Goal: Task Accomplishment & Management: Manage account settings

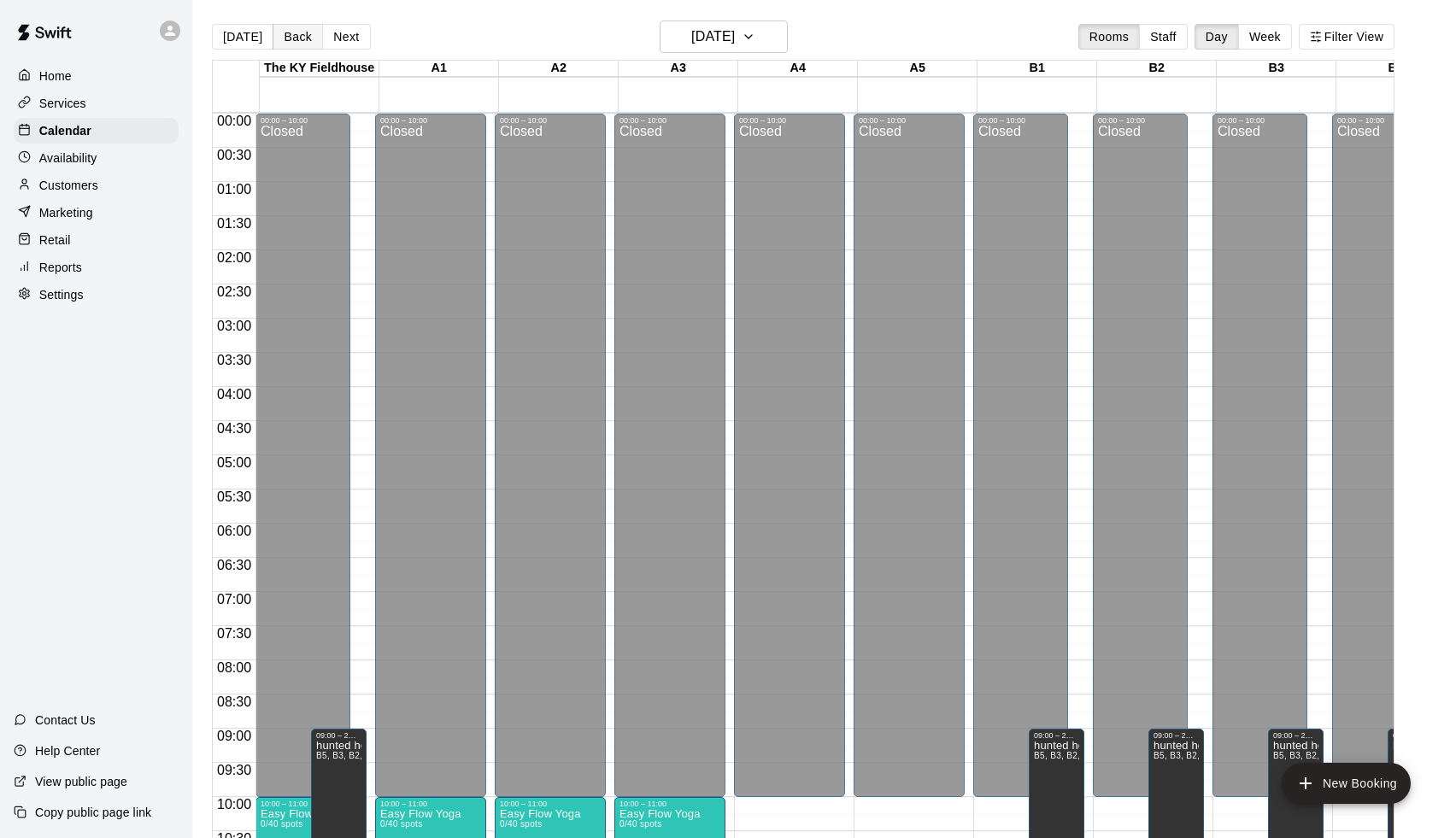
scroll to position [715, 0]
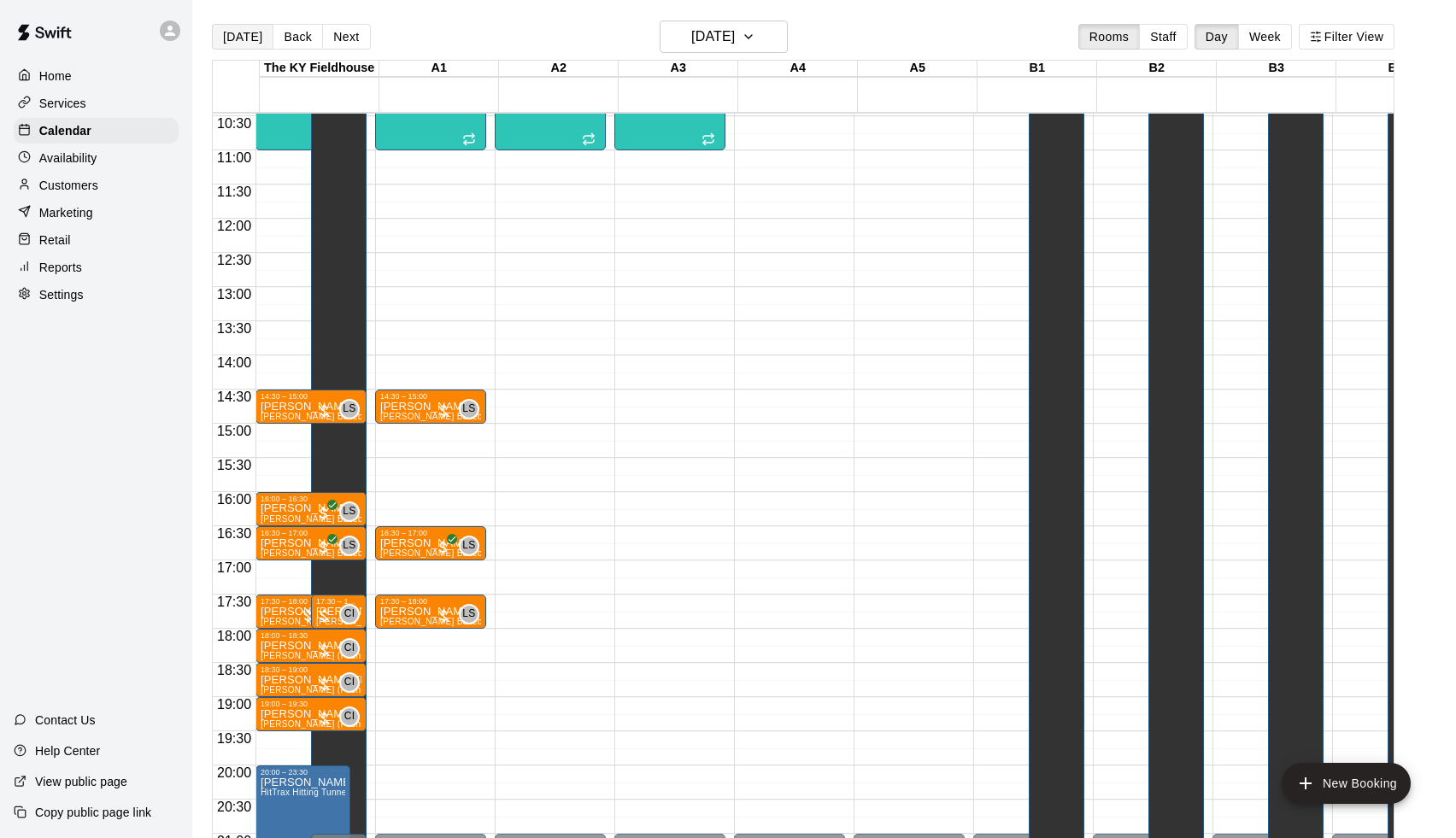
click at [224, 33] on button "[DATE]" at bounding box center [242, 36] width 62 height 26
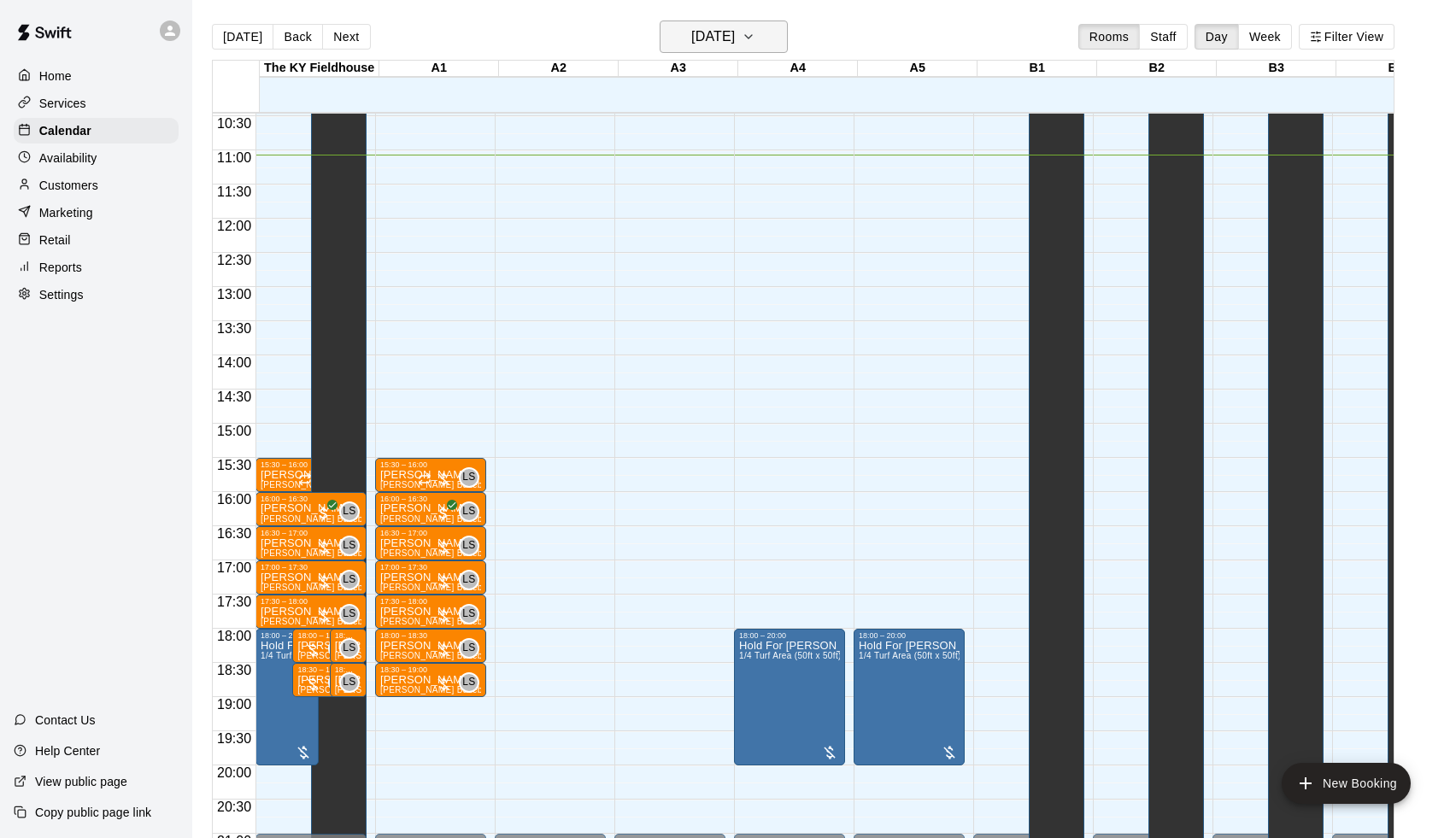
click at [735, 32] on h6 "[DATE]" at bounding box center [712, 36] width 43 height 24
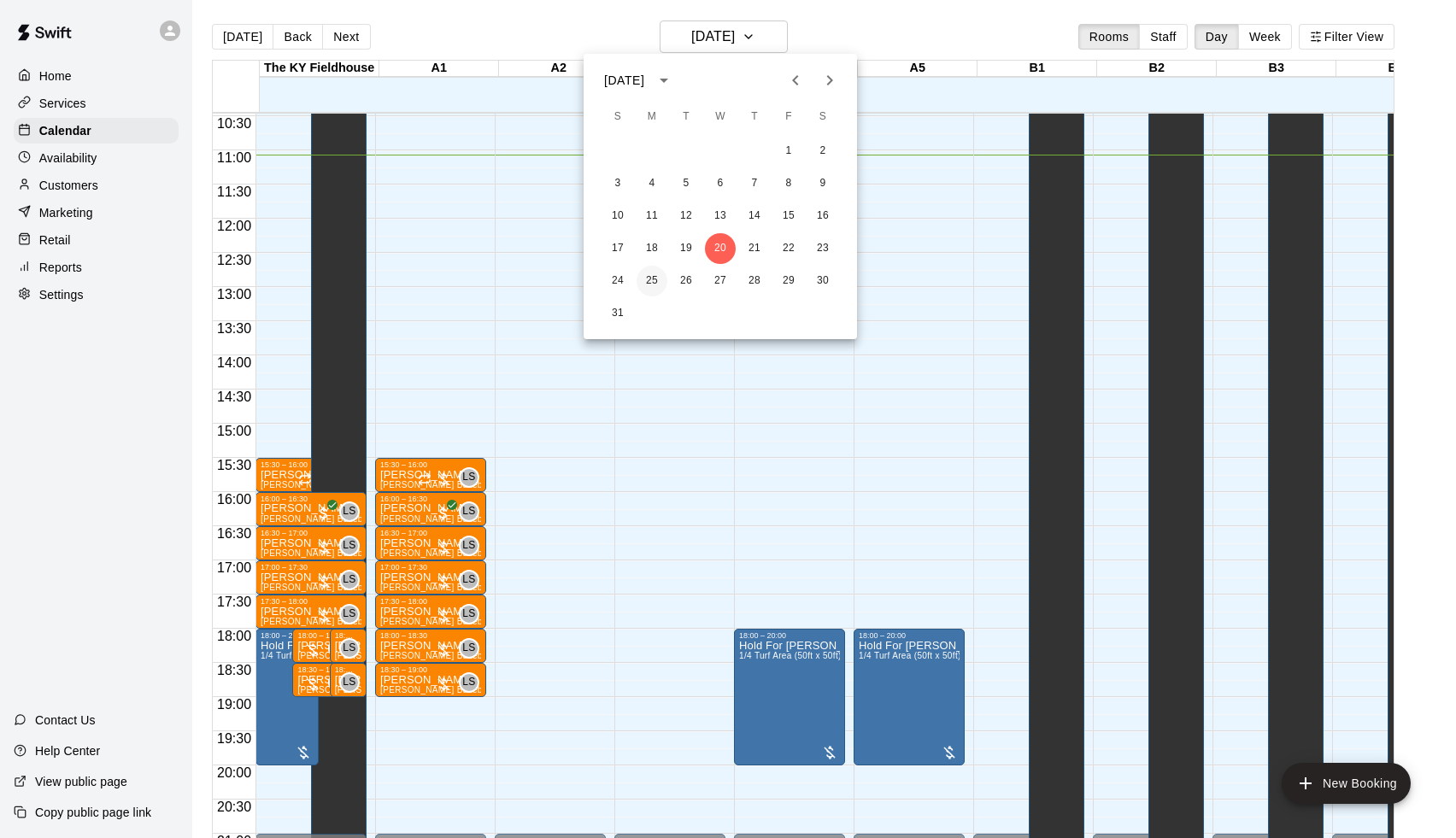
click at [650, 274] on button "25" at bounding box center [651, 281] width 30 height 30
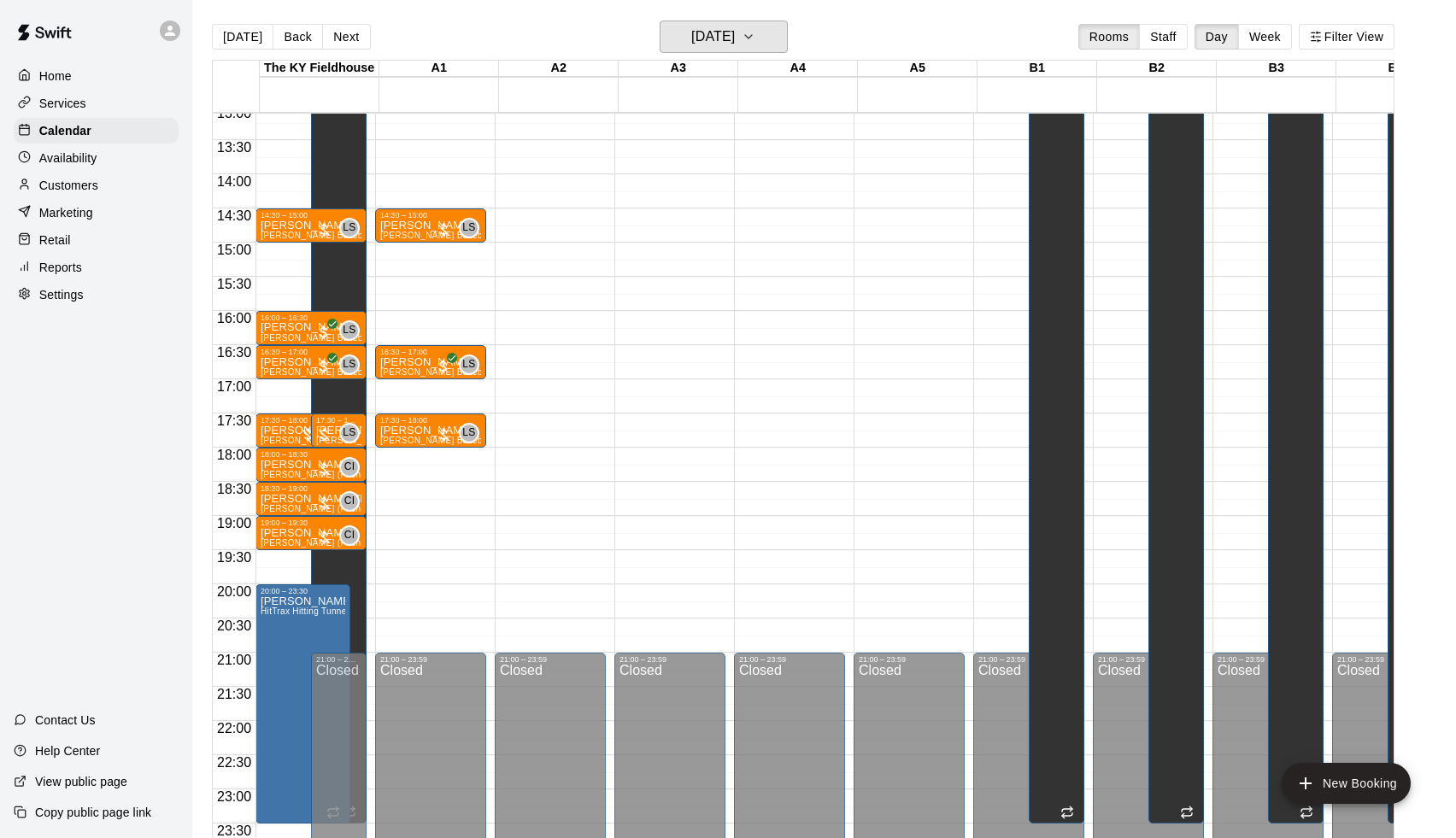
scroll to position [897, 0]
click at [730, 33] on h6 "[DATE]" at bounding box center [712, 36] width 43 height 24
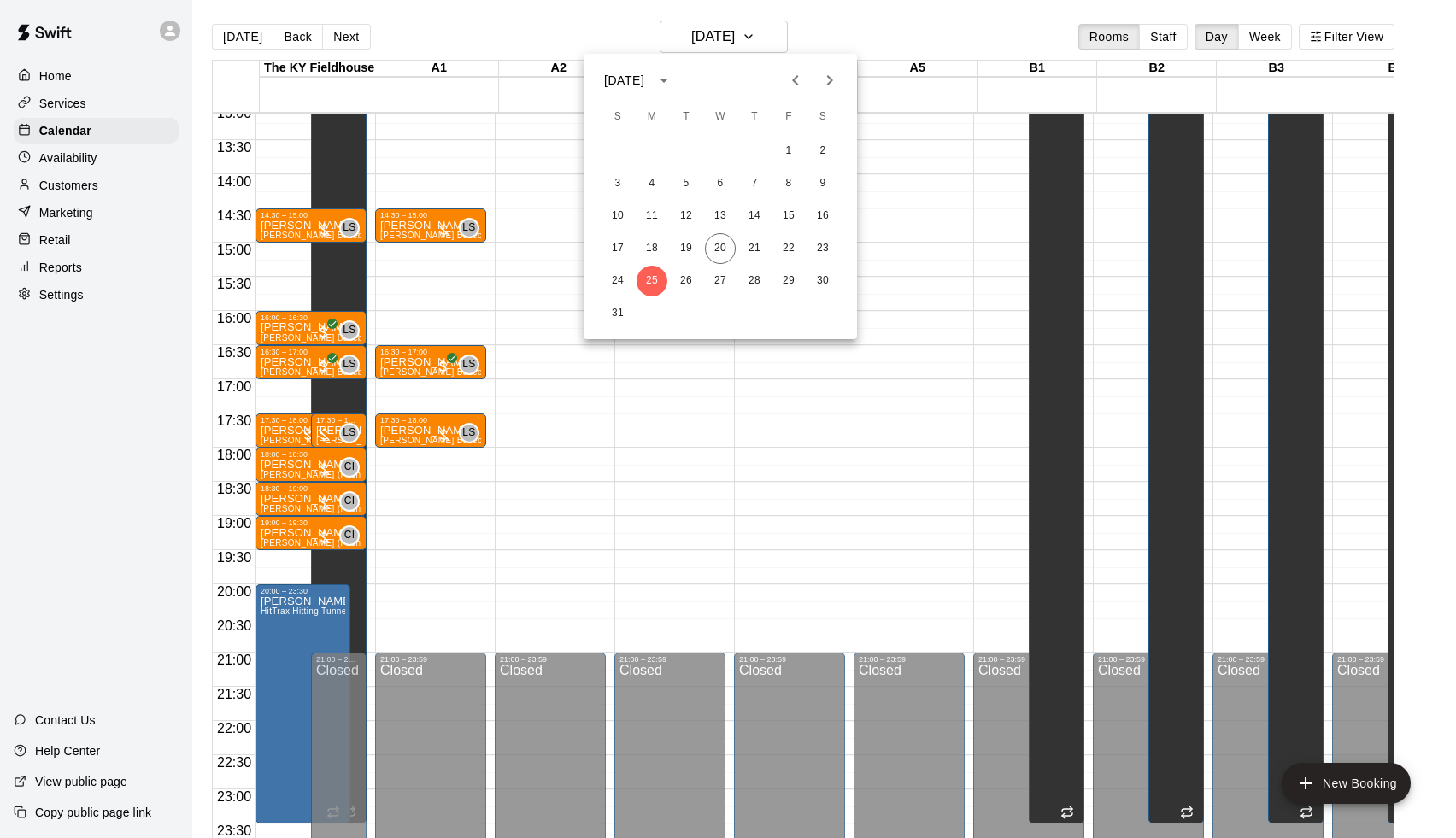
click at [834, 83] on icon "Next month" at bounding box center [829, 79] width 21 height 21
click at [792, 85] on icon "Previous month" at bounding box center [795, 79] width 21 height 21
click at [528, 42] on div at bounding box center [728, 419] width 1456 height 838
click at [246, 43] on button "[DATE]" at bounding box center [242, 36] width 62 height 26
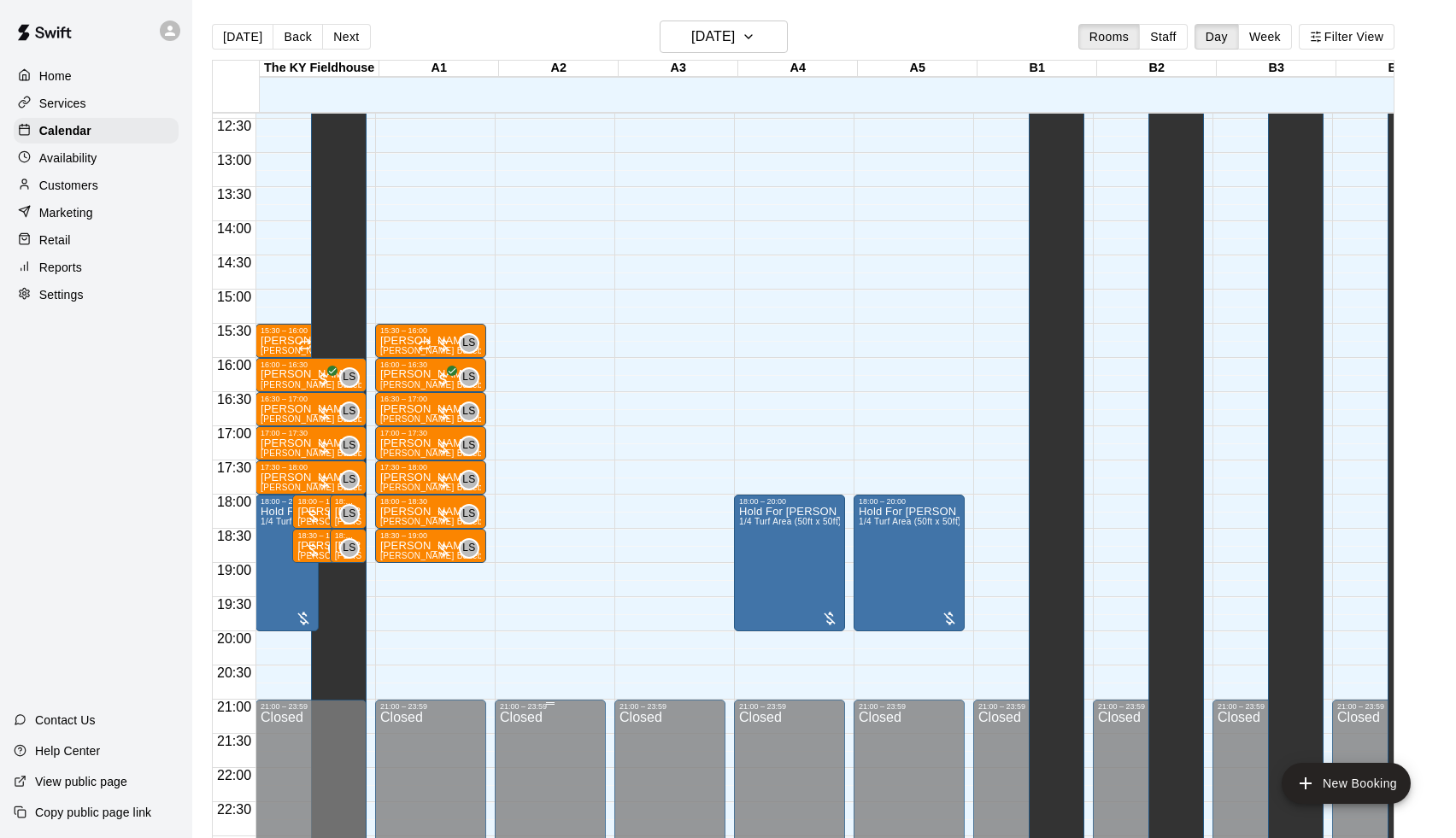
scroll to position [845, 0]
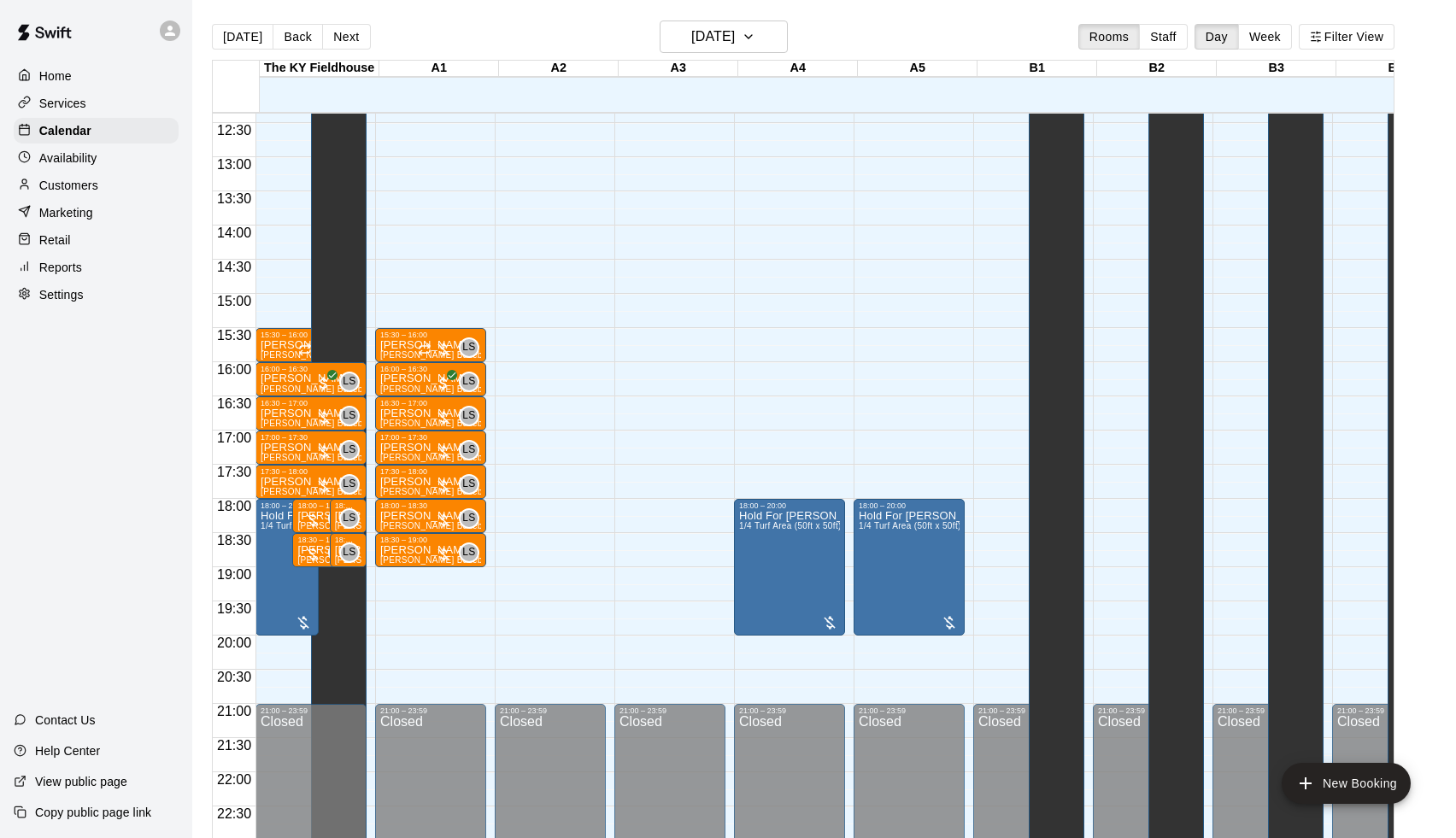
click at [66, 280] on div "Home Services Calendar Availability Customers Marketing Retail Reports Settings" at bounding box center [96, 185] width 192 height 248
click at [76, 251] on div "Retail" at bounding box center [96, 240] width 165 height 26
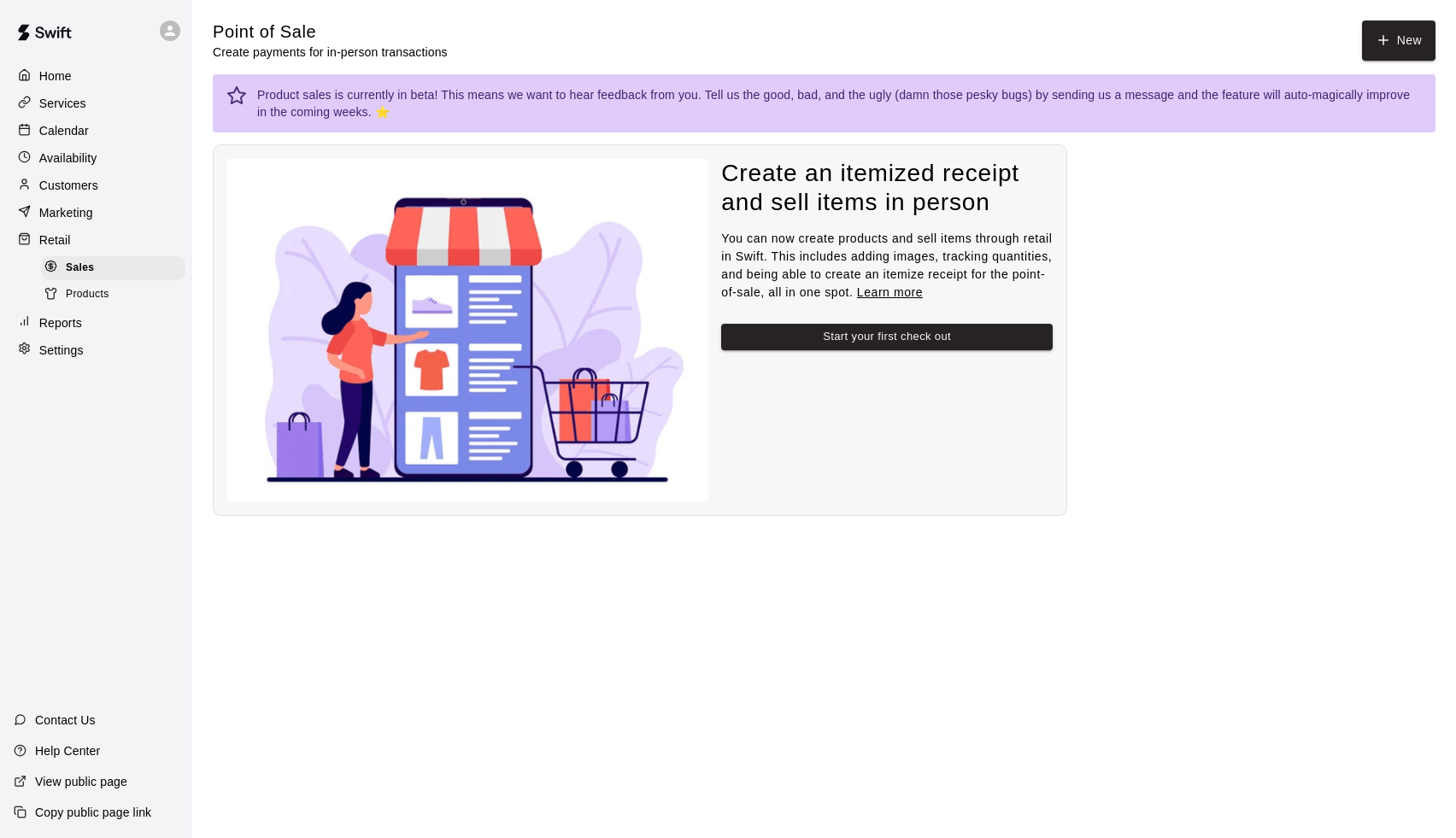
click at [66, 327] on p "Reports" at bounding box center [61, 322] width 43 height 17
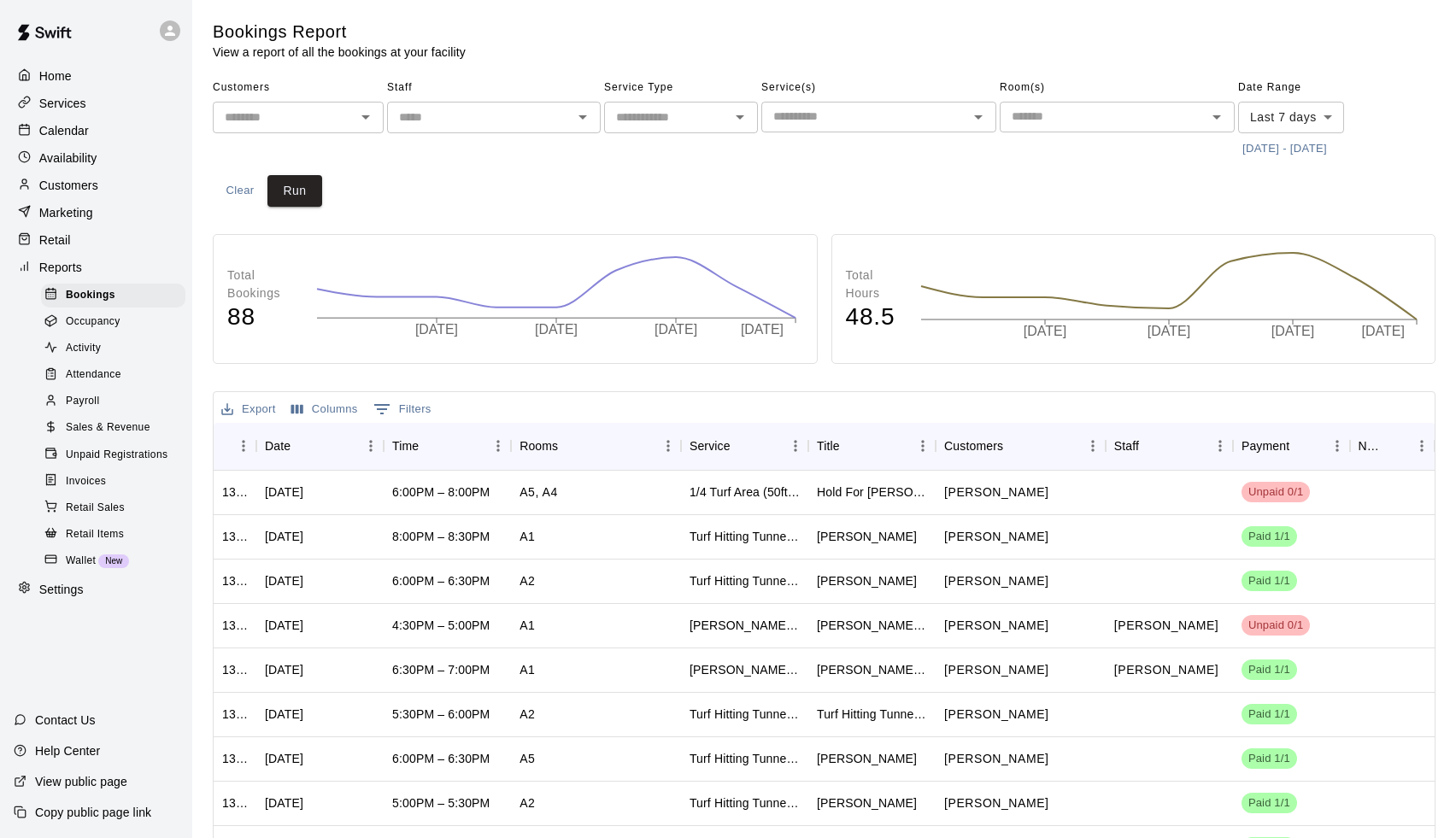
click at [63, 109] on p "Services" at bounding box center [63, 103] width 47 height 17
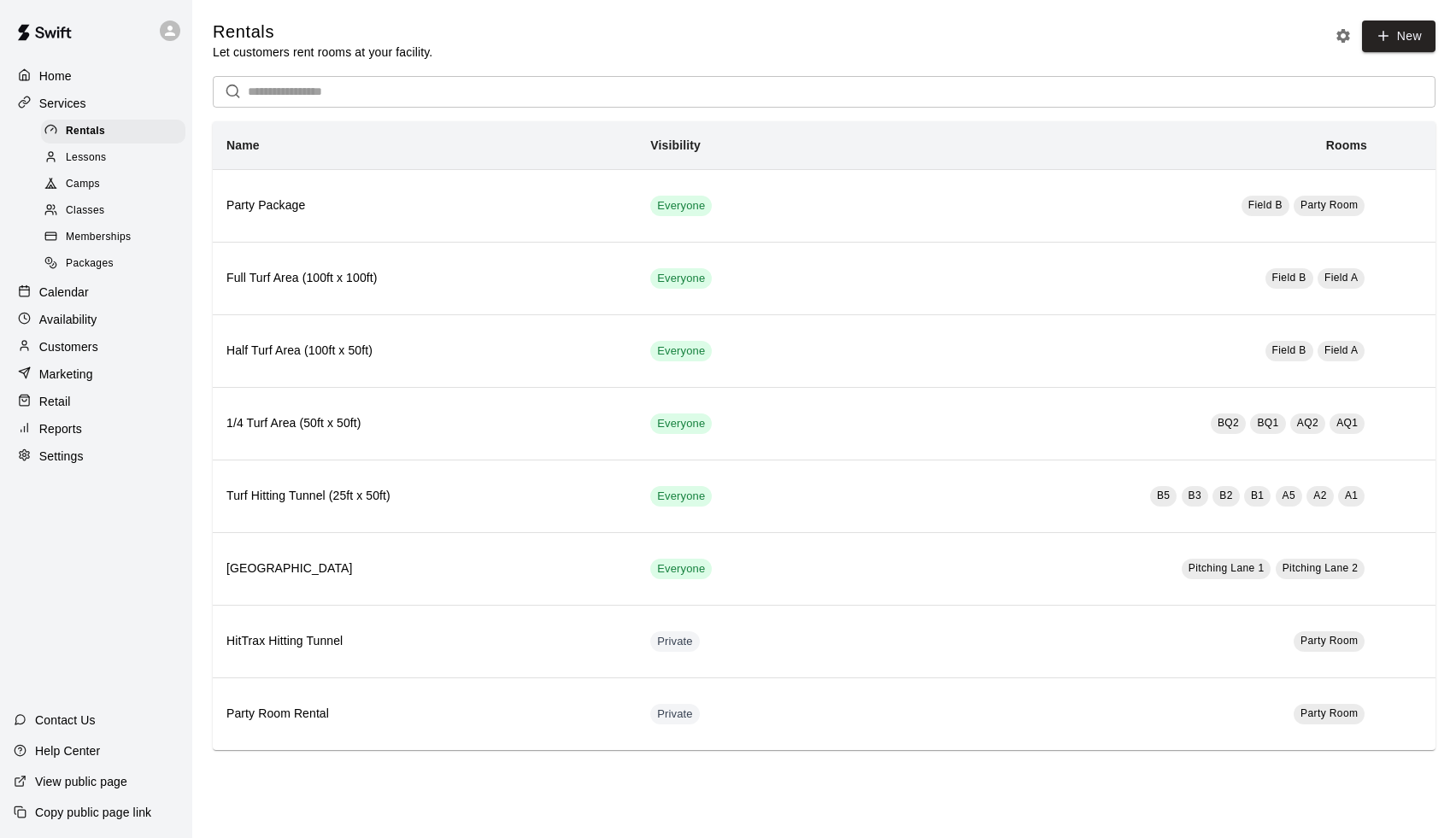
click at [70, 460] on div "Settings" at bounding box center [96, 456] width 165 height 26
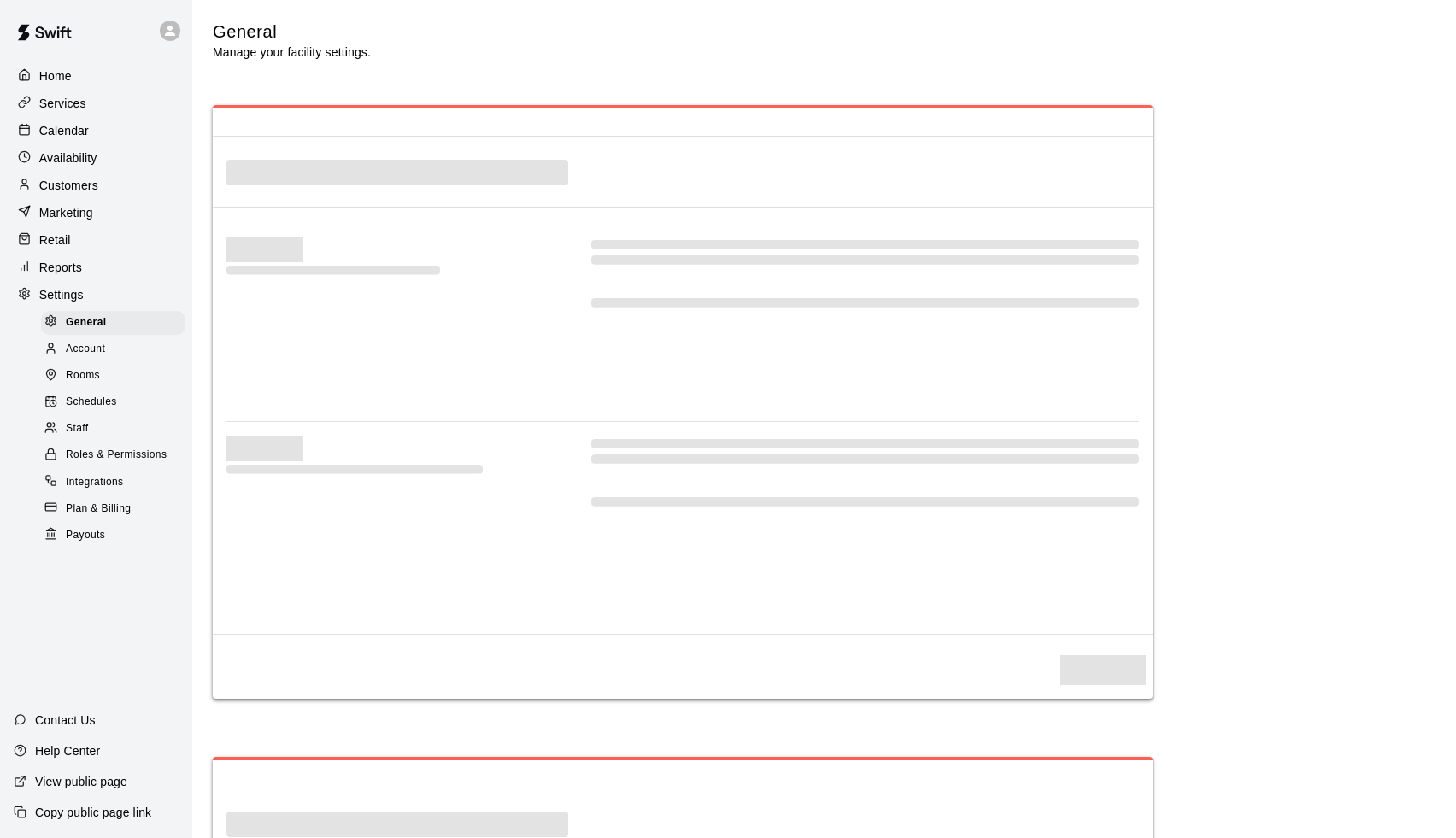
select select "**"
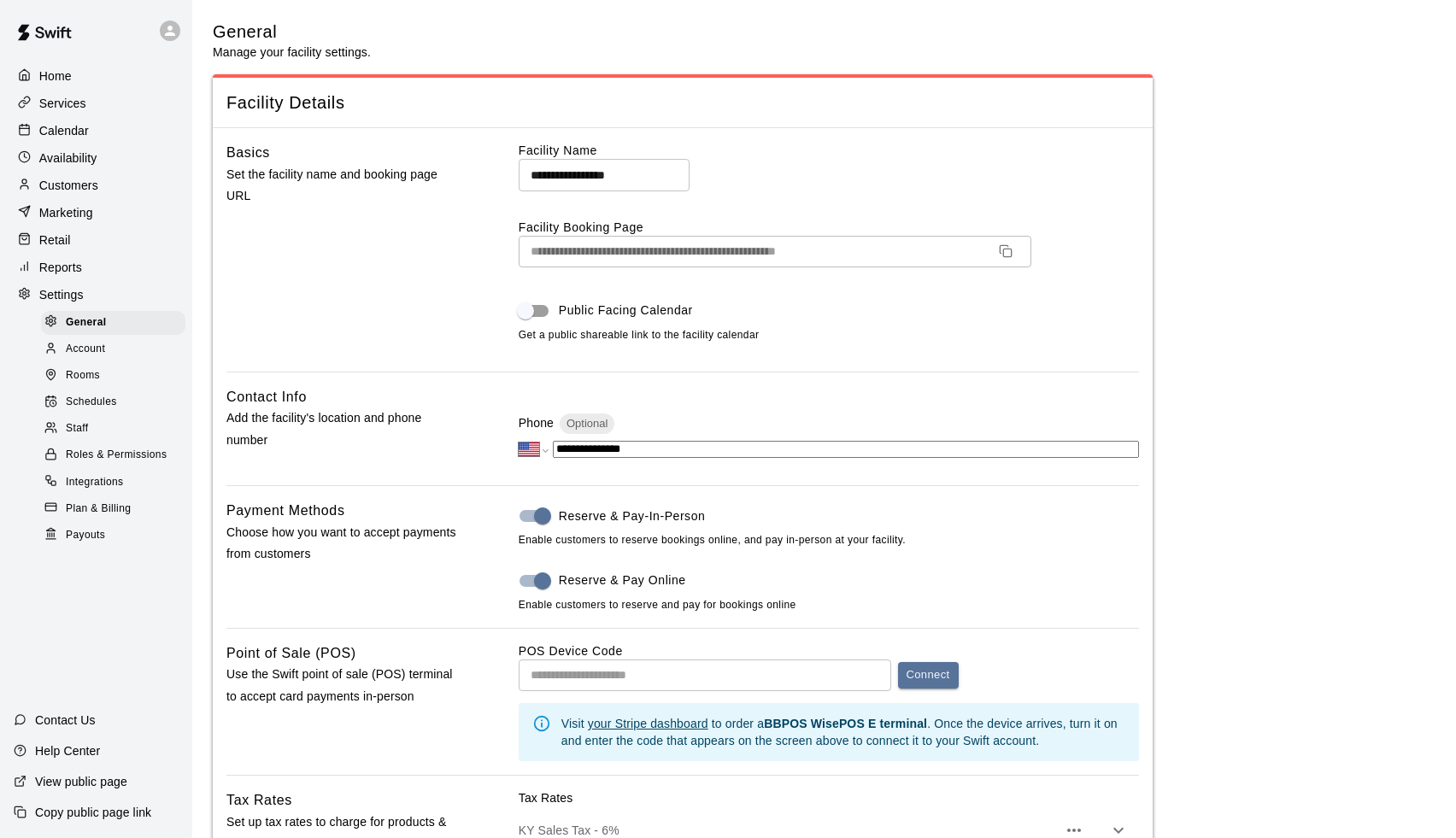
scroll to position [3004, 0]
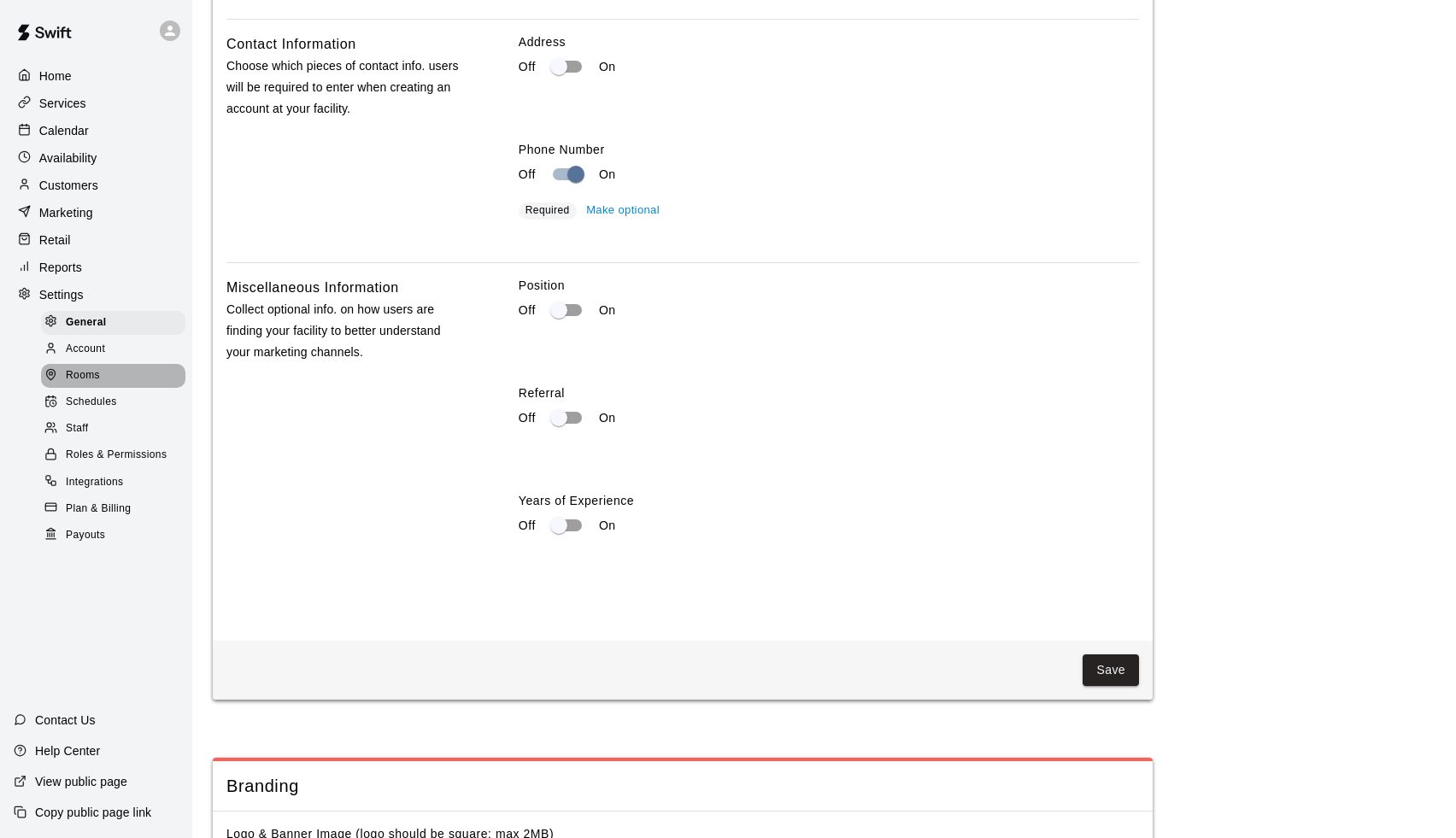
click at [90, 371] on span "Rooms" at bounding box center [82, 375] width 34 height 17
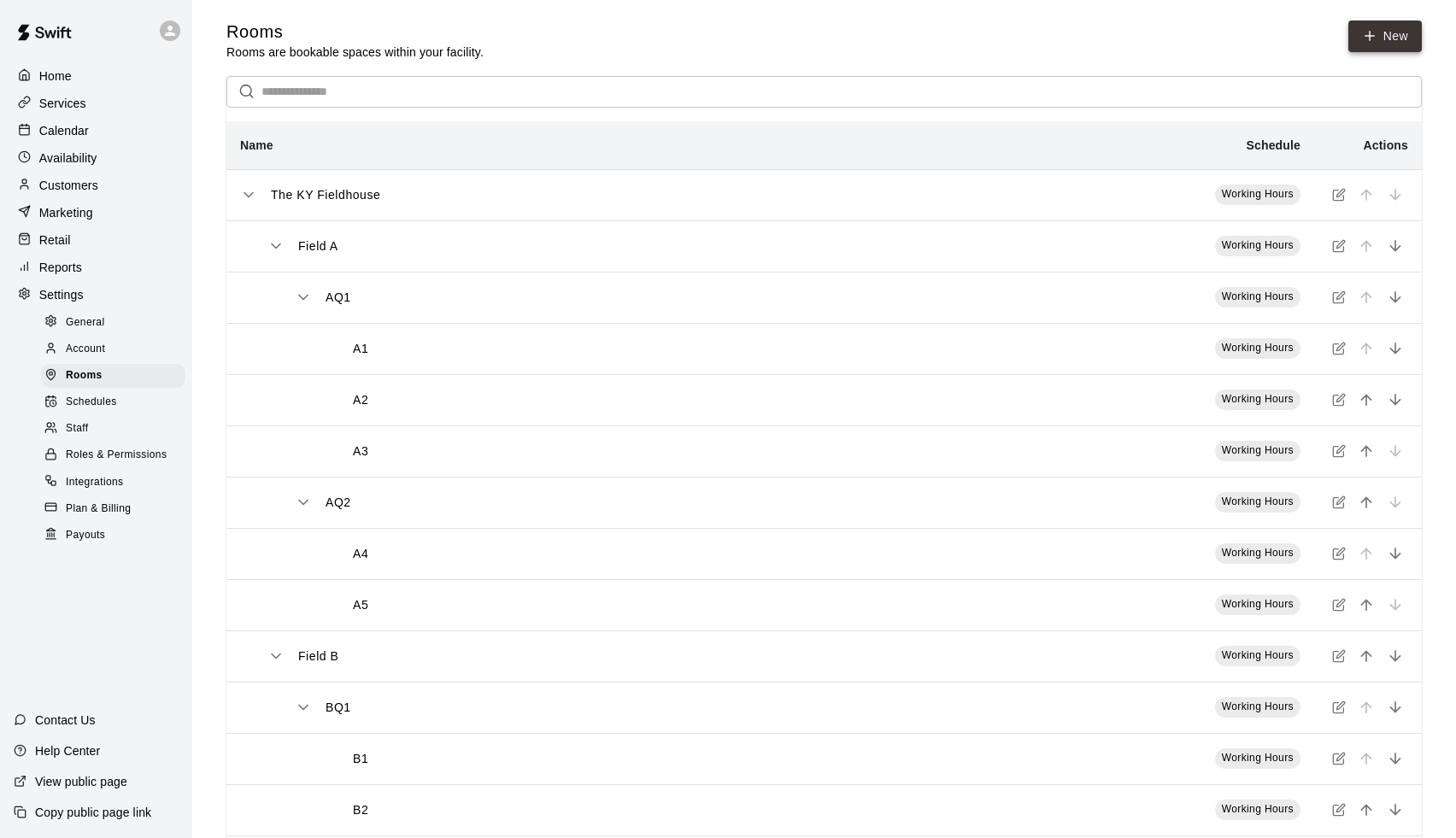
click at [1373, 35] on icon at bounding box center [1370, 36] width 16 height 16
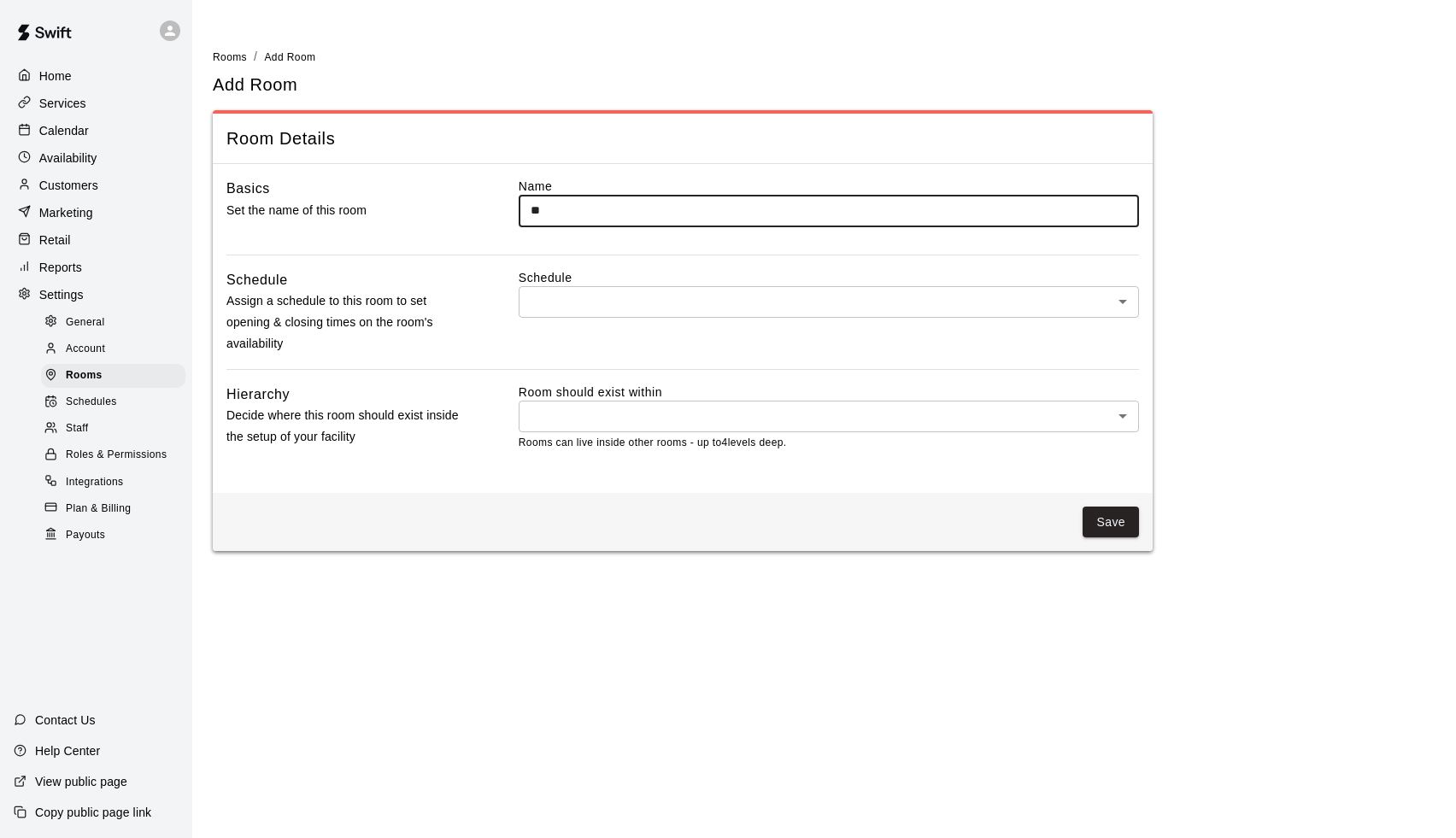
type input "*"
type input "**********"
click at [573, 306] on body "**********" at bounding box center [728, 286] width 1456 height 572
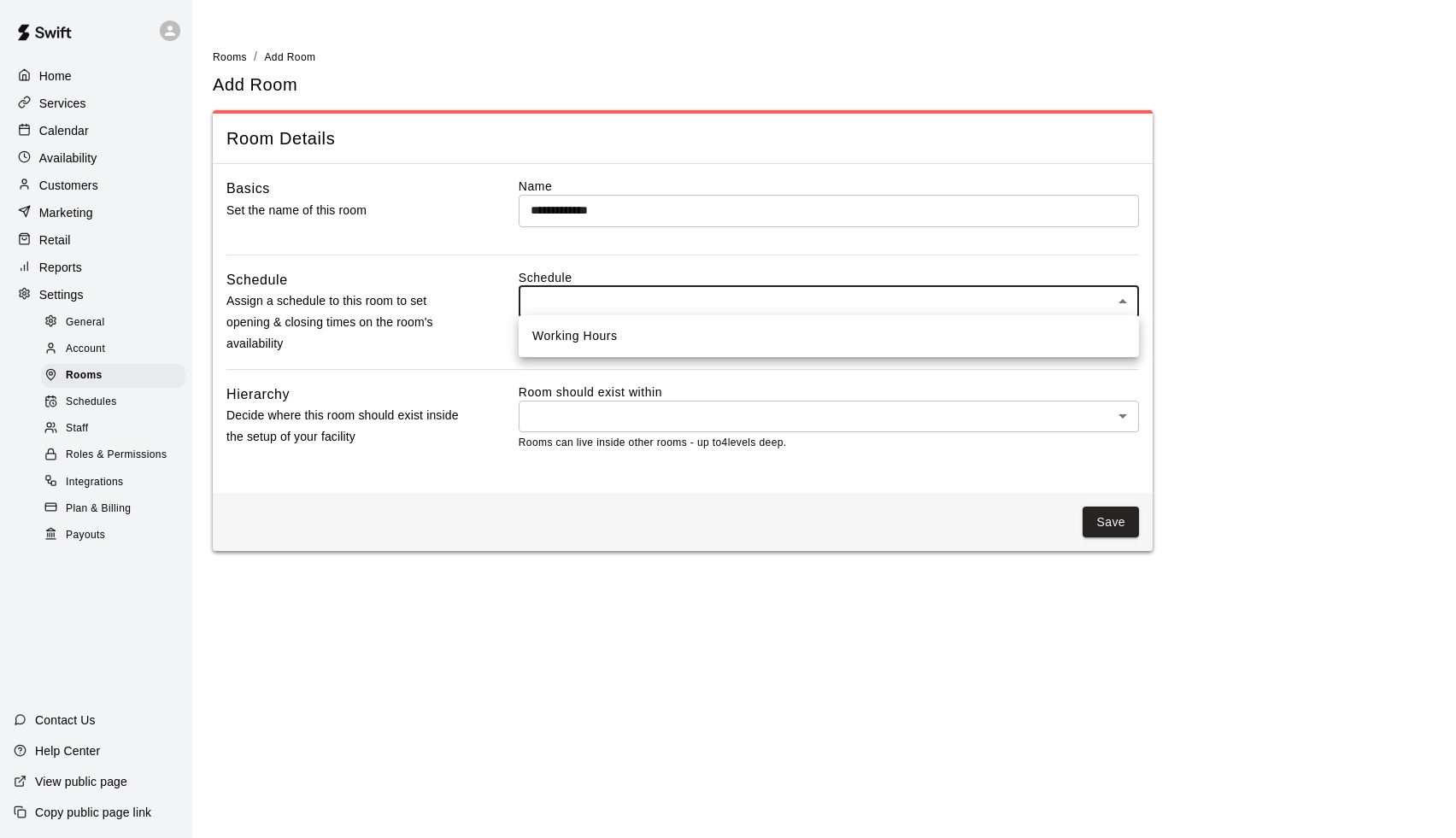
click at [486, 306] on div at bounding box center [728, 419] width 1456 height 838
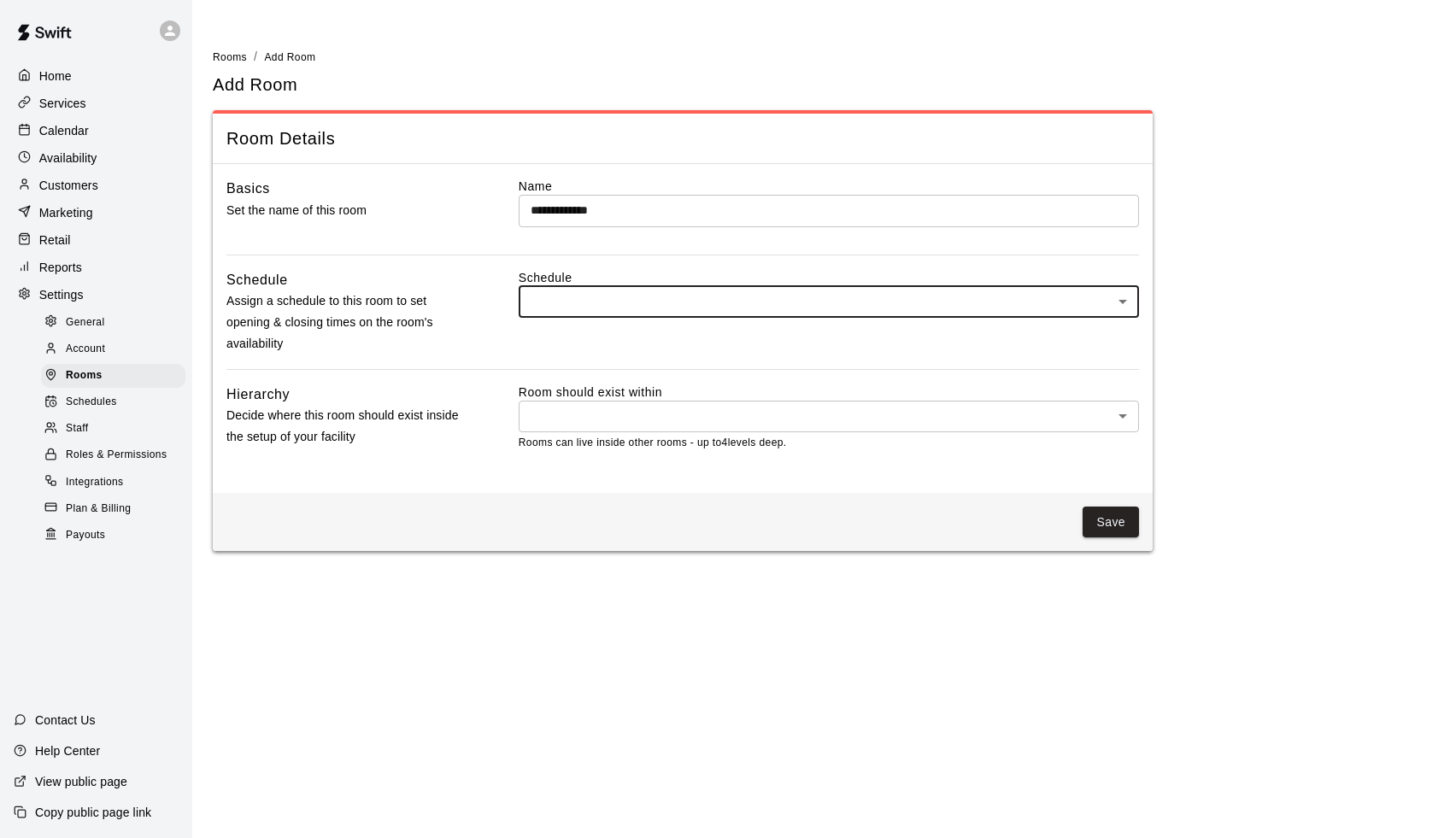
click at [591, 416] on body "**********" at bounding box center [728, 286] width 1456 height 572
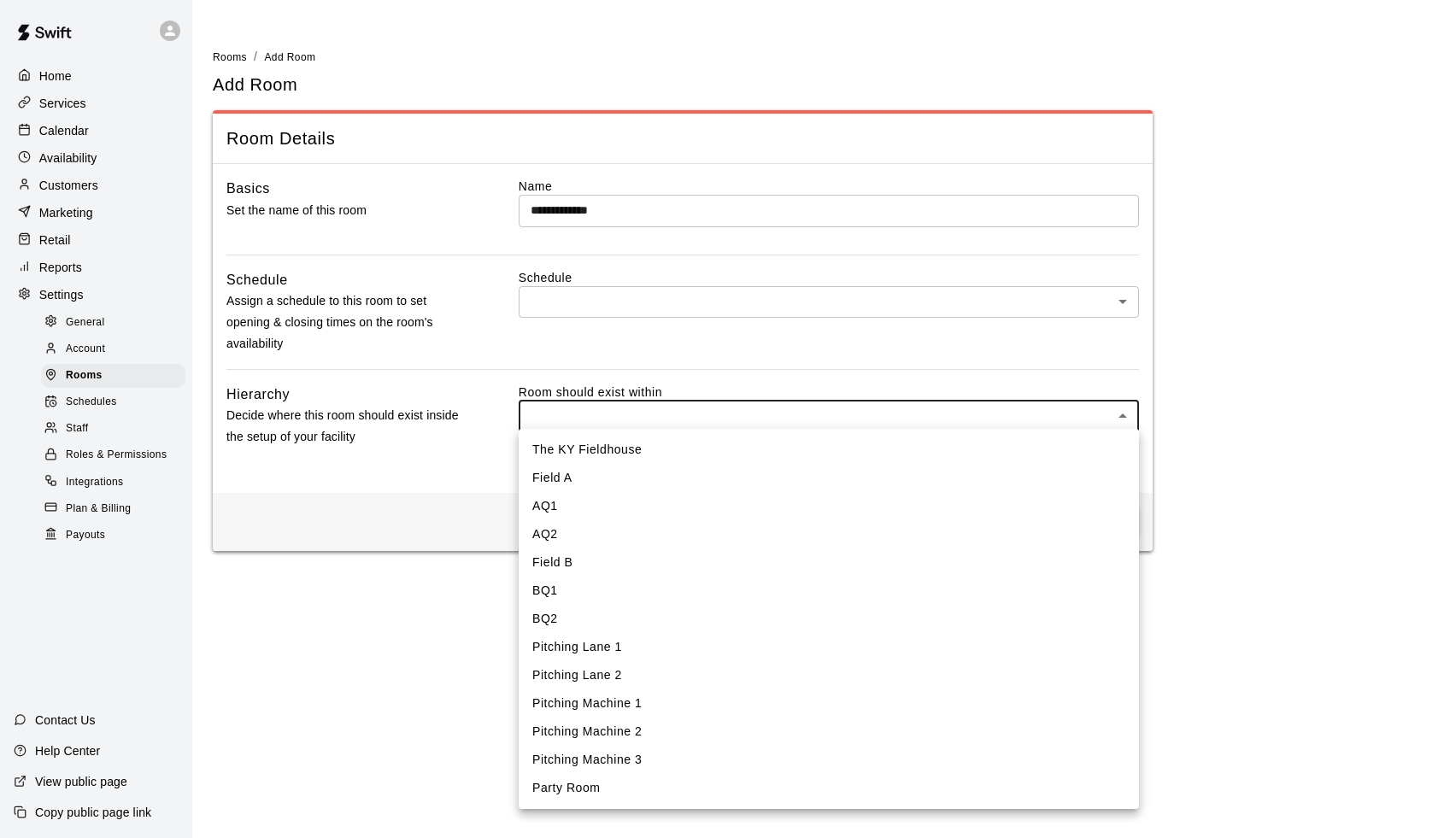
click at [477, 434] on div at bounding box center [728, 419] width 1456 height 838
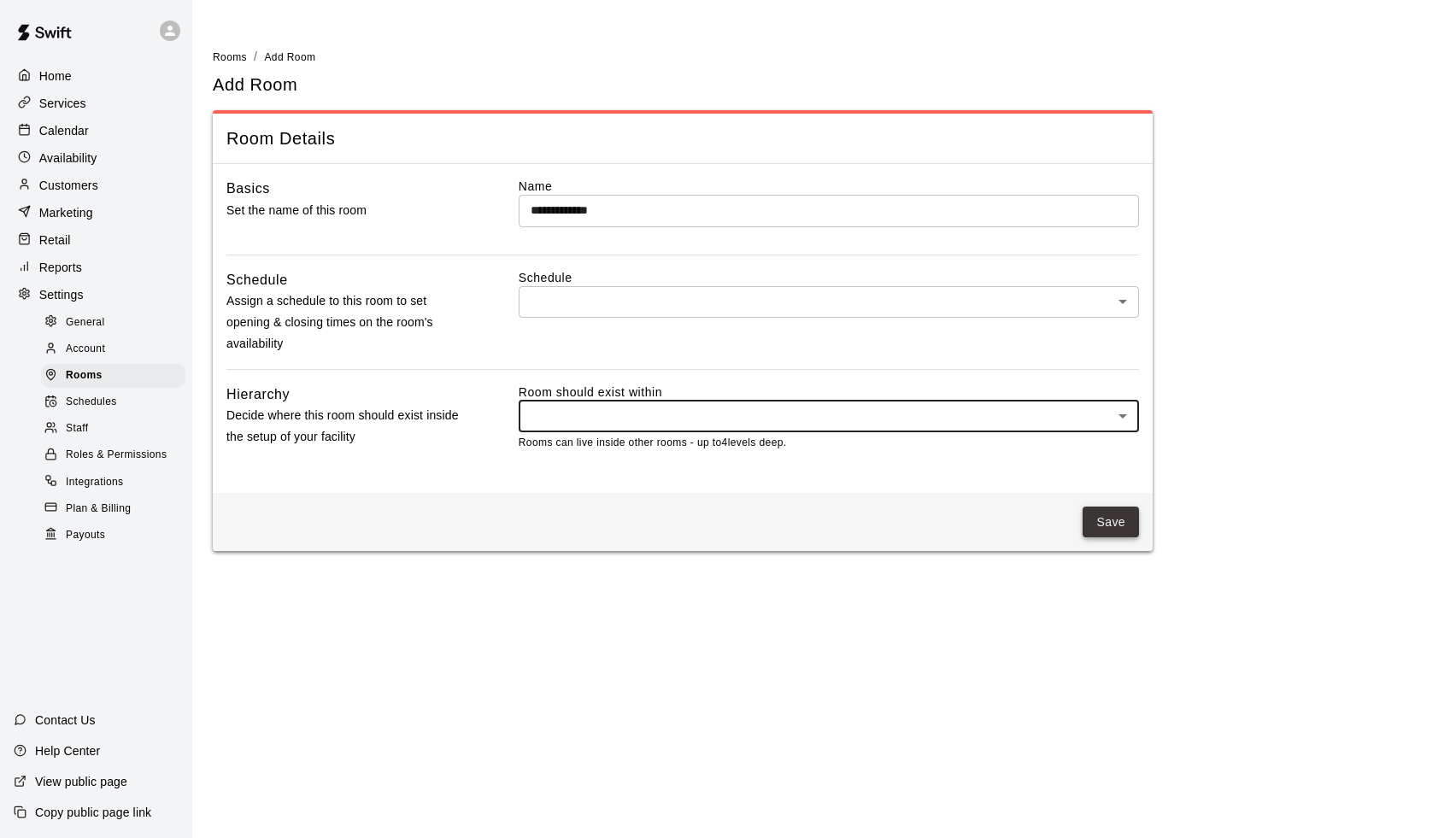
click at [1120, 530] on button "Save" at bounding box center [1110, 522] width 56 height 31
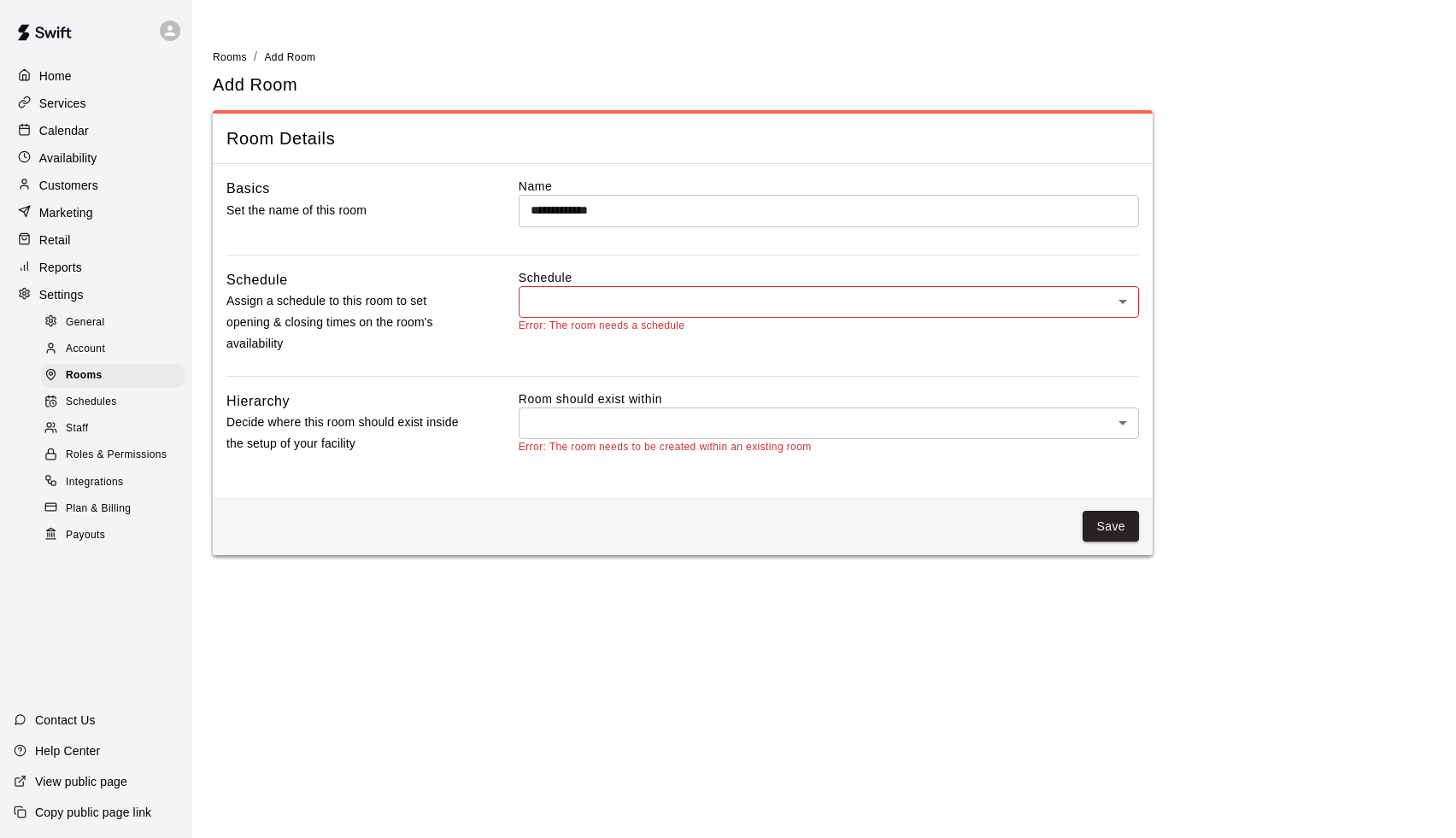
click at [669, 300] on body "**********" at bounding box center [728, 288] width 1456 height 576
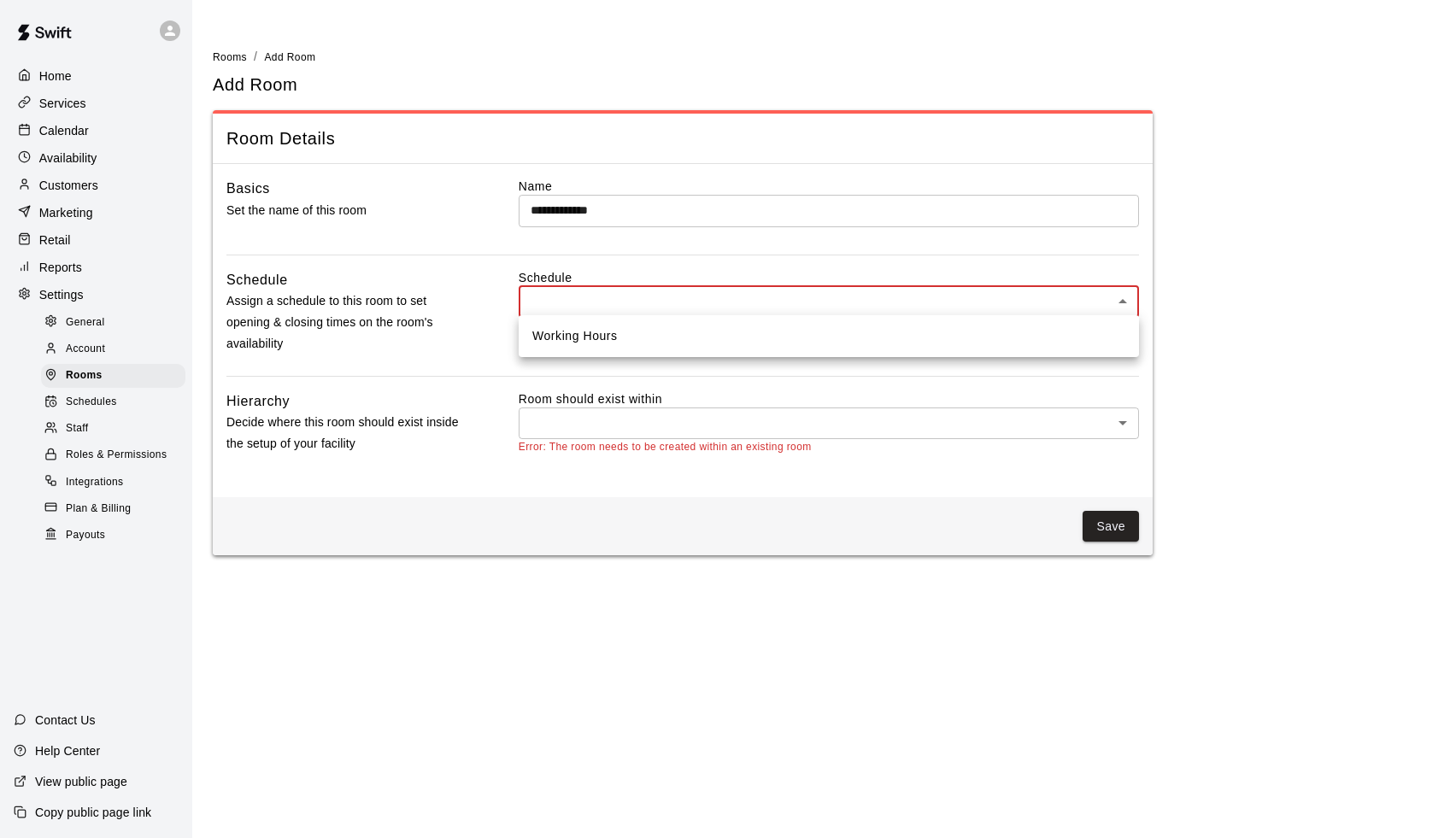
click at [665, 329] on li "Working Hours" at bounding box center [829, 336] width 620 height 28
type input "***"
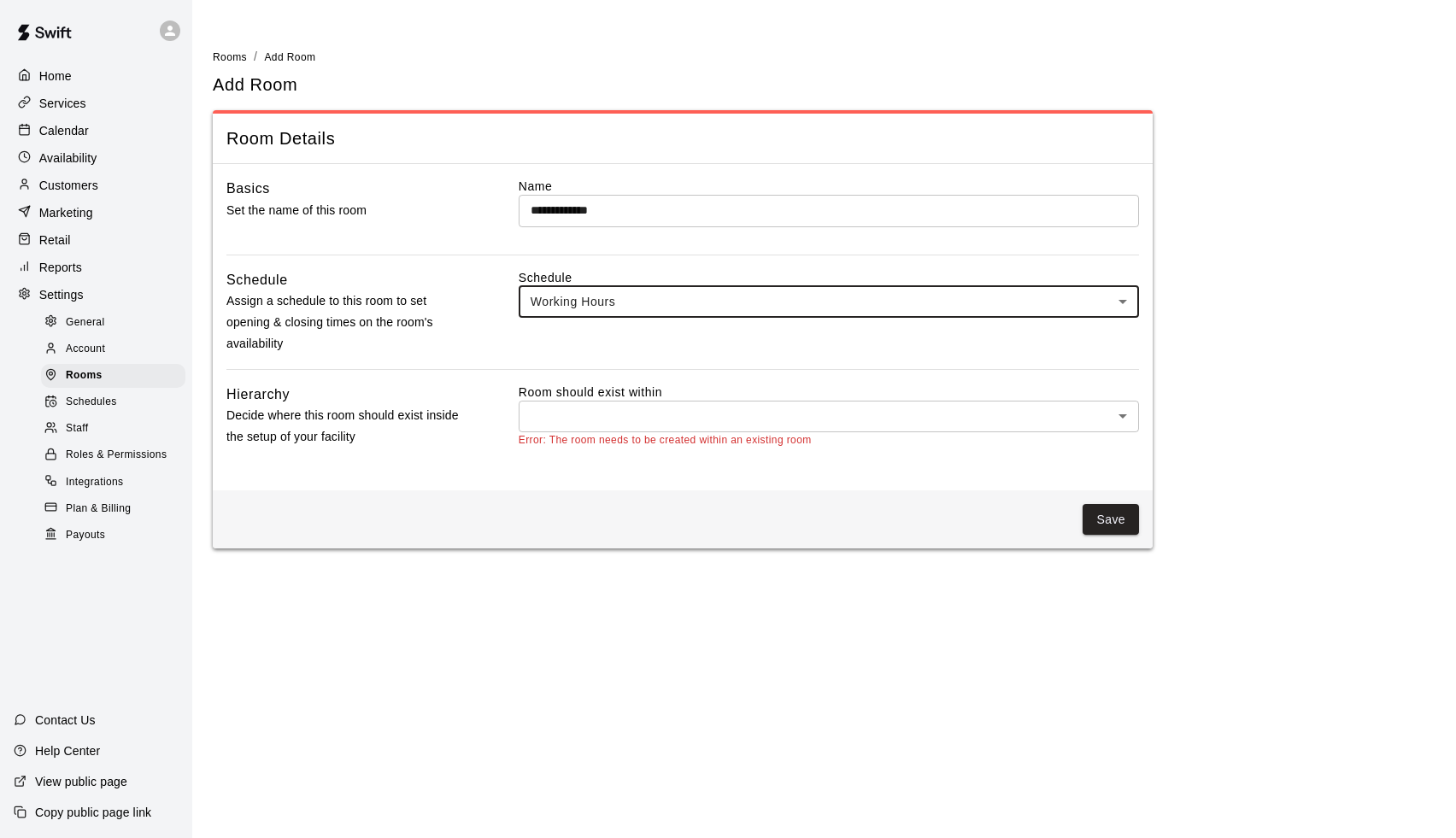
click at [645, 284] on body "**********" at bounding box center [728, 285] width 1456 height 569
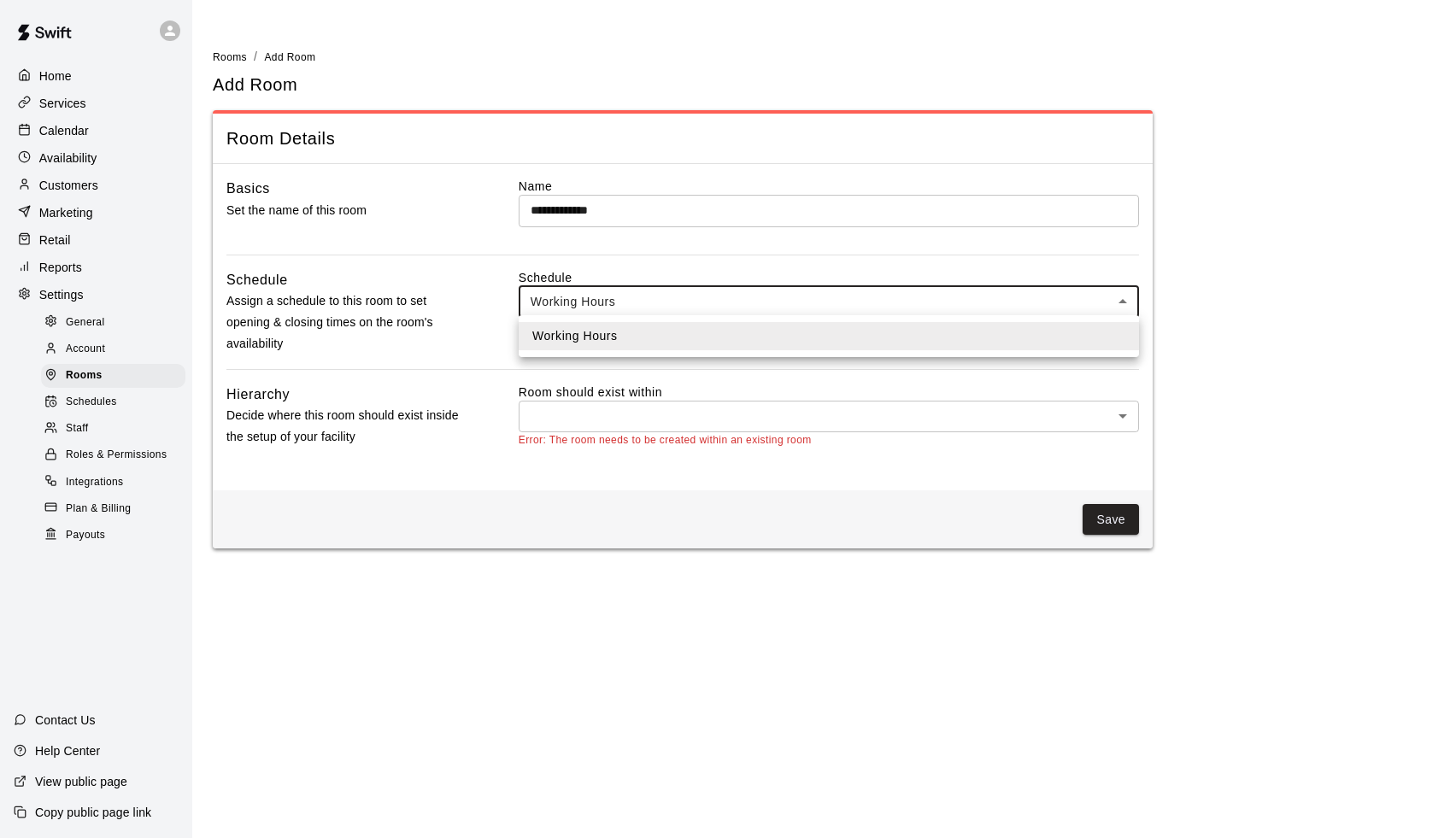
click at [454, 373] on div at bounding box center [728, 419] width 1456 height 838
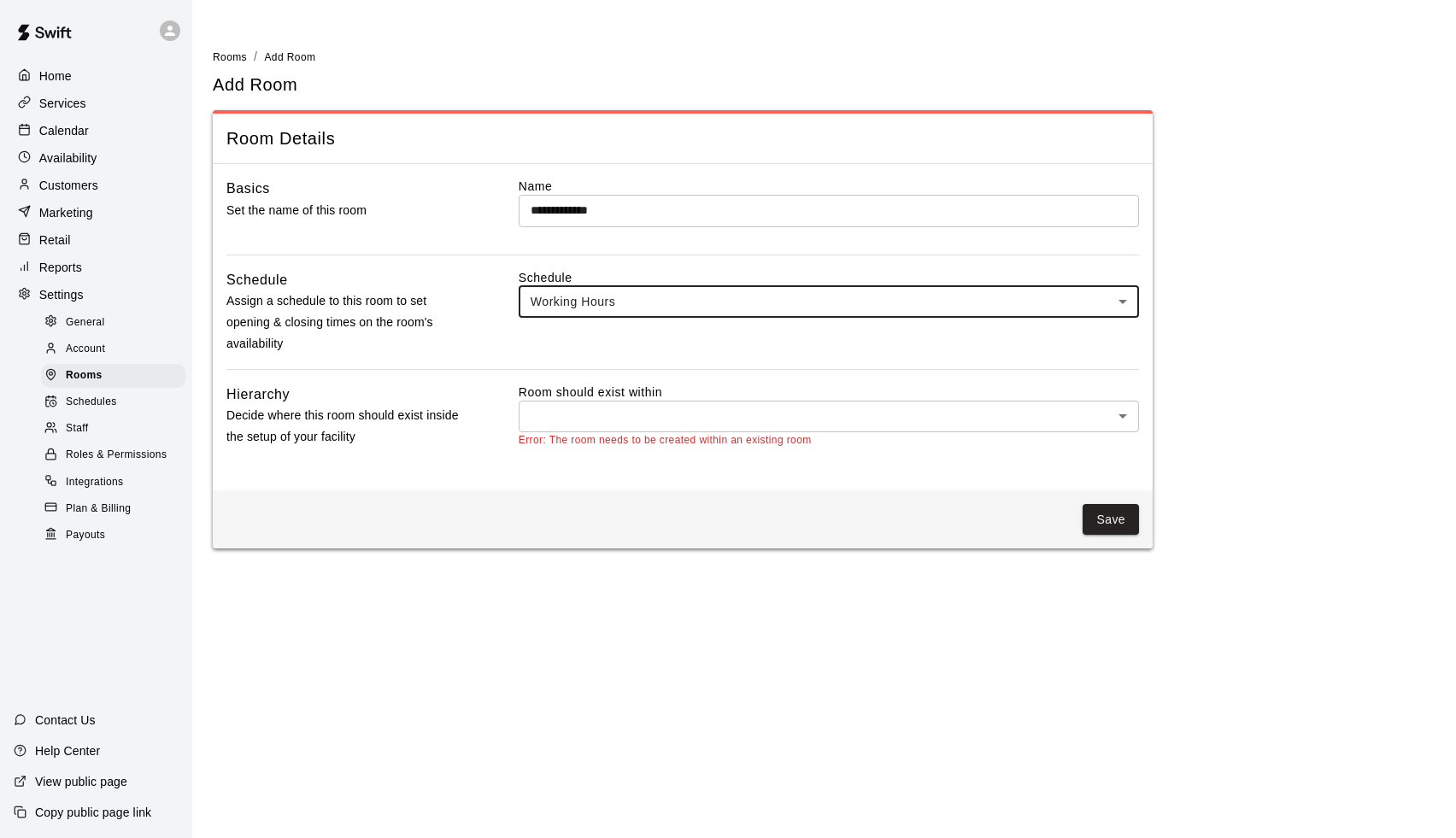
click at [96, 406] on span "Schedules" at bounding box center [91, 401] width 51 height 17
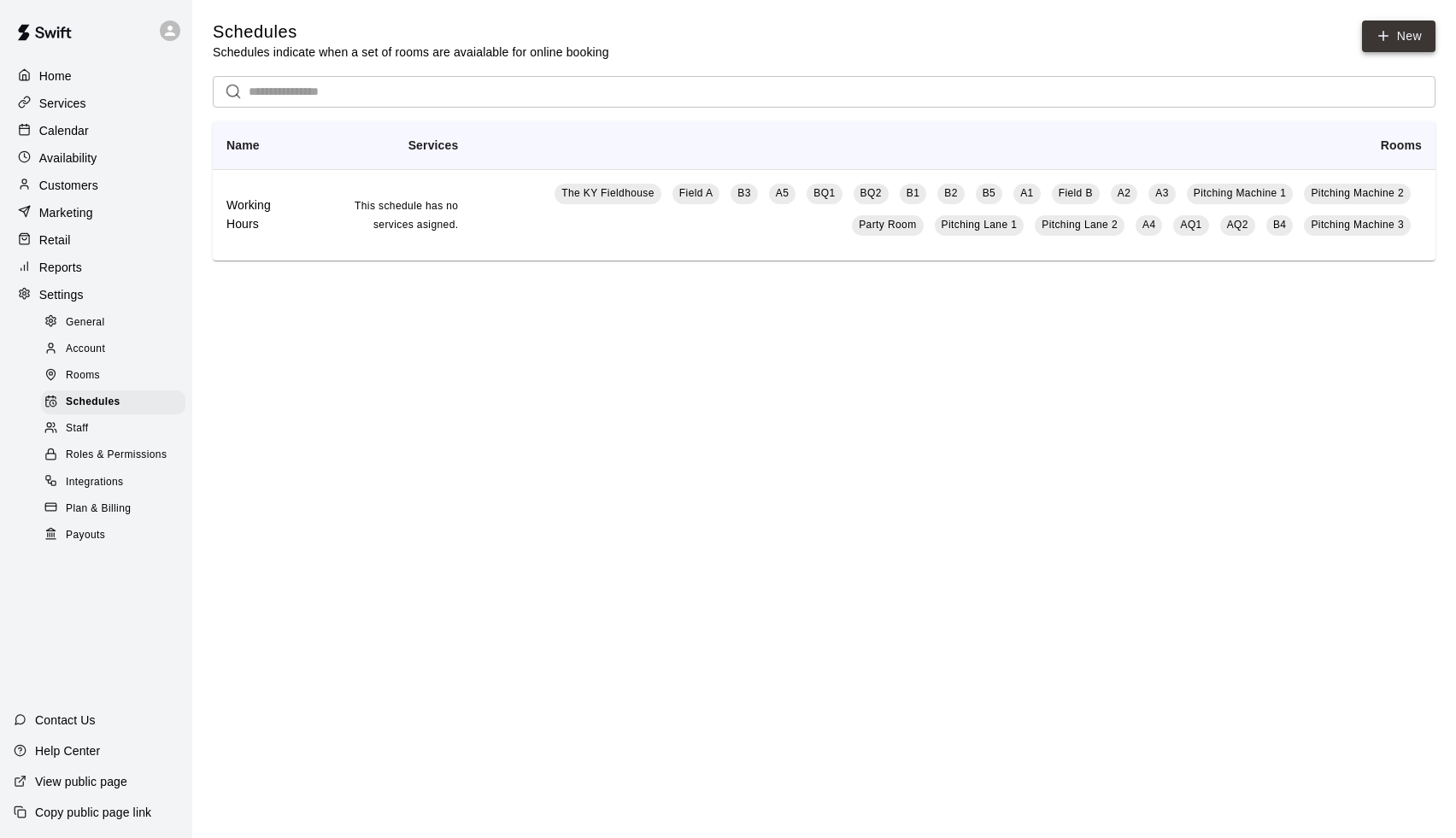
click at [1385, 37] on icon at bounding box center [1383, 36] width 16 height 16
click at [1394, 46] on link "New" at bounding box center [1398, 36] width 74 height 31
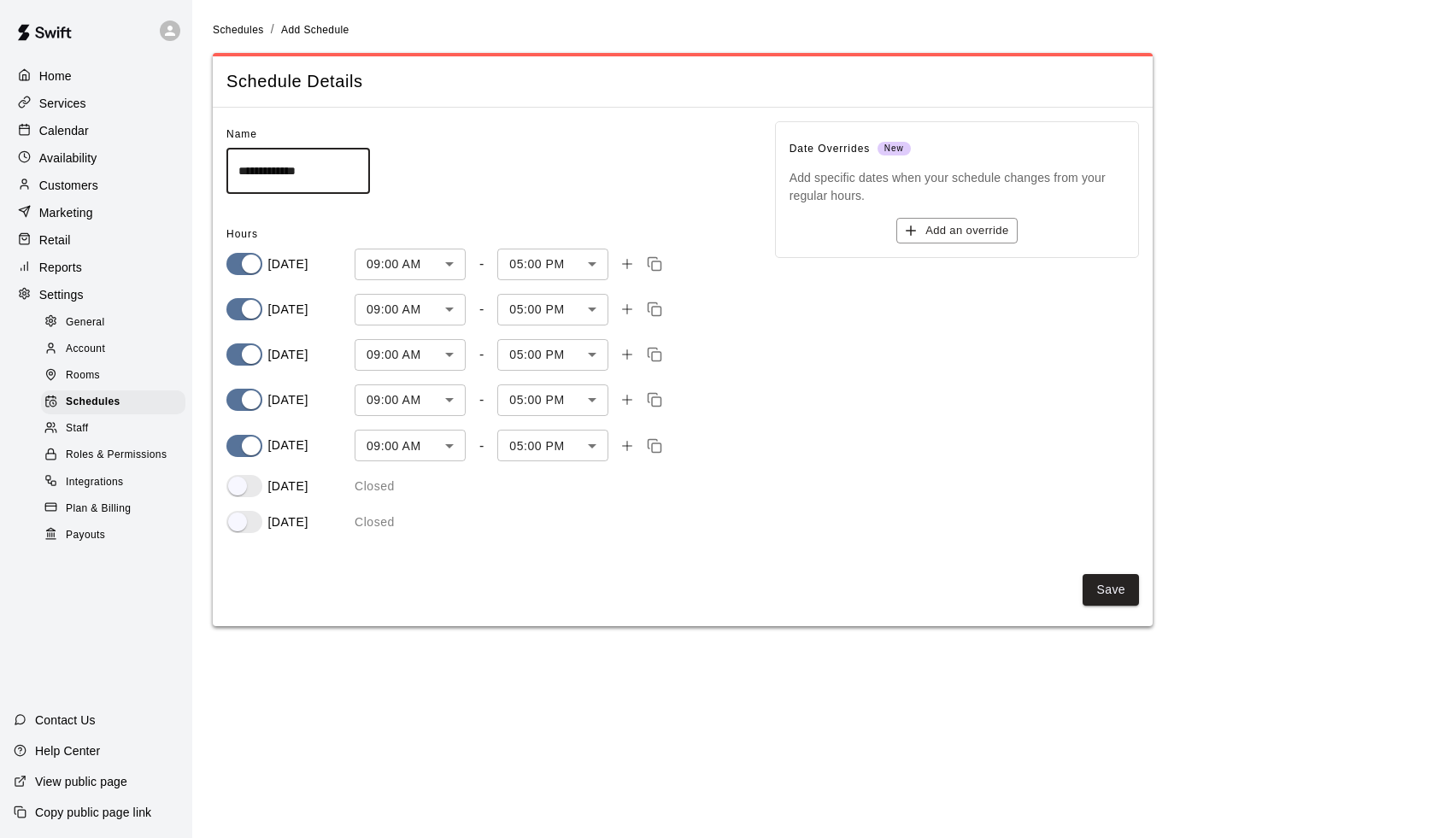
drag, startPoint x: 337, startPoint y: 174, endPoint x: 123, endPoint y: 143, distance: 216.2
click at [123, 143] on div "**********" at bounding box center [728, 323] width 1456 height 647
type input "**********"
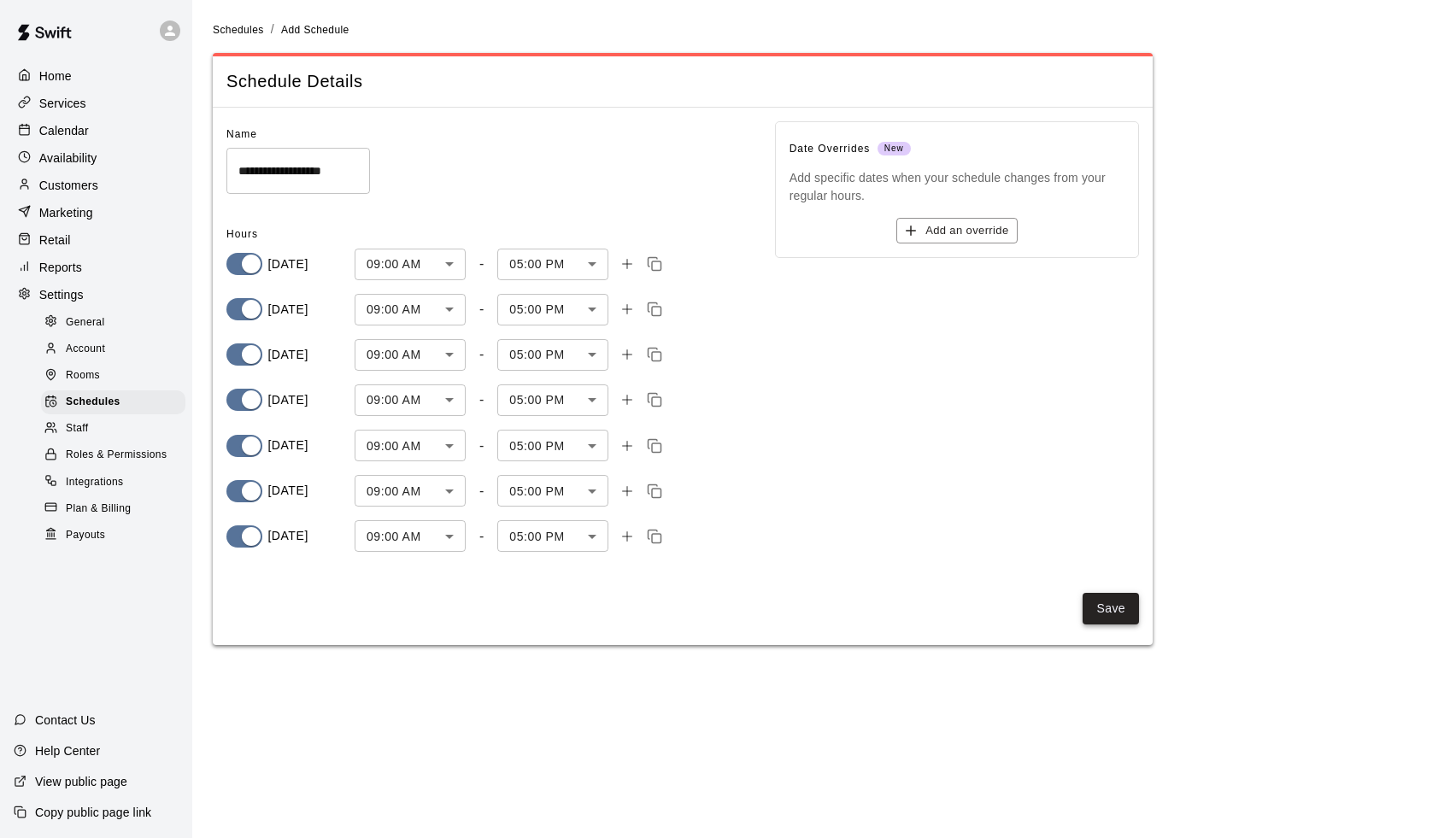
click at [1118, 609] on button "Save" at bounding box center [1110, 608] width 56 height 31
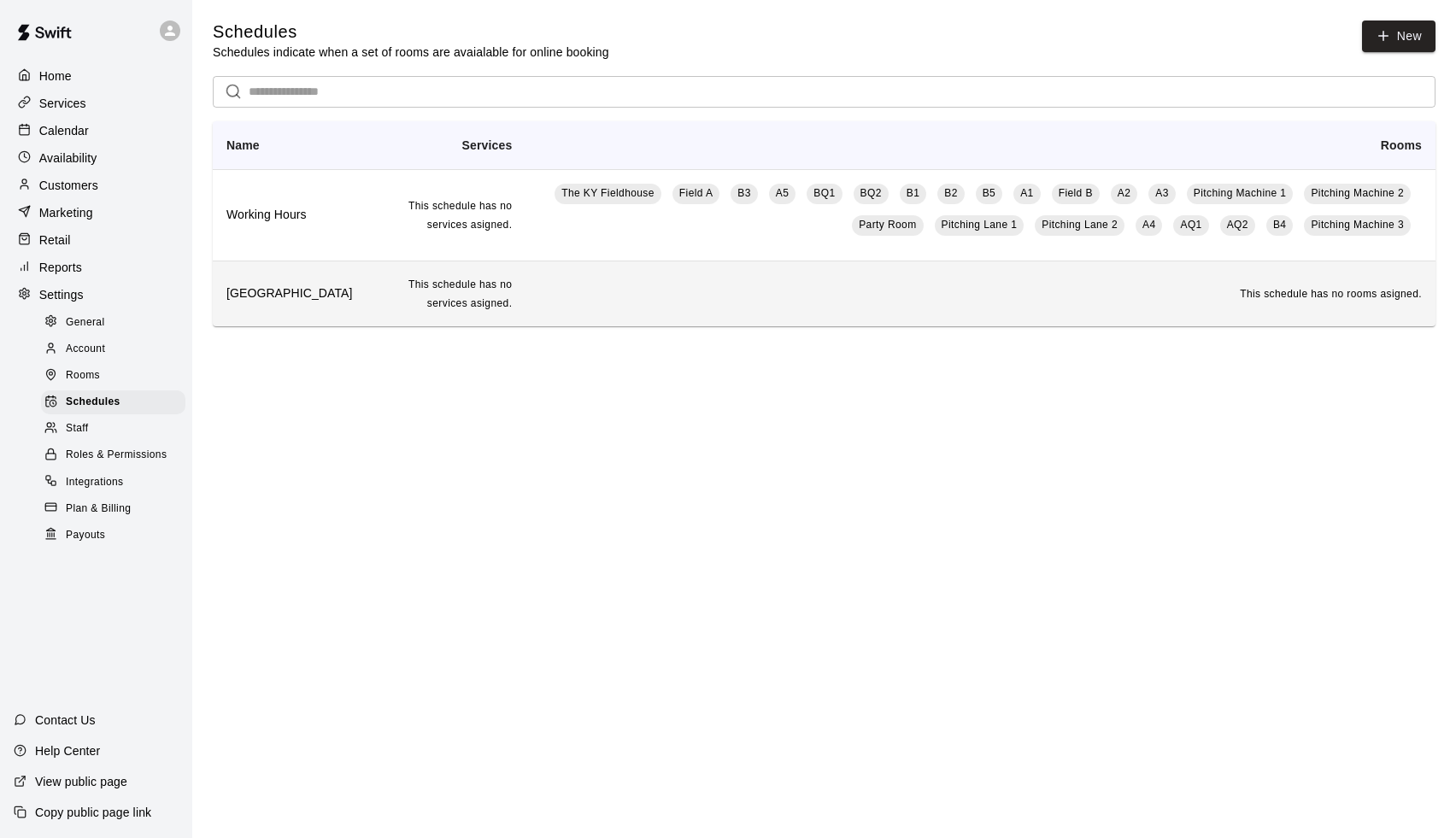
click at [620, 292] on td "This schedule has no rooms asigned." at bounding box center [979, 293] width 910 height 65
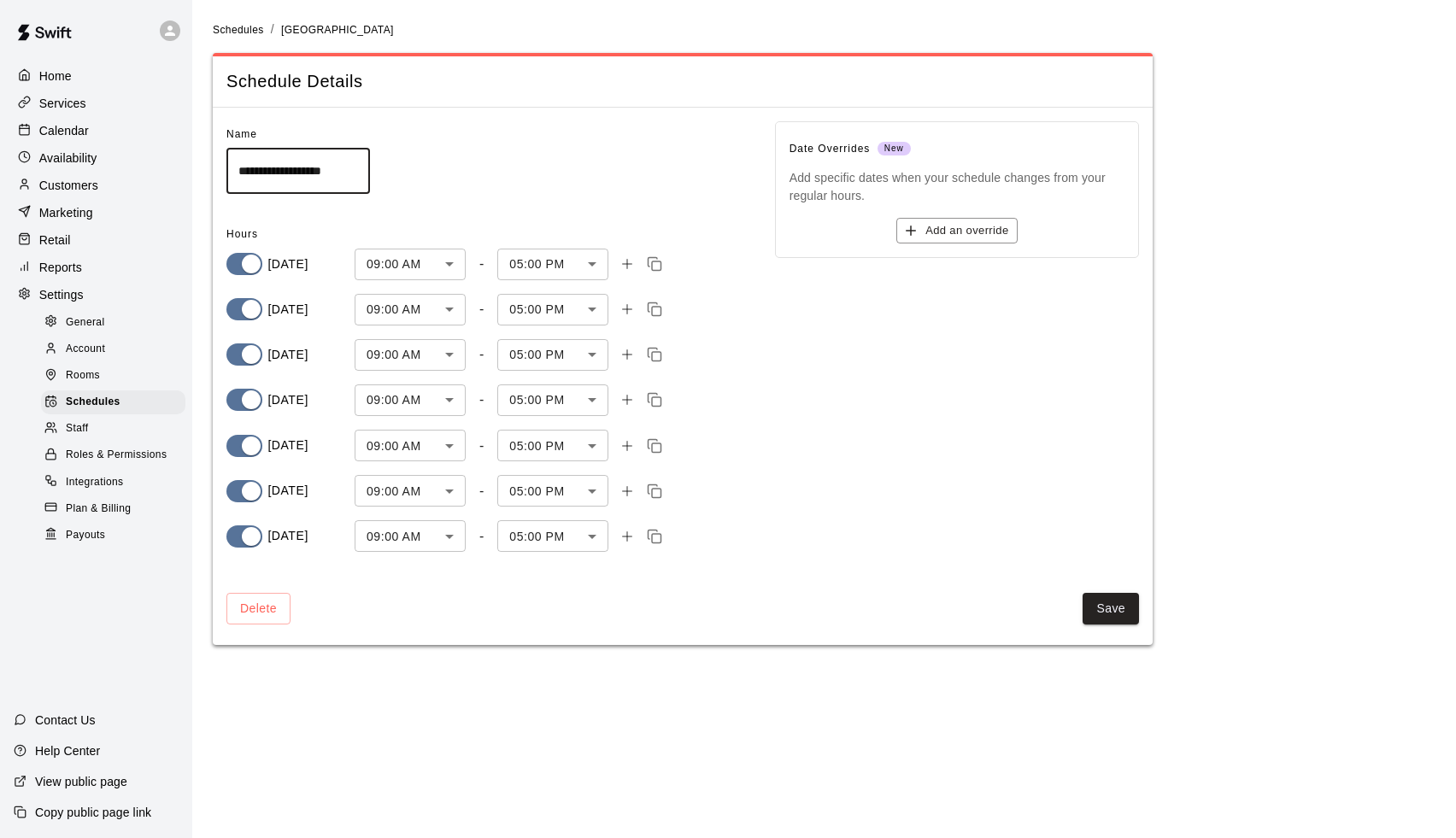
click at [748, 665] on html "**********" at bounding box center [728, 333] width 1456 height 665
click at [1120, 604] on button "Save" at bounding box center [1110, 608] width 56 height 31
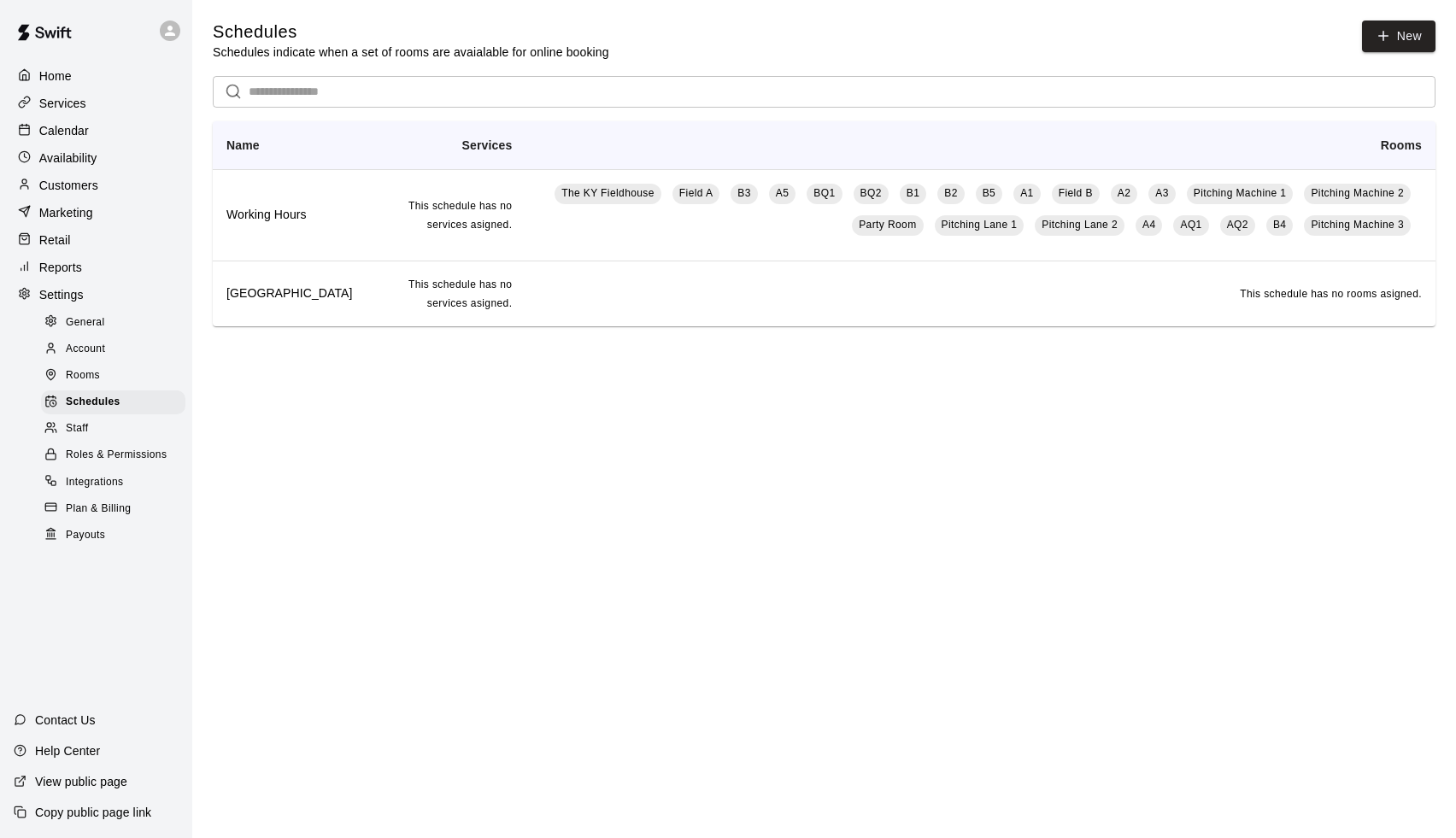
click at [82, 374] on span "Rooms" at bounding box center [82, 375] width 34 height 17
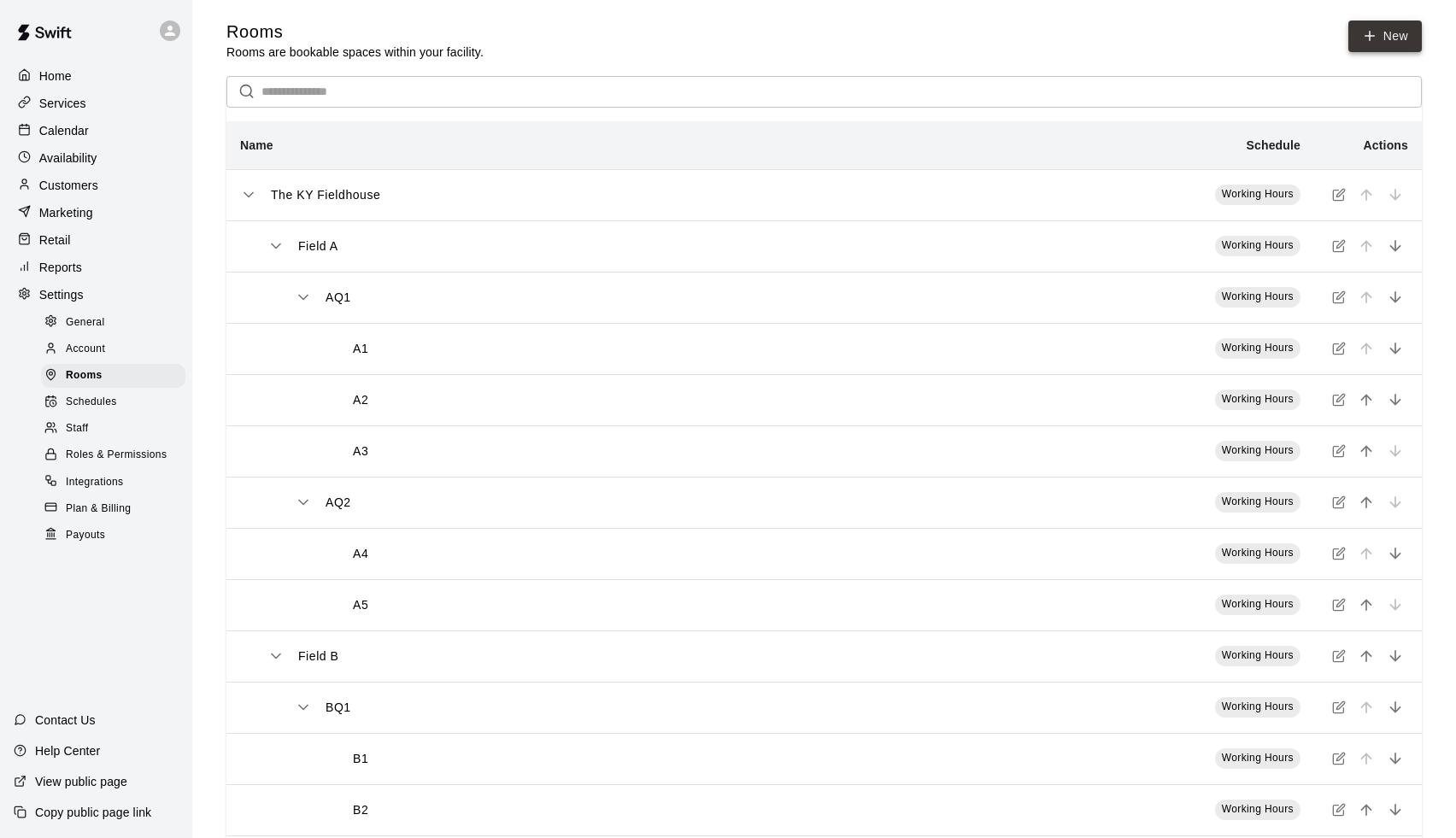
click at [1385, 29] on link "New" at bounding box center [1384, 36] width 74 height 31
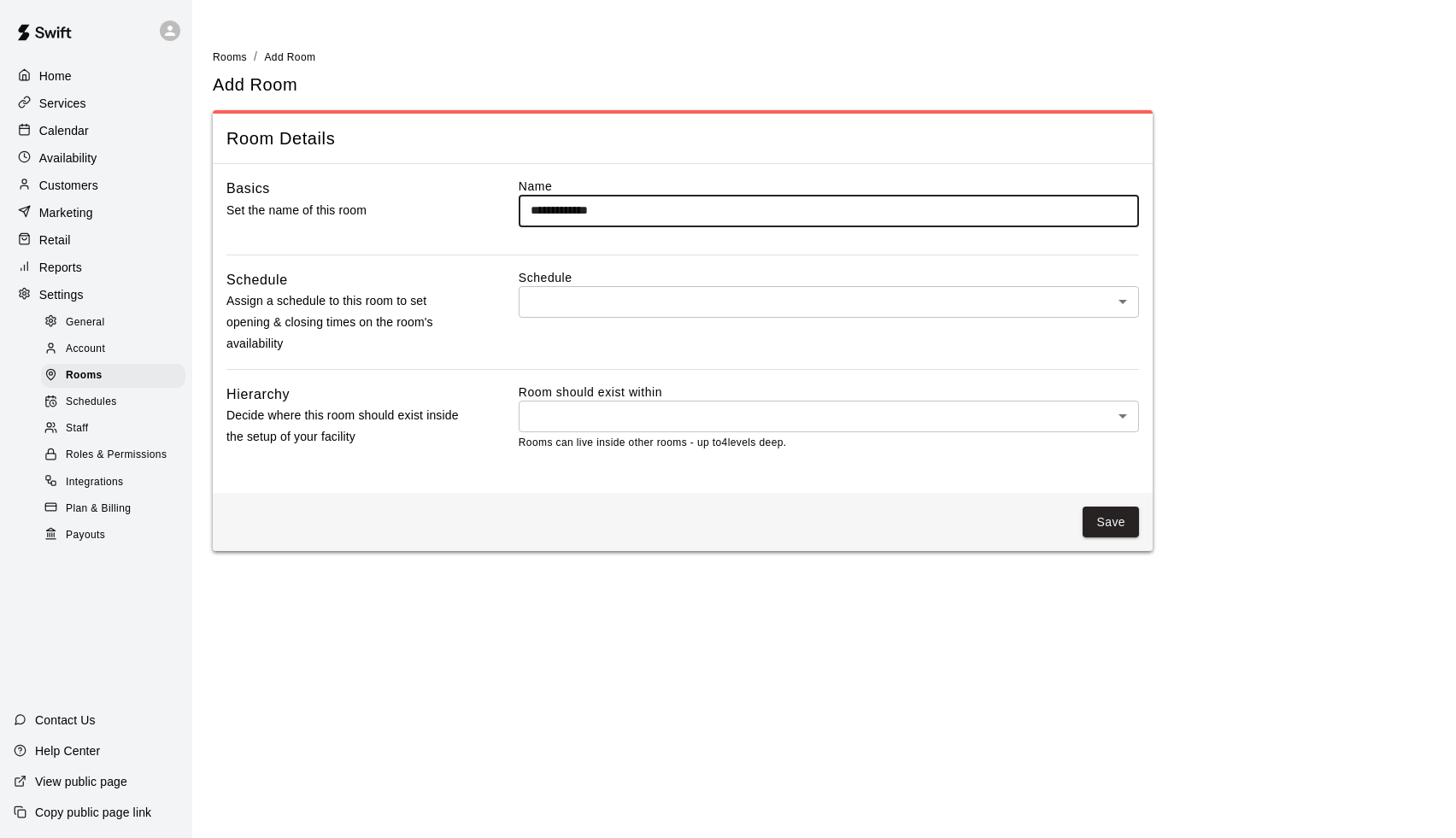
type input "**********"
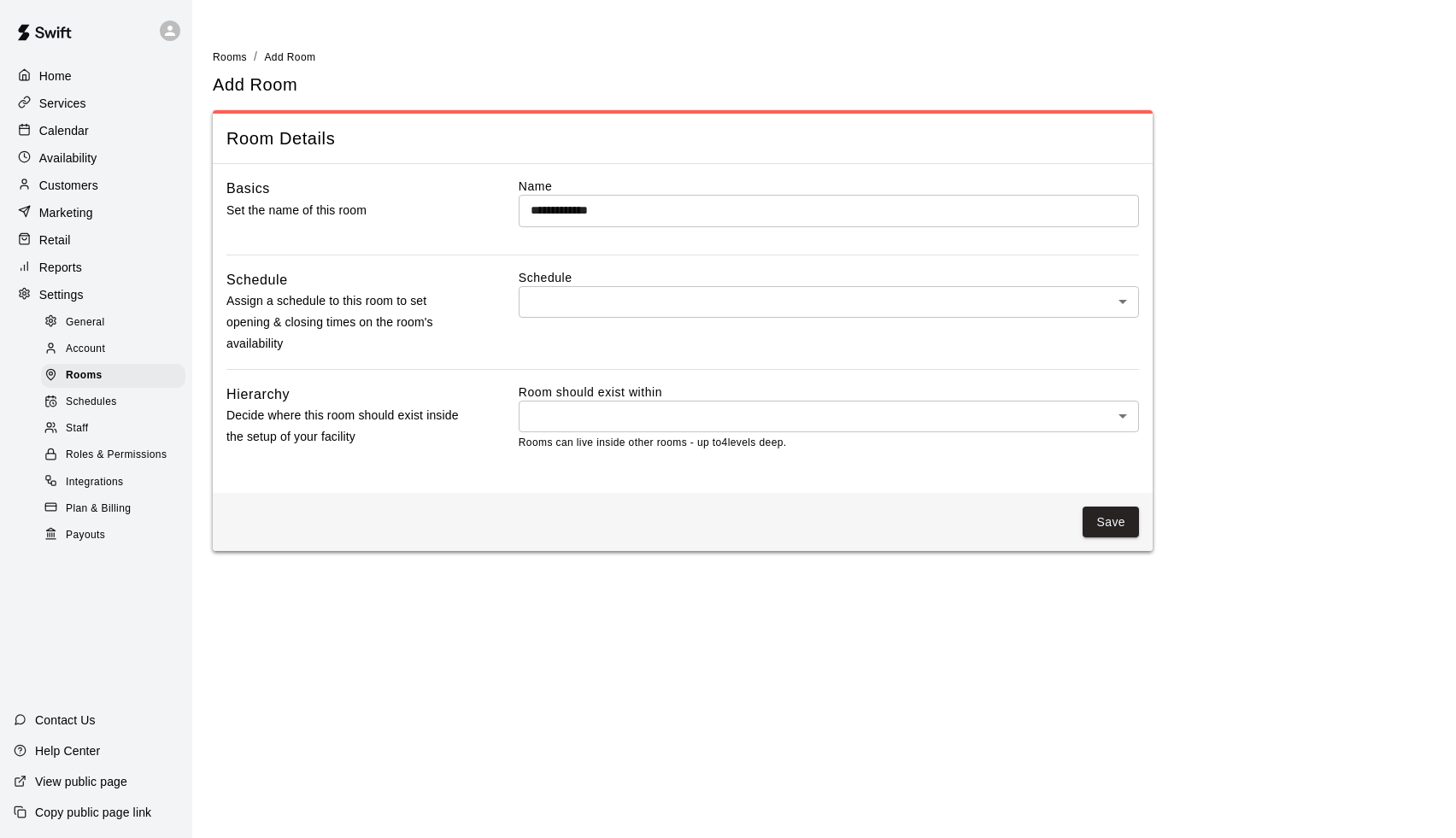
click at [568, 283] on label "Schedule" at bounding box center [829, 277] width 620 height 17
click at [568, 289] on body "**********" at bounding box center [728, 286] width 1456 height 572
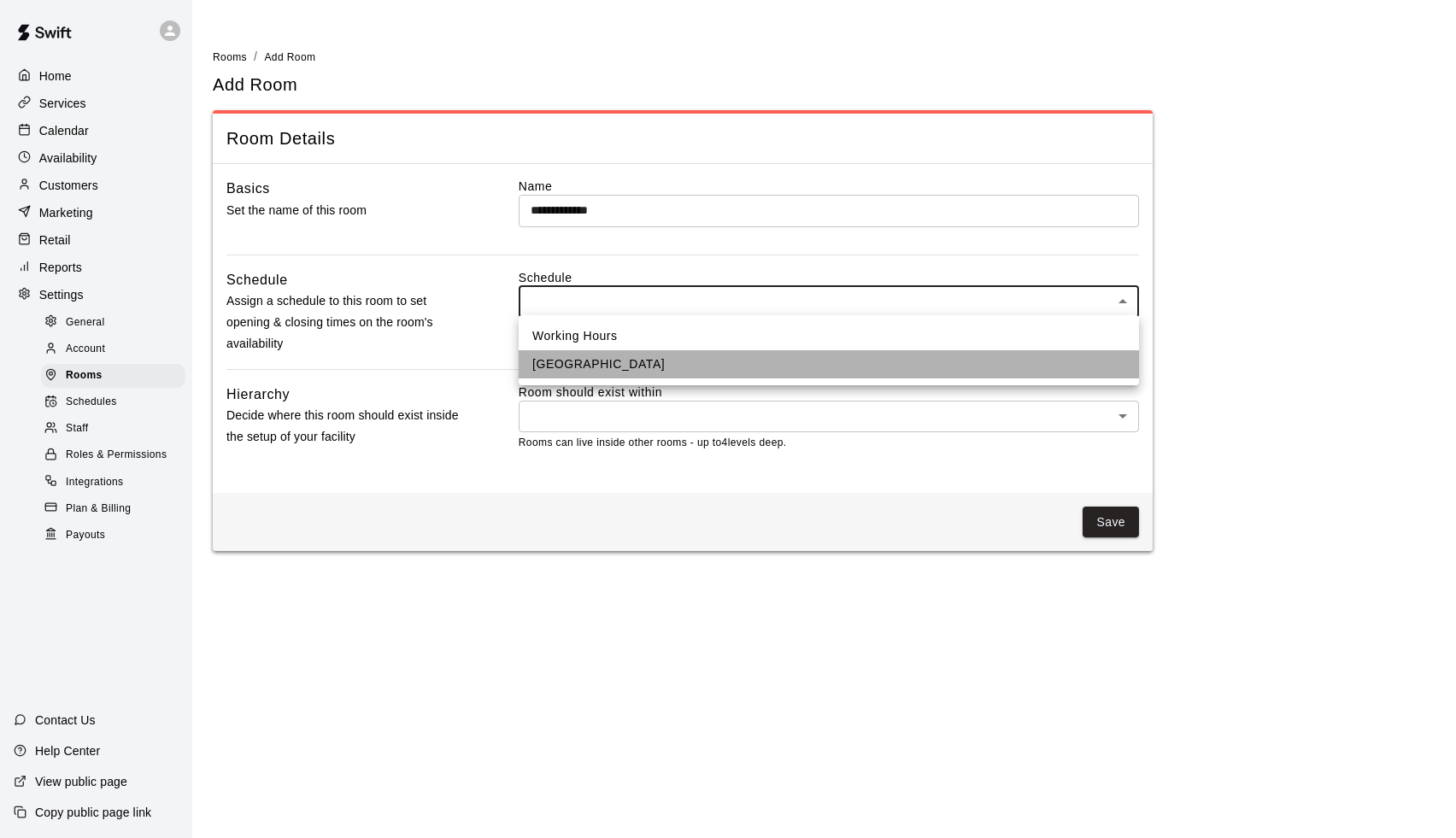
click at [571, 363] on li "[GEOGRAPHIC_DATA]" at bounding box center [829, 364] width 620 height 28
type input "***"
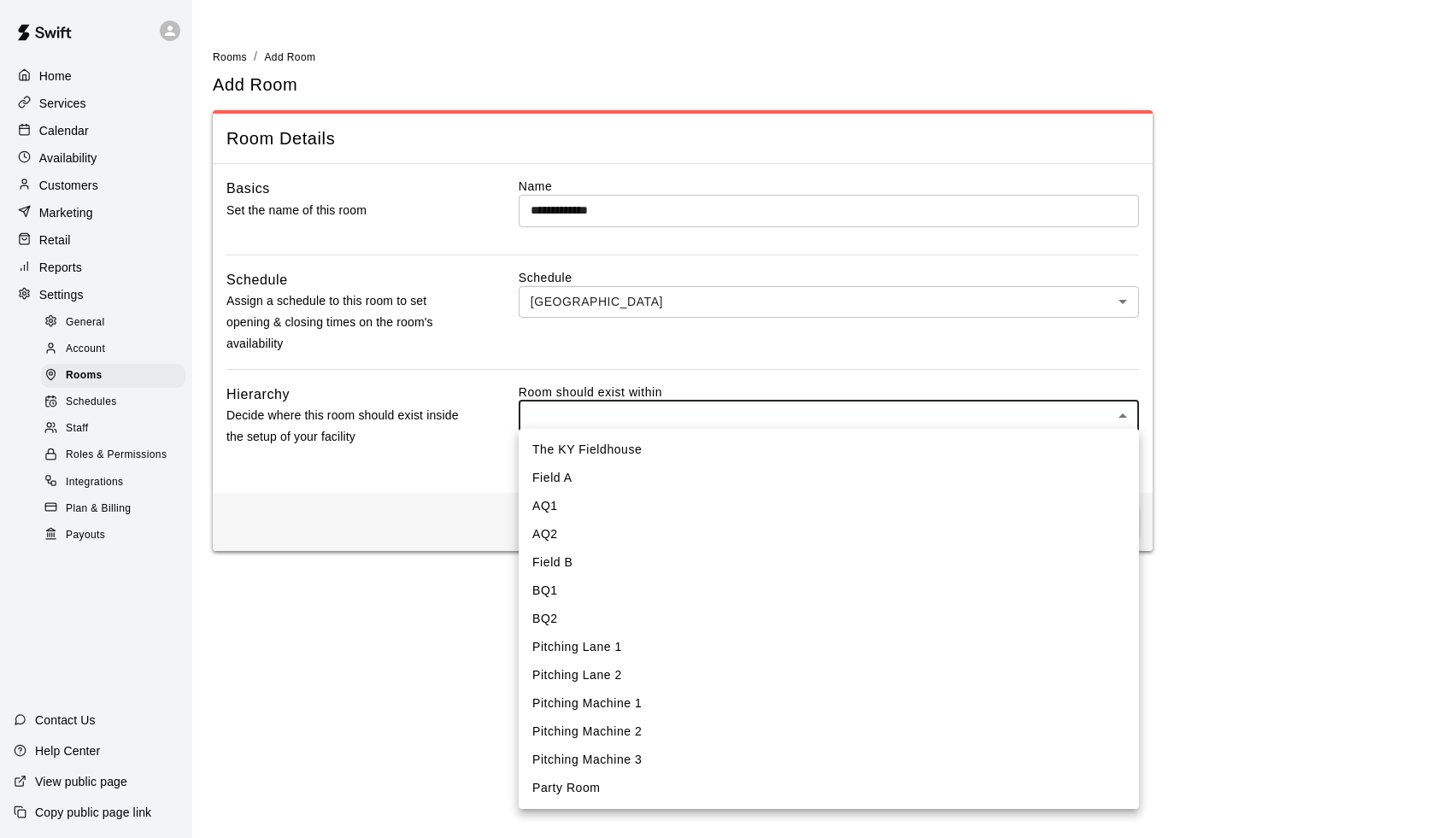
click at [572, 406] on body "**********" at bounding box center [728, 286] width 1456 height 572
click at [225, 534] on div at bounding box center [728, 419] width 1456 height 838
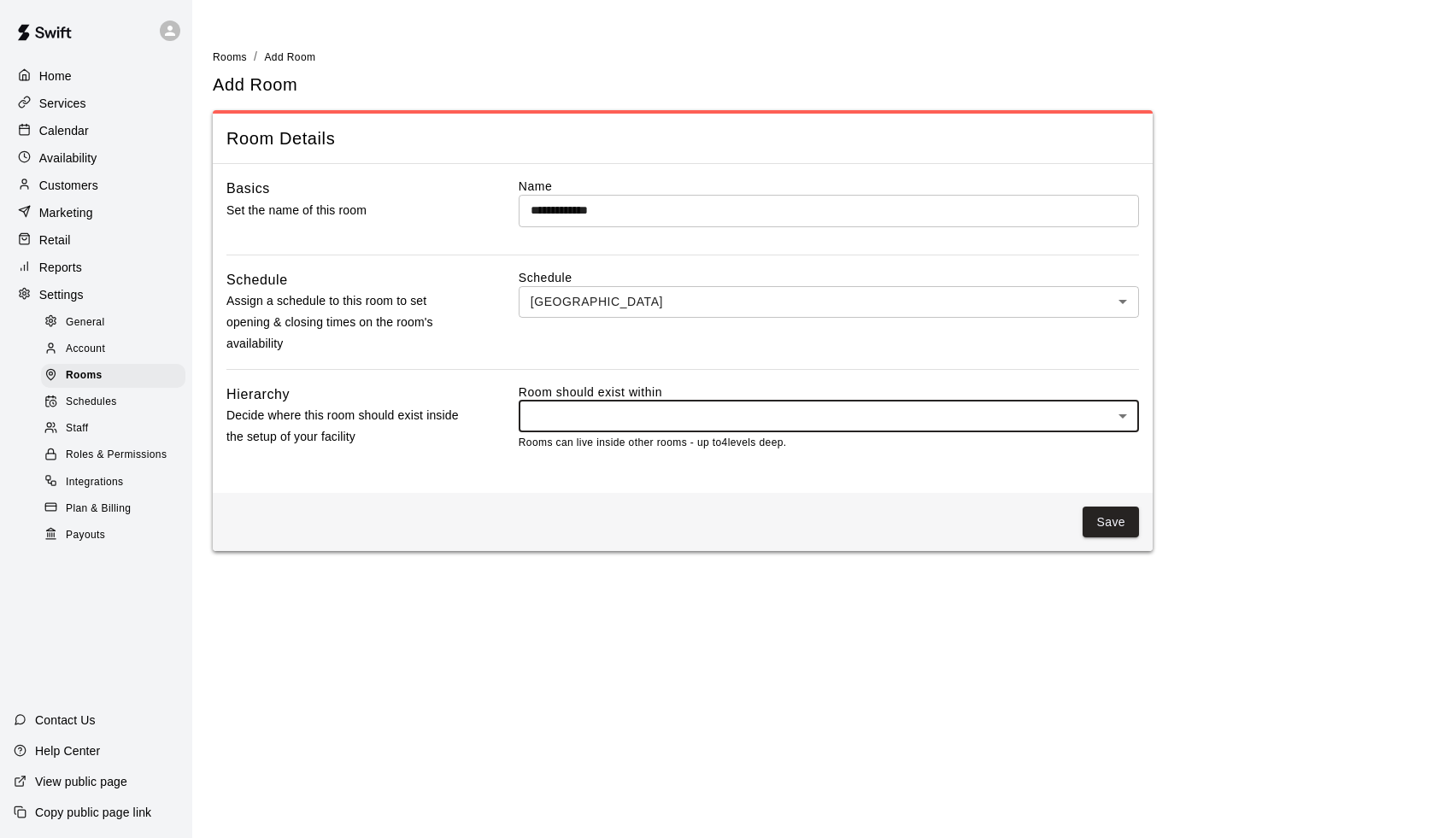
click at [585, 418] on body "**********" at bounding box center [728, 286] width 1456 height 572
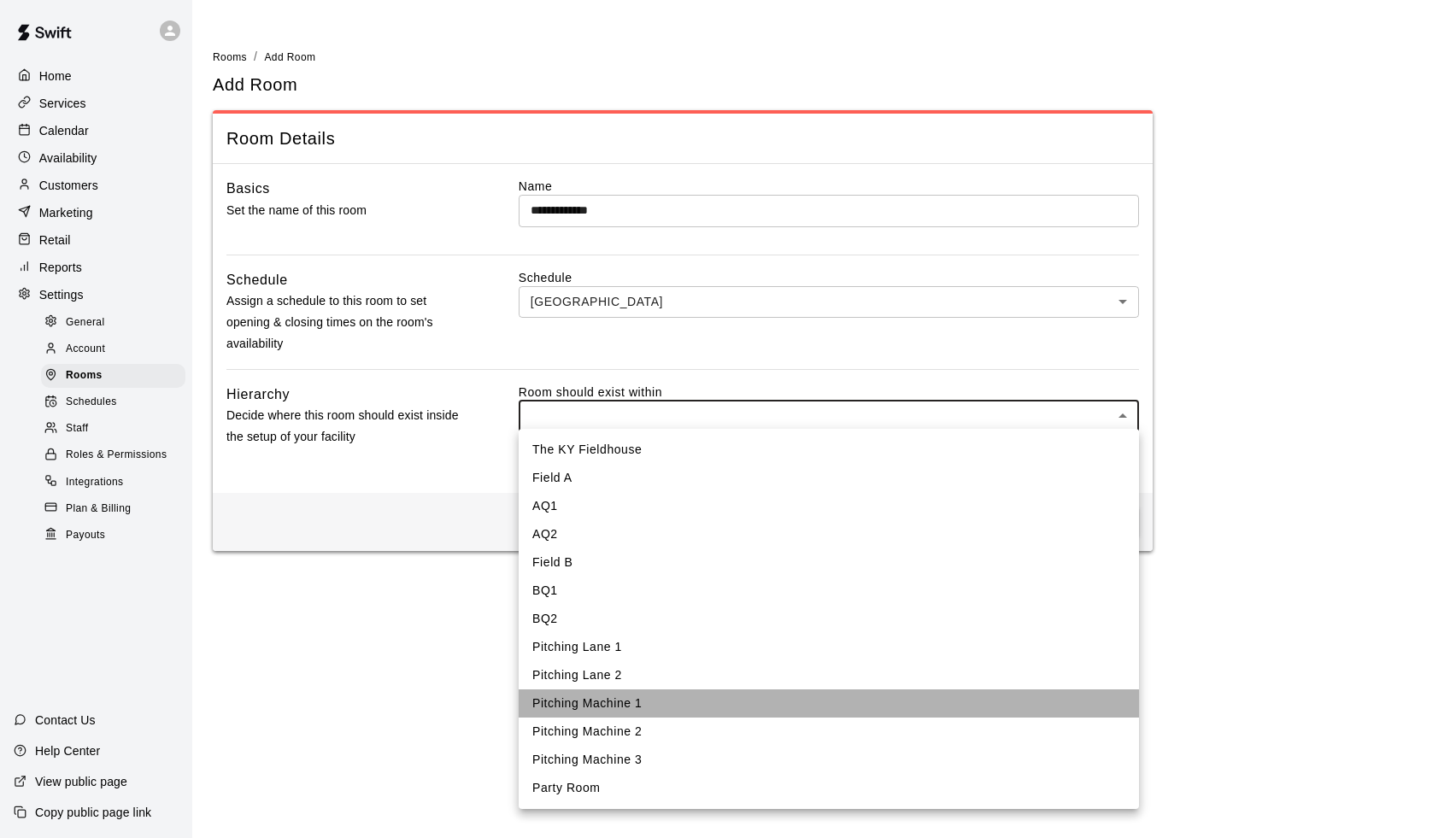
click at [568, 705] on li "Pitching Machine 1" at bounding box center [829, 704] width 620 height 28
type input "****"
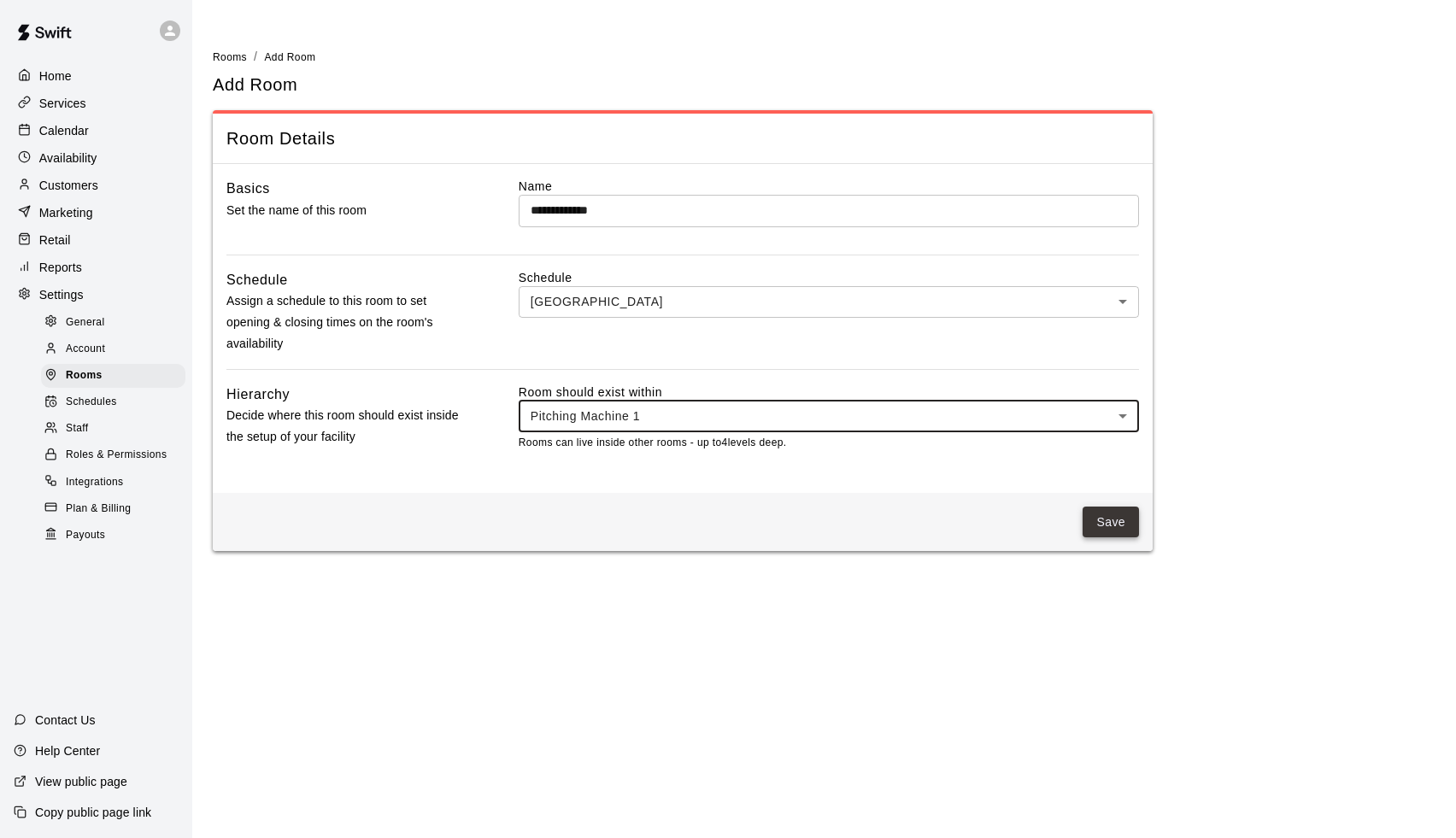
click at [1126, 521] on button "Save" at bounding box center [1110, 522] width 56 height 31
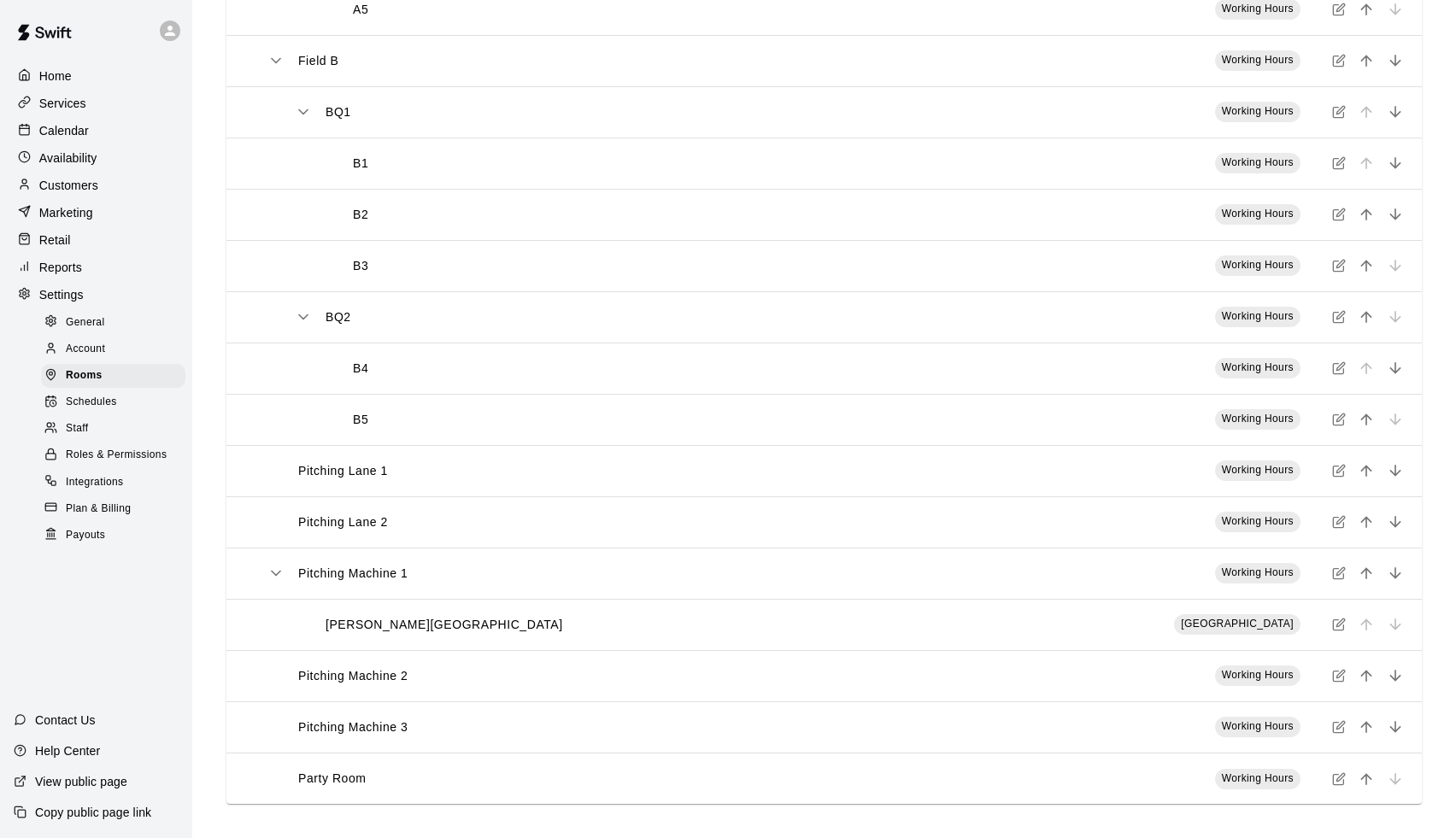
scroll to position [596, 0]
click at [96, 134] on div "Calendar" at bounding box center [96, 131] width 165 height 26
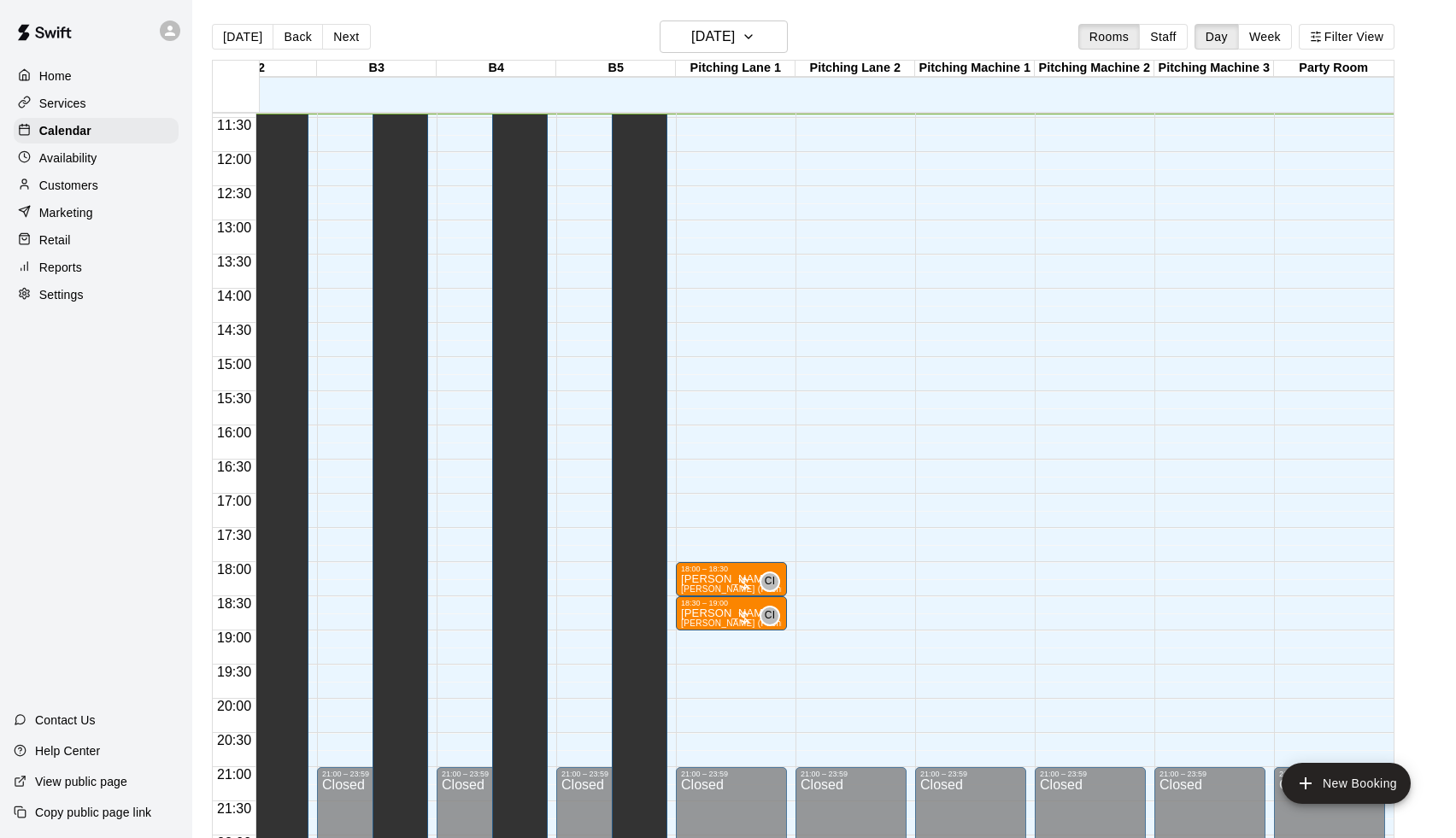
scroll to position [0, 899]
click at [995, 73] on div "Pitching Machine 1" at bounding box center [975, 69] width 120 height 17
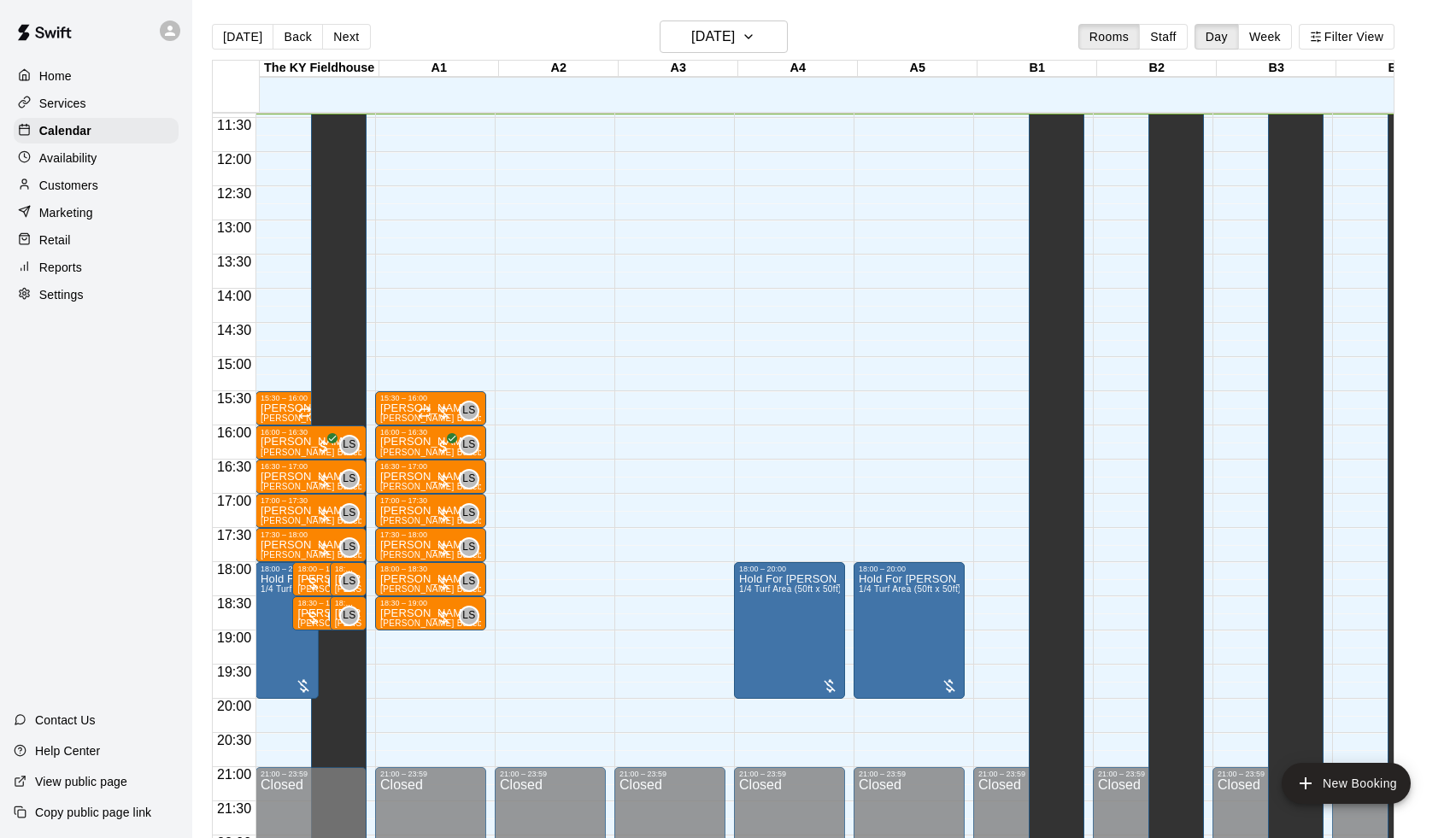
scroll to position [782, 0]
click at [79, 296] on p "Settings" at bounding box center [61, 294] width 44 height 17
select select "**"
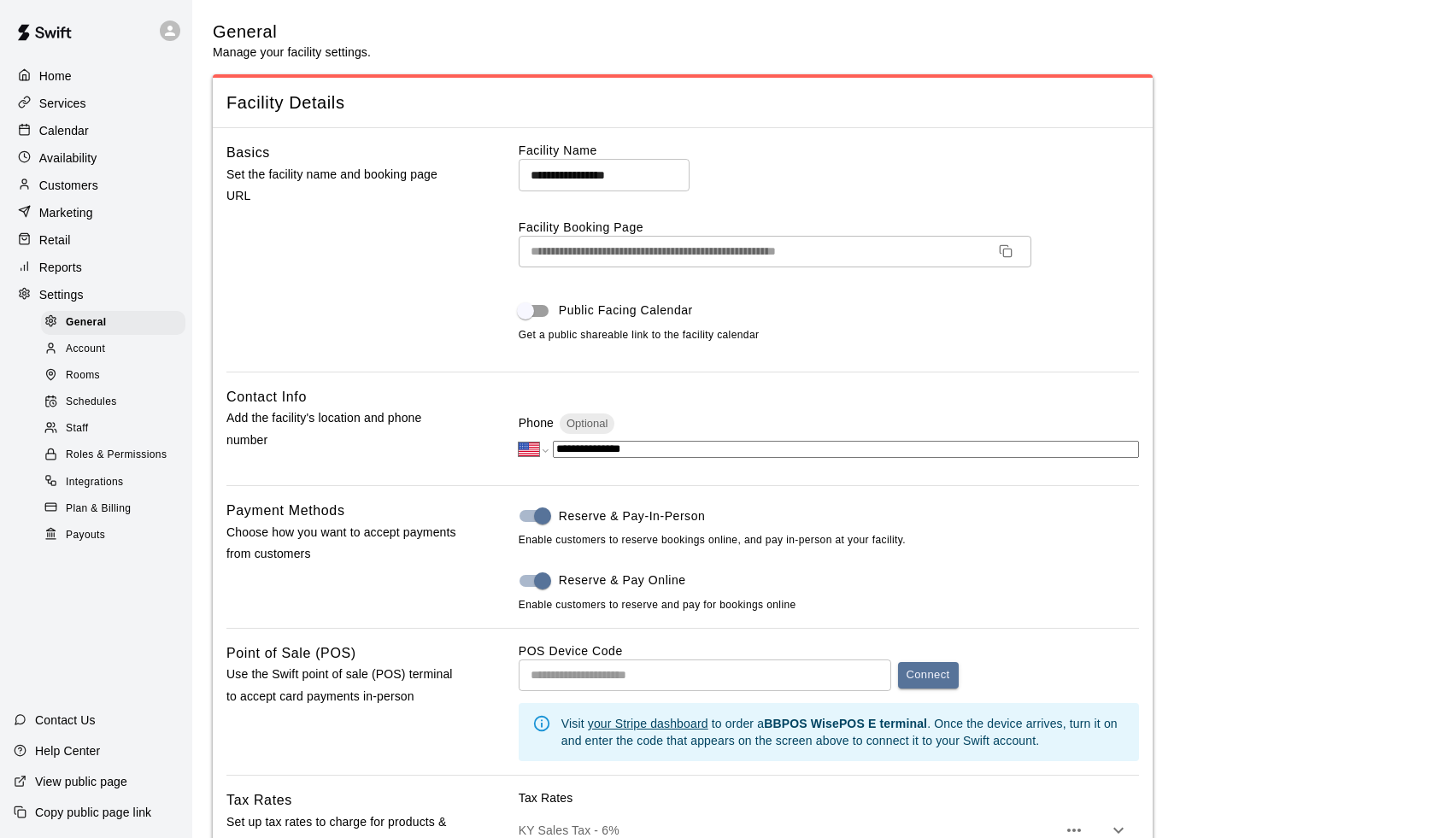
scroll to position [3090, 0]
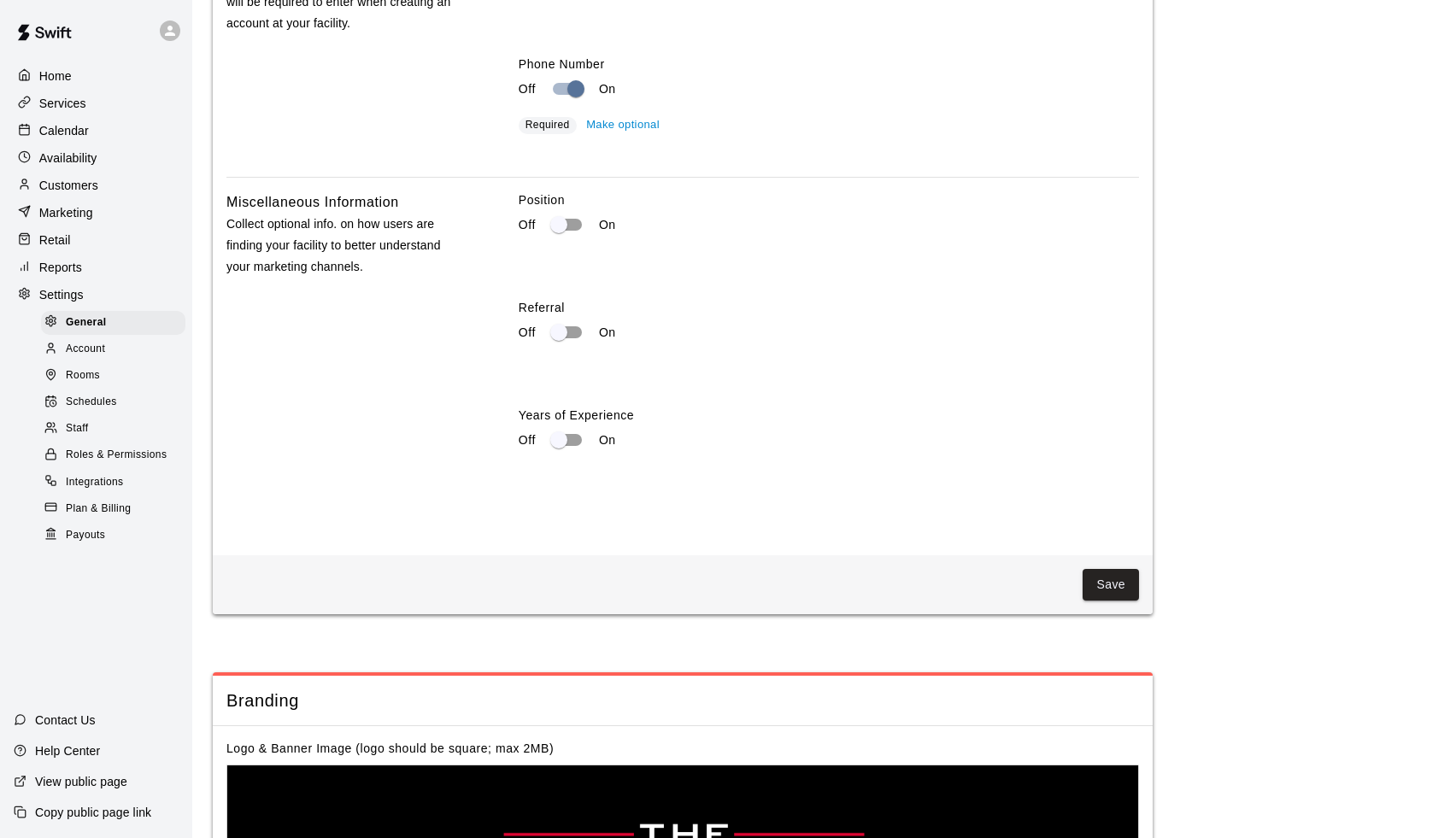
click at [79, 378] on span "Rooms" at bounding box center [82, 375] width 34 height 17
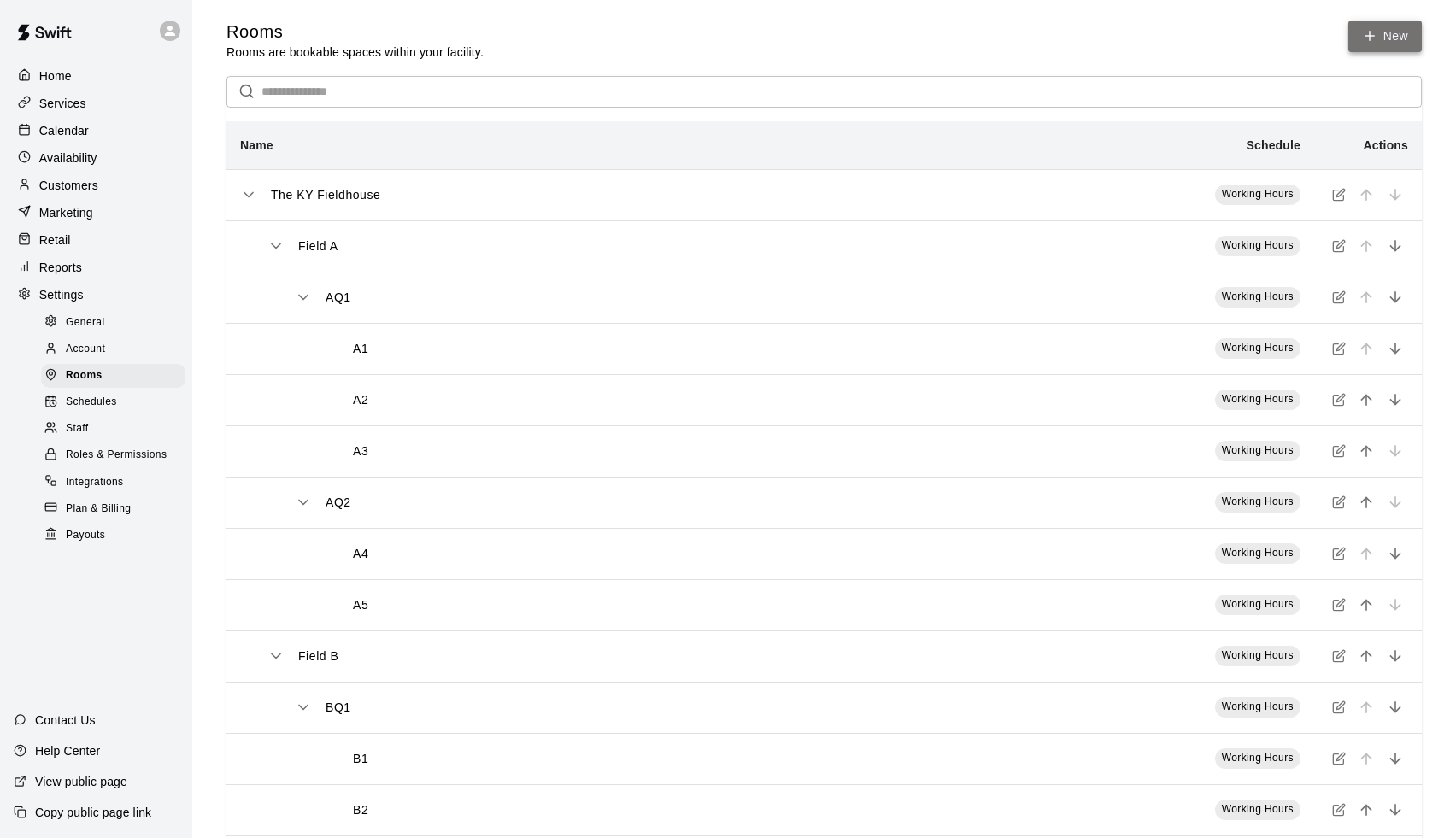
click at [1386, 36] on link "New" at bounding box center [1384, 36] width 74 height 31
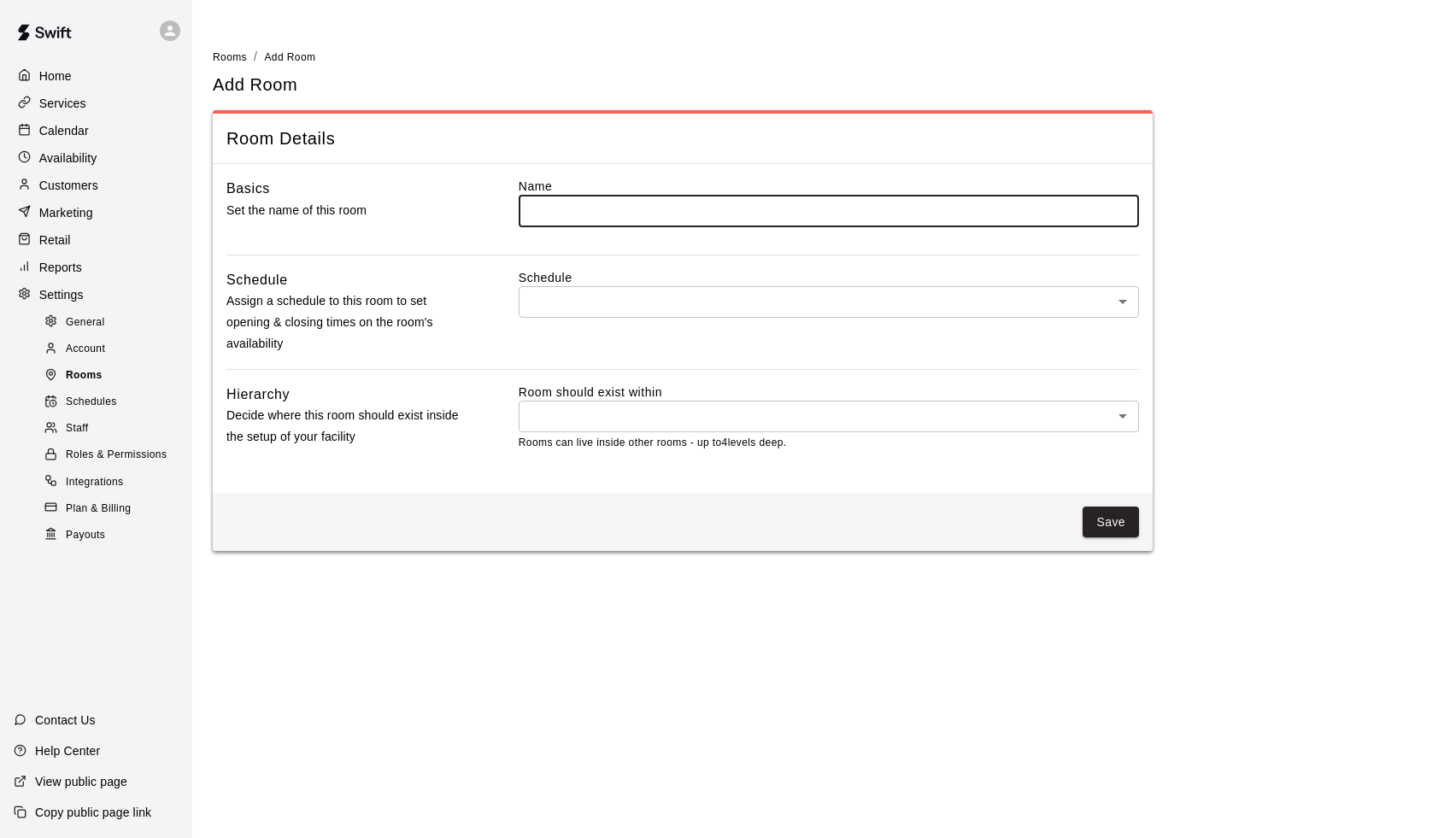
click at [120, 372] on div "Rooms" at bounding box center [113, 376] width 144 height 24
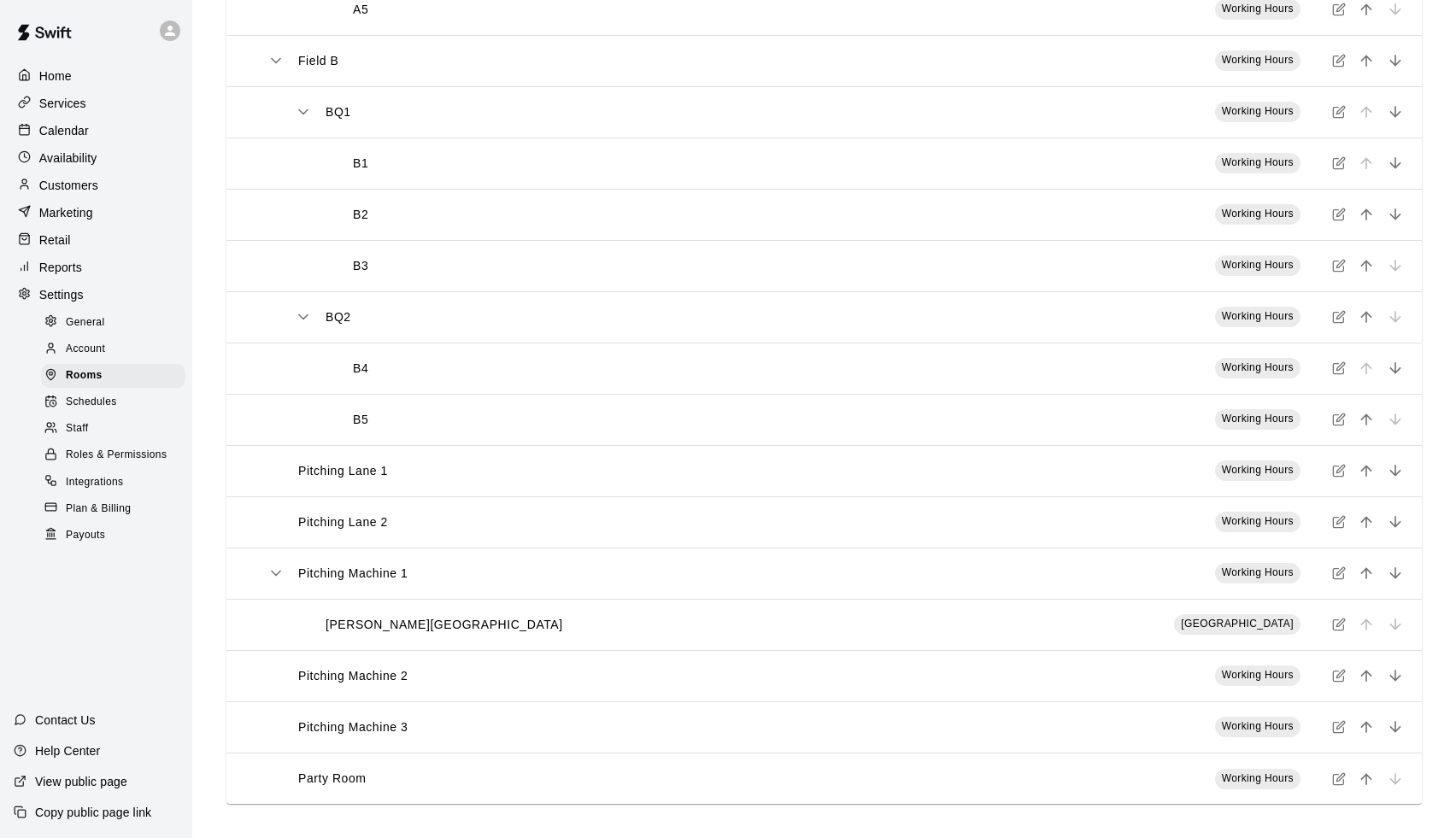
scroll to position [596, 0]
click at [461, 631] on div "[PERSON_NAME][GEOGRAPHIC_DATA]" at bounding box center [631, 625] width 674 height 18
click at [1335, 623] on icon "simple table" at bounding box center [1338, 625] width 14 height 14
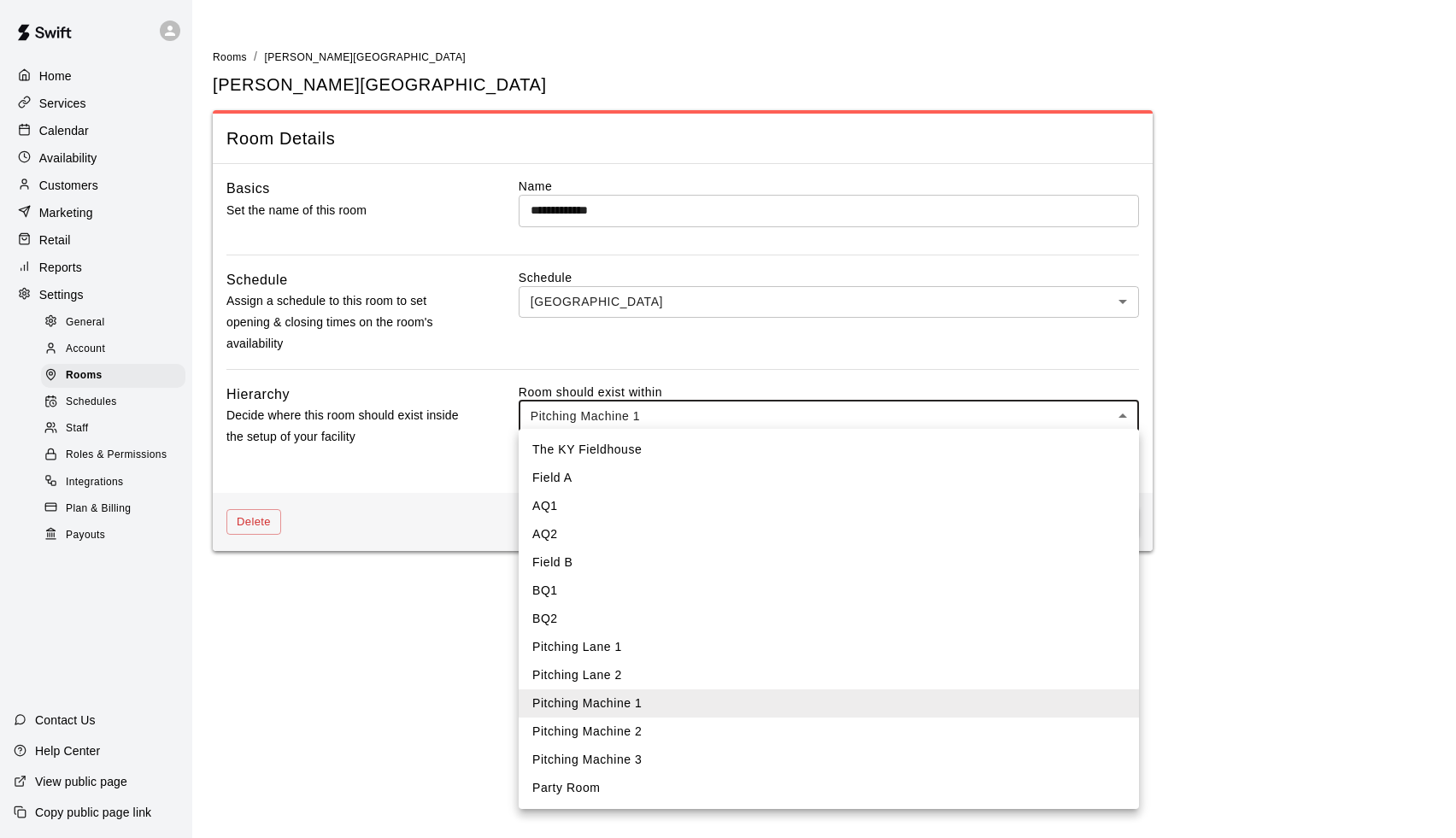
click at [684, 414] on body "**********" at bounding box center [728, 286] width 1456 height 572
click at [622, 451] on li "The KY Fieldhouse" at bounding box center [829, 449] width 620 height 28
type input "****"
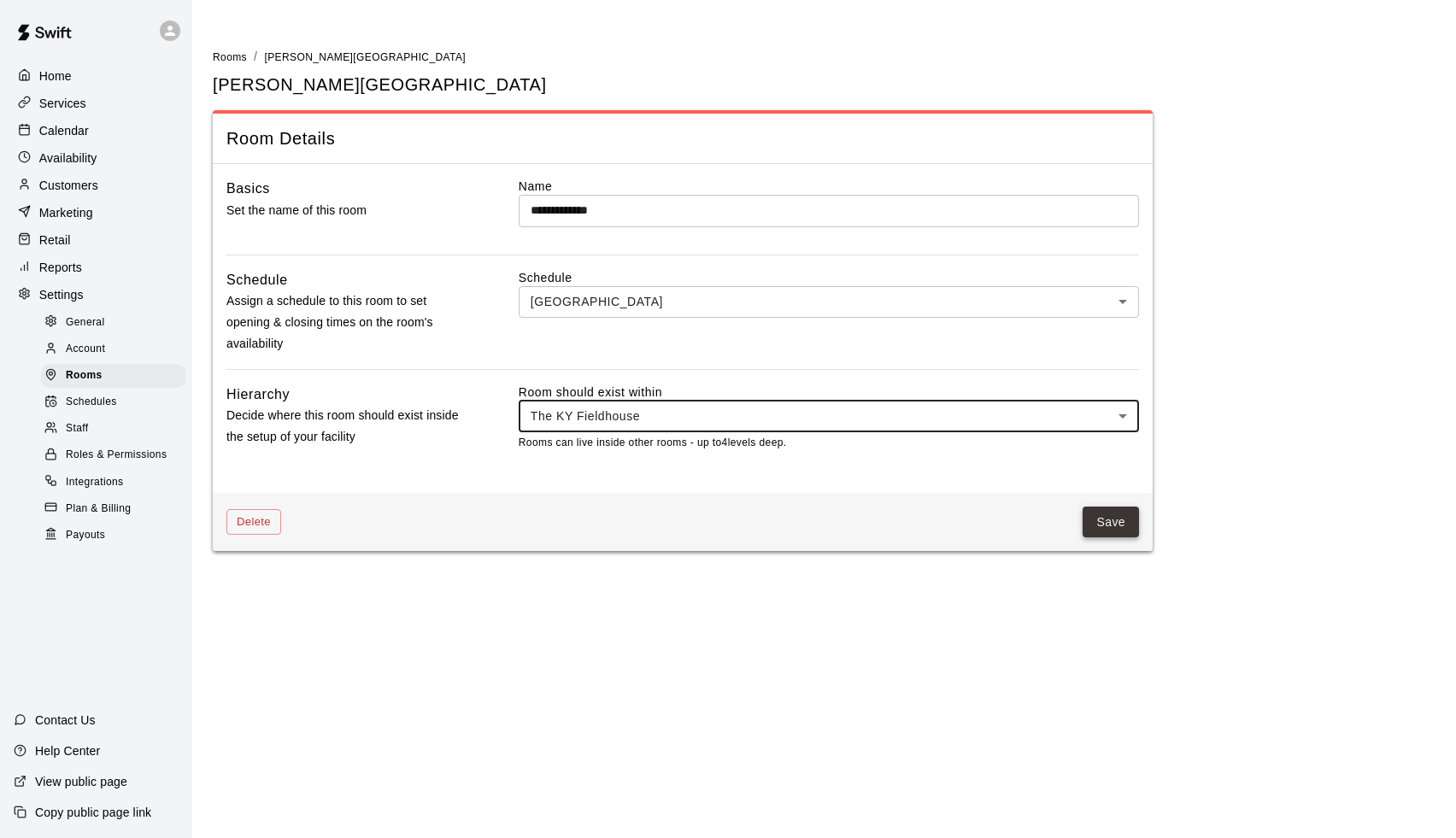
click at [1105, 519] on button "Save" at bounding box center [1110, 522] width 56 height 31
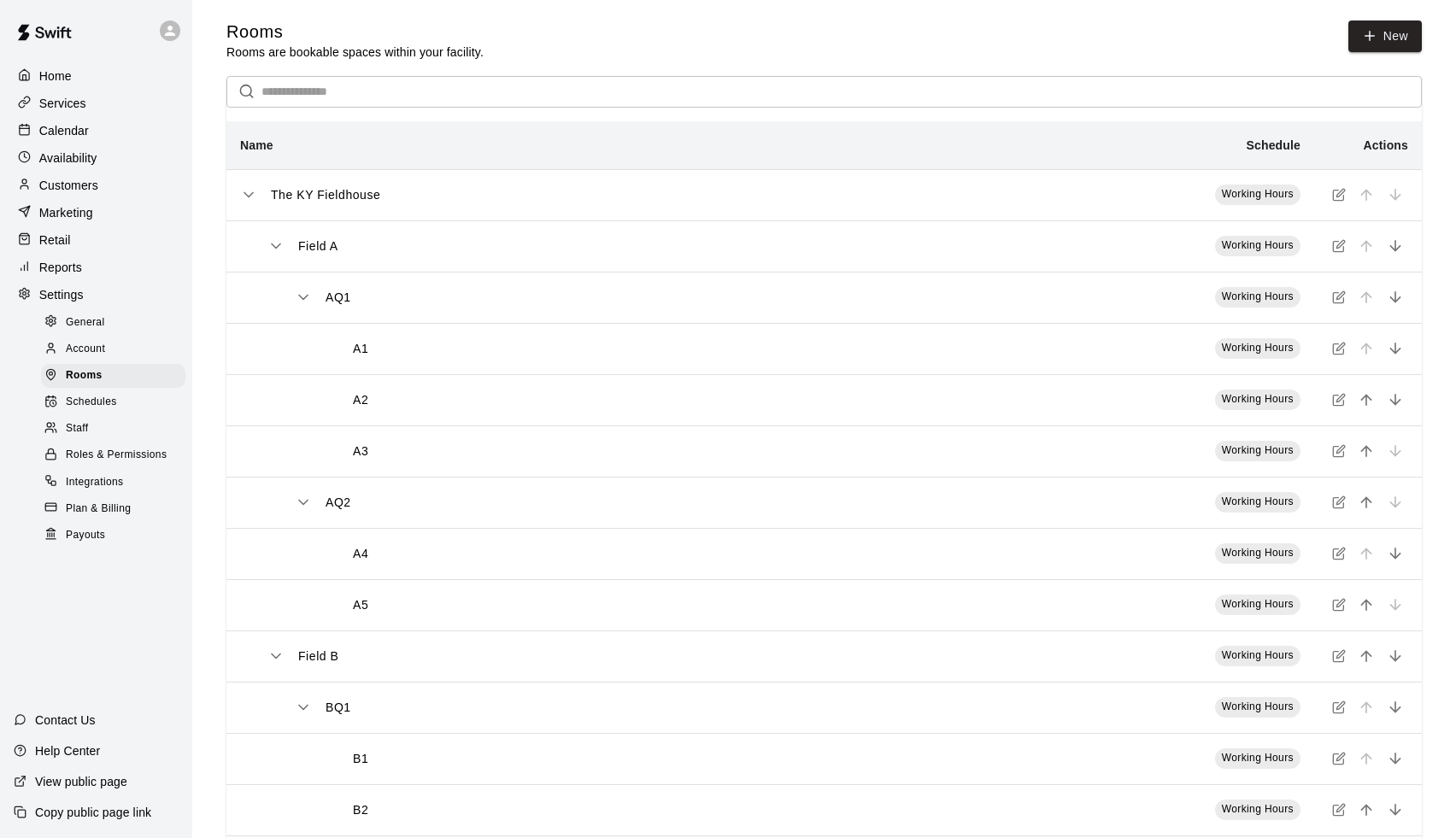
click at [88, 131] on p "Calendar" at bounding box center [64, 131] width 50 height 17
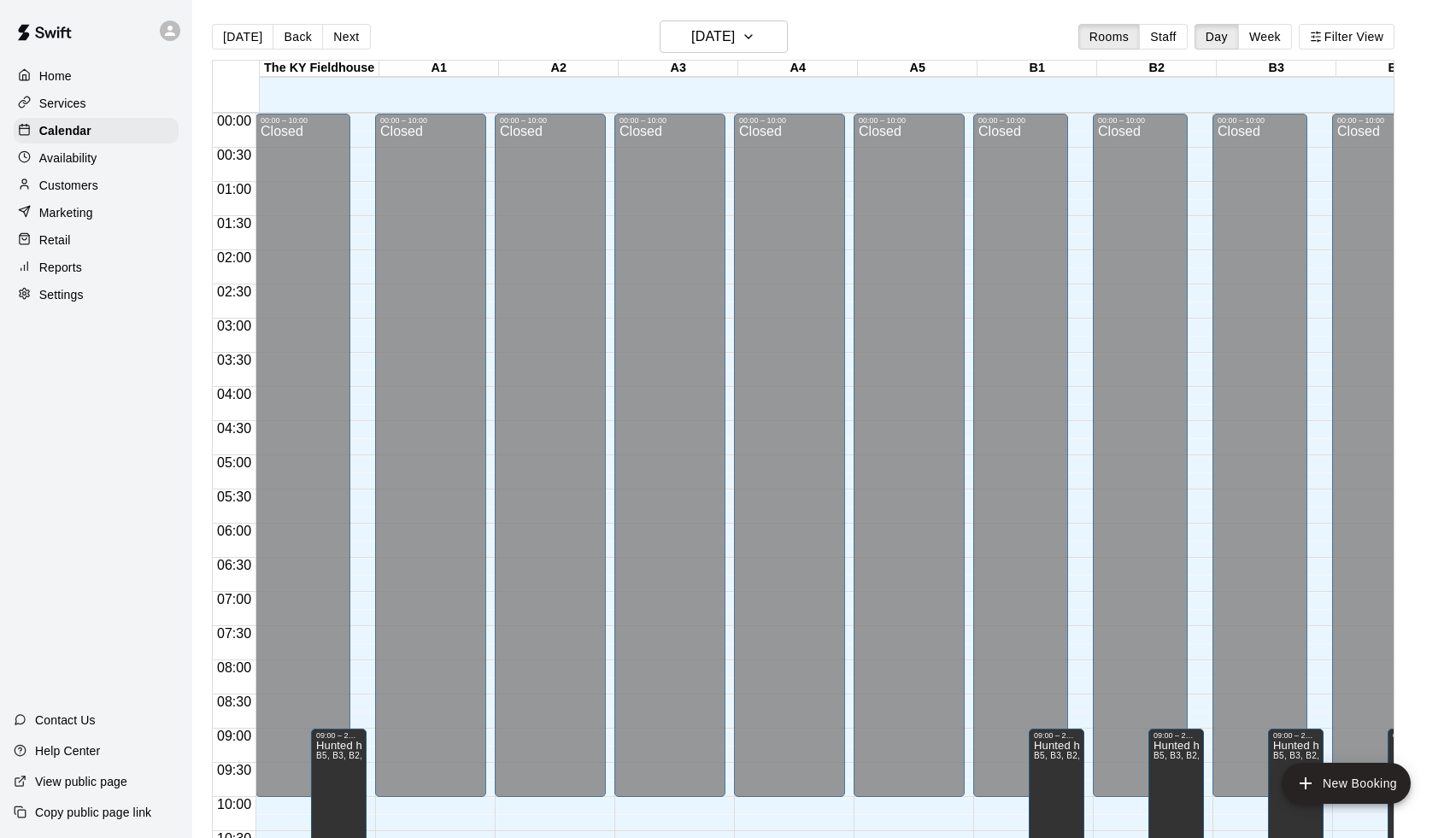
click at [69, 290] on p "Settings" at bounding box center [61, 294] width 44 height 17
select select "**"
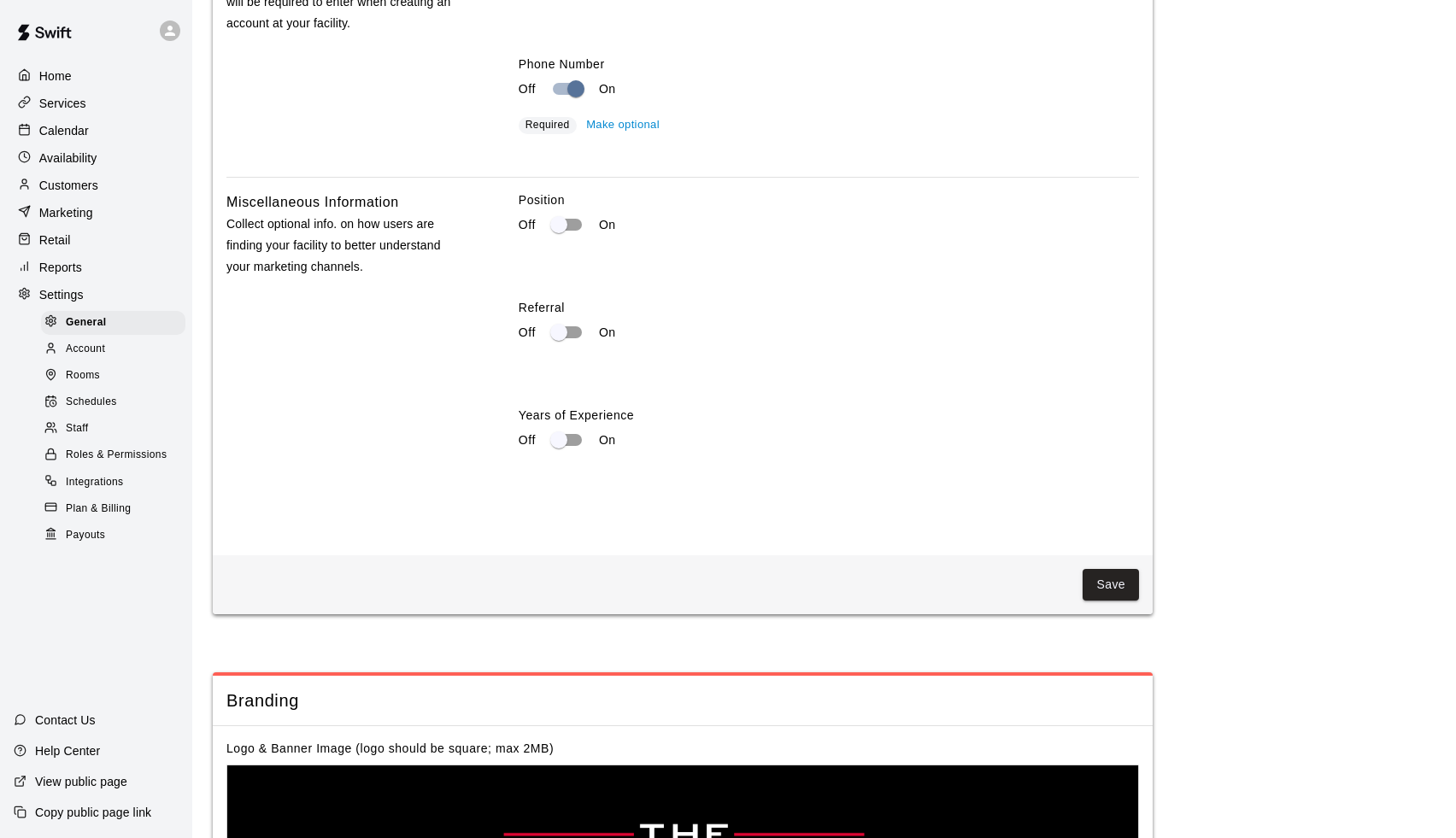
click at [82, 368] on span "Rooms" at bounding box center [82, 375] width 34 height 17
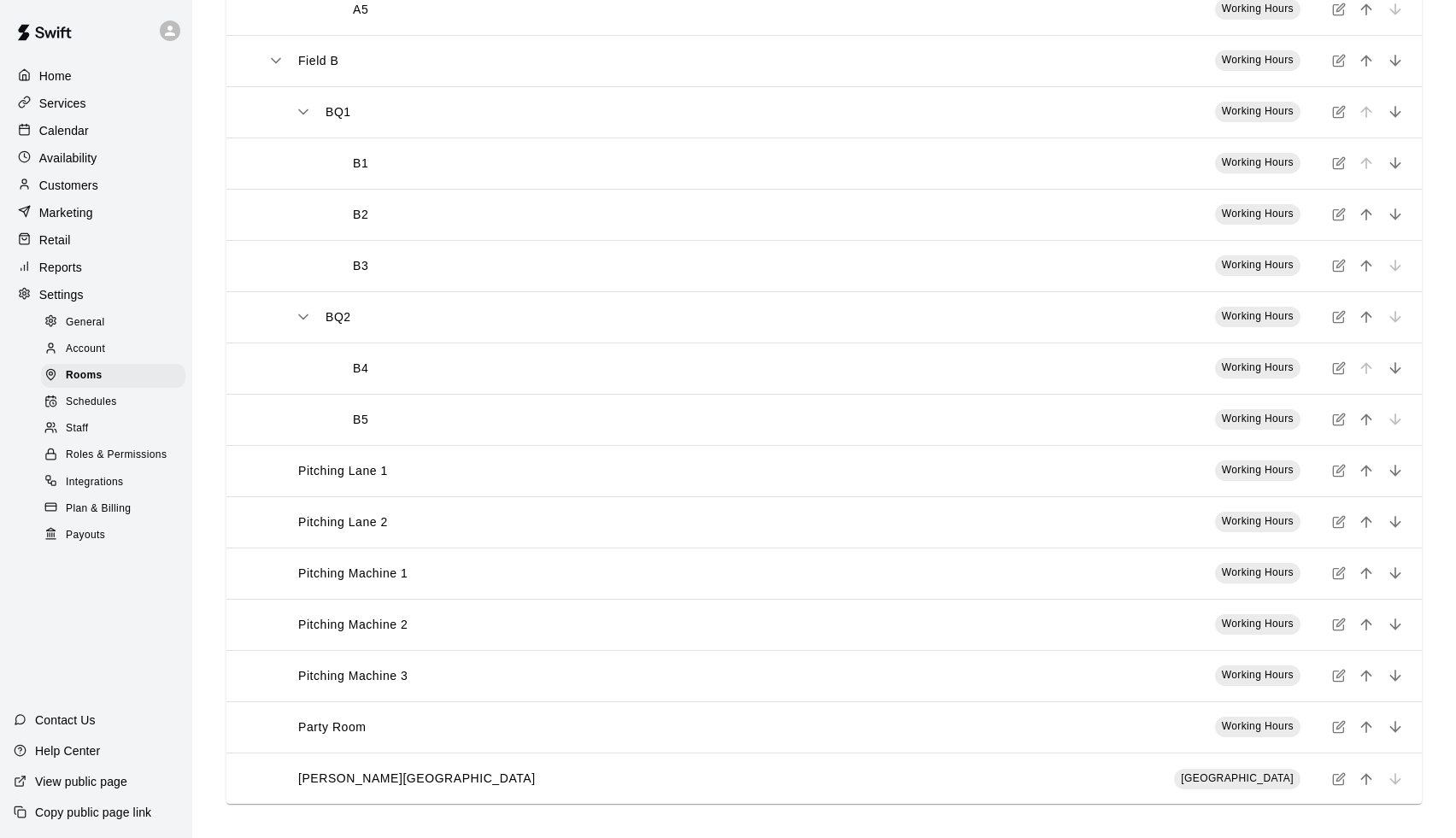
click at [1121, 777] on td "[GEOGRAPHIC_DATA]" at bounding box center [1138, 778] width 350 height 51
click at [1279, 770] on span "[GEOGRAPHIC_DATA]" at bounding box center [1236, 778] width 127 height 17
click at [57, 140] on div "Calendar" at bounding box center [96, 131] width 165 height 26
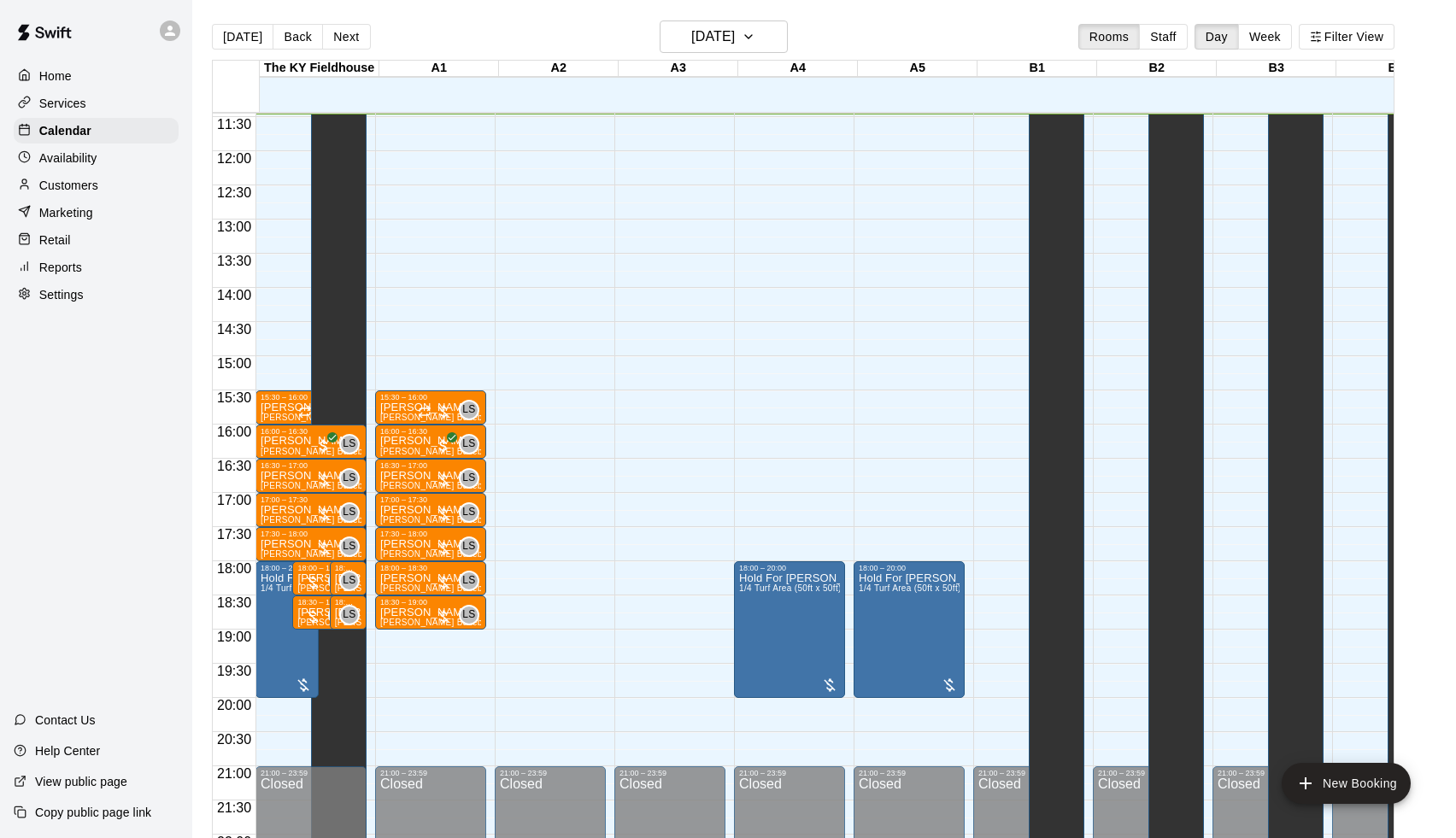
click at [808, 61] on div "The [GEOGRAPHIC_DATA] 20 Wed A1 20 Wed A2 20 Wed A3 20 Wed A4 20 Wed A5 20 Wed …" at bounding box center [803, 459] width 1182 height 799
click at [755, 36] on icon "button" at bounding box center [749, 36] width 14 height 21
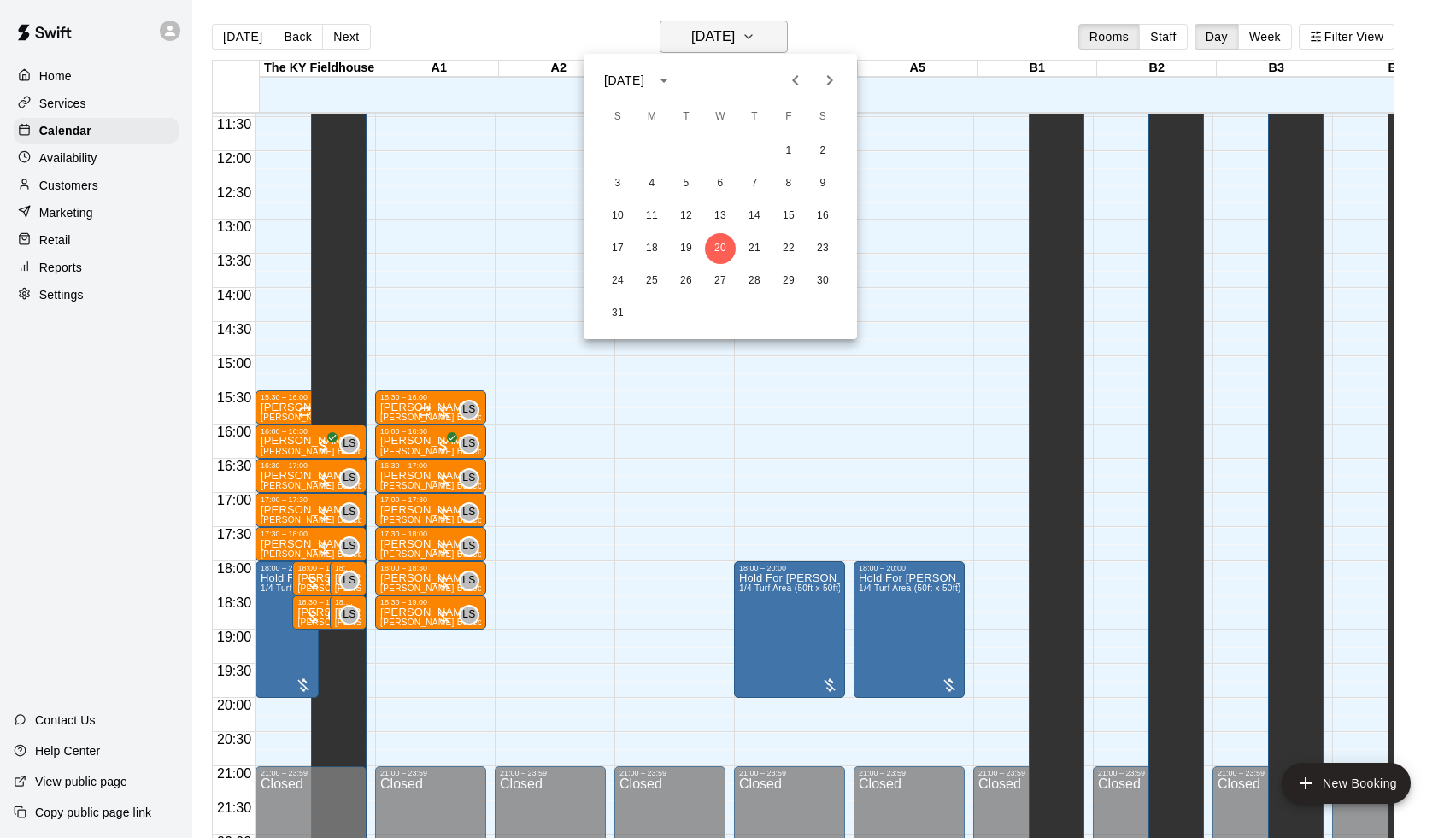
click at [783, 36] on div at bounding box center [728, 419] width 1456 height 838
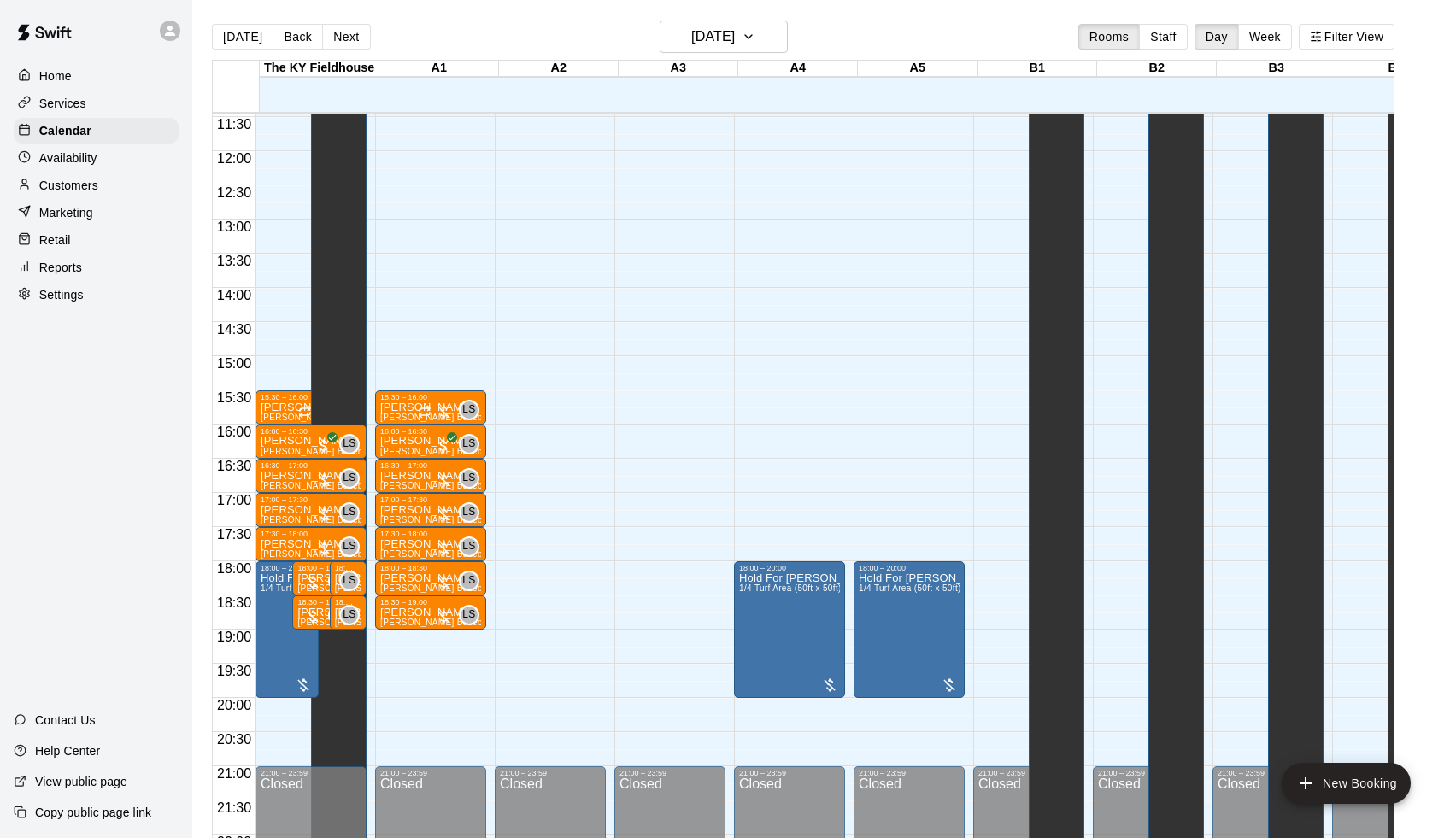
click at [319, 65] on div "The KY Fieldhouse" at bounding box center [320, 69] width 120 height 17
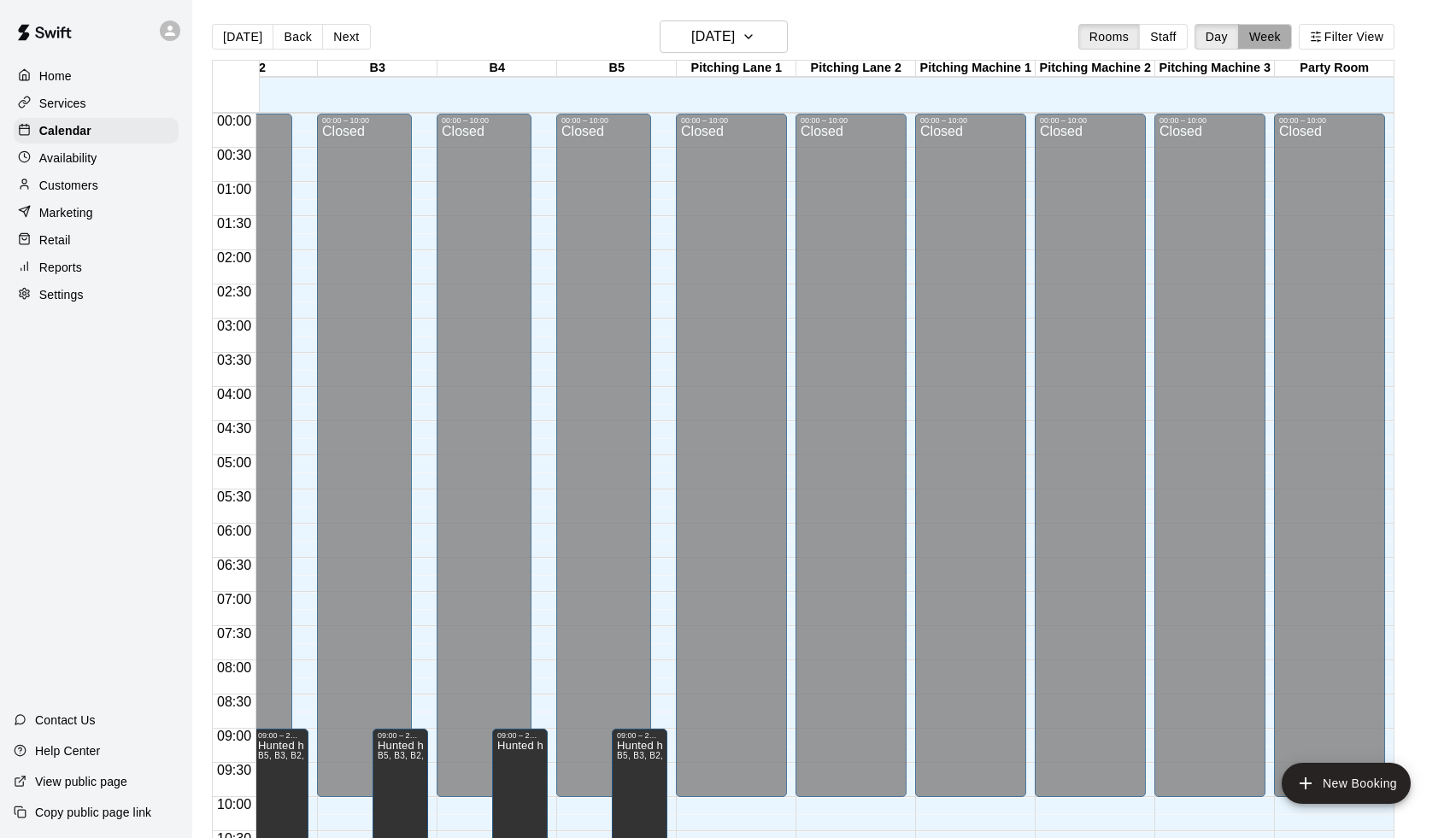
click at [1272, 42] on button "Week" at bounding box center [1265, 36] width 54 height 26
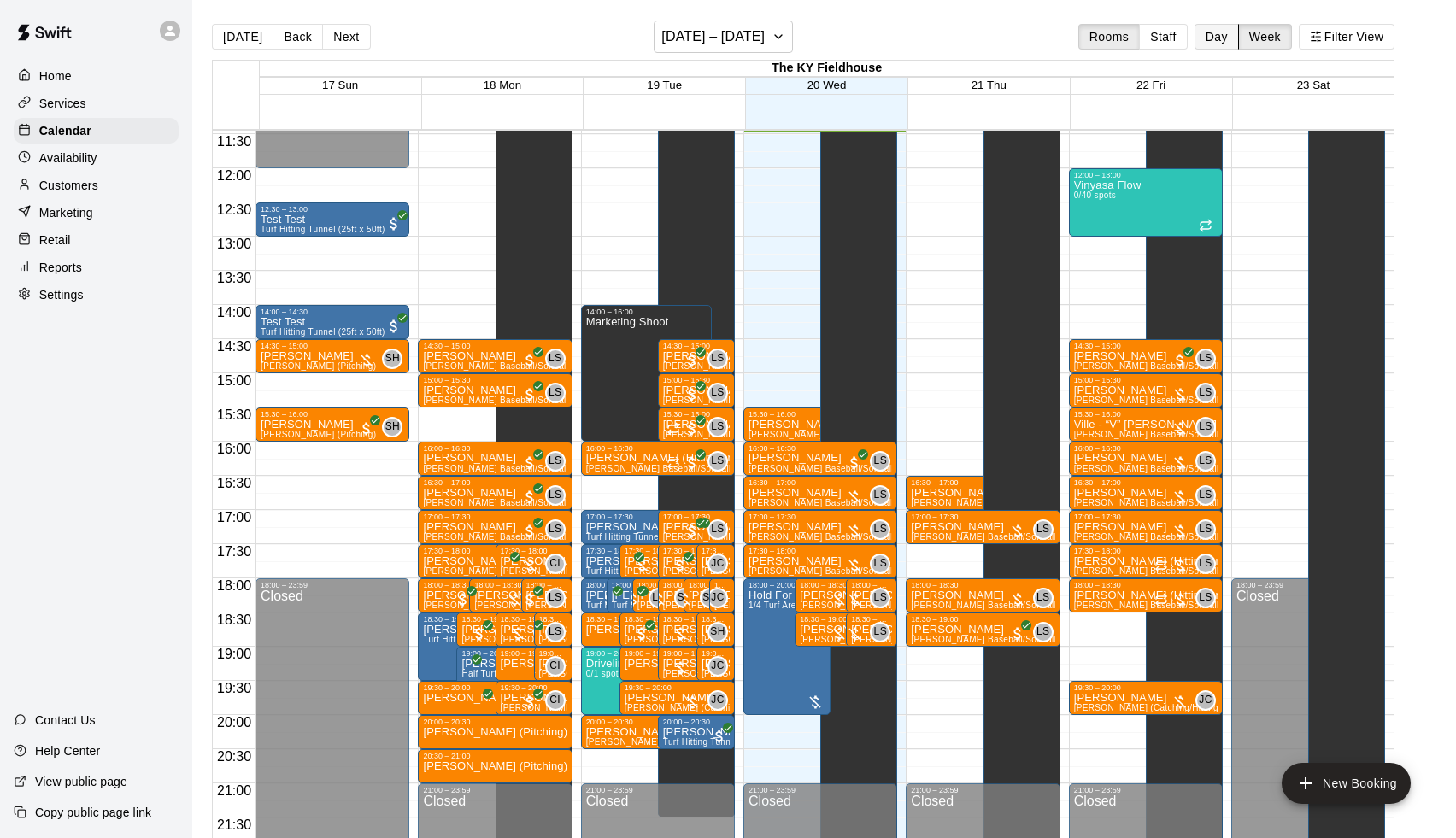
click at [1226, 40] on button "Day" at bounding box center [1216, 36] width 44 height 26
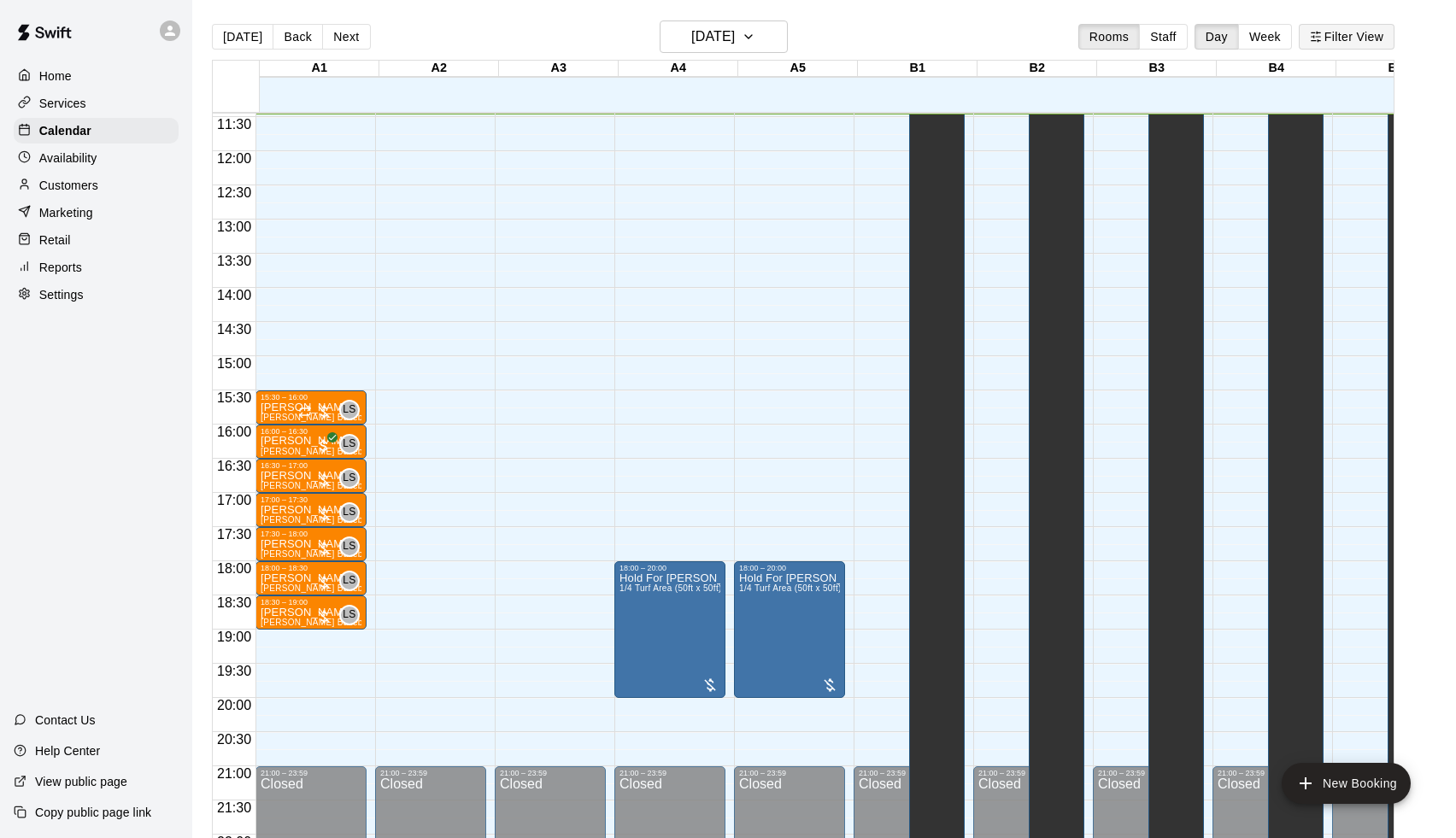
click at [1332, 27] on button "Filter View" at bounding box center [1347, 36] width 96 height 26
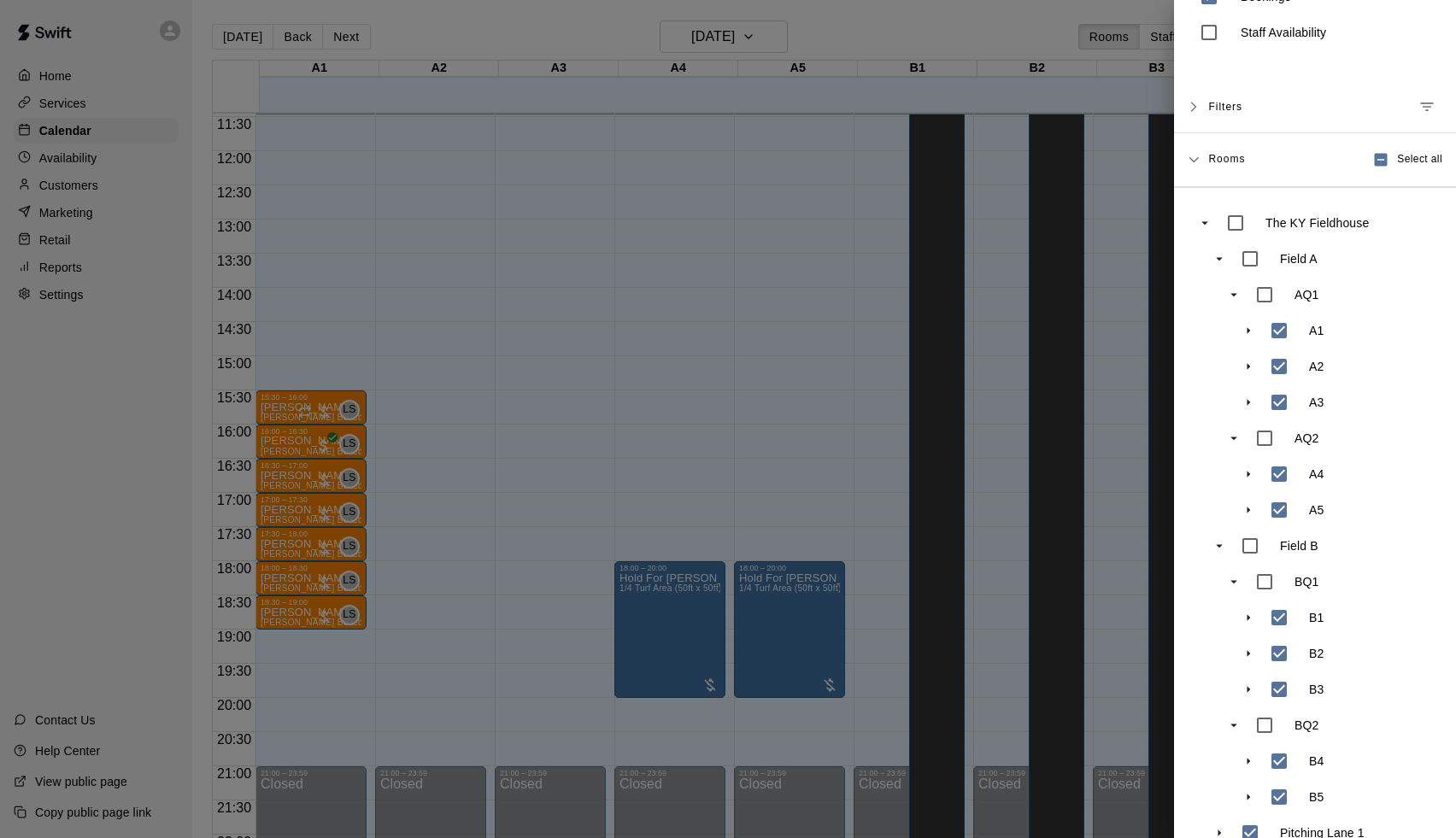
click at [1207, 106] on div "Filters" at bounding box center [1314, 107] width 282 height 52
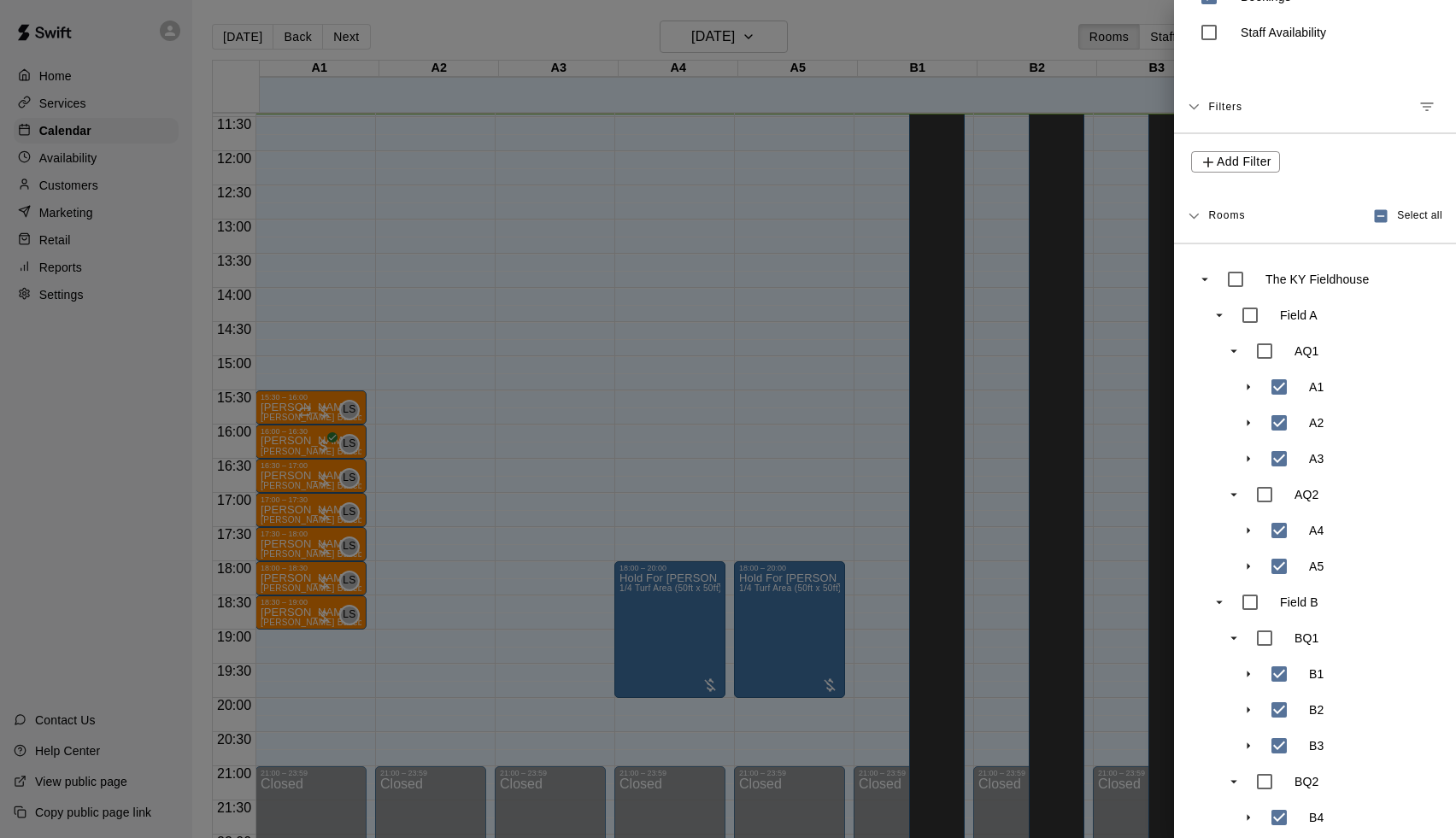
click at [1207, 106] on div "Filters" at bounding box center [1314, 107] width 282 height 52
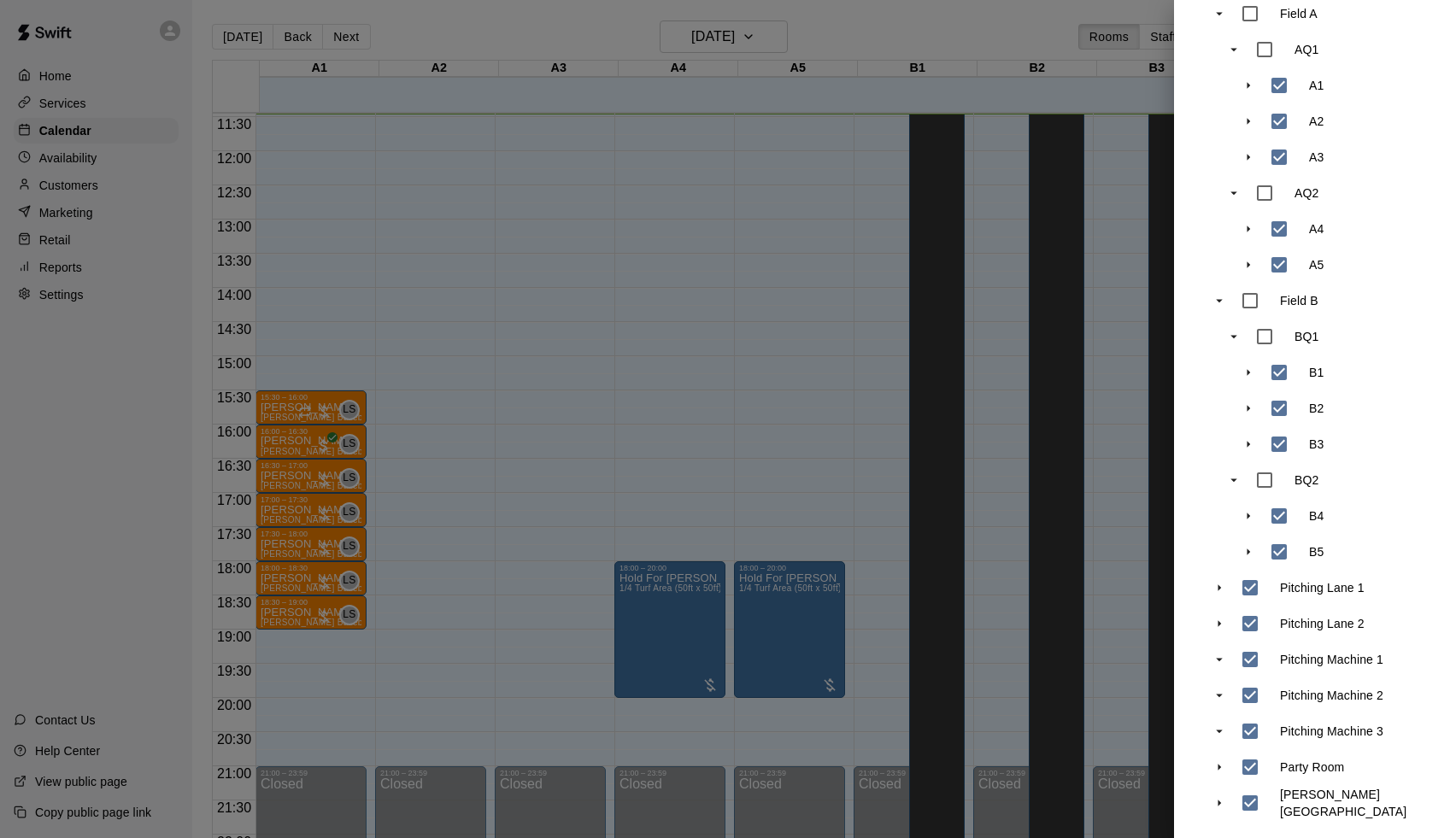
click at [1219, 810] on icon "swift facility view" at bounding box center [1220, 804] width 16 height 16
click at [1061, 640] on div at bounding box center [728, 419] width 1456 height 838
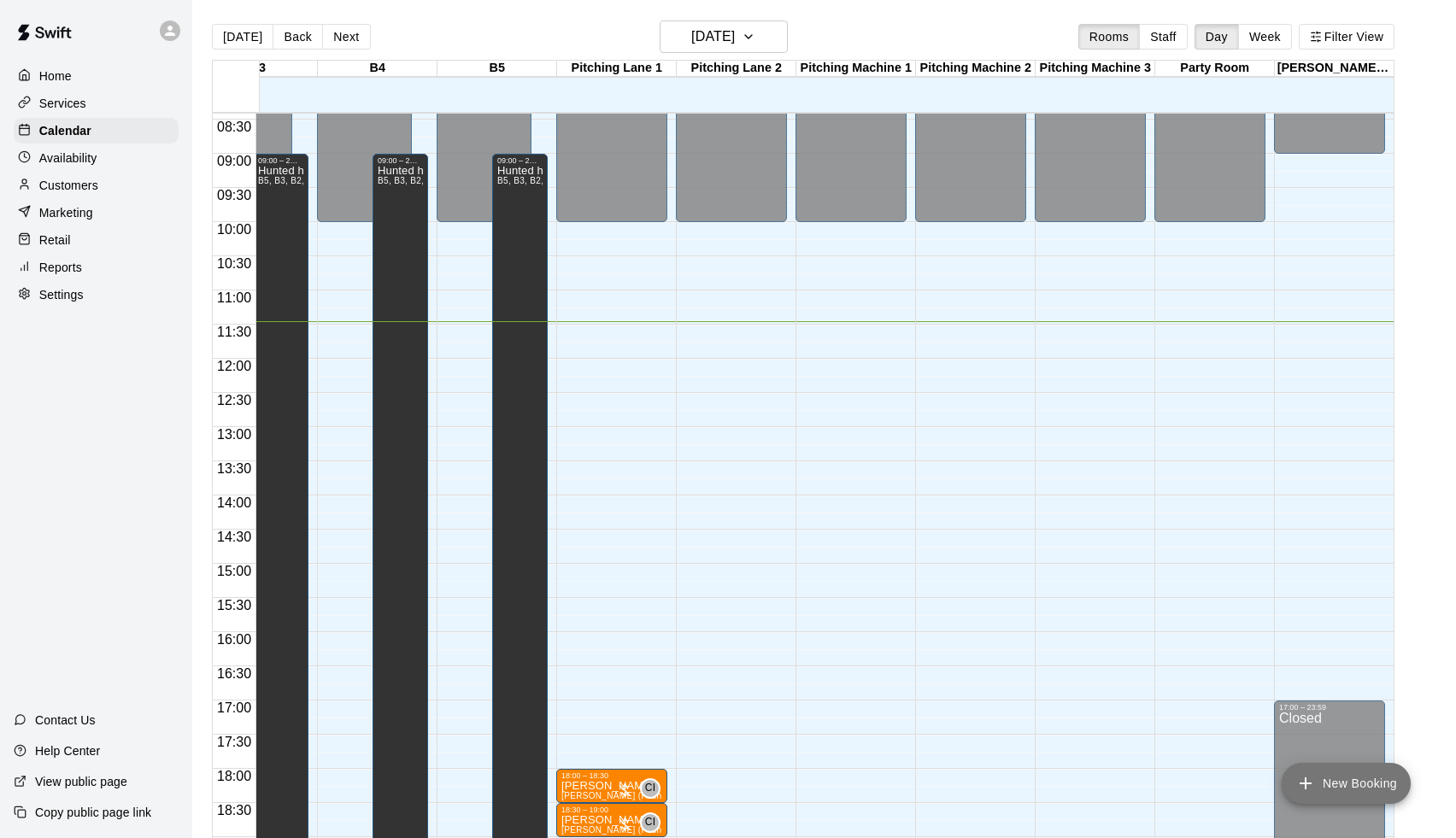
click at [1355, 772] on button "New Booking" at bounding box center [1345, 784] width 129 height 41
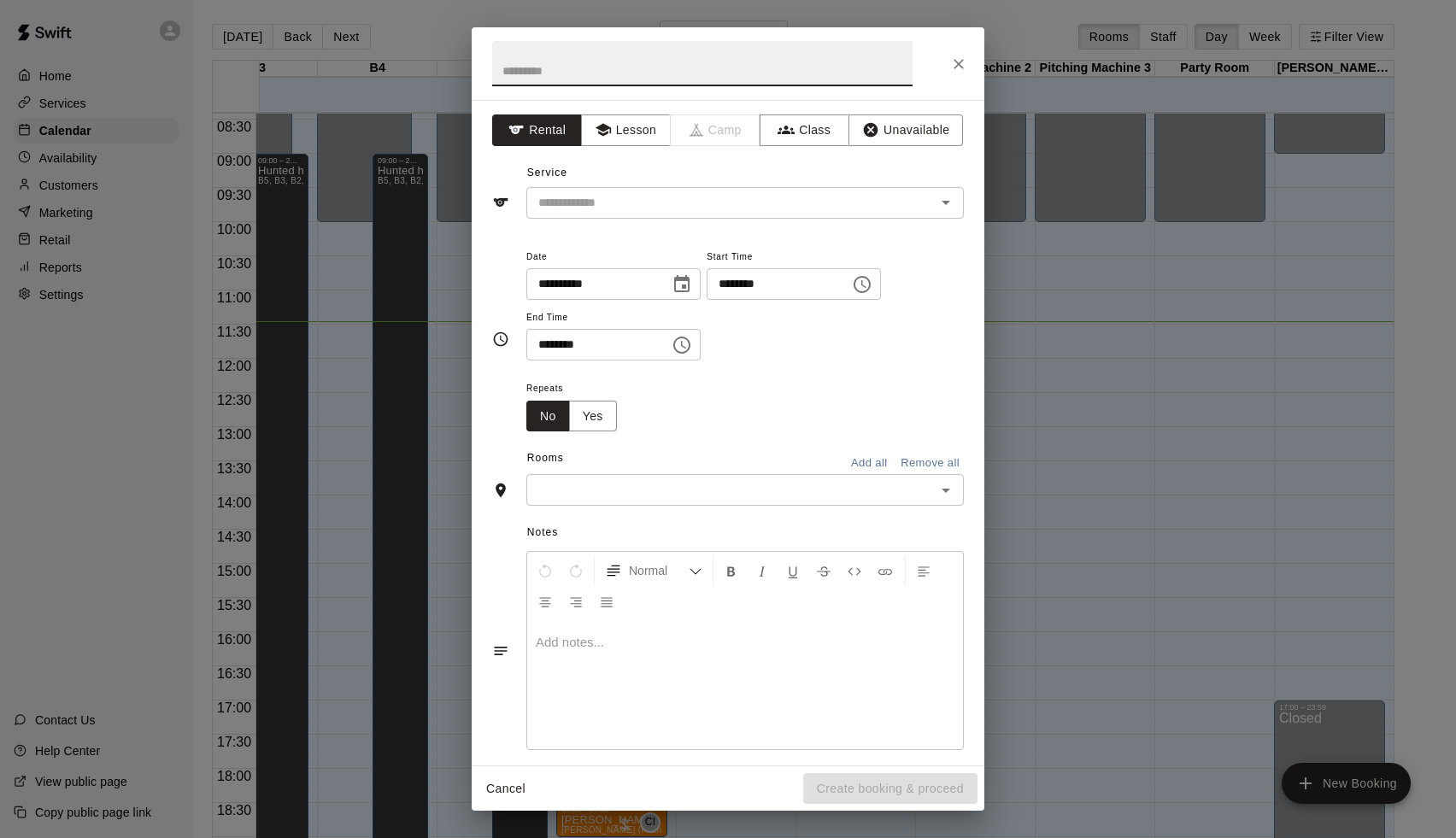
click at [669, 493] on input "text" at bounding box center [731, 490] width 399 height 22
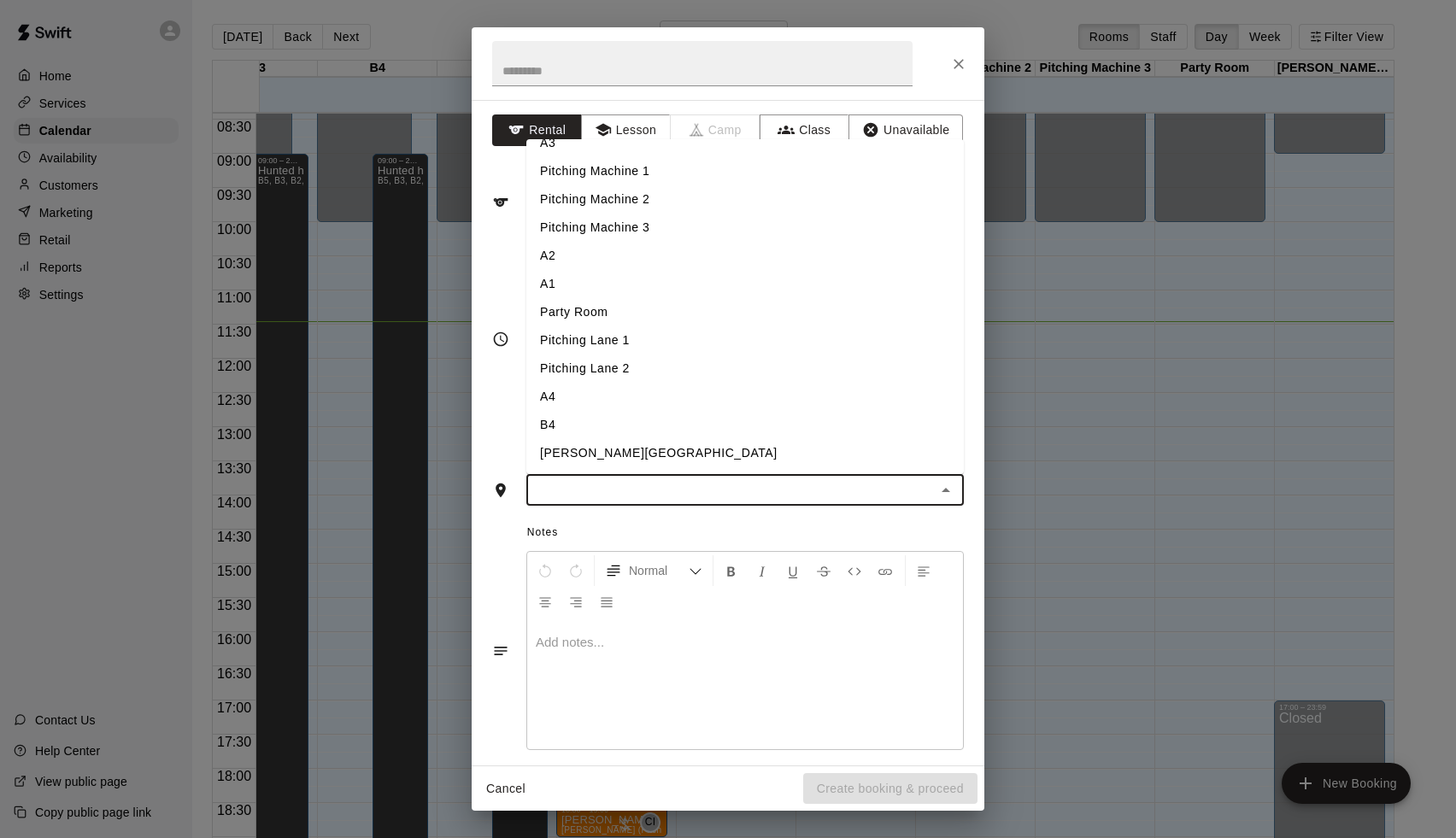
click at [588, 445] on li "[PERSON_NAME][GEOGRAPHIC_DATA]" at bounding box center [745, 453] width 438 height 28
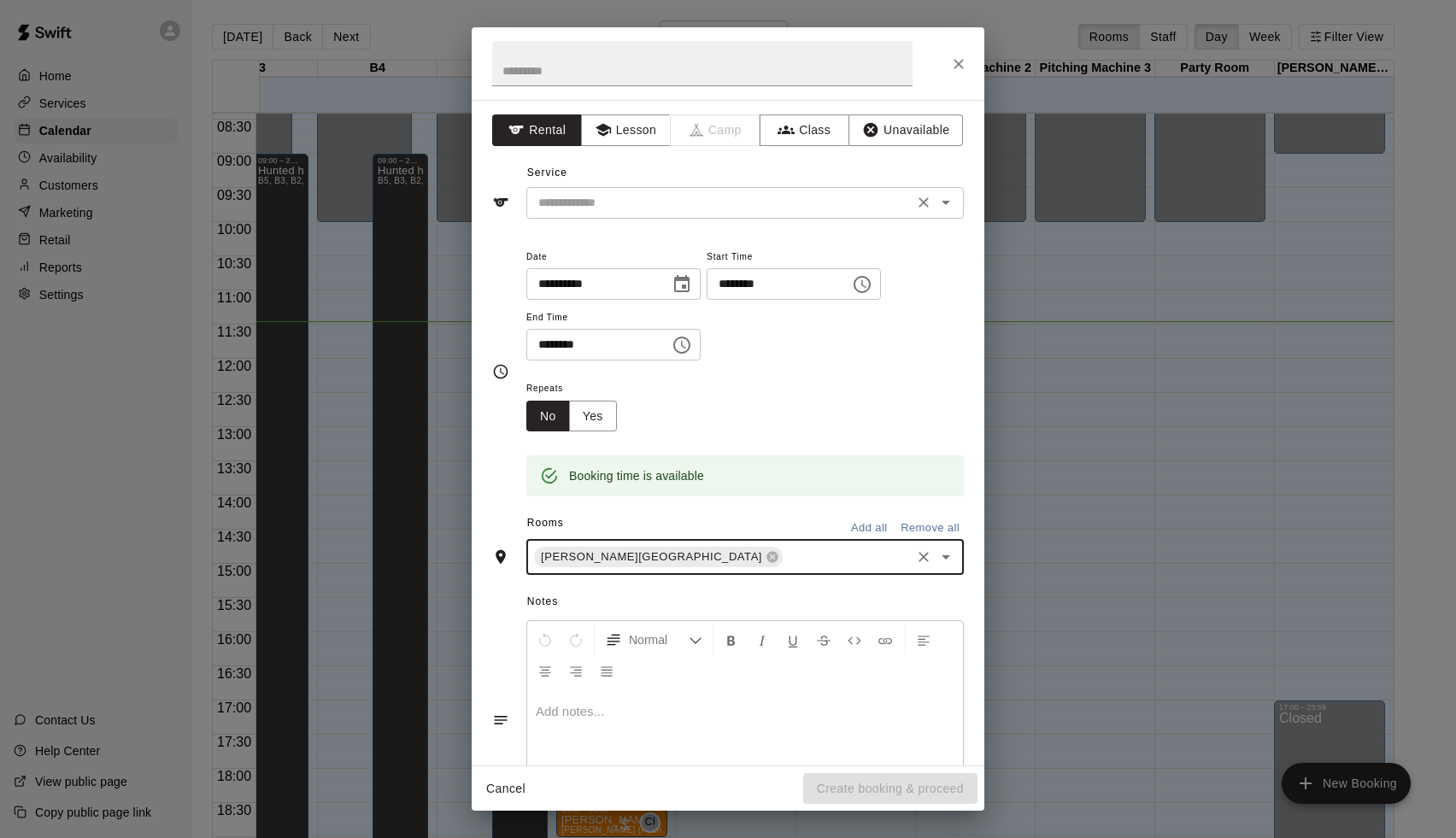
click at [627, 187] on div "​" at bounding box center [745, 203] width 438 height 31
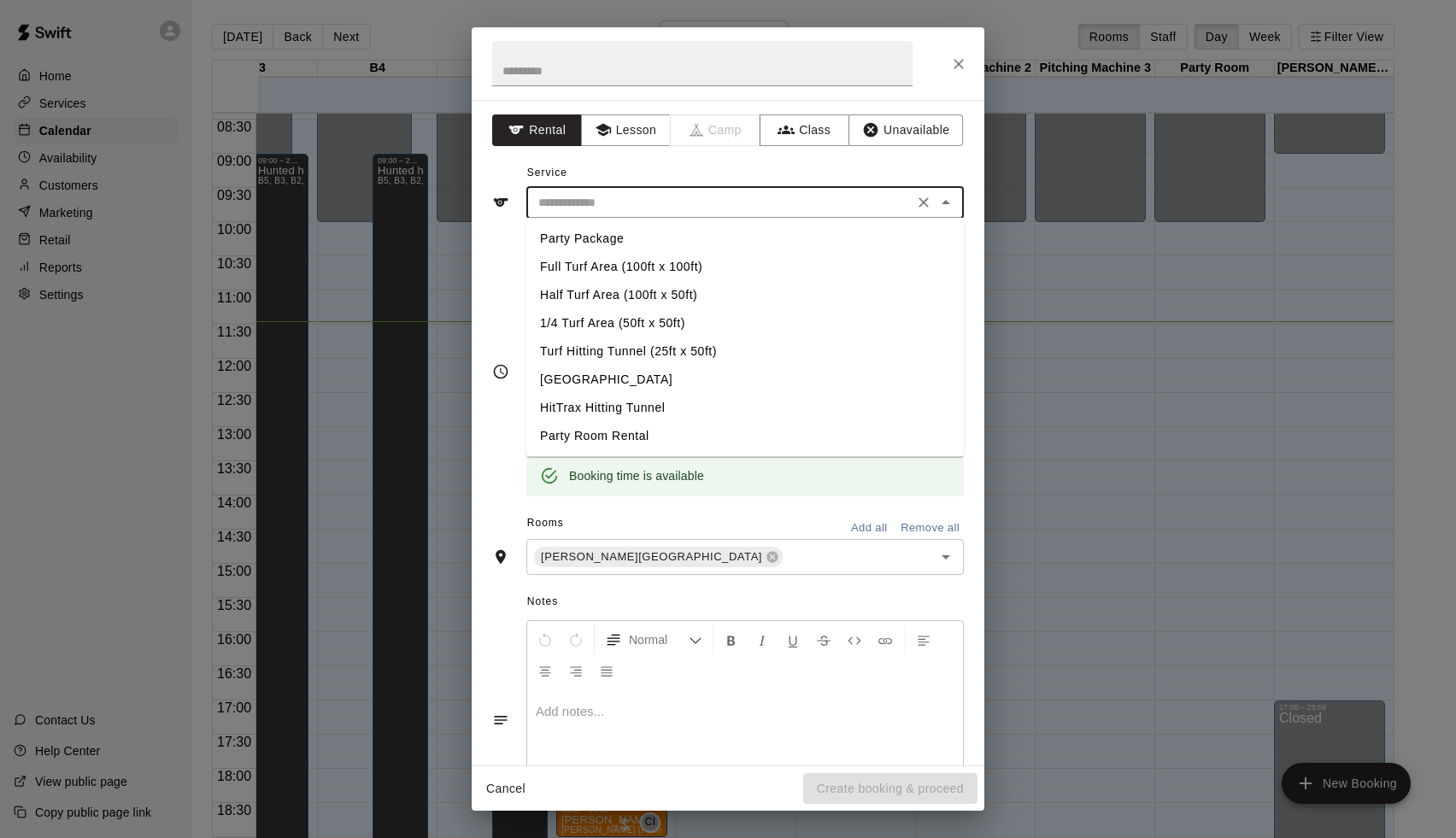
click at [627, 174] on div "Service ​ Party Package Full Turf Area (100ft x 100ft) Half Turf Area (100ft x …" at bounding box center [728, 189] width 472 height 59
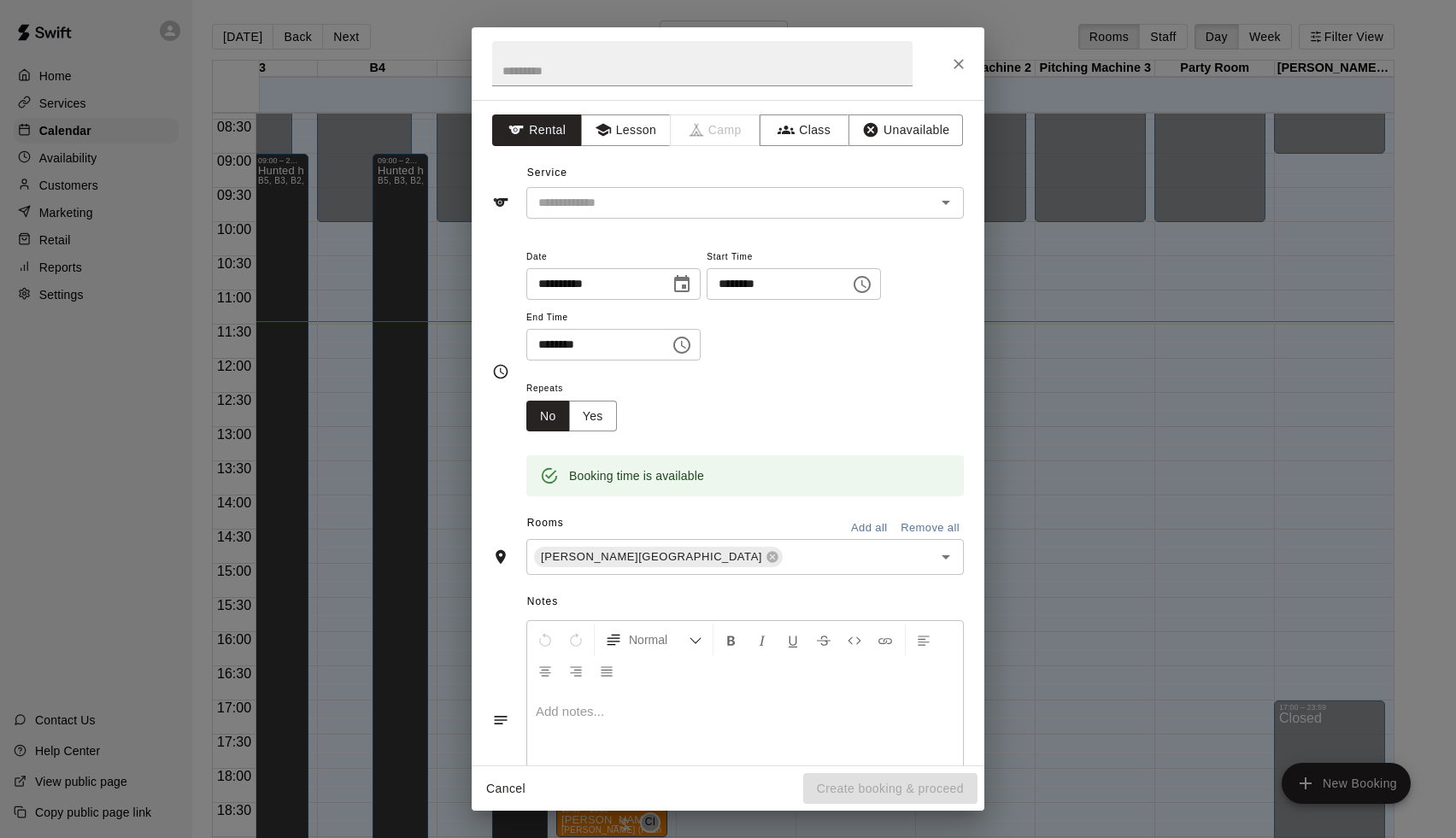
click at [620, 226] on div "**********" at bounding box center [728, 433] width 512 height 665
click at [623, 194] on input "text" at bounding box center [720, 203] width 377 height 22
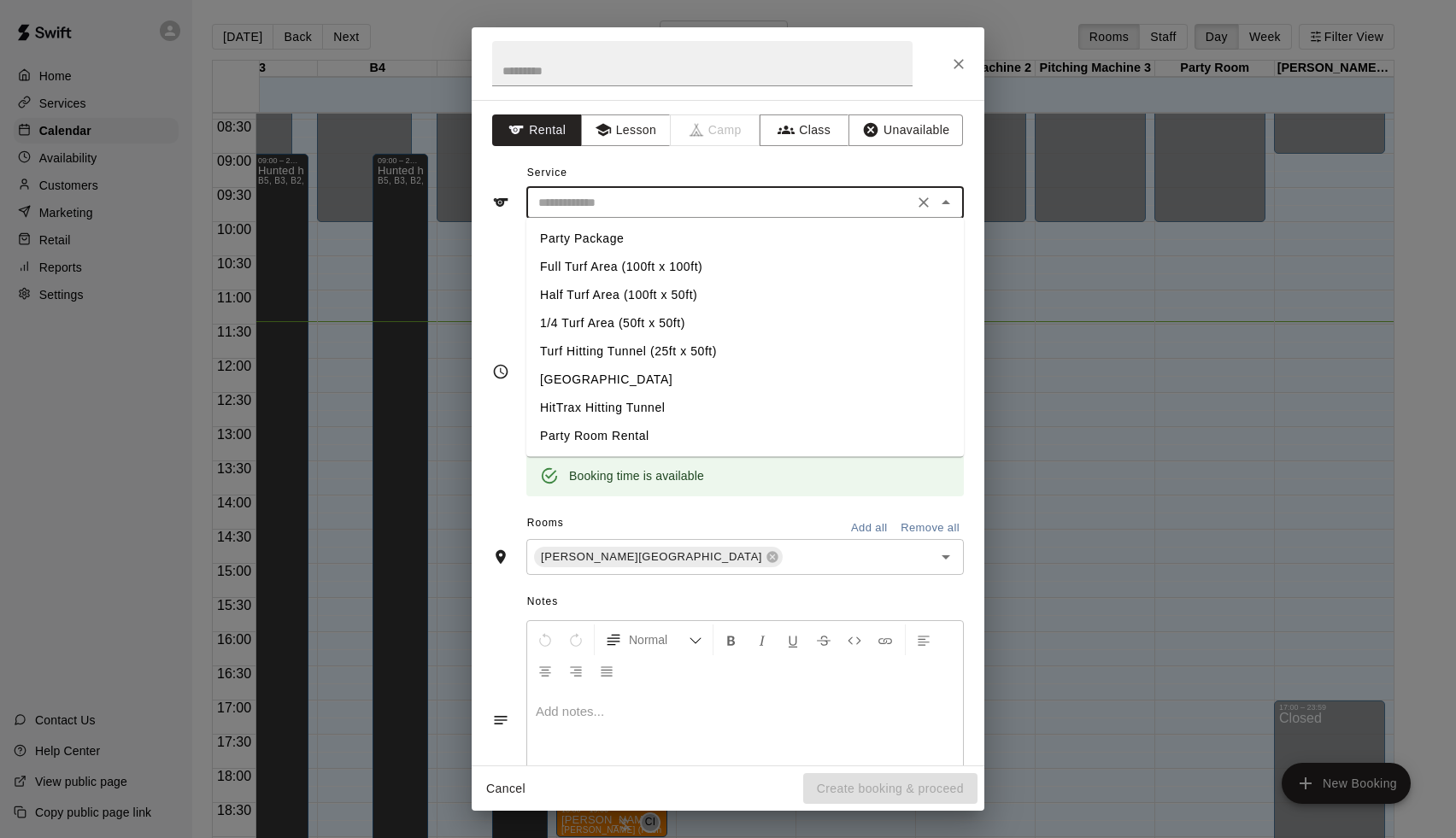
click at [514, 792] on button "Cancel" at bounding box center [506, 789] width 55 height 31
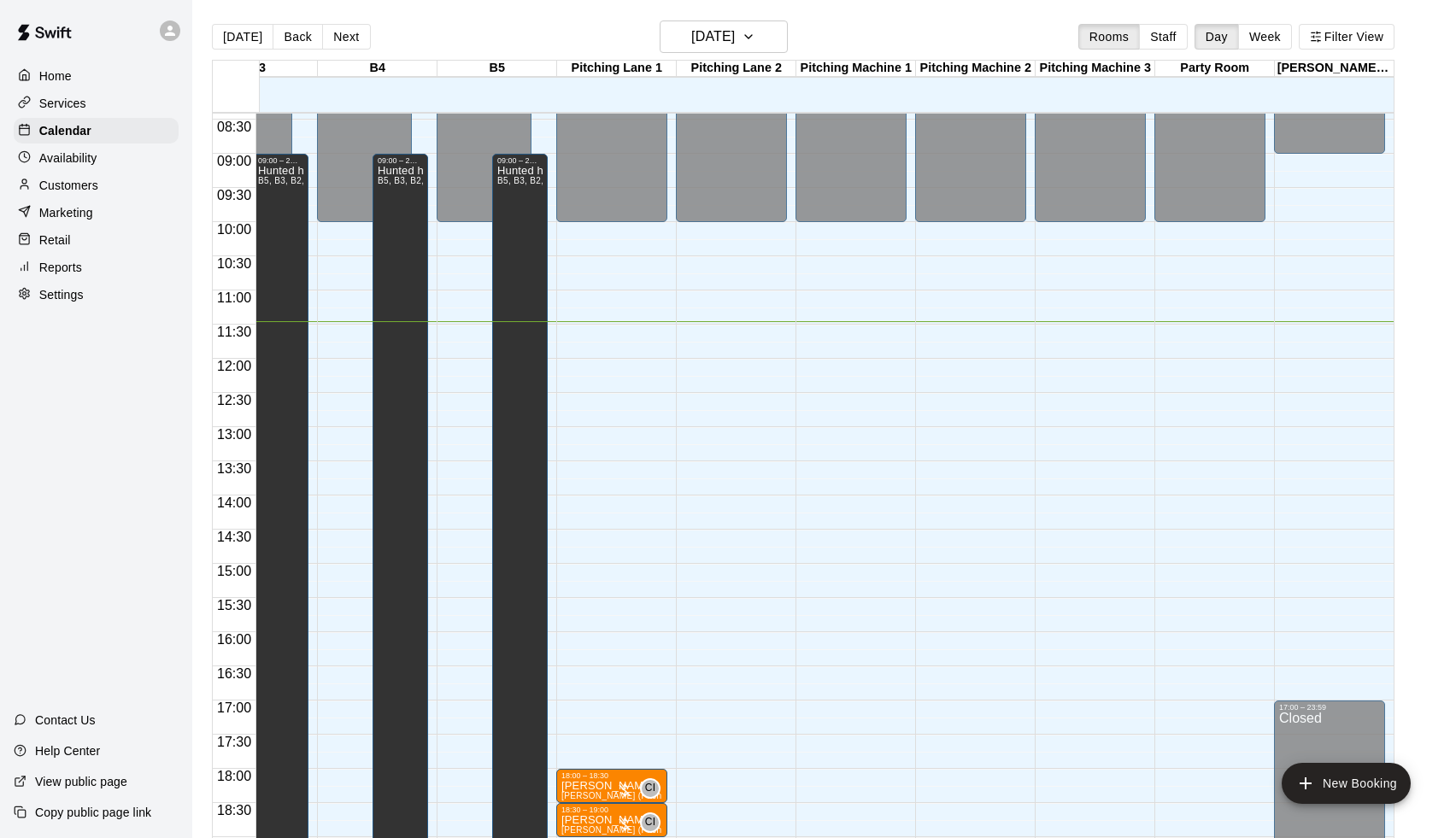
click at [81, 308] on div "Home Services Calendar Availability Customers Marketing Retail Reports Settings" at bounding box center [96, 185] width 192 height 248
click at [82, 301] on p "Settings" at bounding box center [61, 294] width 44 height 17
select select "**"
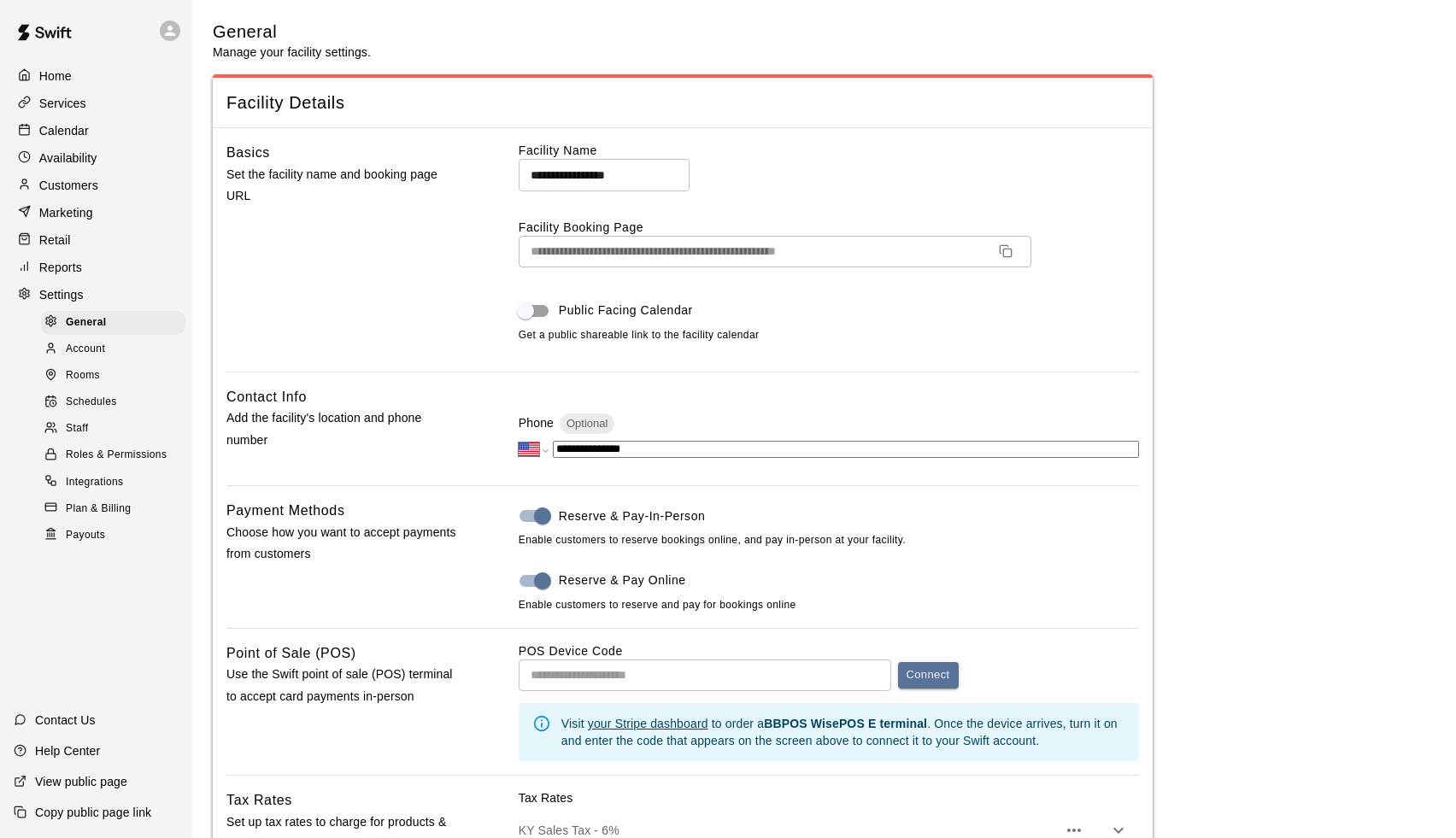
scroll to position [3090, 0]
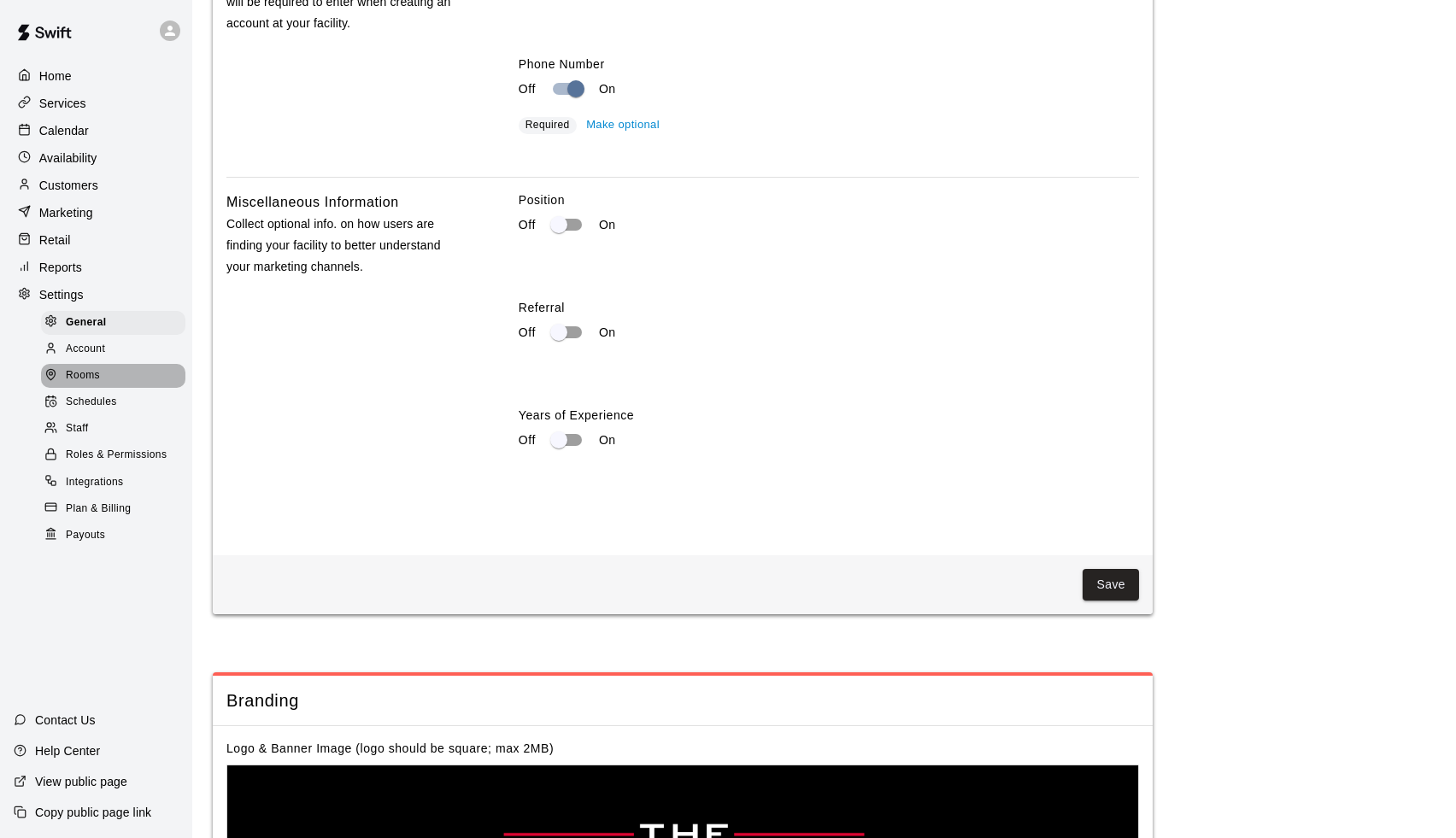
click at [88, 364] on div "Rooms" at bounding box center [113, 376] width 144 height 24
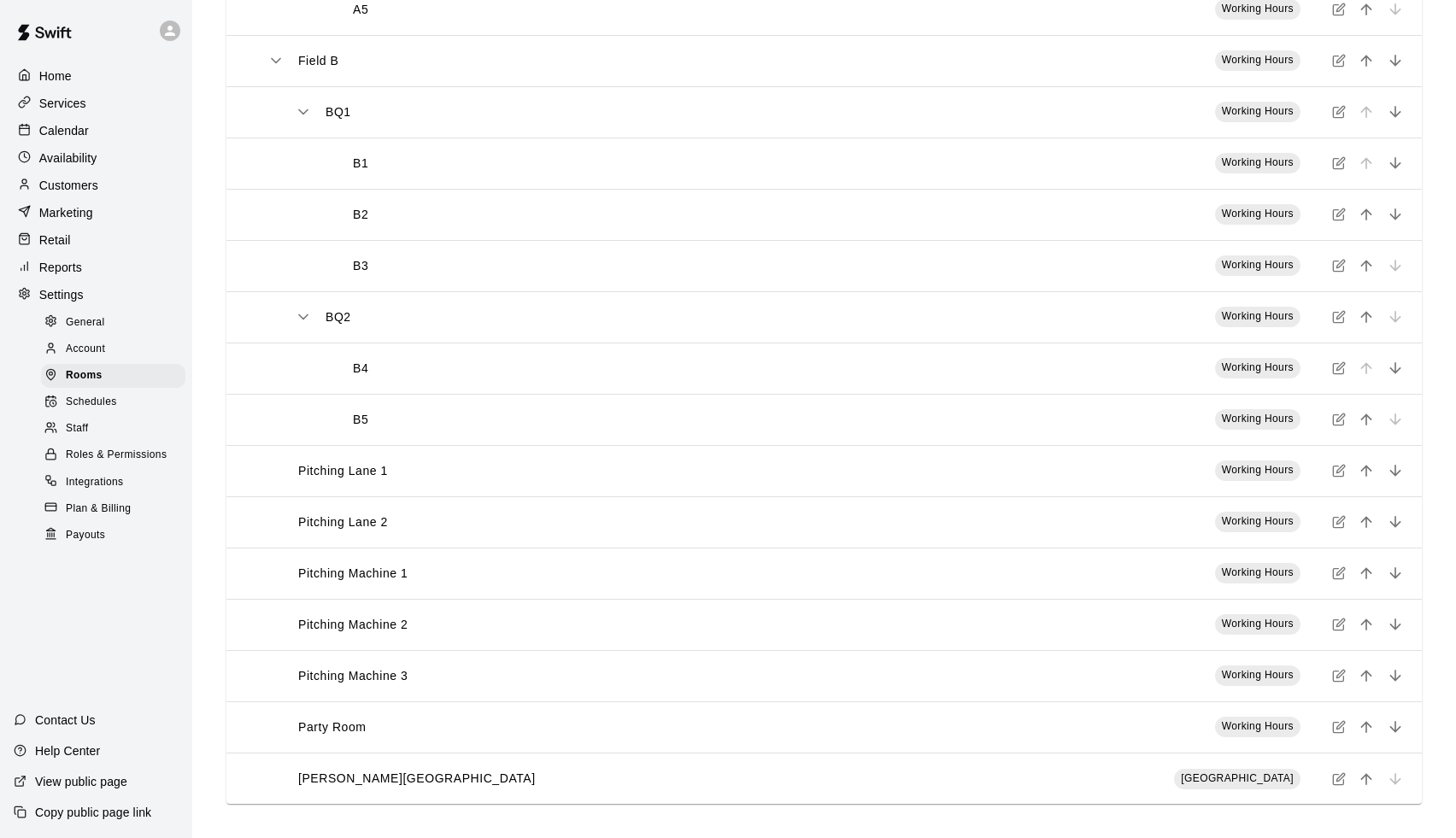
click at [575, 782] on div "[PERSON_NAME][GEOGRAPHIC_DATA]" at bounding box center [609, 779] width 683 height 18
click at [1330, 772] on button "simple table" at bounding box center [1338, 779] width 23 height 23
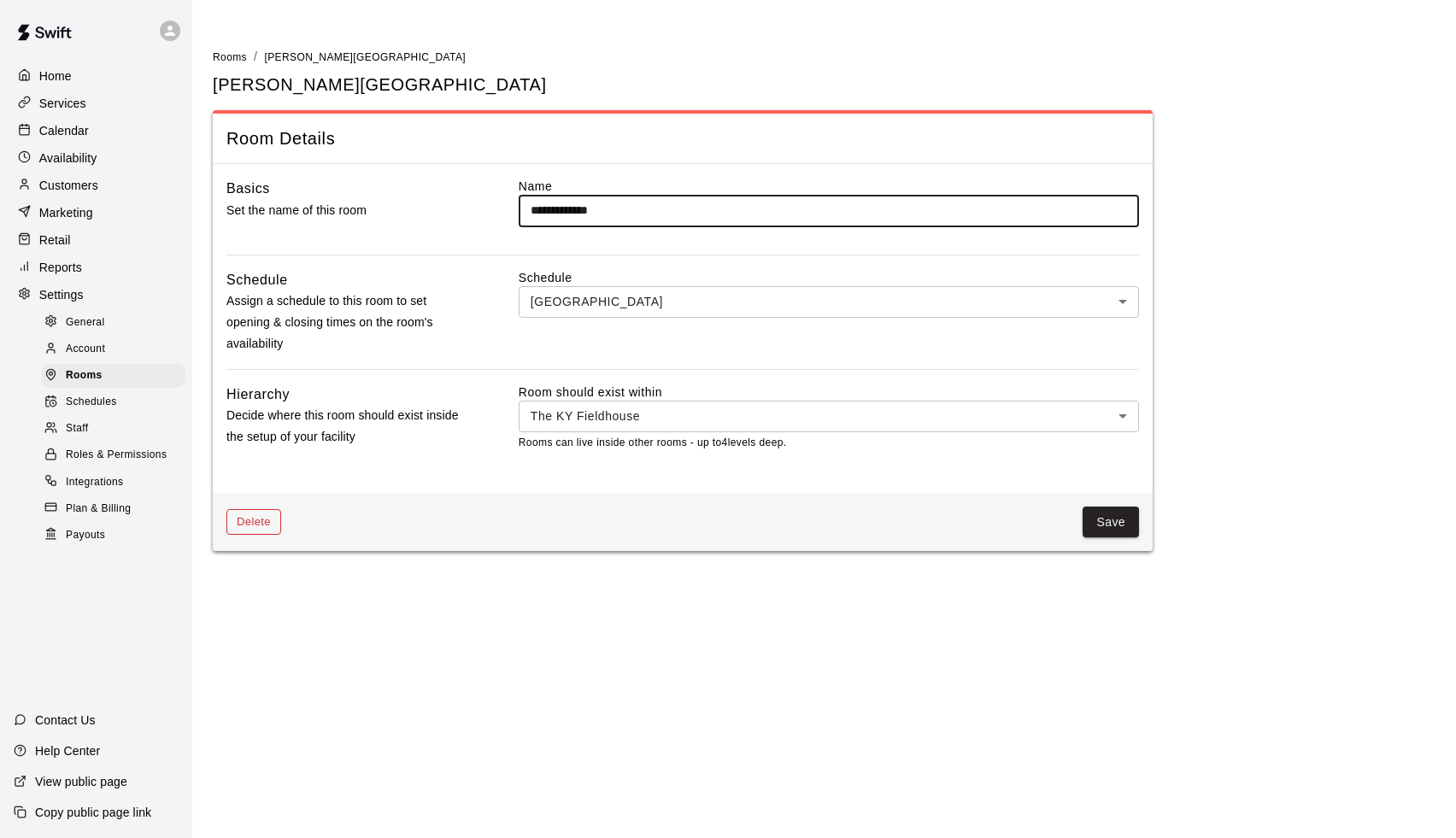
click at [261, 521] on button "Delete" at bounding box center [254, 522] width 55 height 26
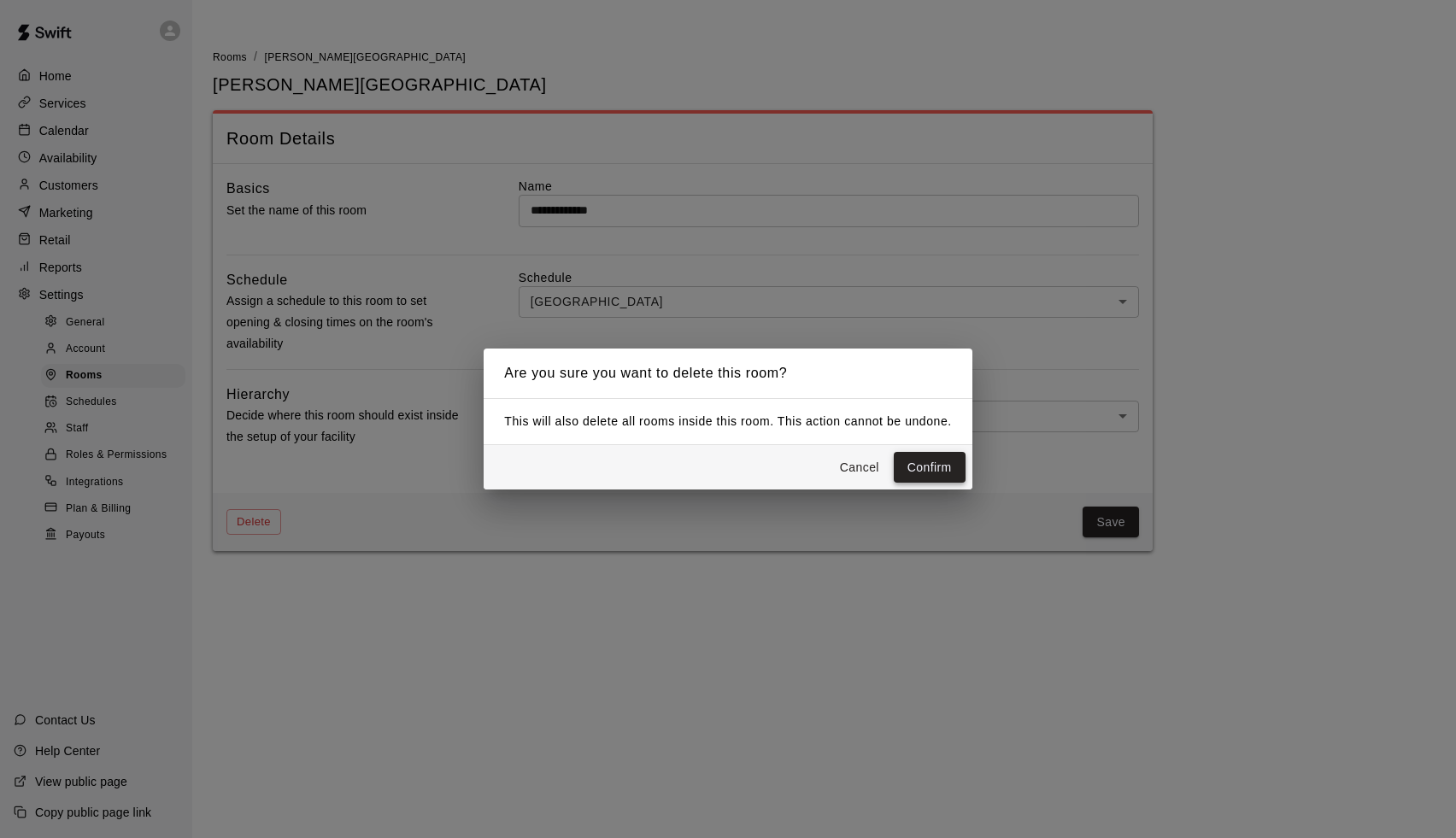
click at [947, 466] on button "Confirm" at bounding box center [929, 468] width 72 height 31
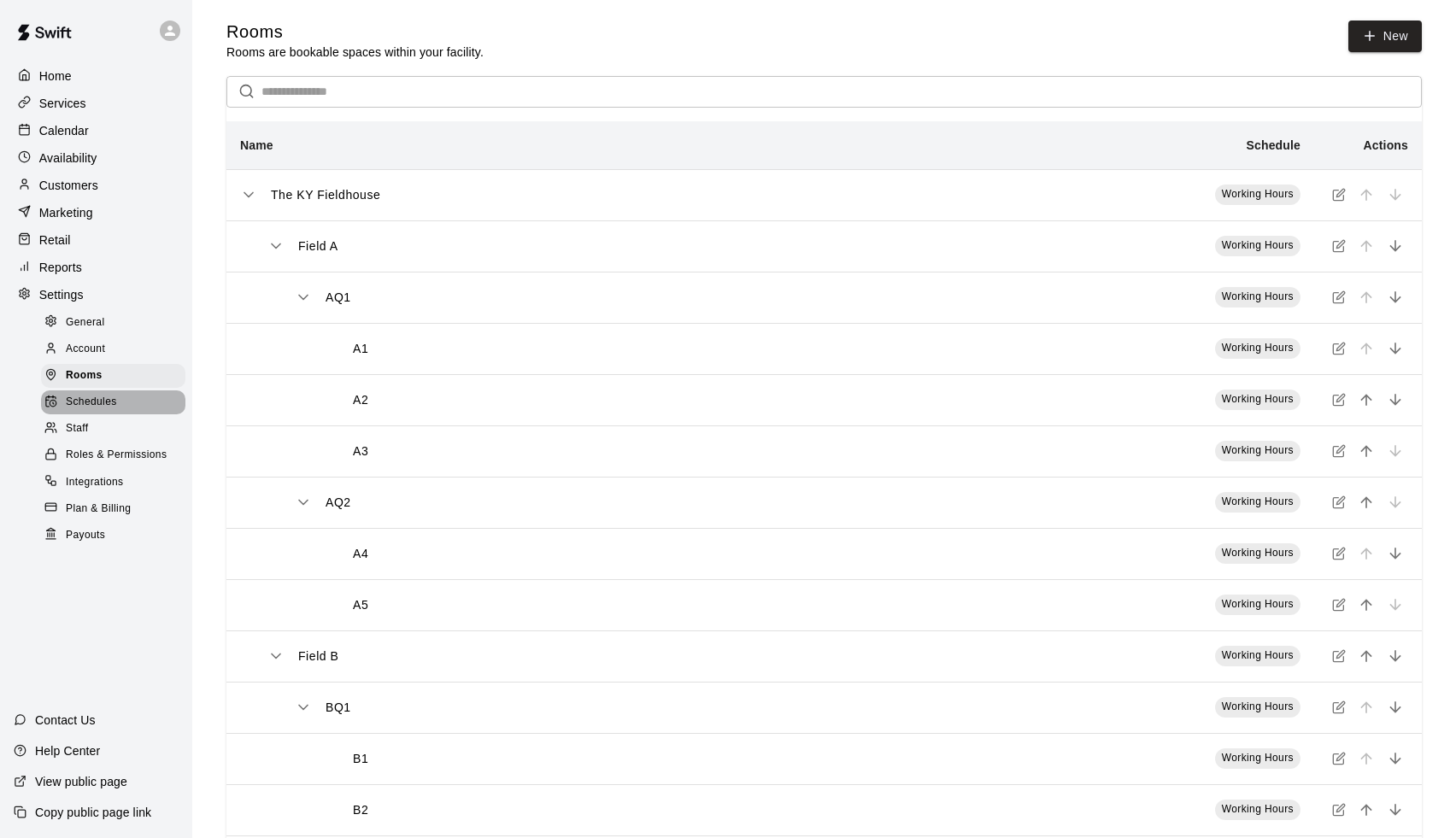
click at [82, 399] on span "Schedules" at bounding box center [91, 401] width 51 height 17
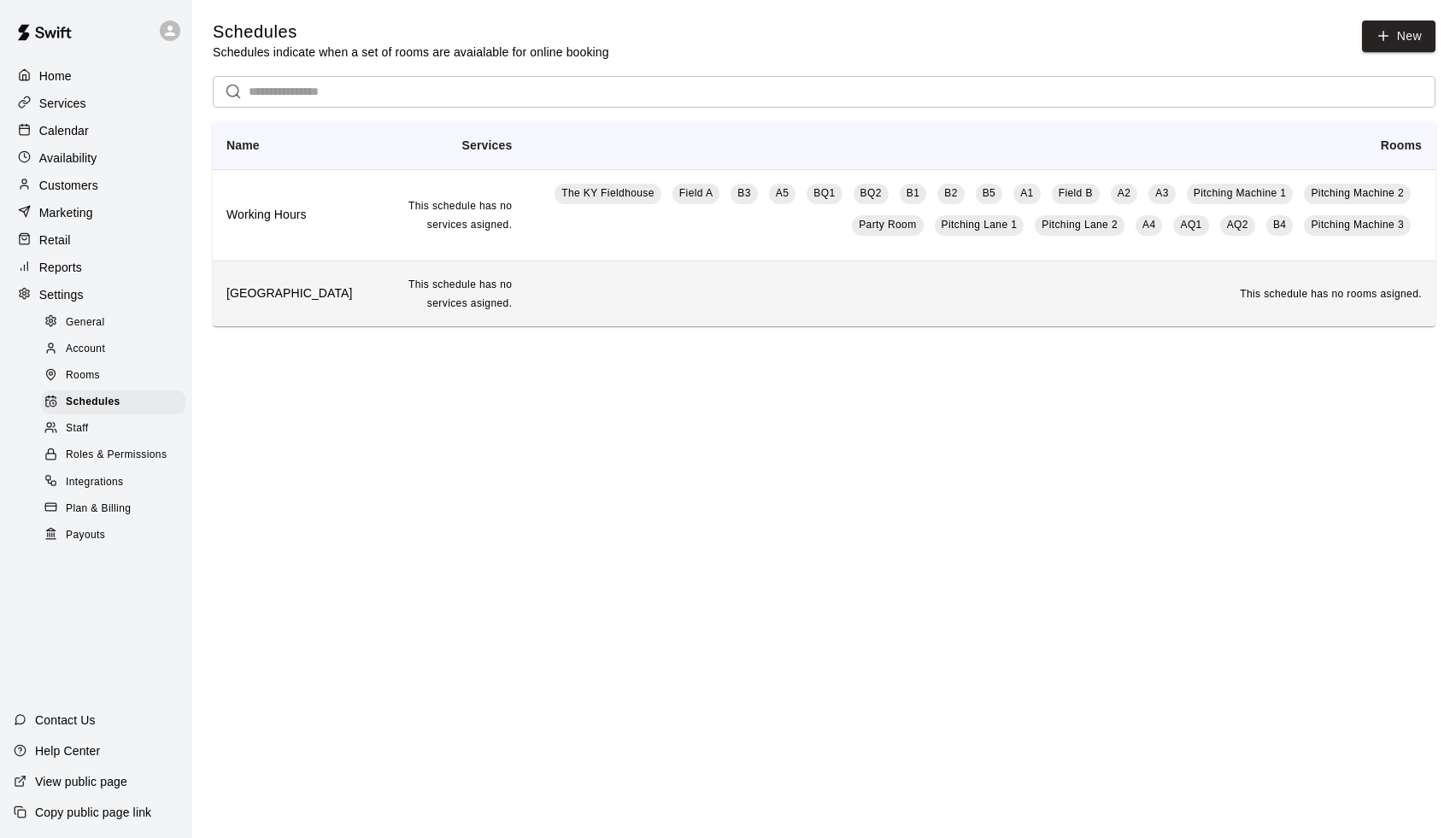
click at [574, 290] on td "This schedule has no rooms asigned." at bounding box center [979, 293] width 910 height 65
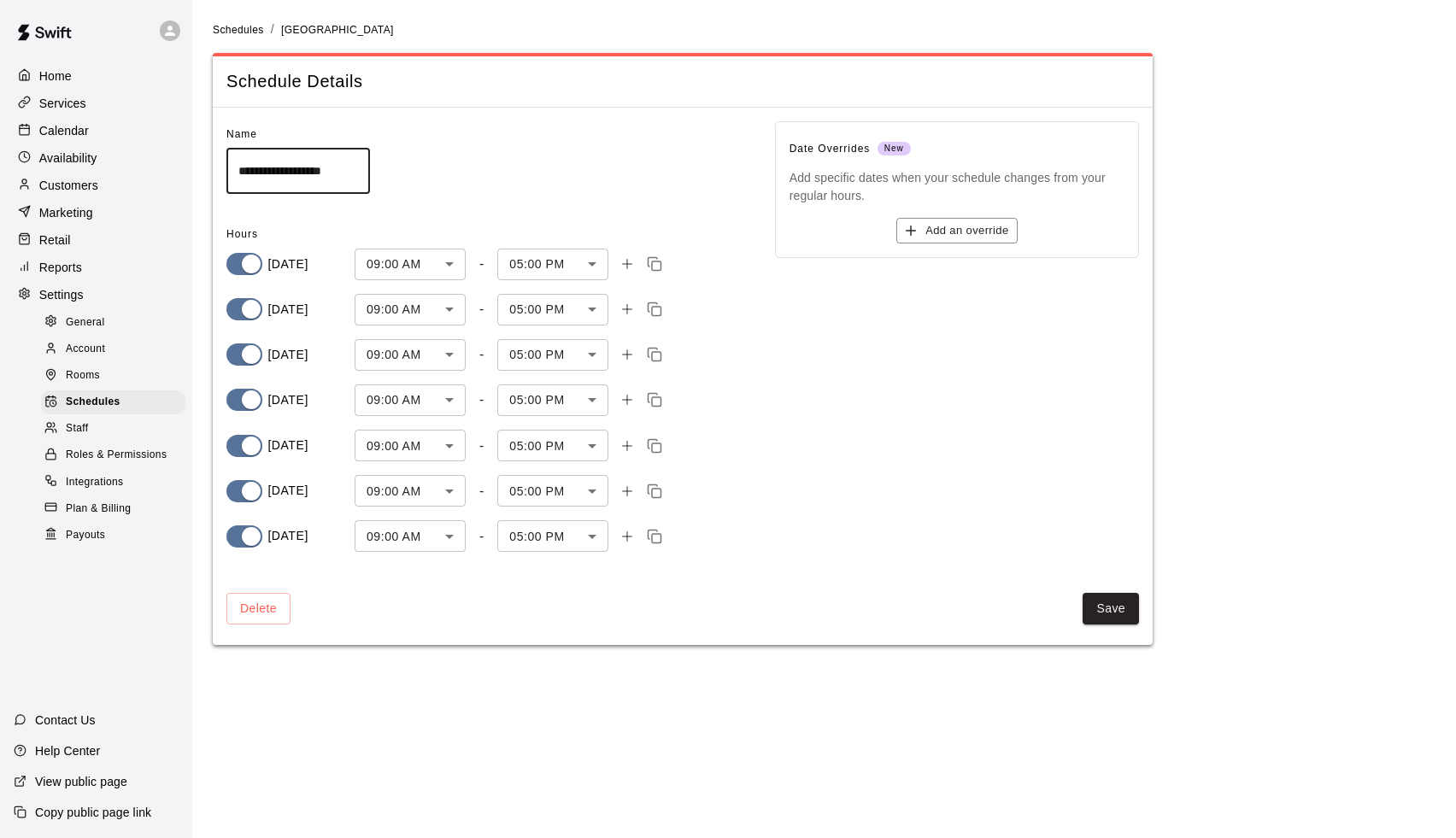
click at [523, 258] on body "**********" at bounding box center [728, 333] width 1456 height 665
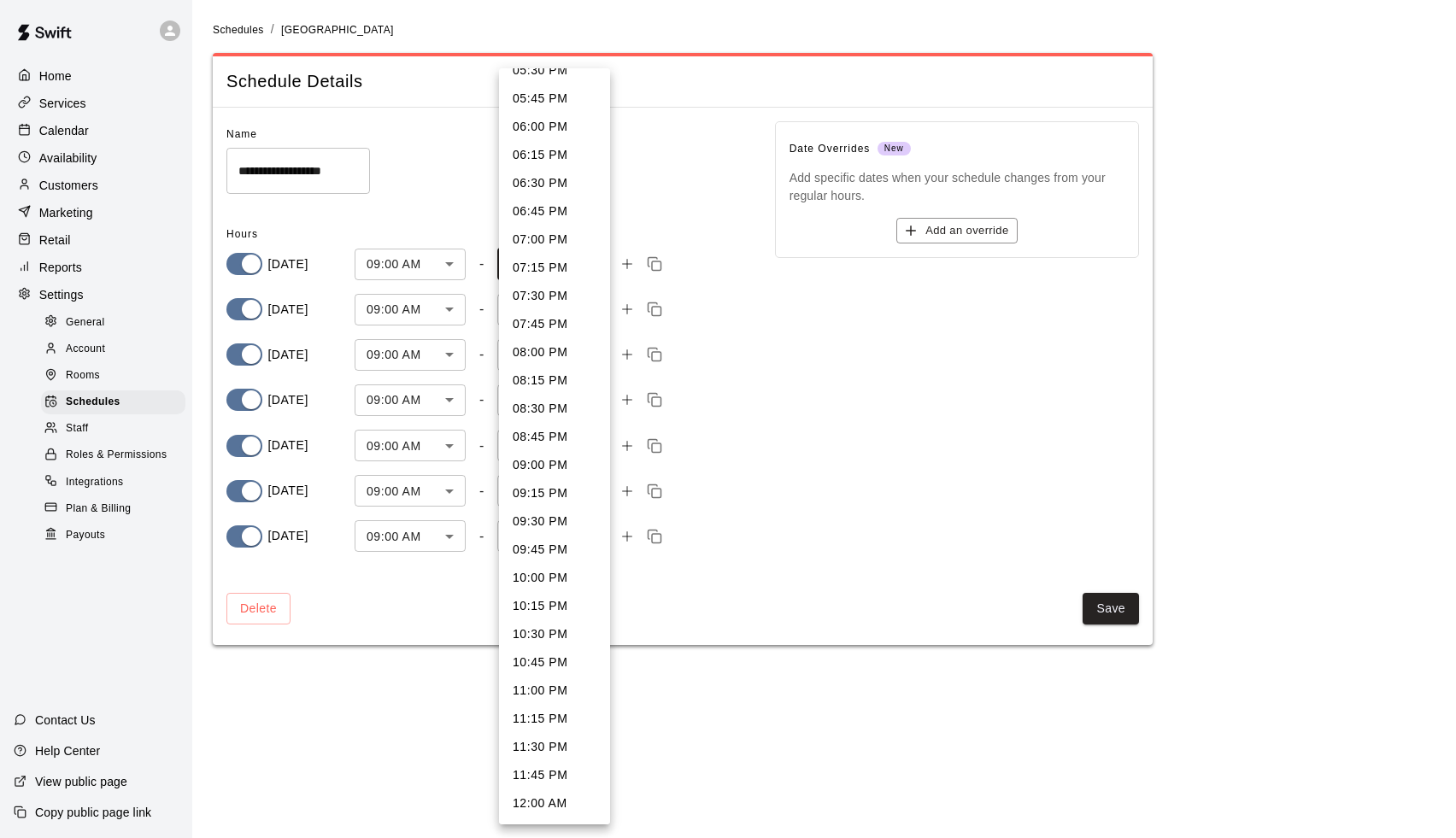
scroll to position [949, 0]
click at [558, 585] on li "10:00 PM" at bounding box center [554, 578] width 111 height 28
type input "****"
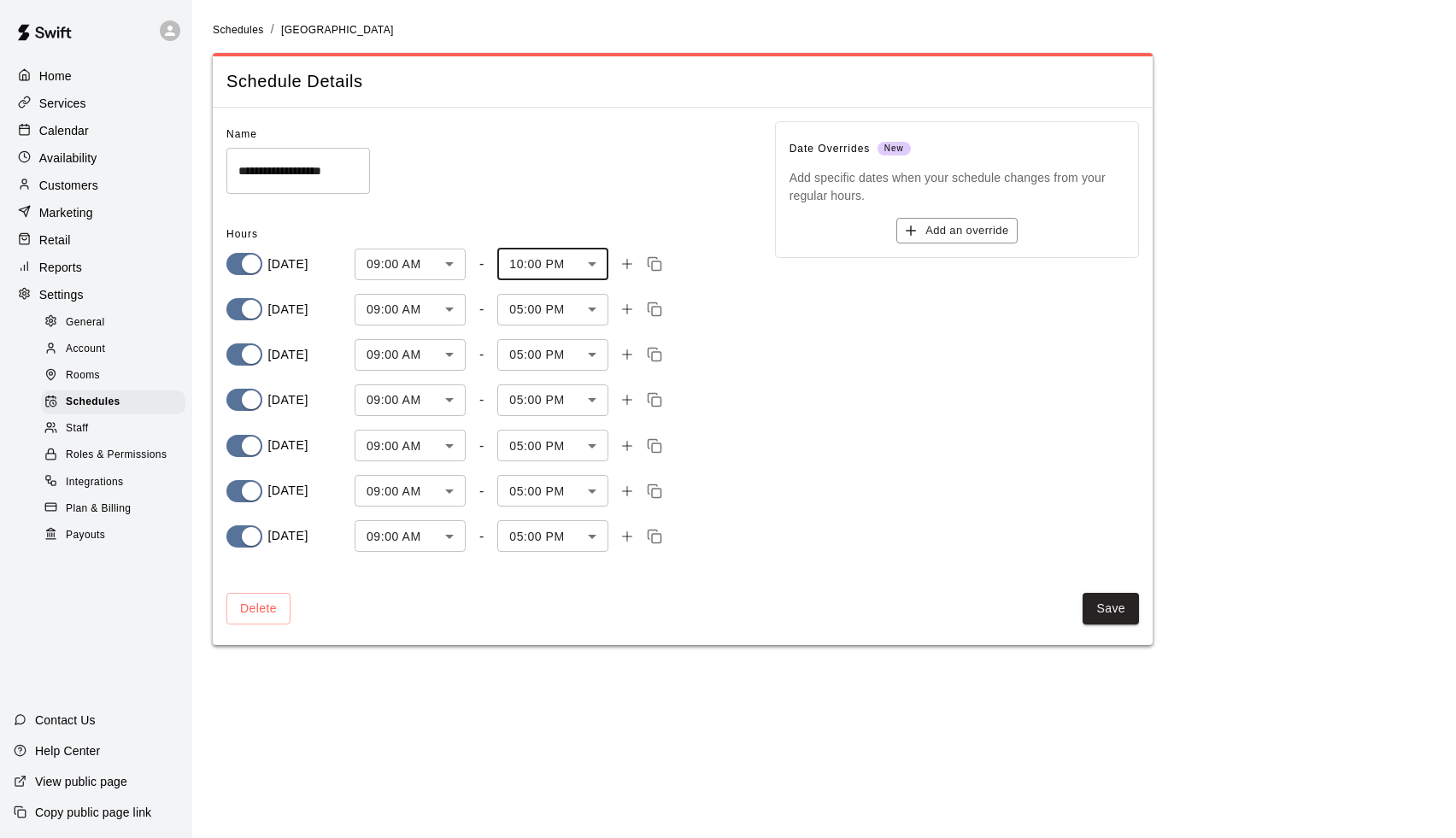
click at [516, 302] on body "**********" at bounding box center [728, 333] width 1456 height 665
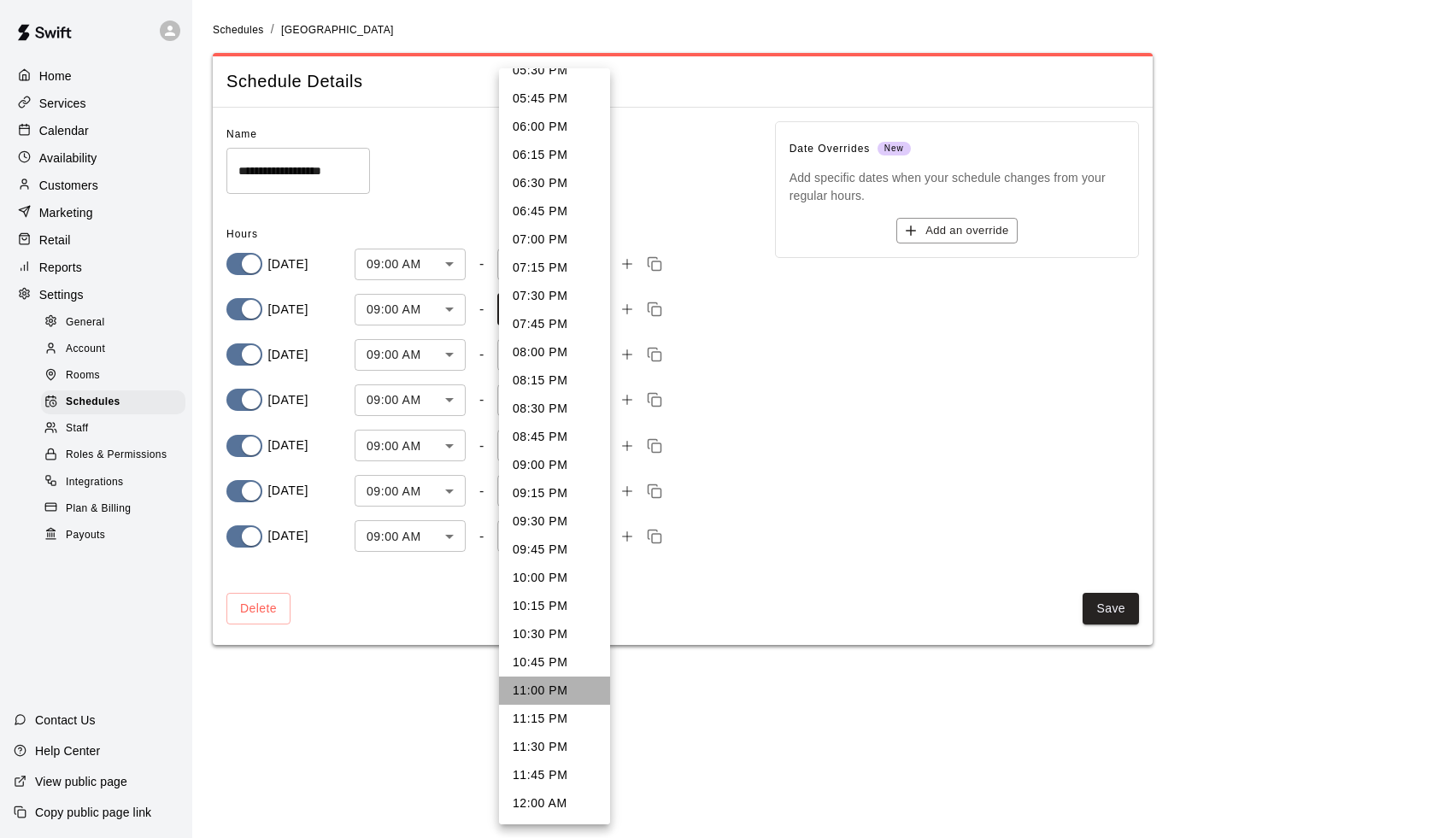
click at [553, 698] on li "11:00 PM" at bounding box center [554, 691] width 111 height 28
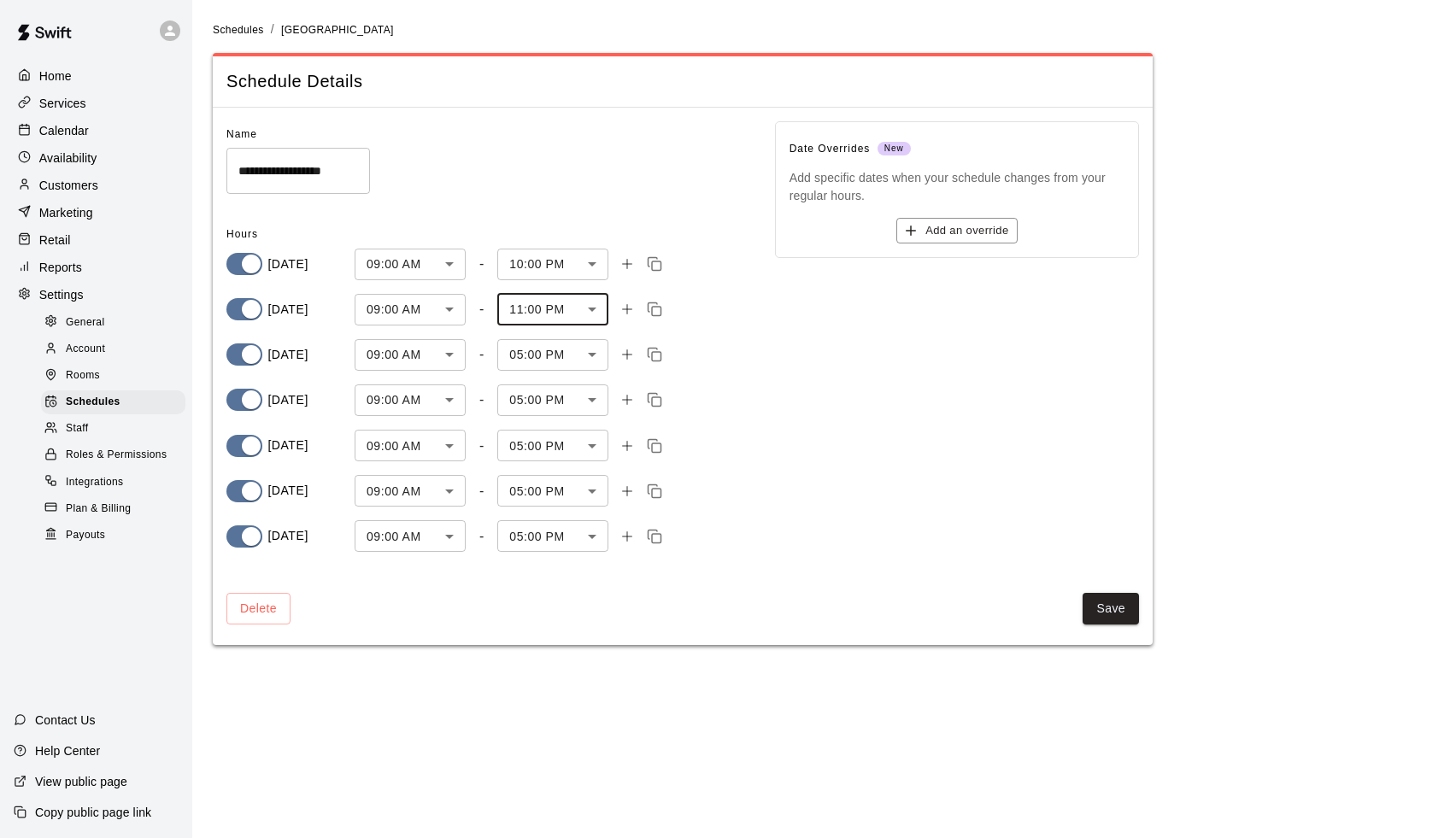
click at [544, 321] on body "**********" at bounding box center [728, 333] width 1456 height 665
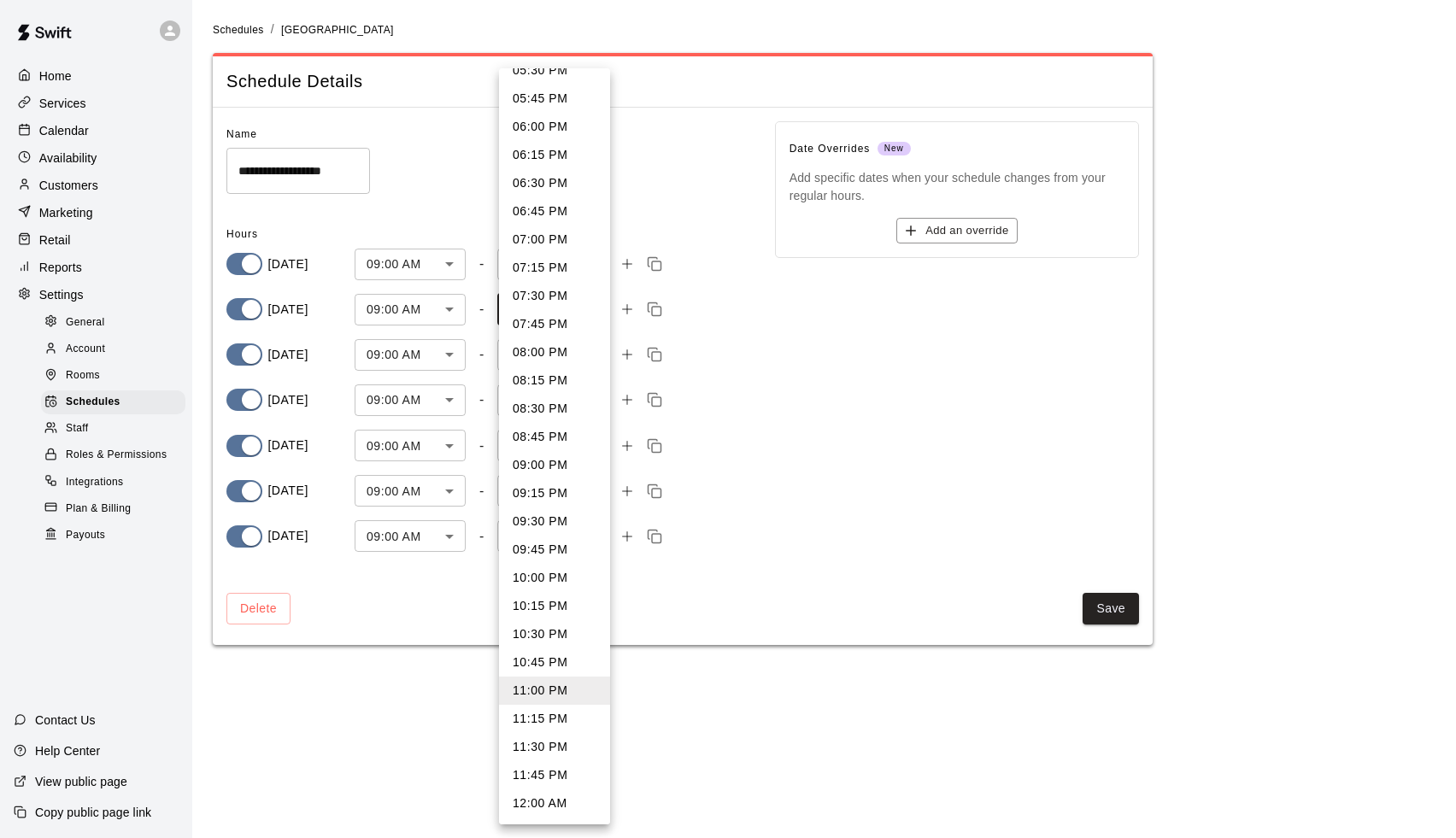
click at [546, 582] on li "10:00 PM" at bounding box center [554, 578] width 111 height 28
type input "****"
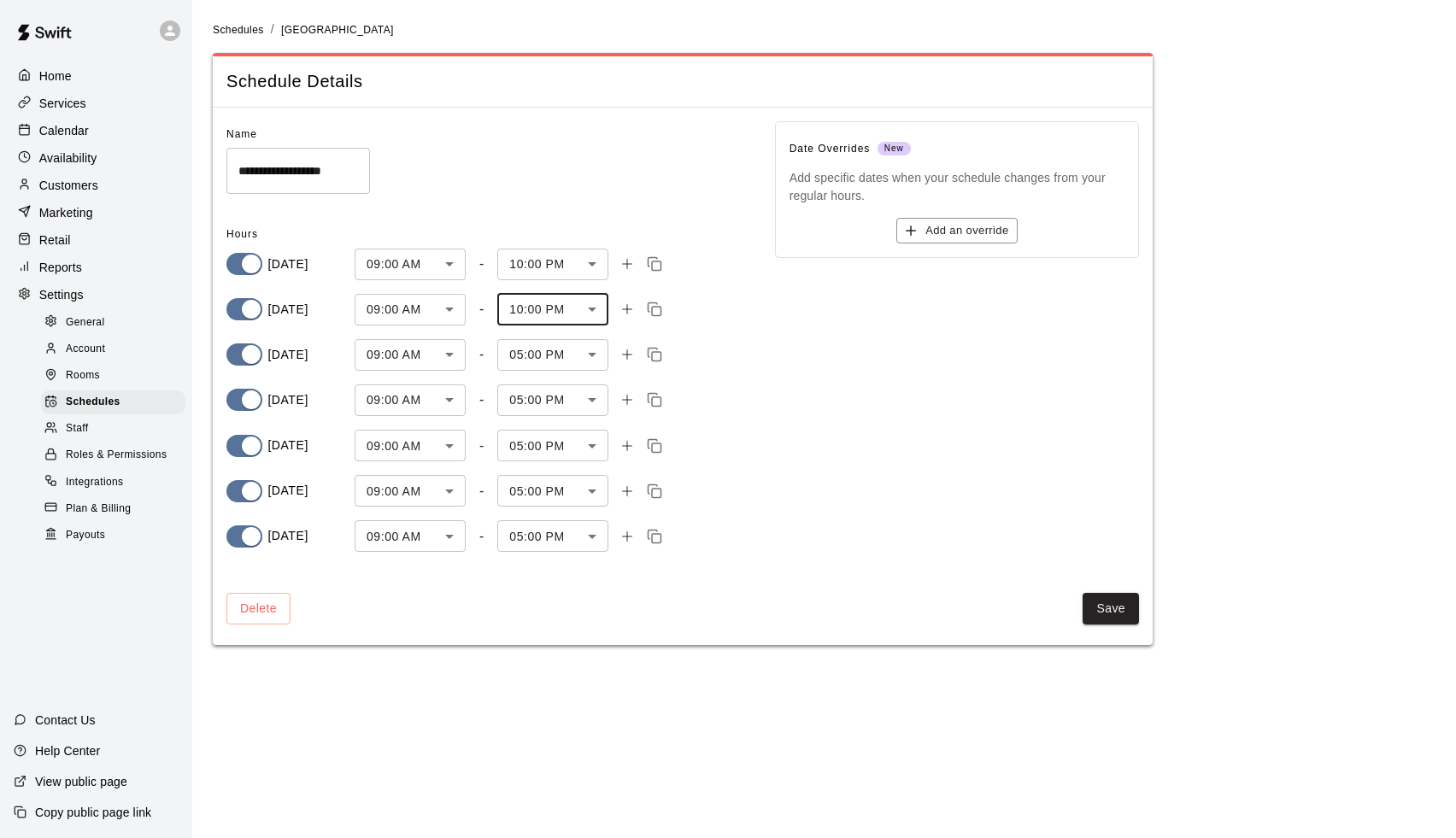
click at [552, 354] on body "**********" at bounding box center [728, 333] width 1456 height 665
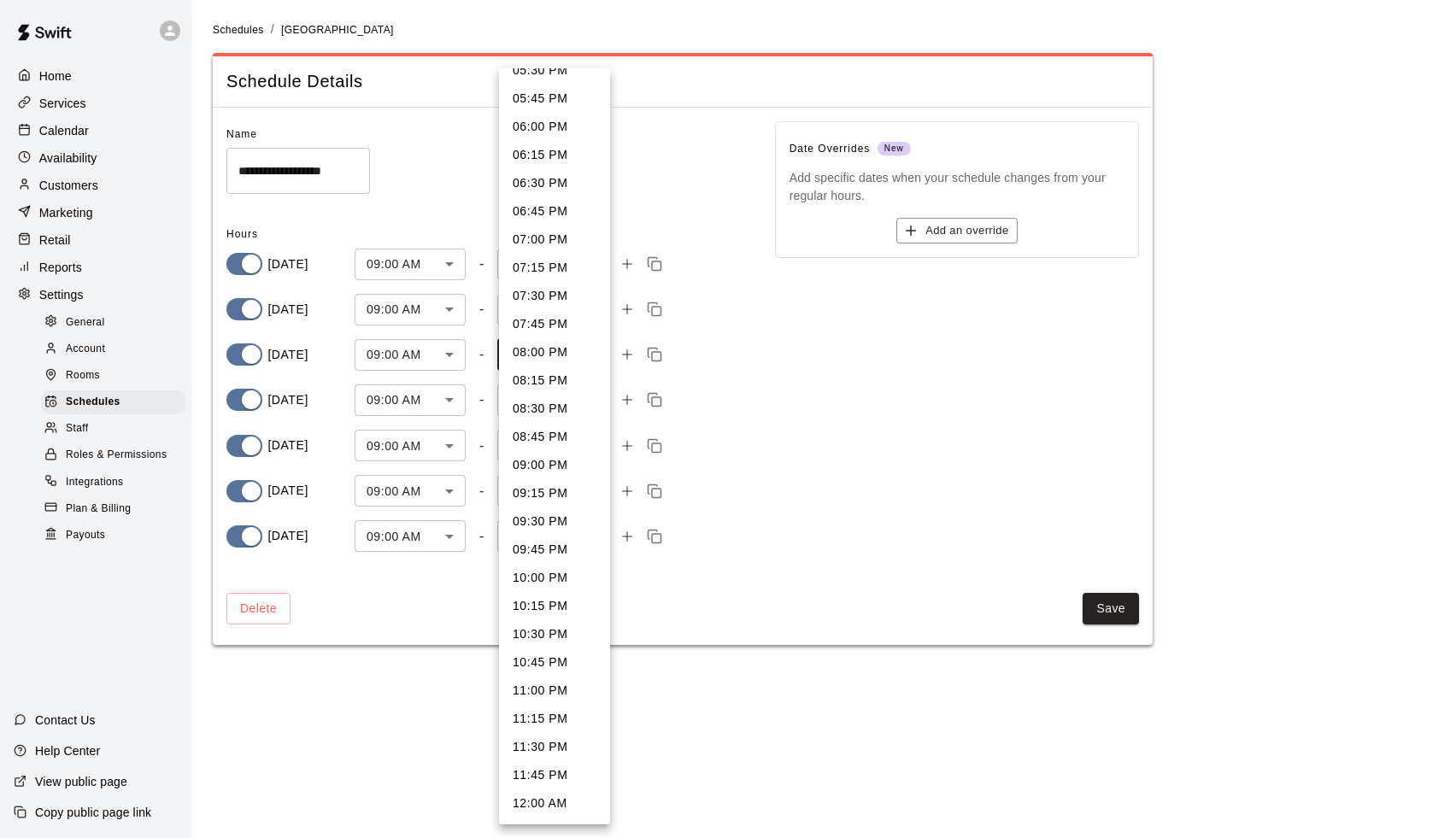
click at [557, 577] on li "10:00 PM" at bounding box center [554, 578] width 111 height 28
type input "****"
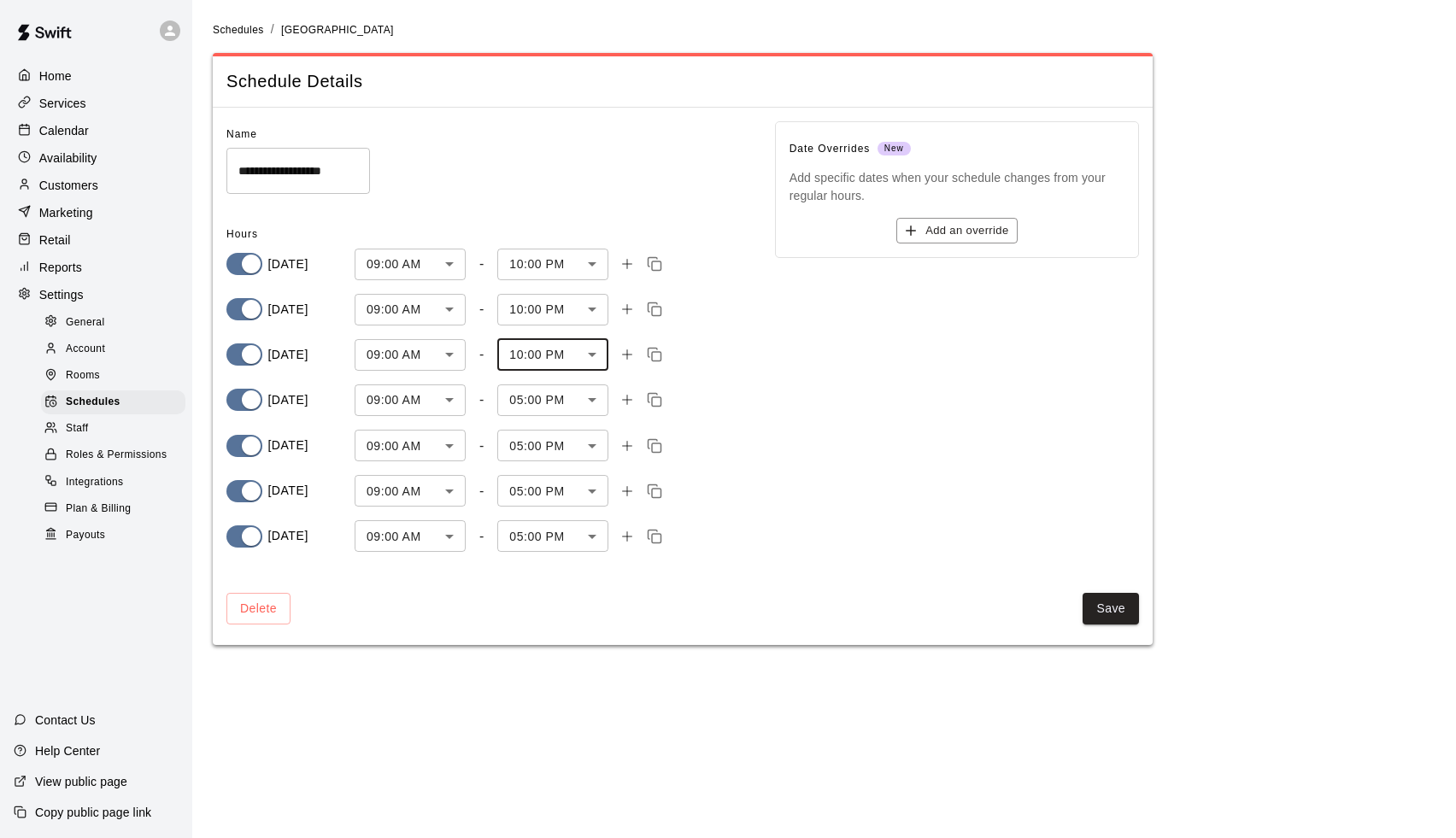
click at [558, 399] on body "**********" at bounding box center [728, 333] width 1456 height 665
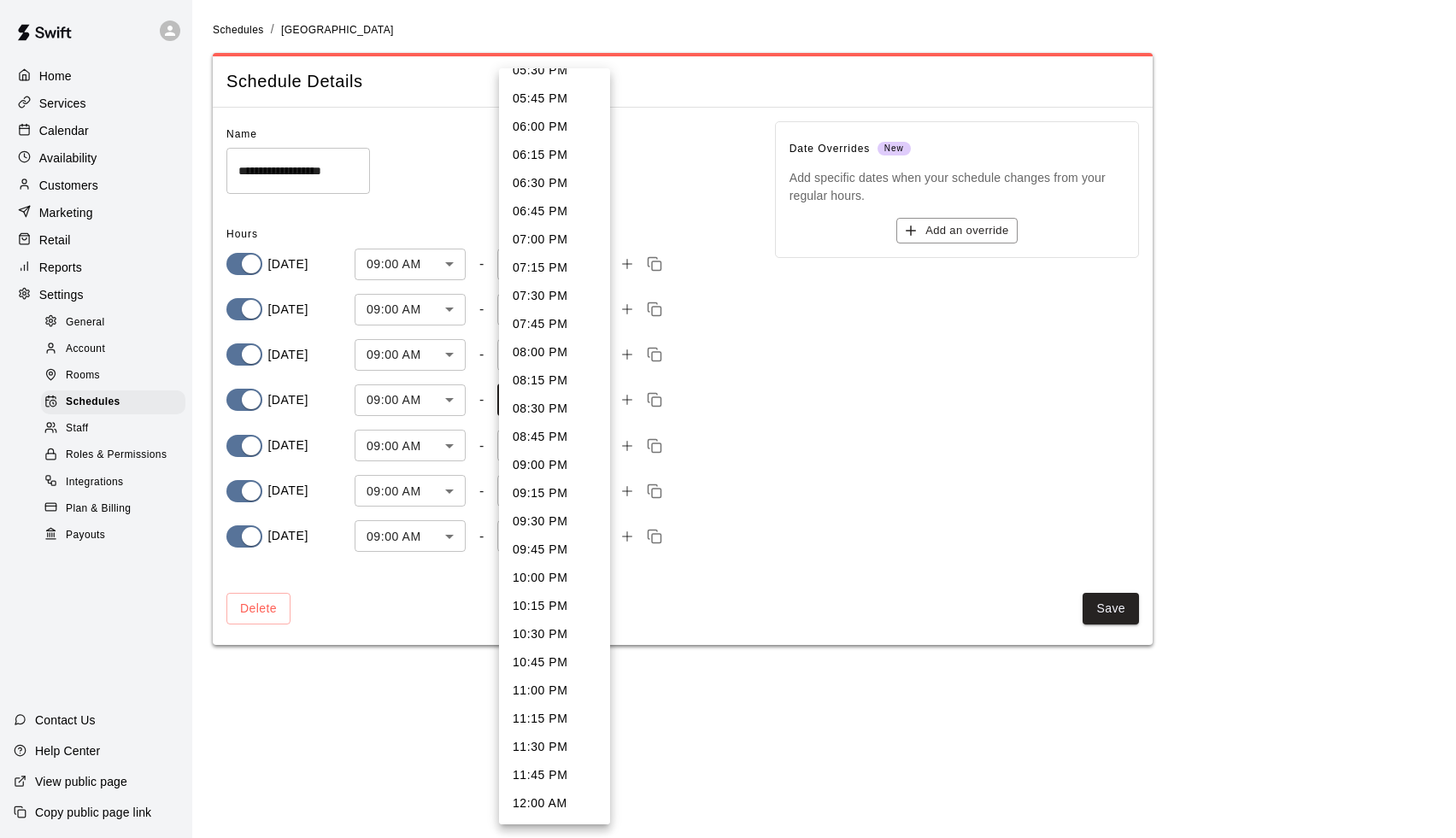
click at [530, 582] on li "10:00 PM" at bounding box center [554, 578] width 111 height 28
type input "****"
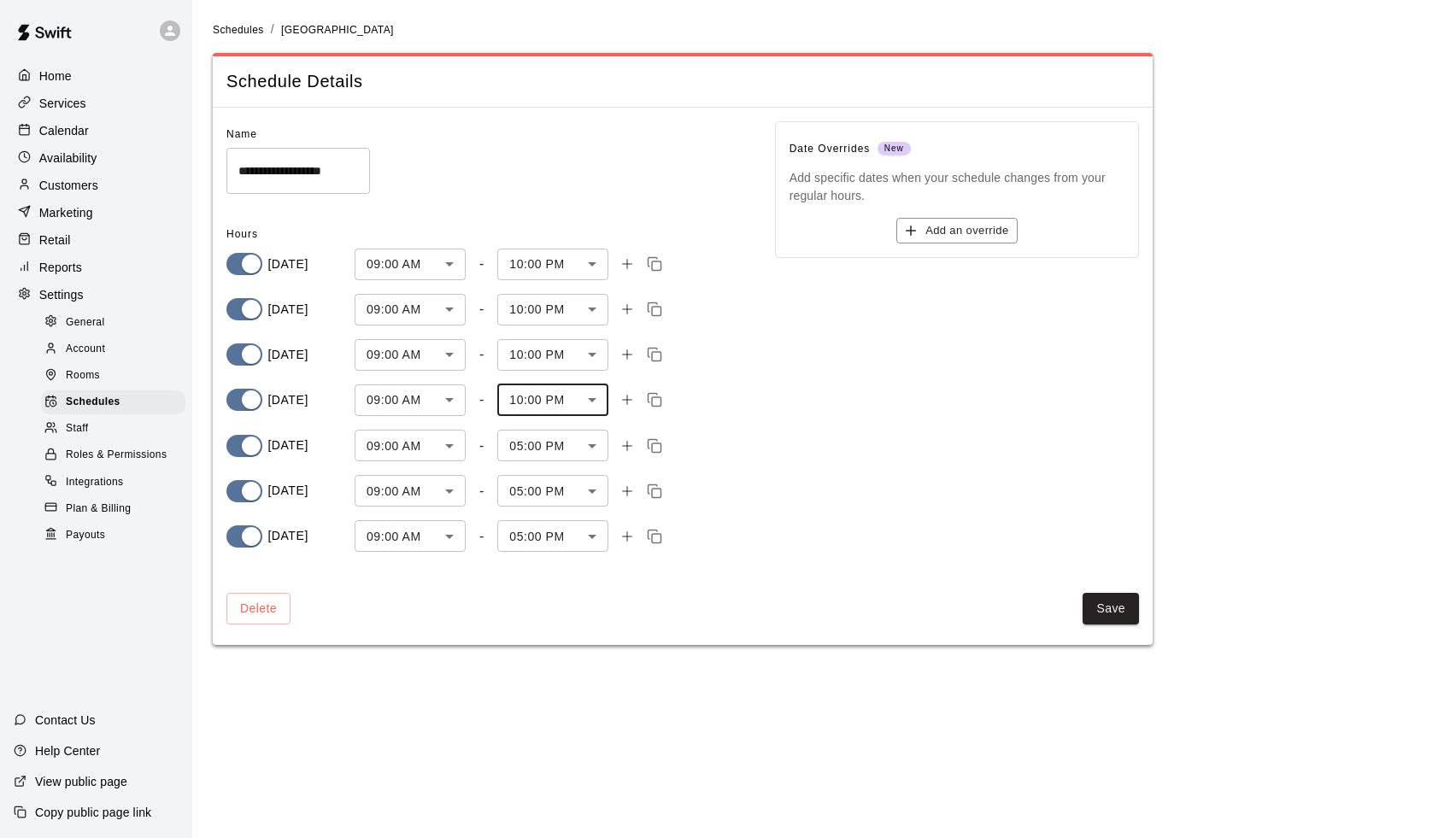
click at [539, 433] on body "**********" at bounding box center [728, 333] width 1456 height 665
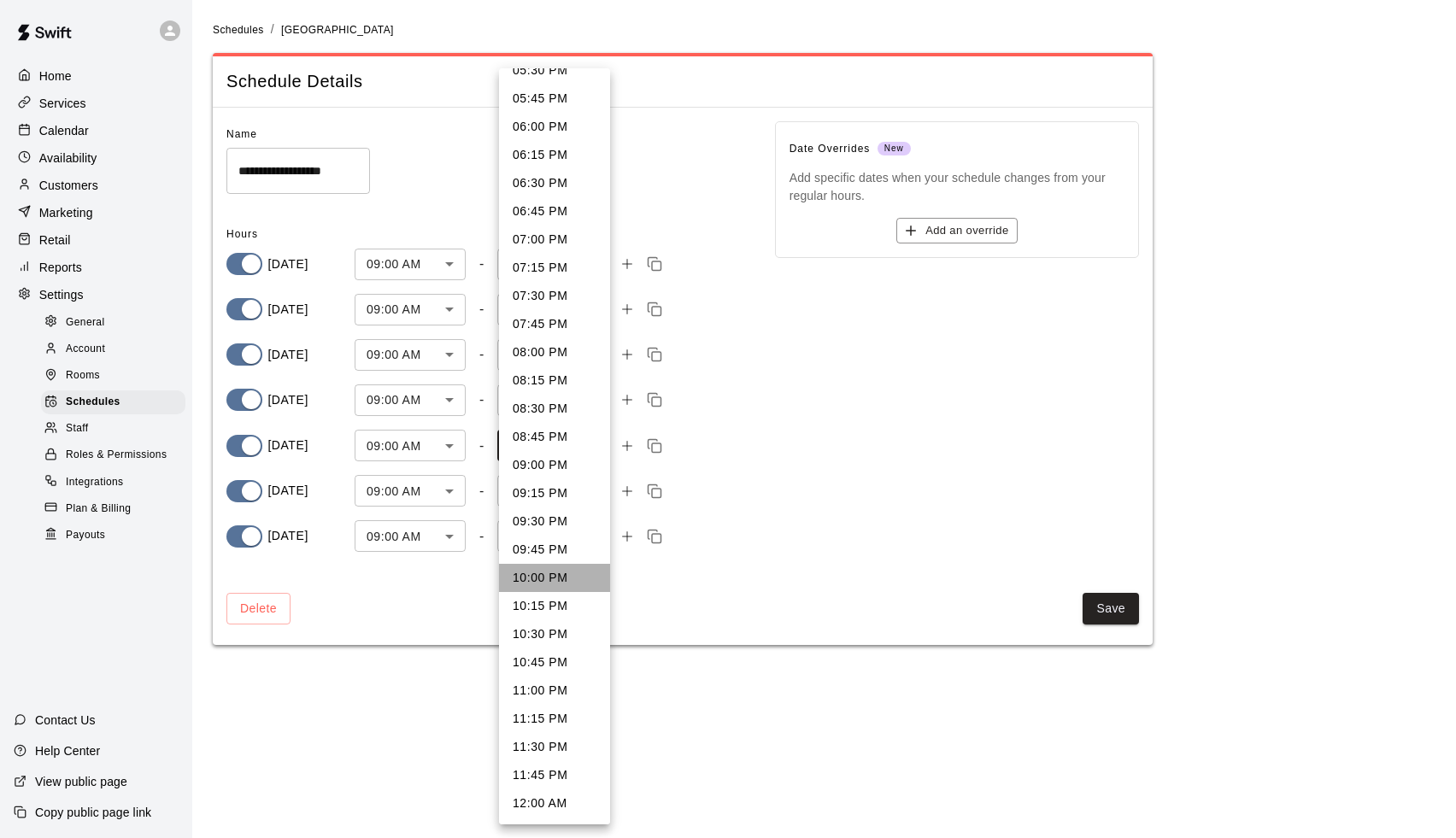
click at [550, 572] on li "10:00 PM" at bounding box center [554, 578] width 111 height 28
type input "****"
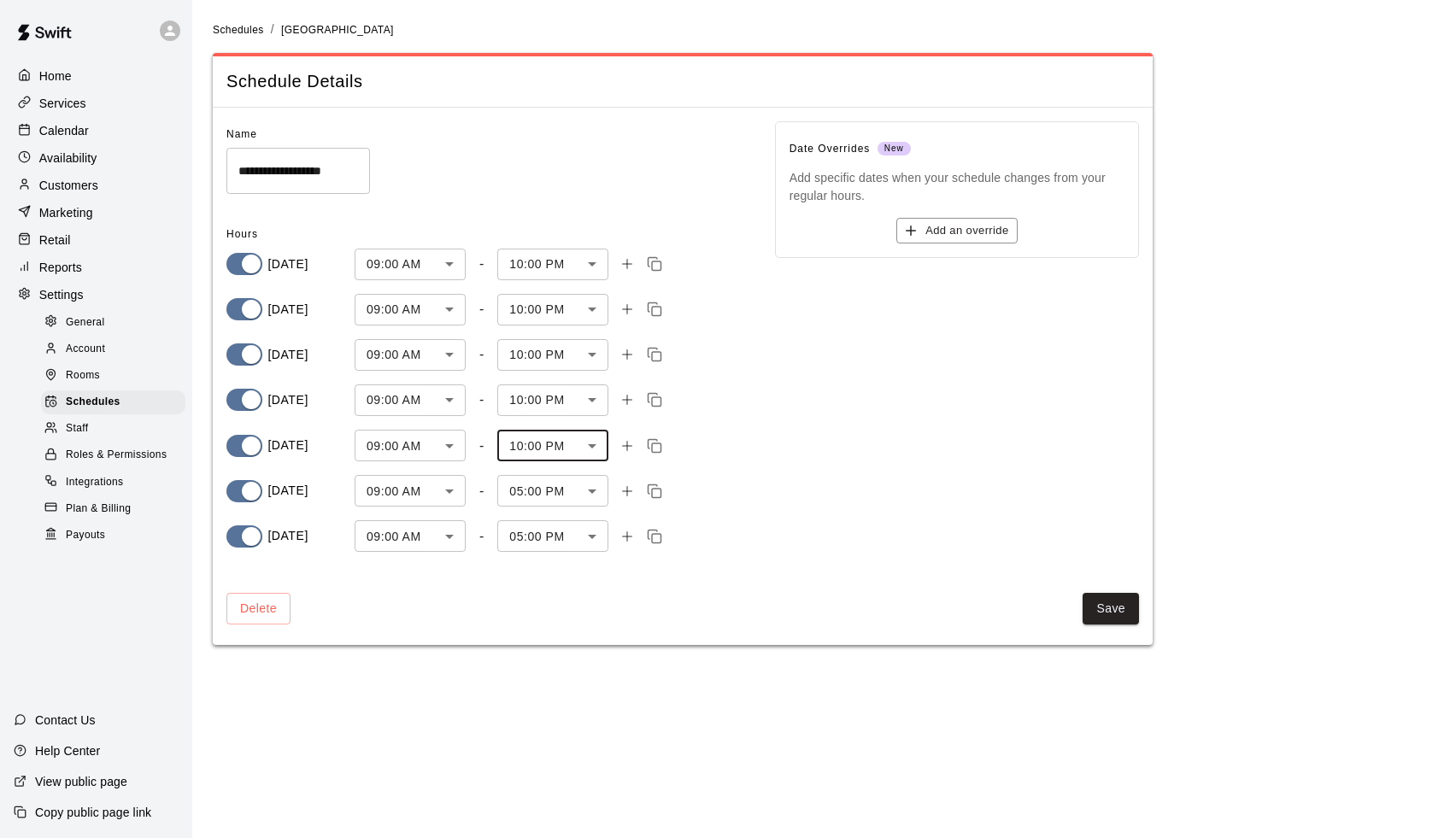
click at [546, 479] on body "**********" at bounding box center [728, 333] width 1456 height 665
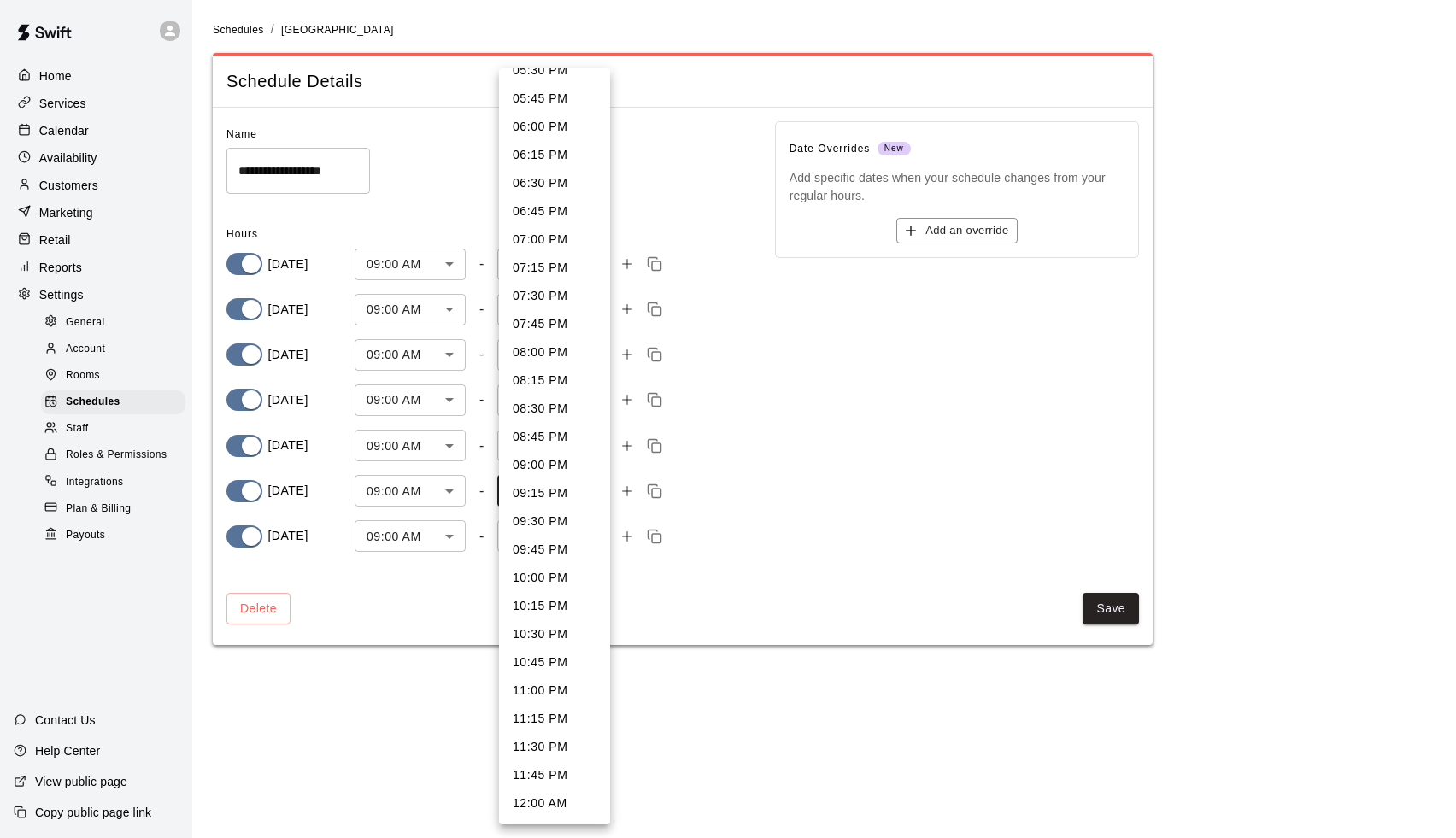
click at [546, 570] on li "10:00 PM" at bounding box center [554, 578] width 111 height 28
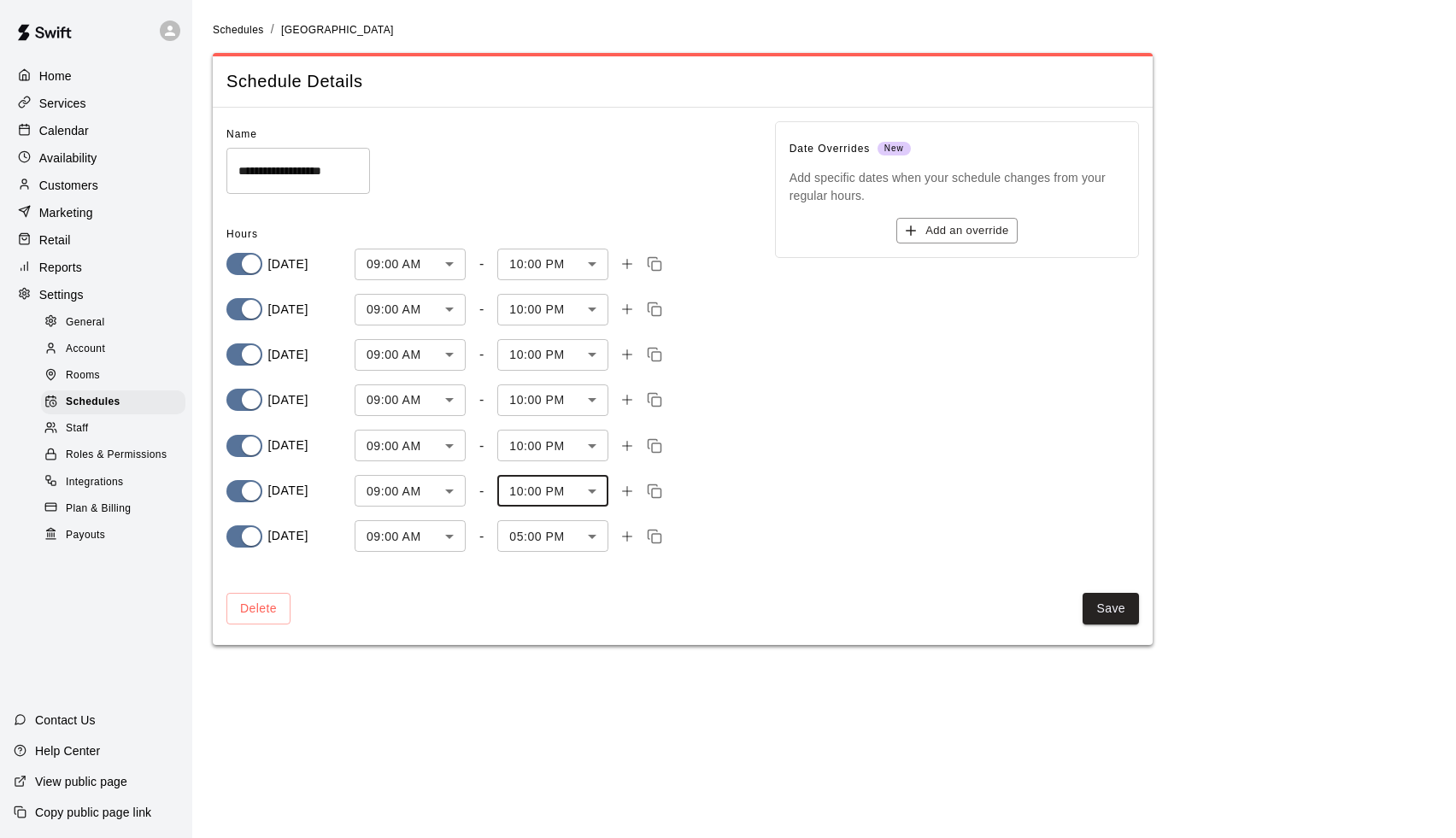
type input "****"
click at [553, 538] on body "**********" at bounding box center [728, 333] width 1456 height 665
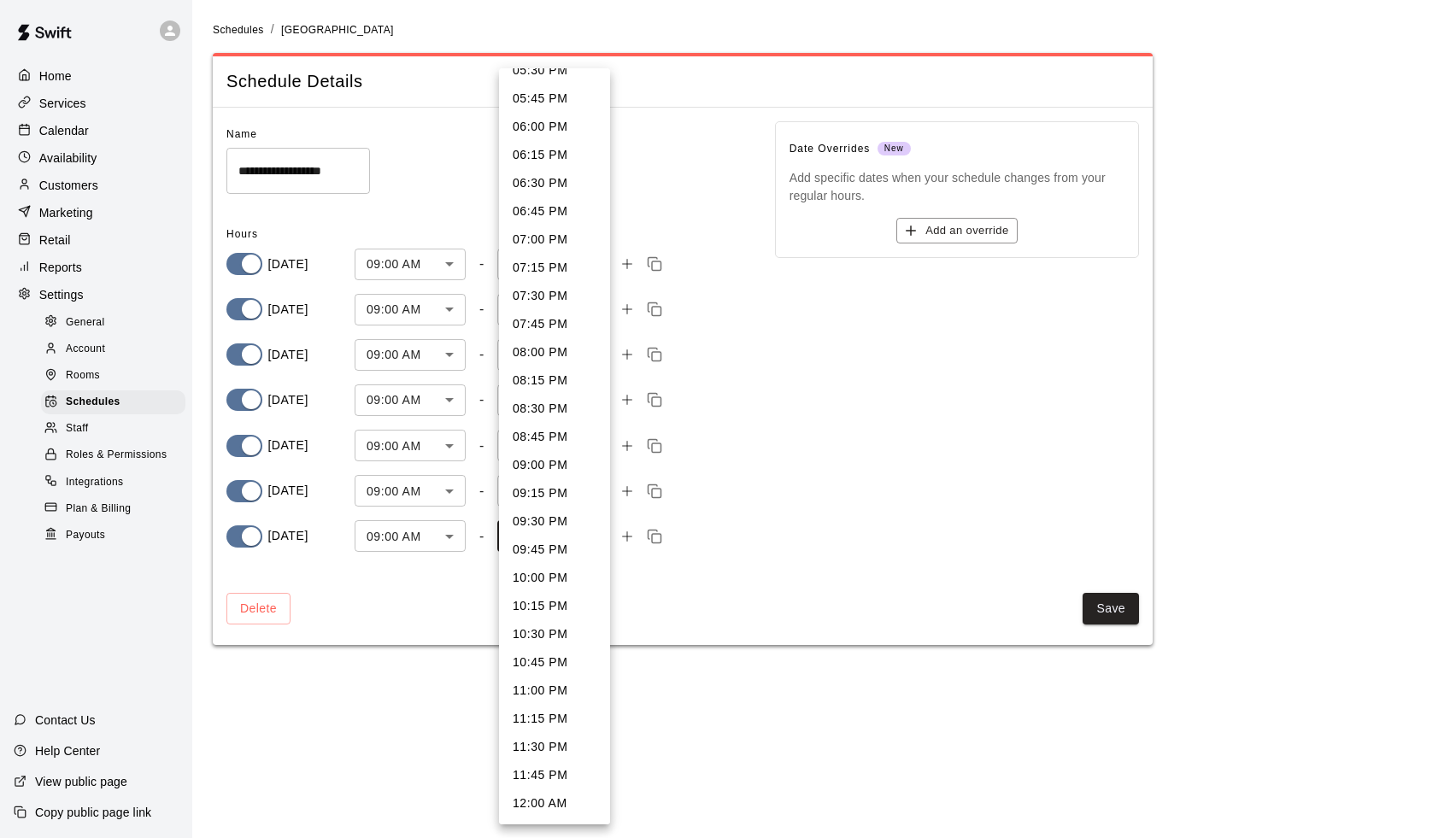
click at [546, 578] on li "10:00 PM" at bounding box center [554, 578] width 111 height 28
type input "****"
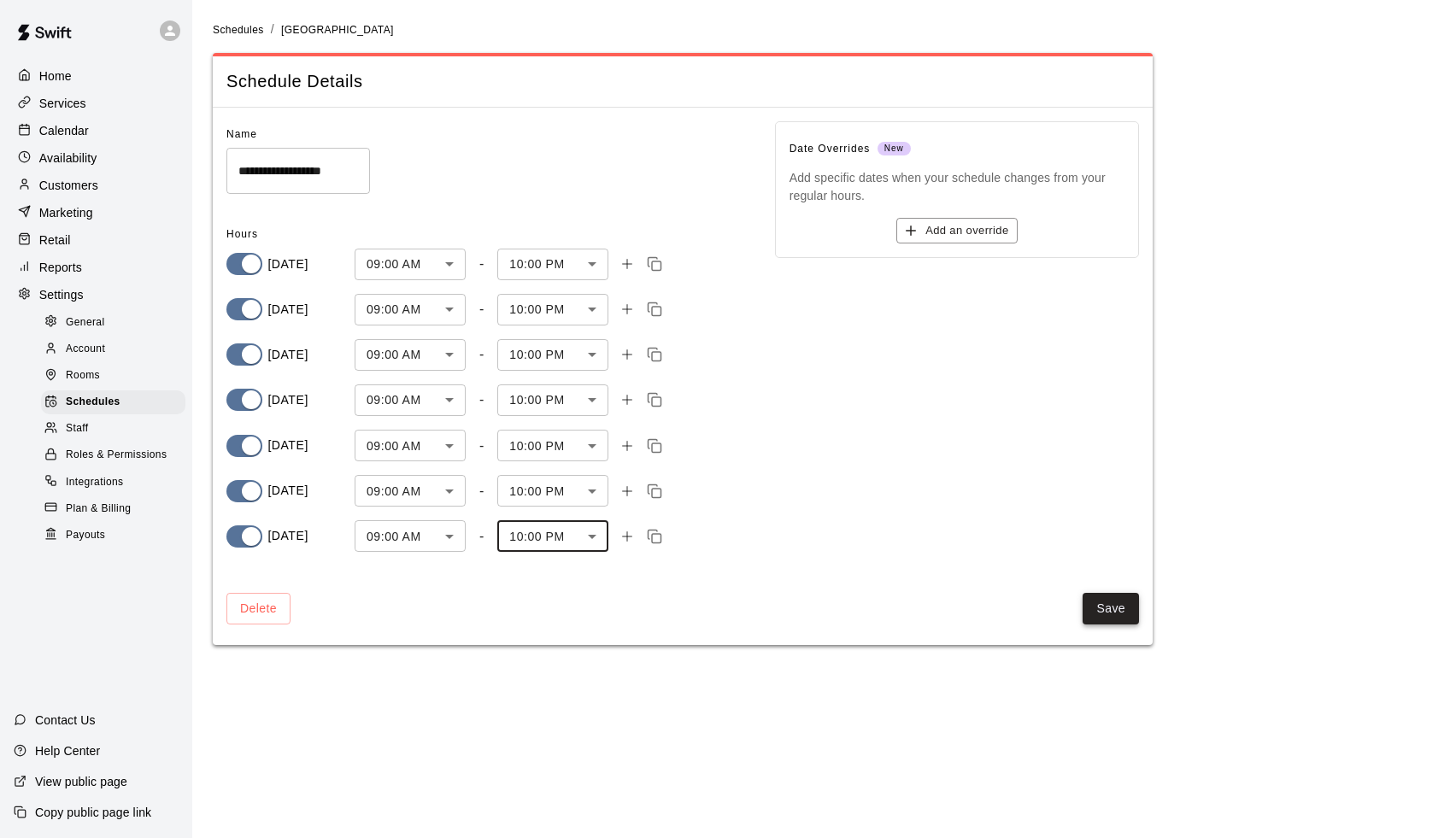
click at [1113, 607] on button "Save" at bounding box center [1110, 608] width 56 height 31
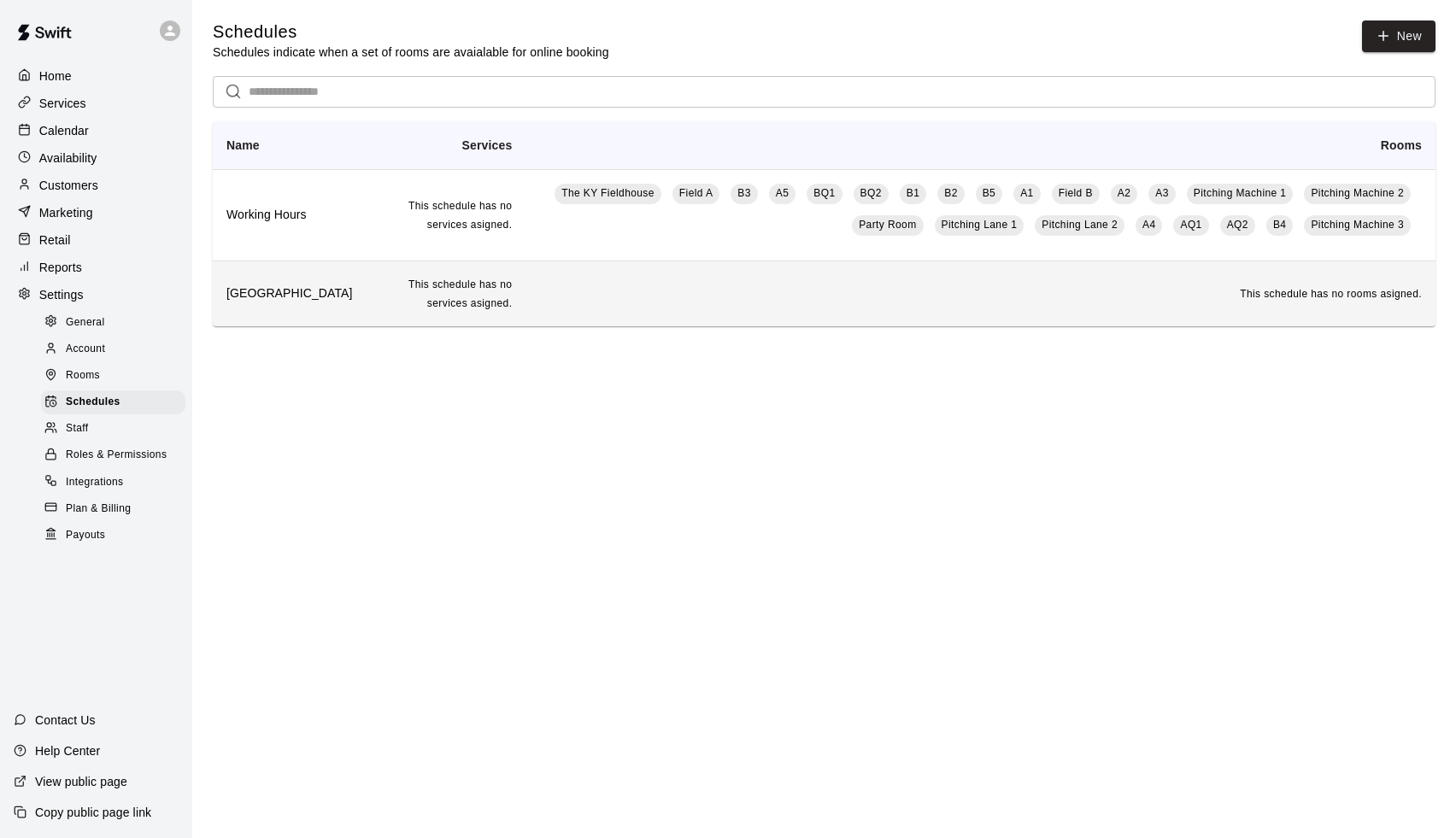
click at [645, 288] on td "This schedule has no rooms asigned." at bounding box center [979, 293] width 910 height 65
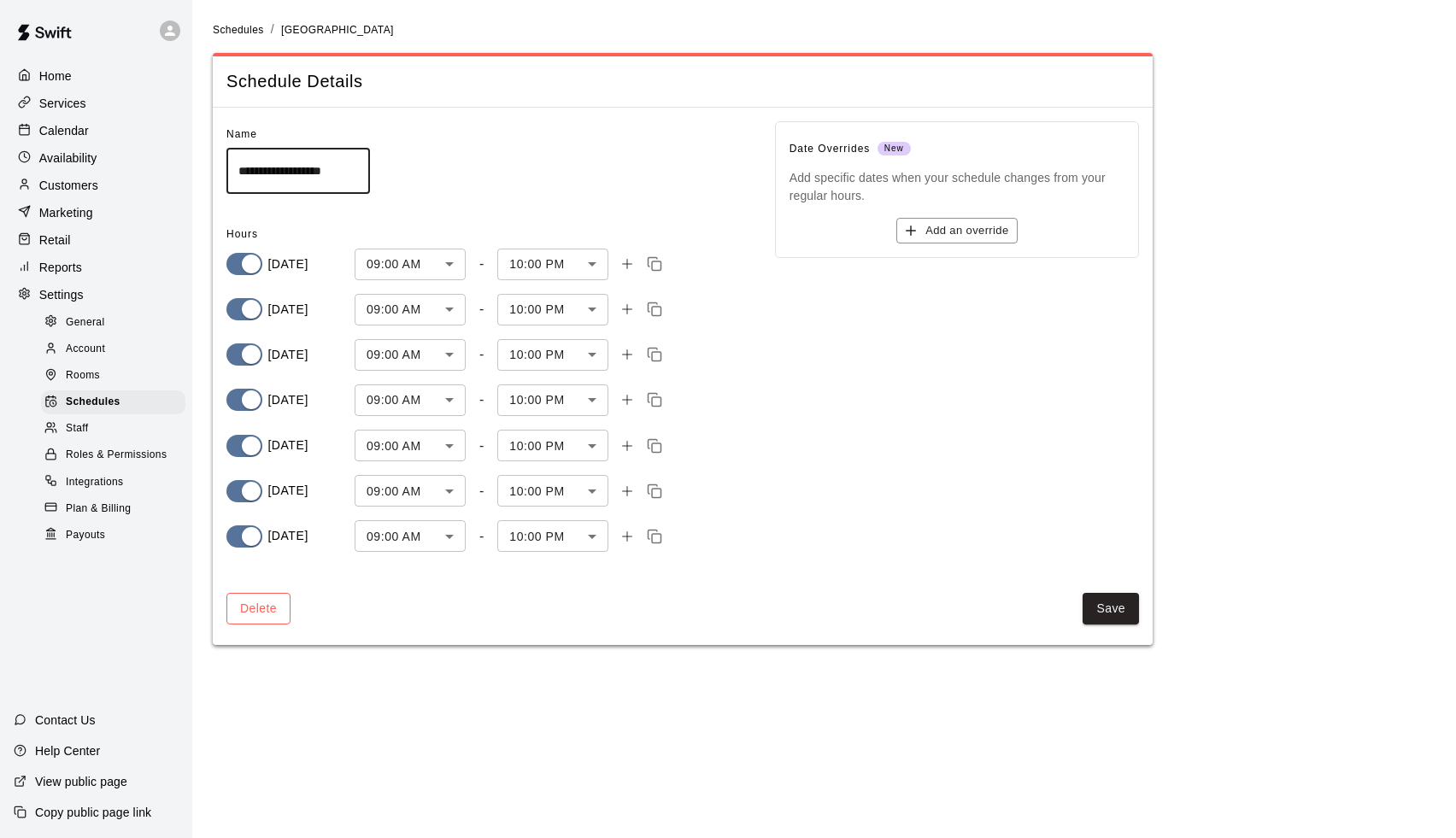
click at [252, 608] on button "Delete" at bounding box center [258, 608] width 64 height 31
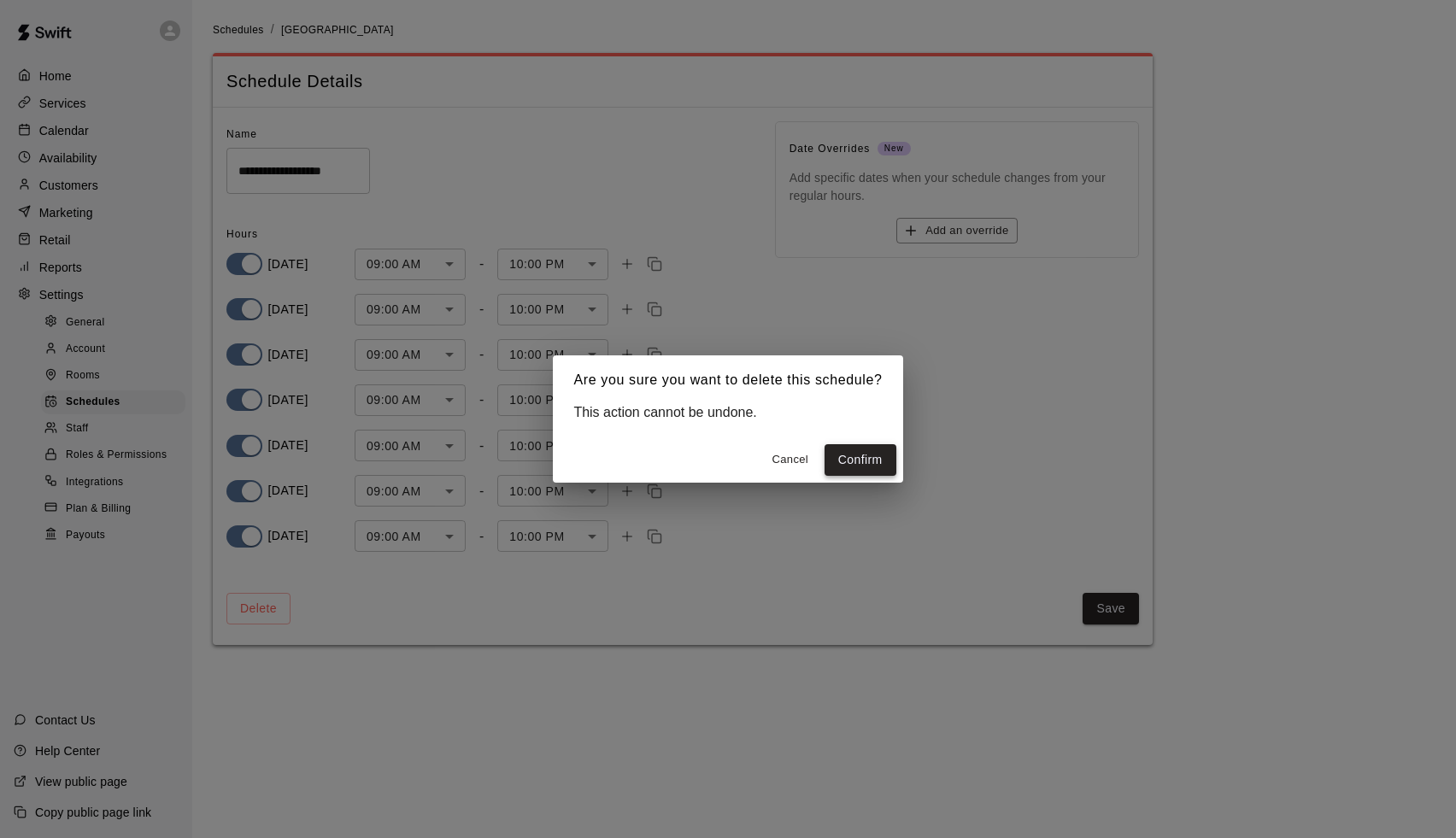
click at [869, 455] on button "Confirm" at bounding box center [859, 460] width 72 height 31
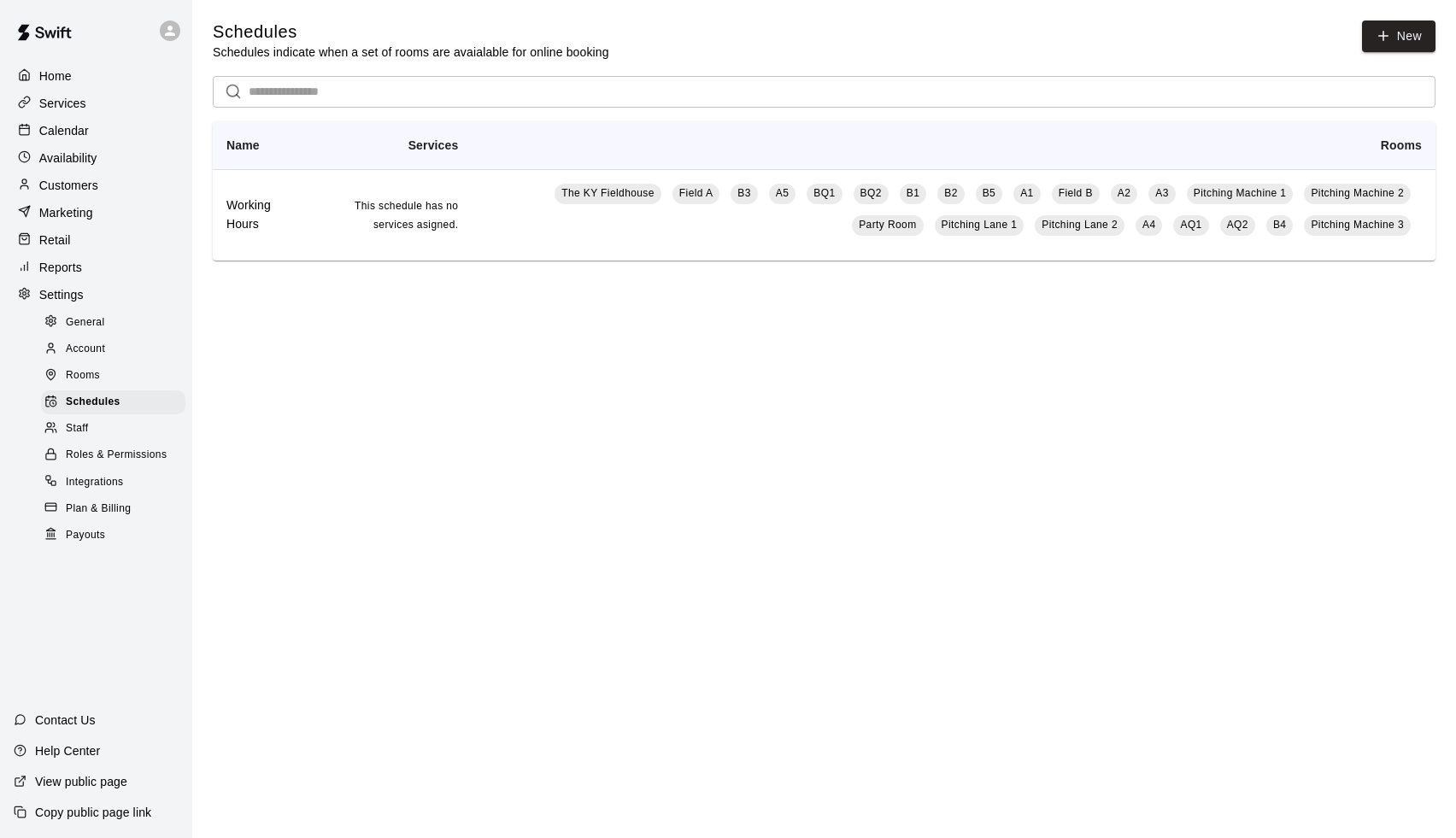
click at [111, 142] on div "Calendar" at bounding box center [96, 131] width 165 height 26
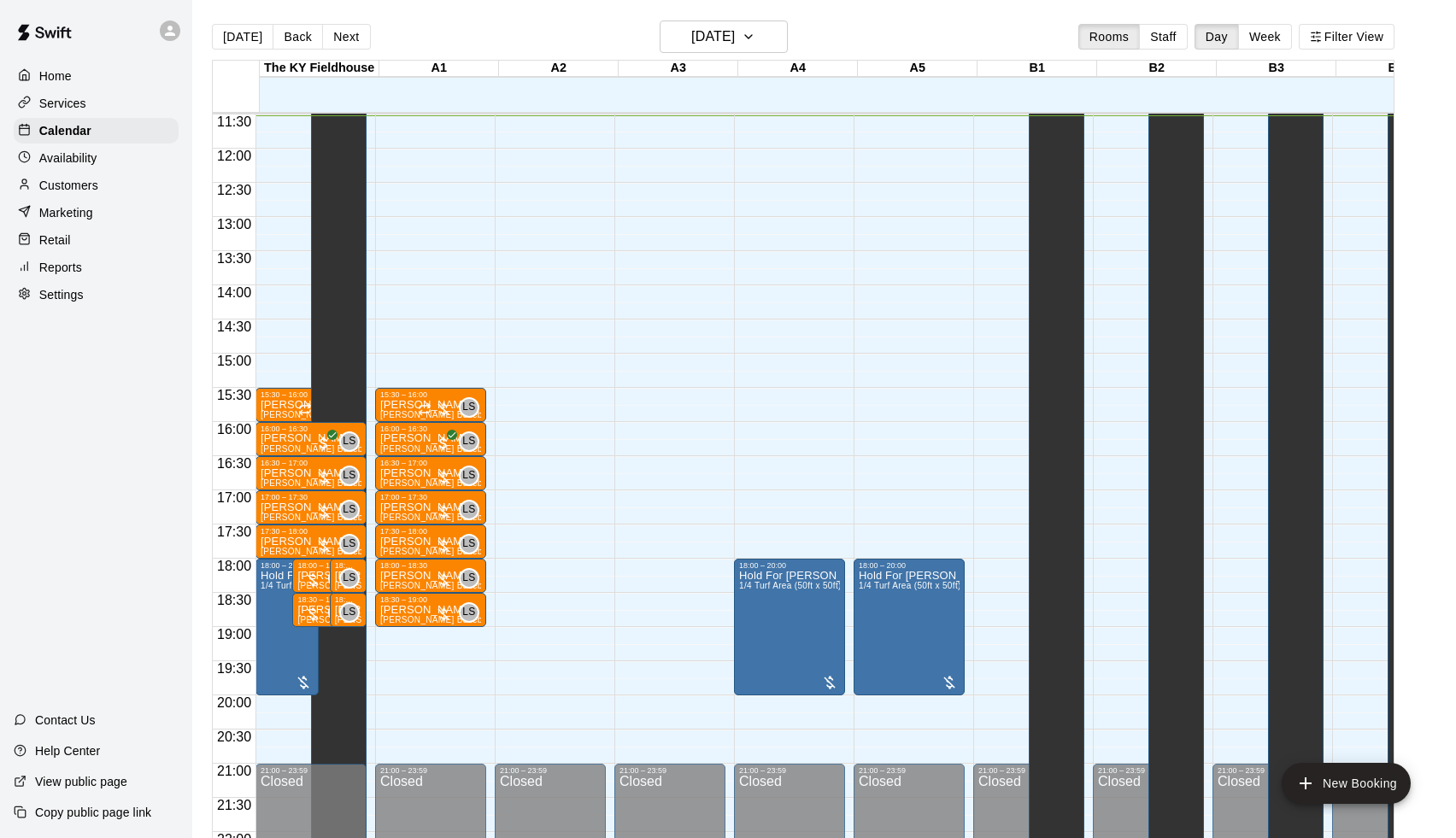
scroll to position [551, 0]
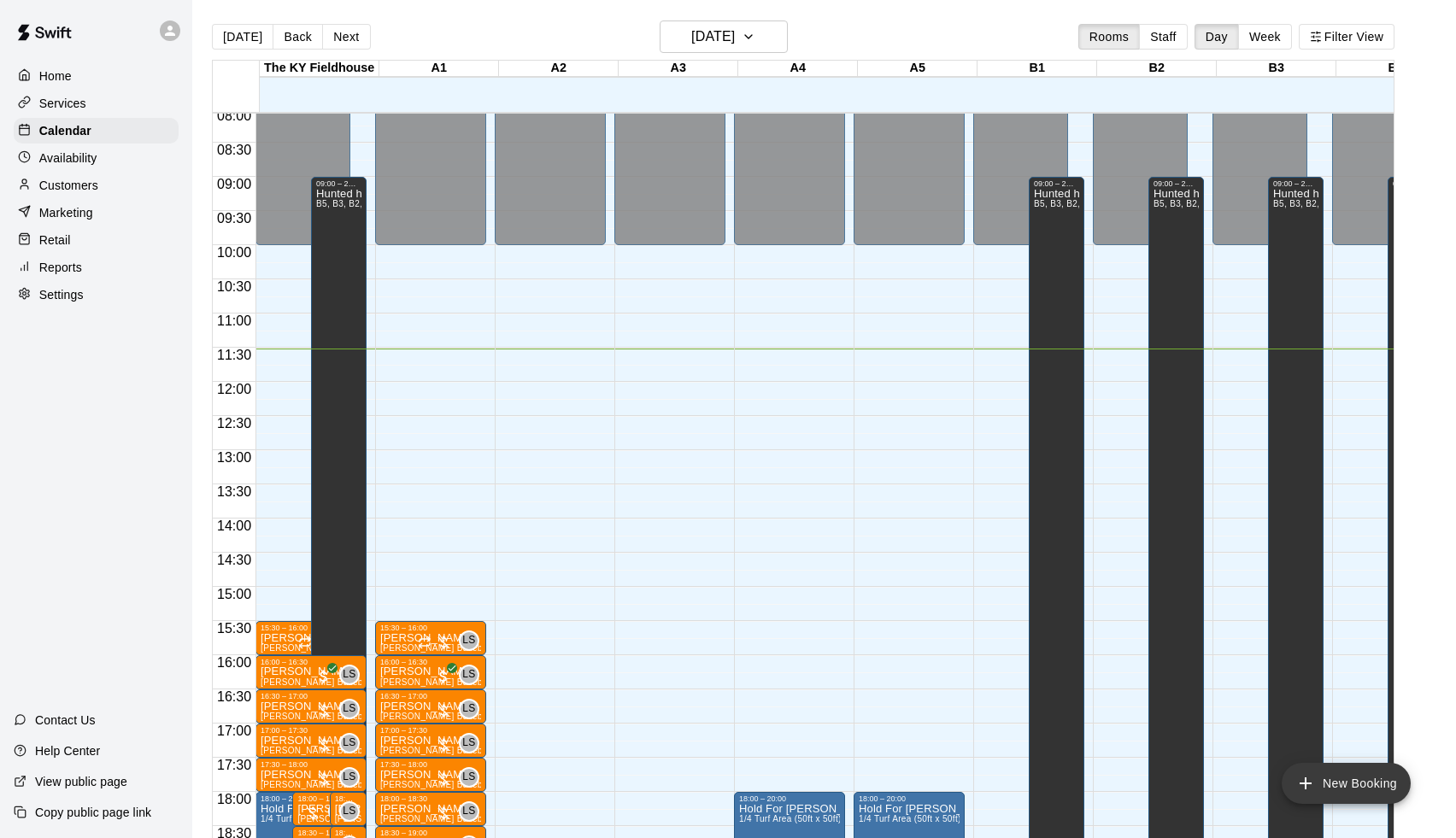
click at [1364, 790] on button "New Booking" at bounding box center [1345, 784] width 129 height 41
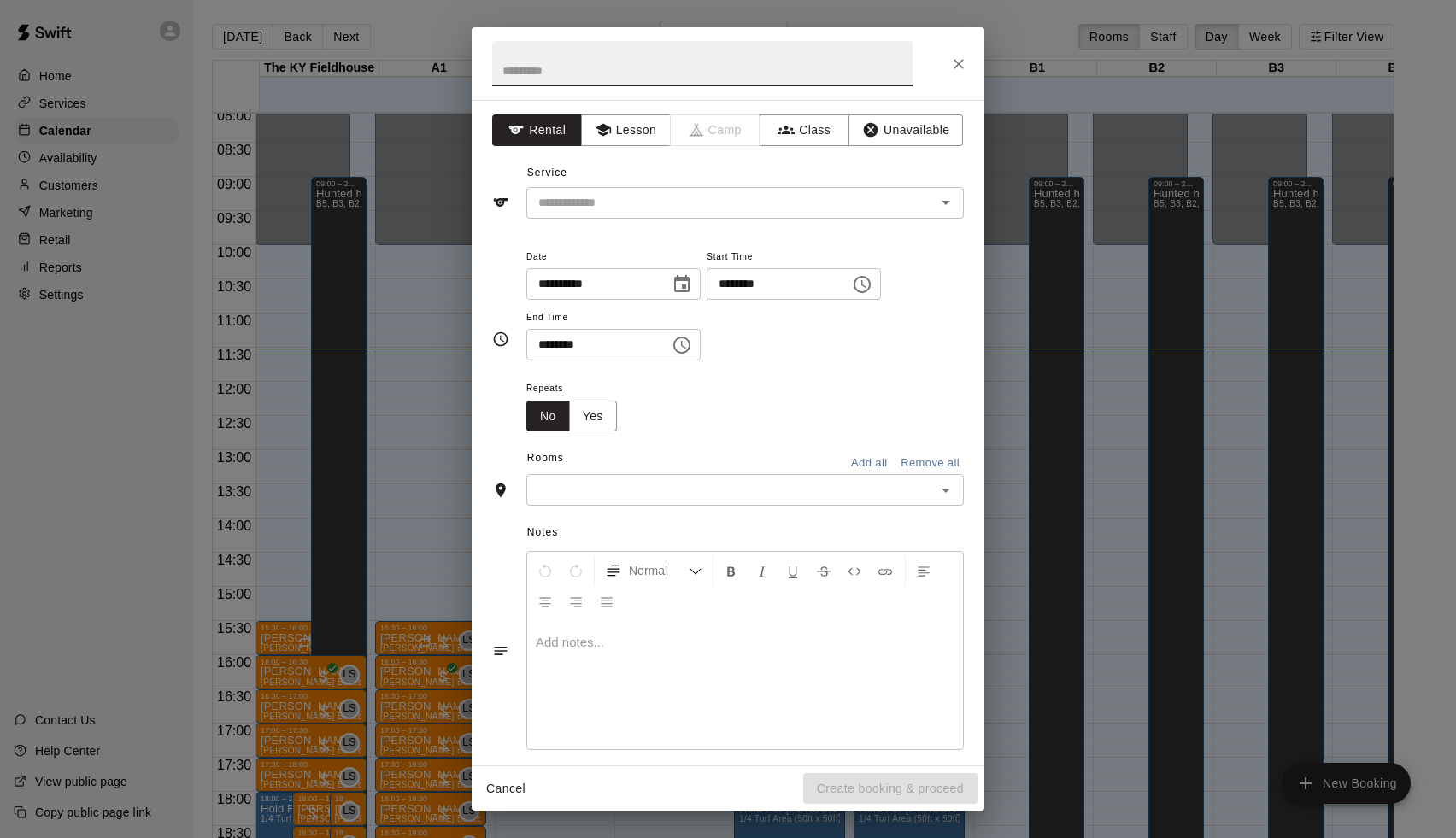
click at [726, 288] on input "********" at bounding box center [772, 284] width 131 height 31
type input "********"
click at [544, 346] on input "********" at bounding box center [592, 344] width 131 height 31
type input "********"
click at [553, 505] on div "Notes Normal Add notes..." at bounding box center [728, 636] width 472 height 262
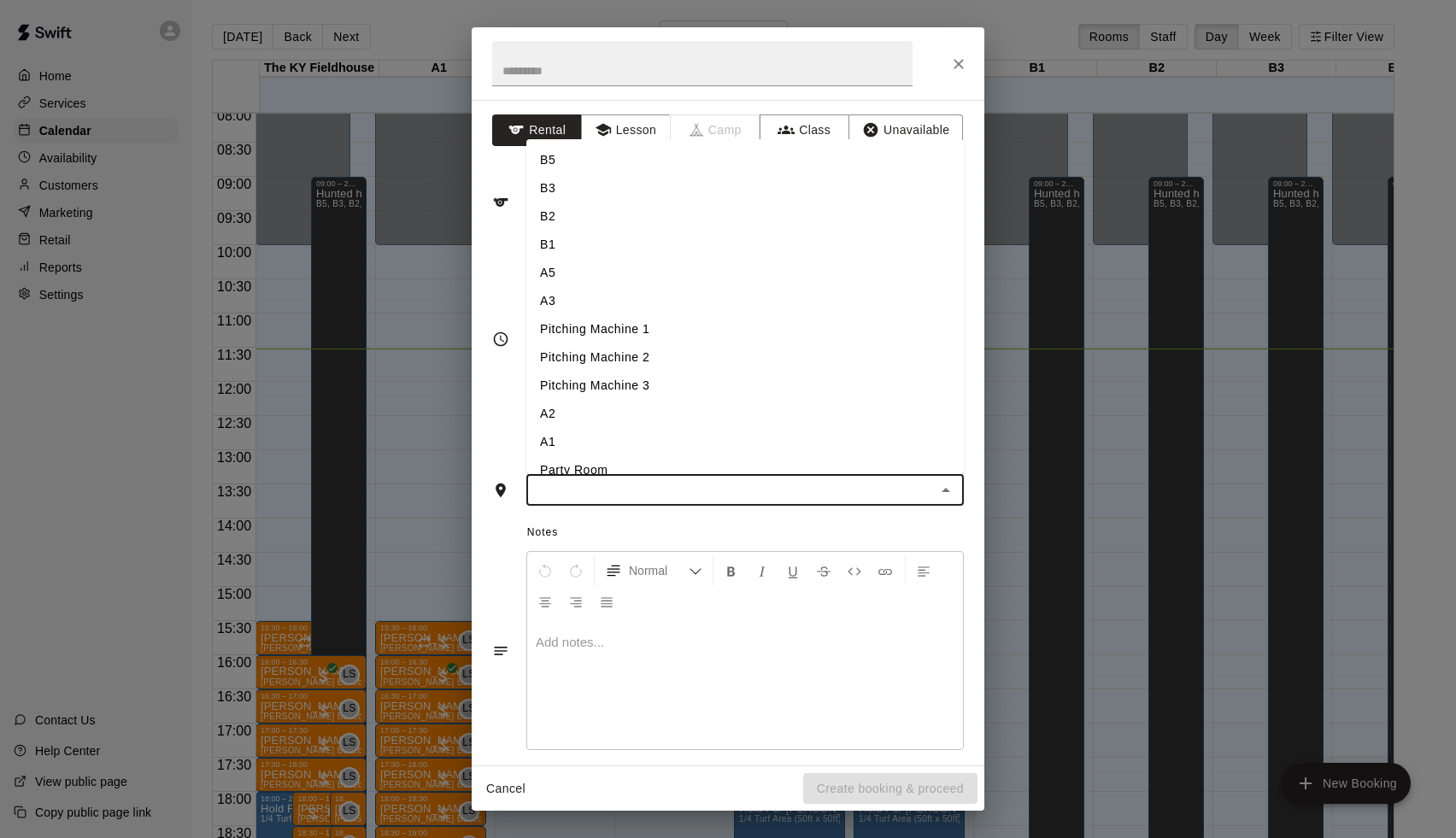
click at [565, 486] on input "text" at bounding box center [731, 490] width 399 height 22
type input "*"
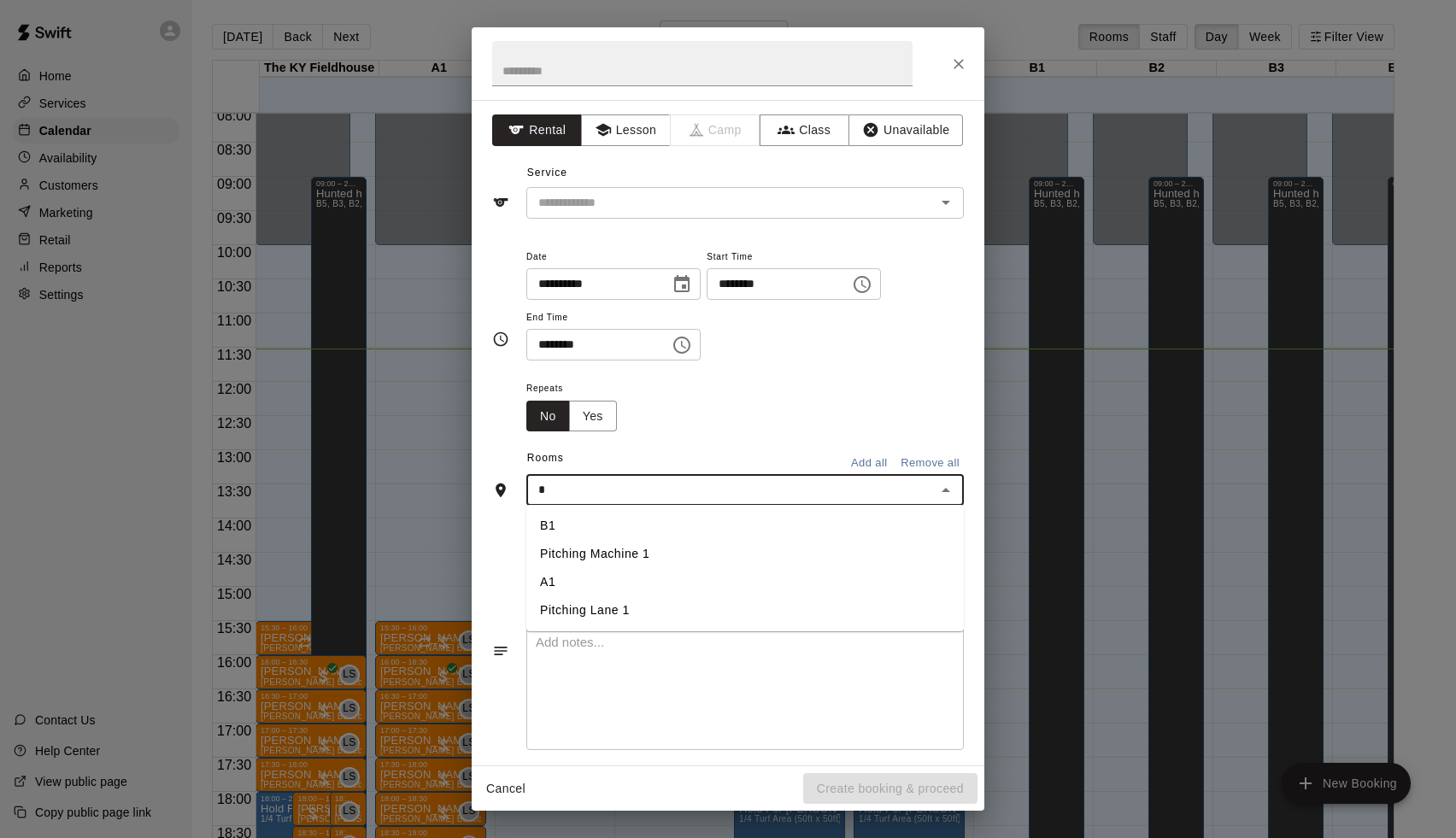
click at [601, 598] on li "Pitching Lane 1" at bounding box center [745, 610] width 438 height 28
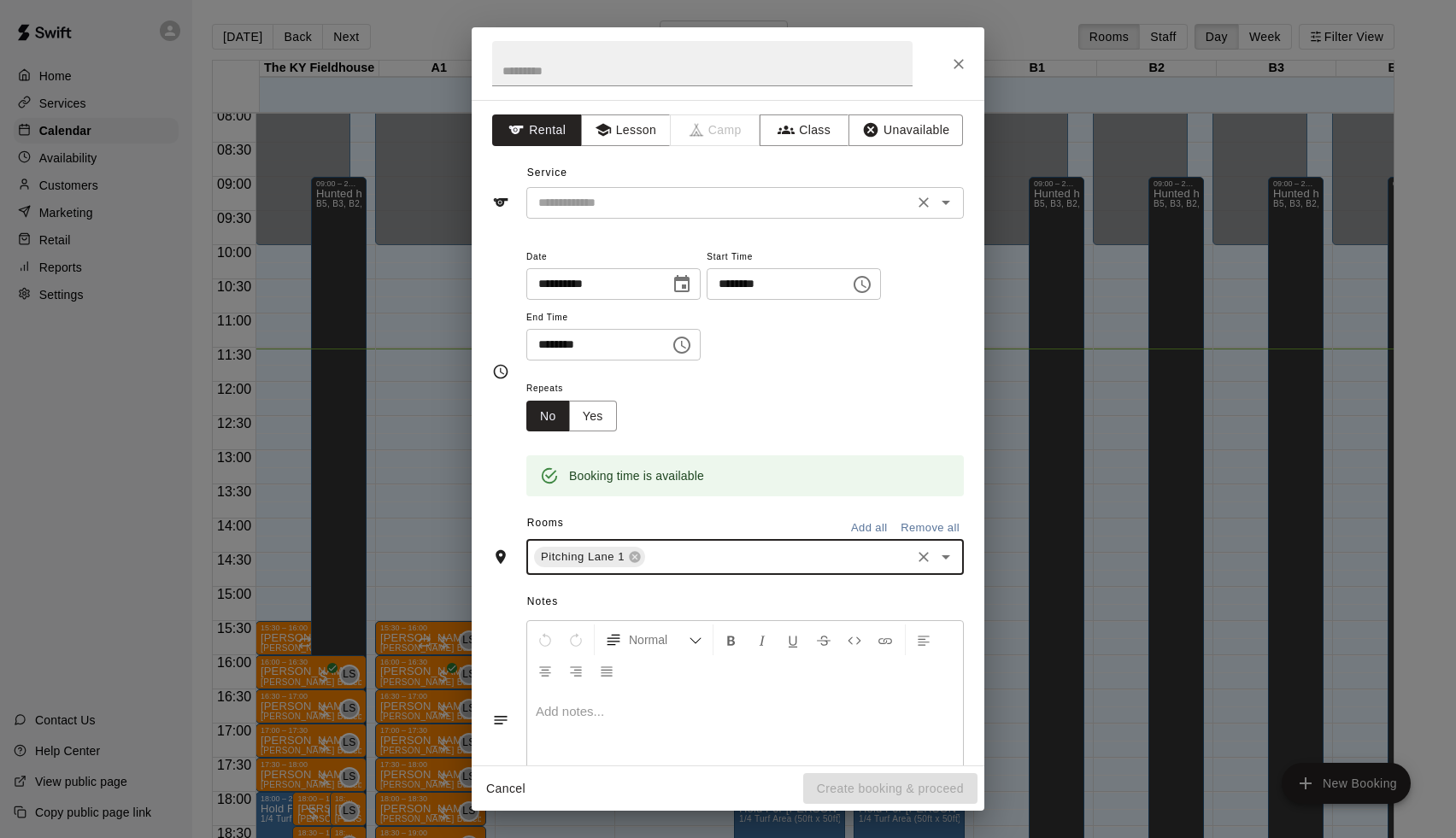
click at [720, 203] on input "text" at bounding box center [720, 203] width 377 height 22
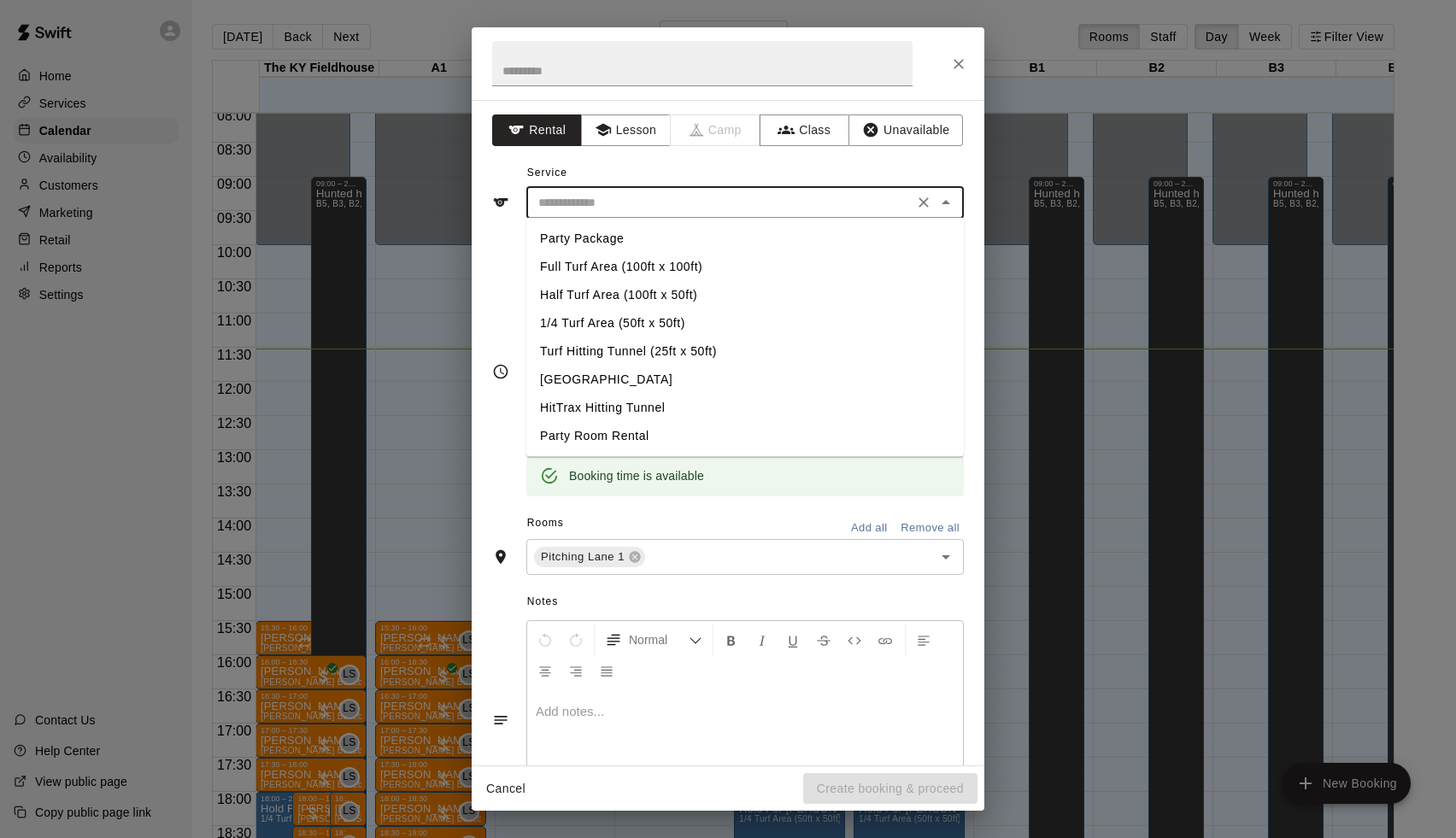
click at [602, 387] on li "[GEOGRAPHIC_DATA]" at bounding box center [745, 380] width 438 height 28
type input "**********"
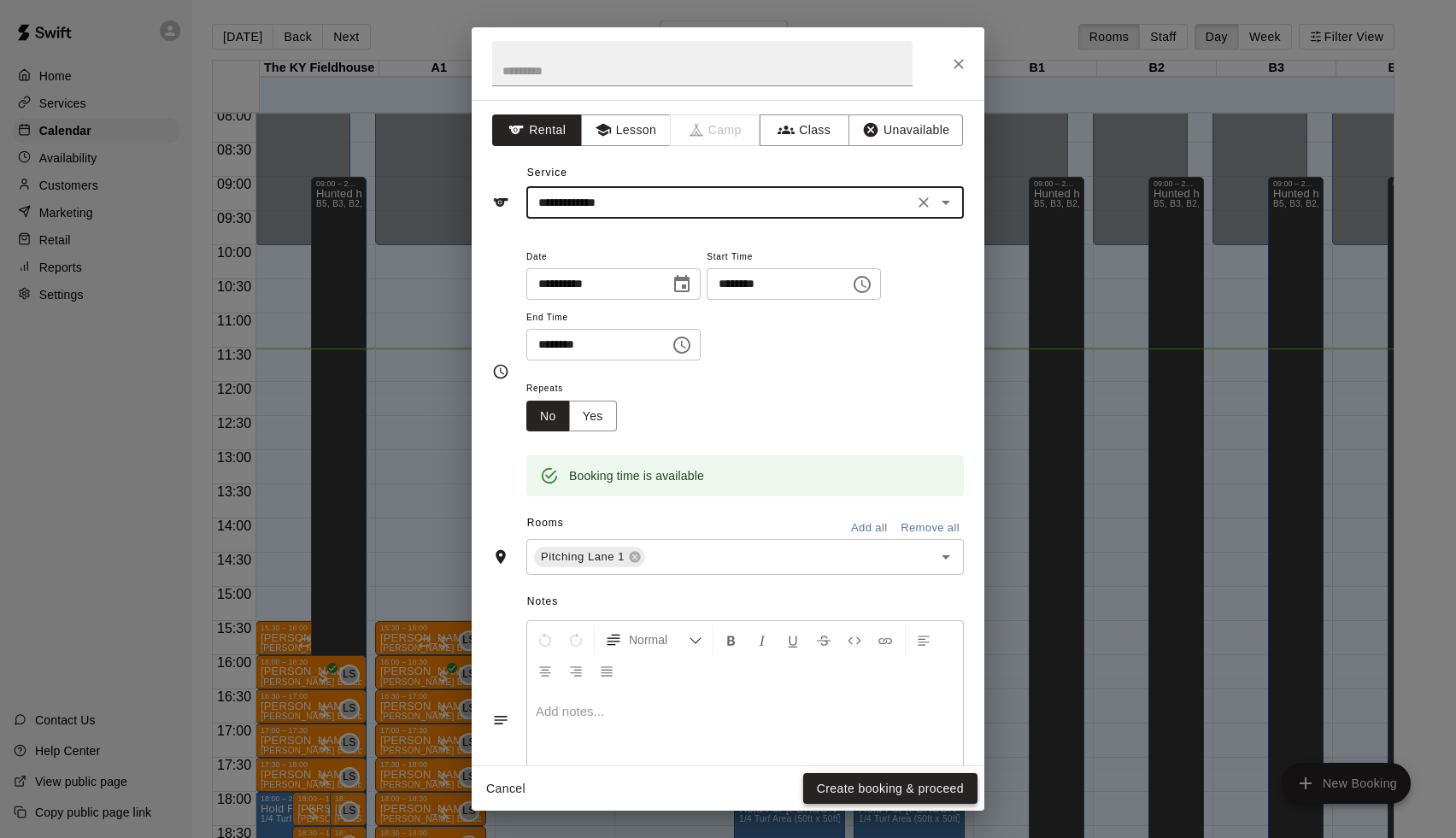
click at [854, 781] on button "Create booking & proceed" at bounding box center [890, 789] width 175 height 31
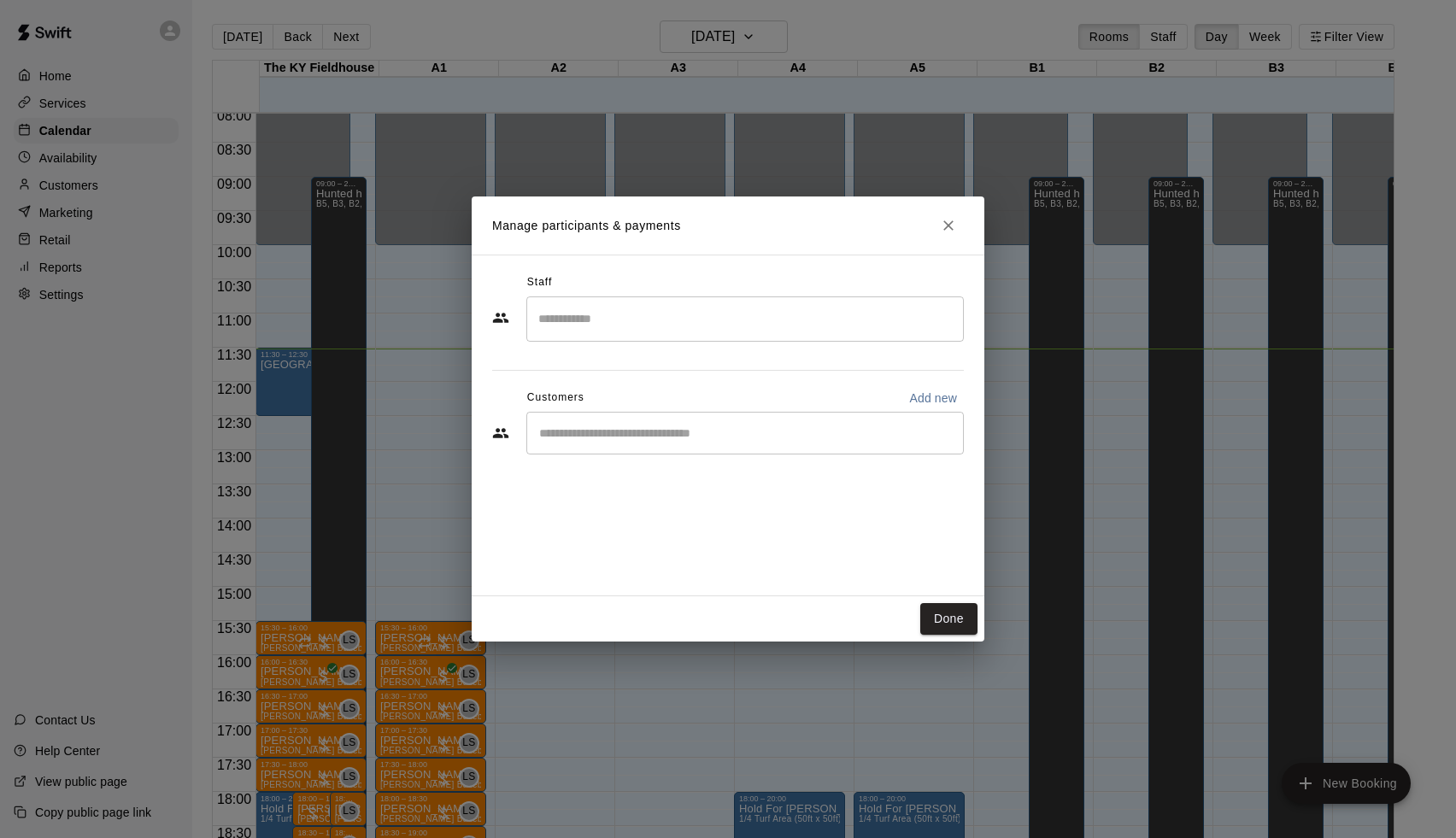
click at [707, 430] on input "Start typing to search customers..." at bounding box center [745, 433] width 422 height 17
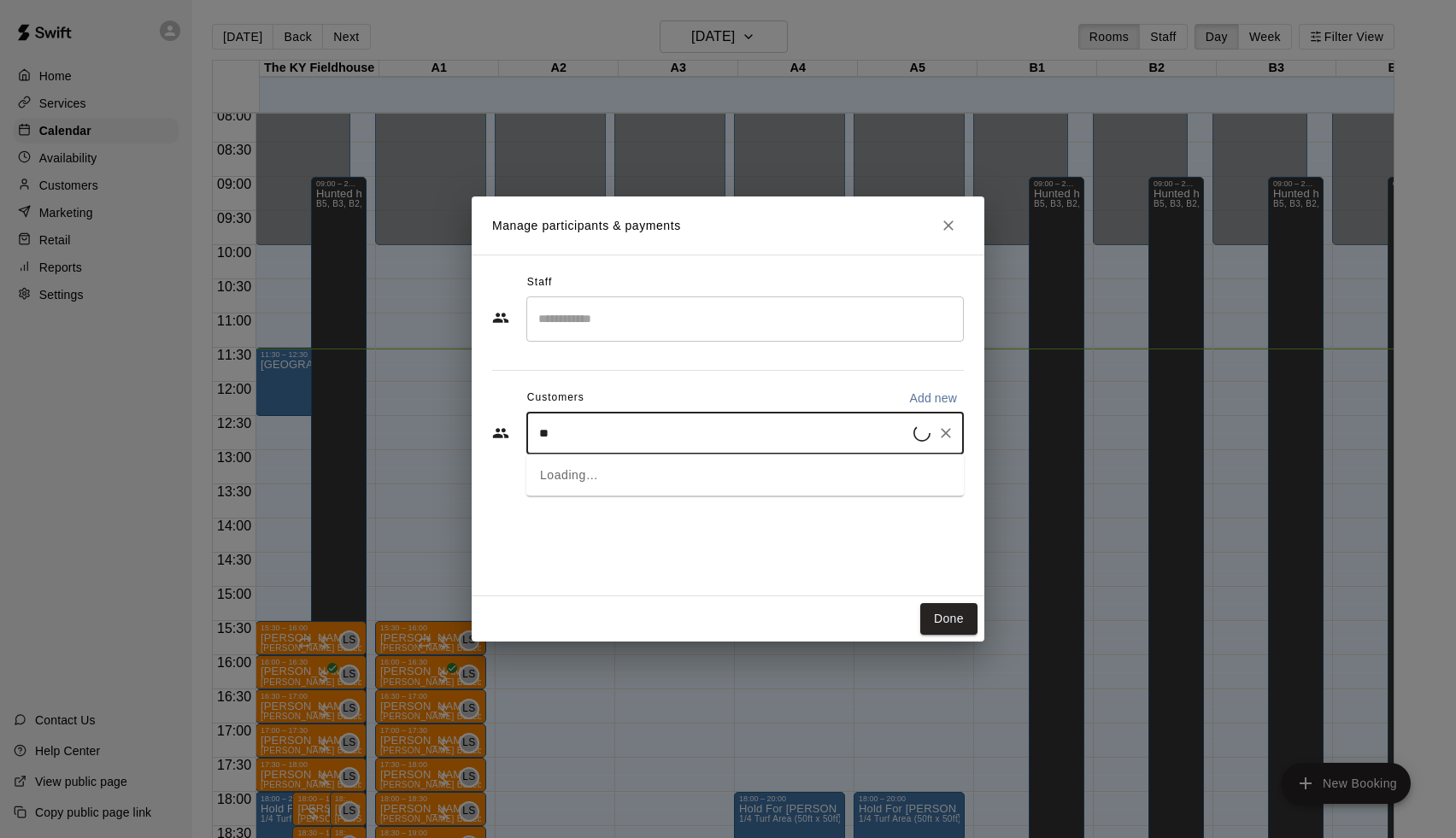
type input "***"
click at [626, 535] on p "[PERSON_NAME]" at bounding box center [626, 527] width 104 height 18
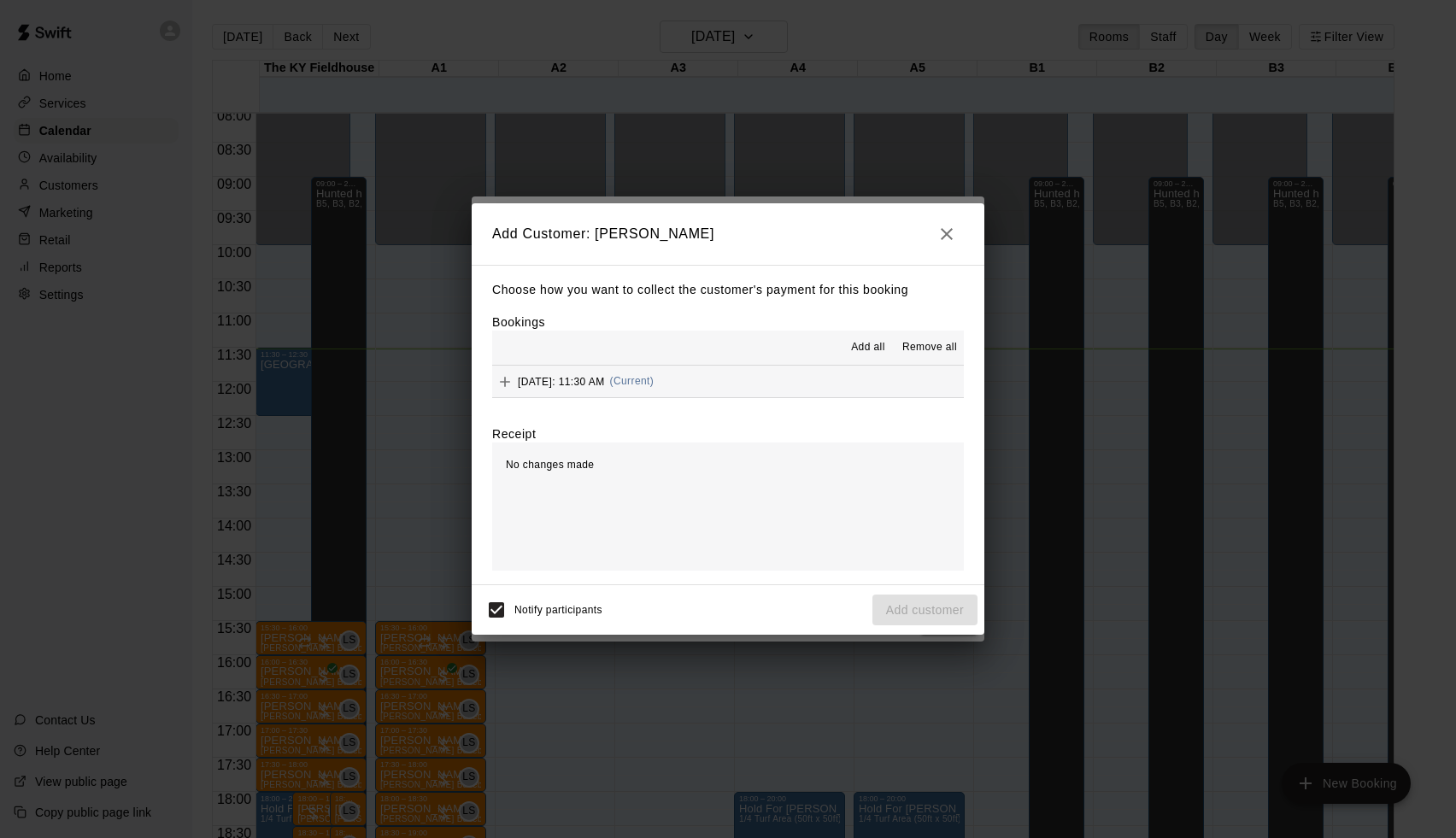
click at [638, 403] on div "Choose how you want to collect the customer's payment for this booking Bookings…" at bounding box center [728, 425] width 512 height 321
click at [643, 387] on div "[DATE]: 11:30 AM (Current)" at bounding box center [573, 382] width 162 height 26
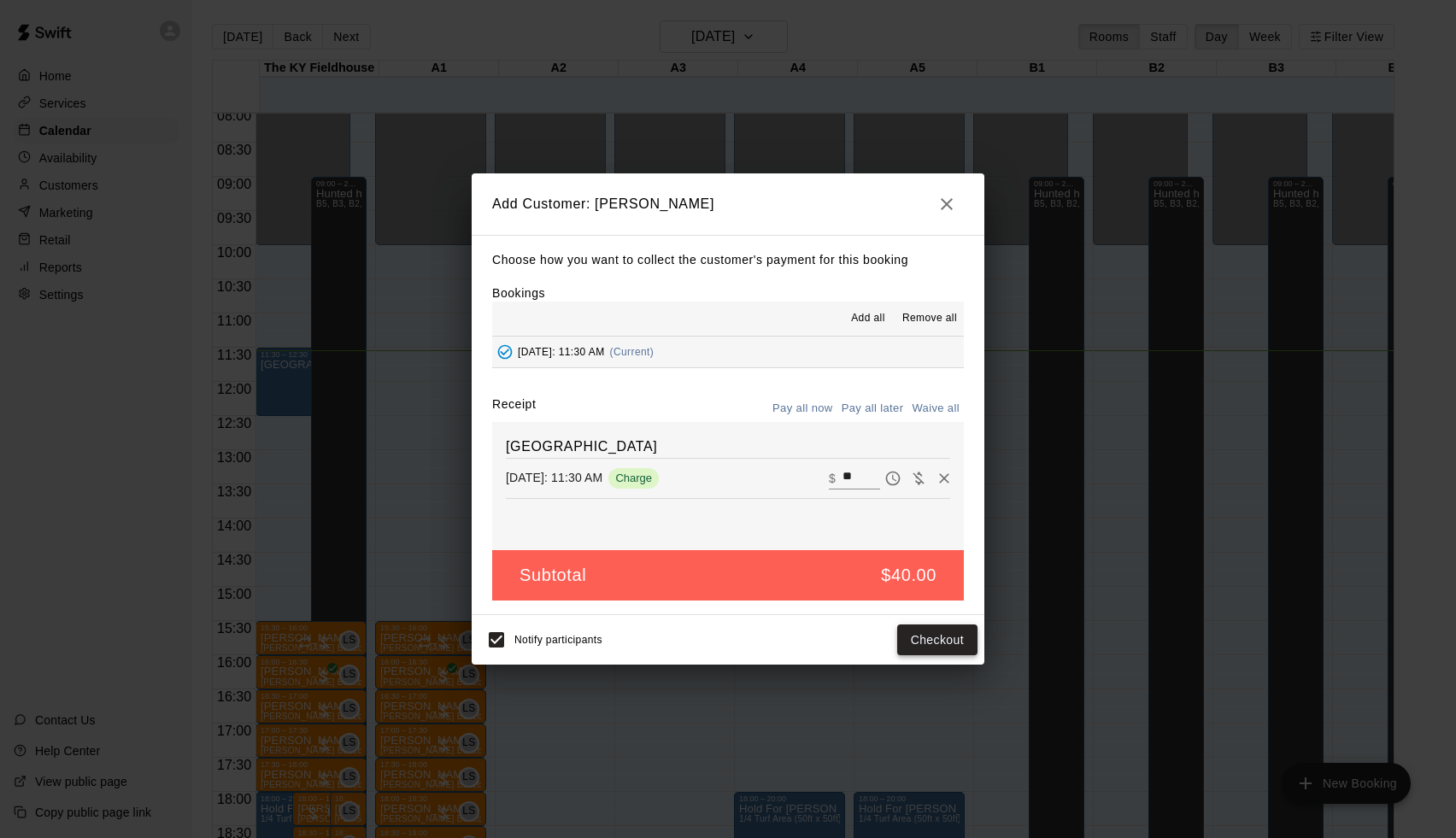
click at [960, 647] on button "Checkout" at bounding box center [937, 641] width 80 height 31
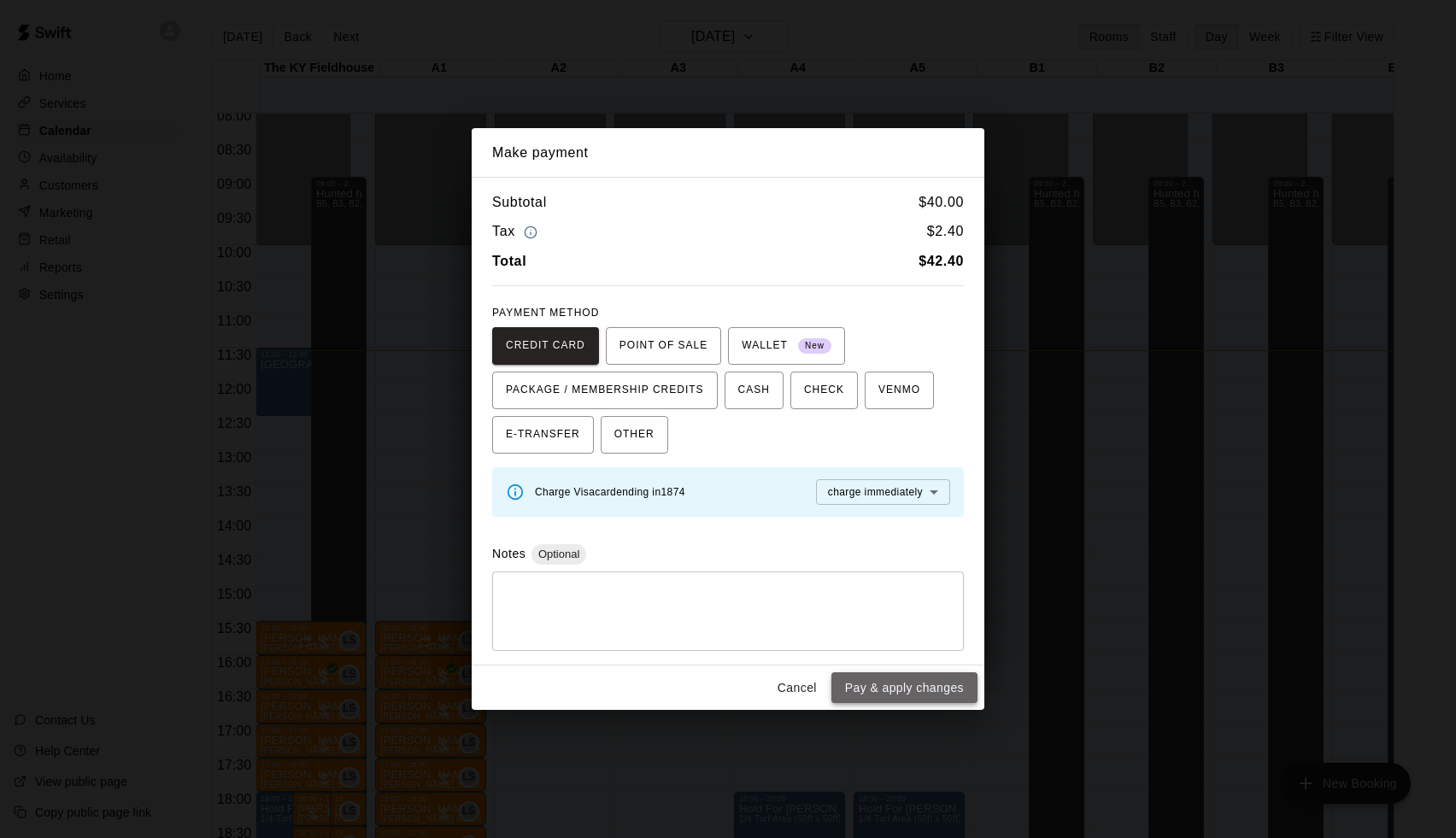
click at [891, 692] on button "Pay & apply changes" at bounding box center [904, 688] width 146 height 31
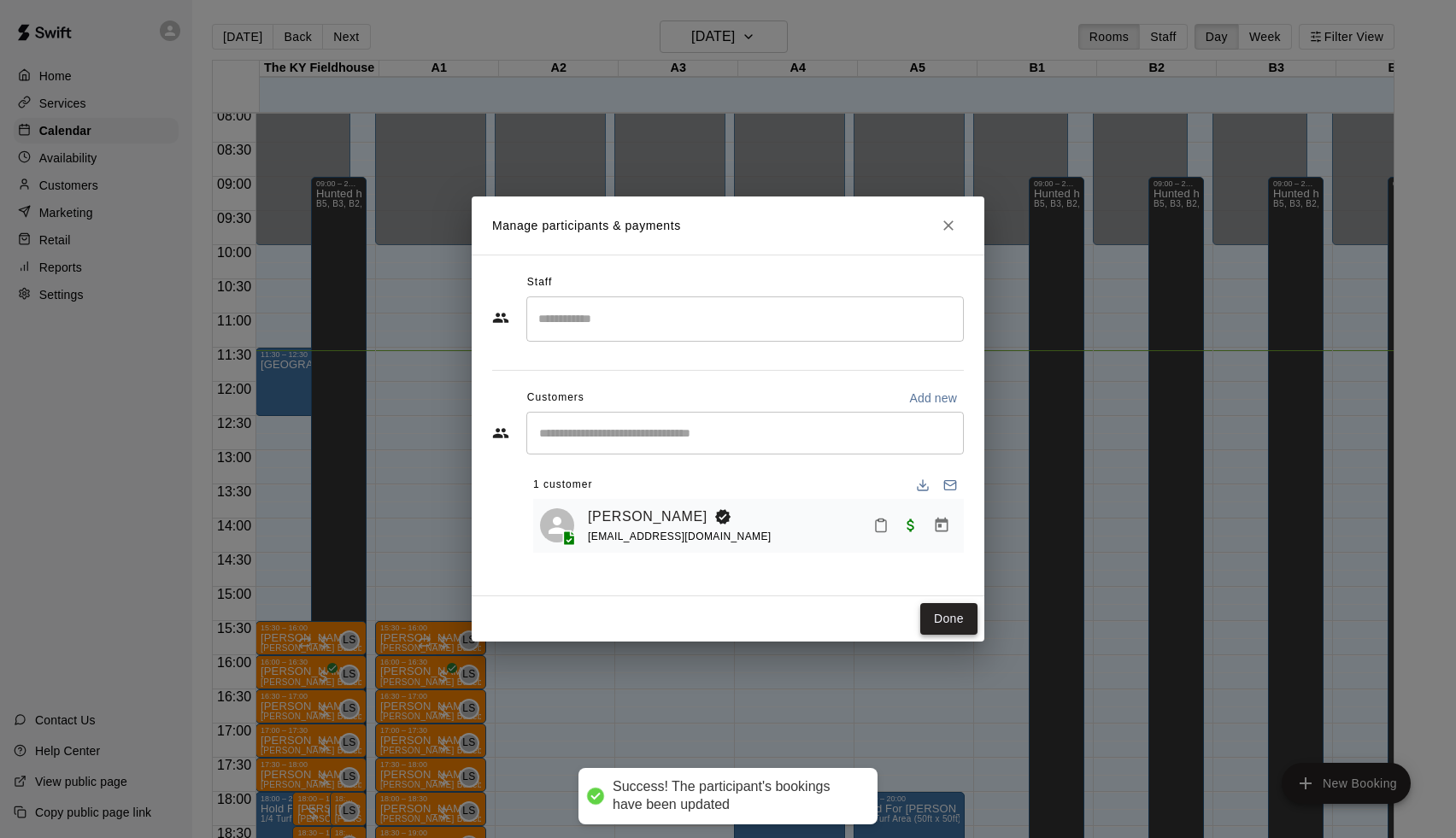
click at [963, 626] on button "Done" at bounding box center [949, 619] width 57 height 31
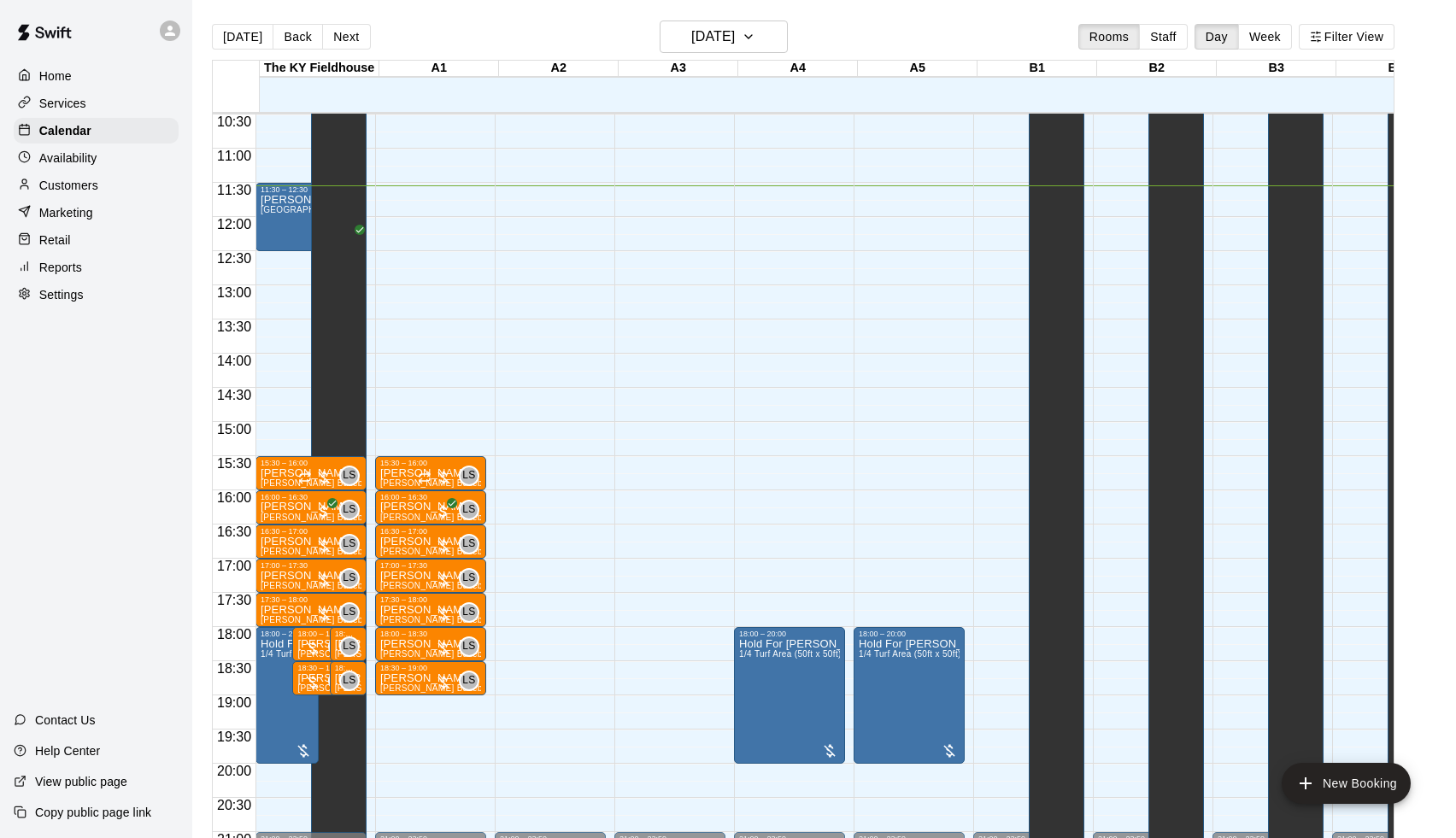
scroll to position [717, 0]
click at [735, 39] on h6 "[DATE]" at bounding box center [712, 36] width 43 height 24
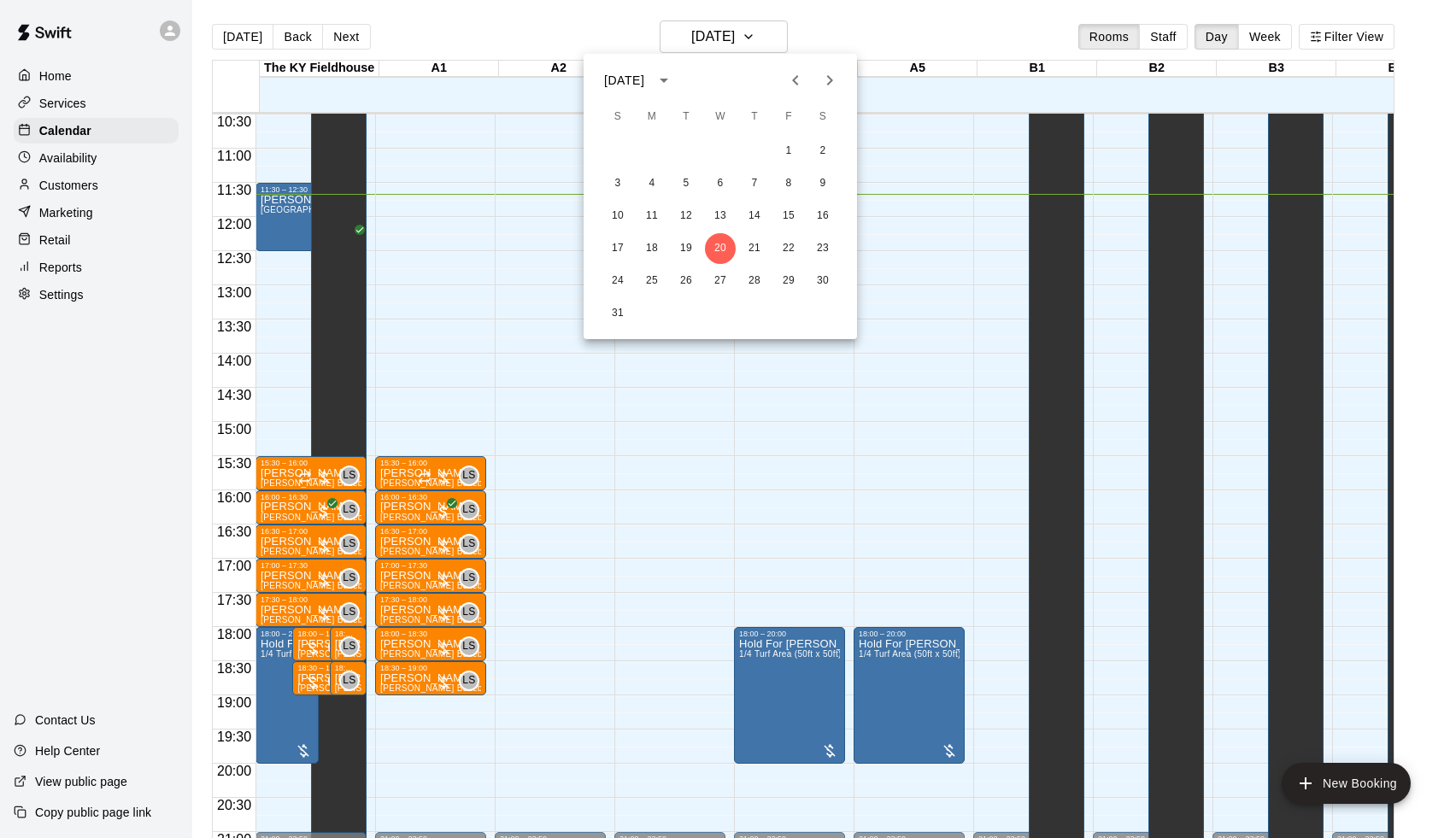
click at [442, 29] on div at bounding box center [728, 419] width 1456 height 838
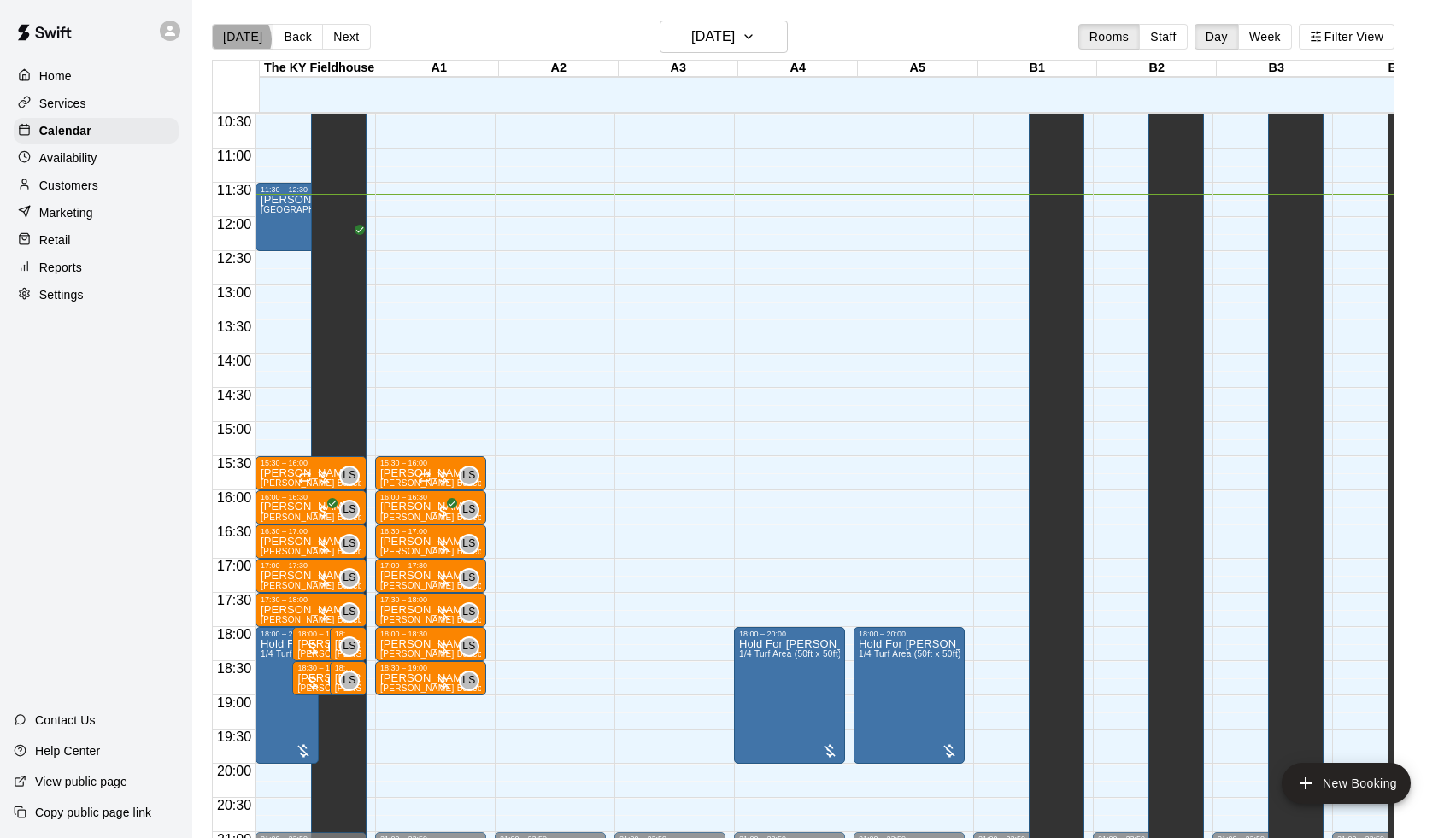
click at [239, 39] on button "[DATE]" at bounding box center [242, 36] width 62 height 26
click at [585, 481] on div "00:00 – 10:00 Closed 21:00 – 23:59 Closed" at bounding box center [549, 217] width 111 height 1641
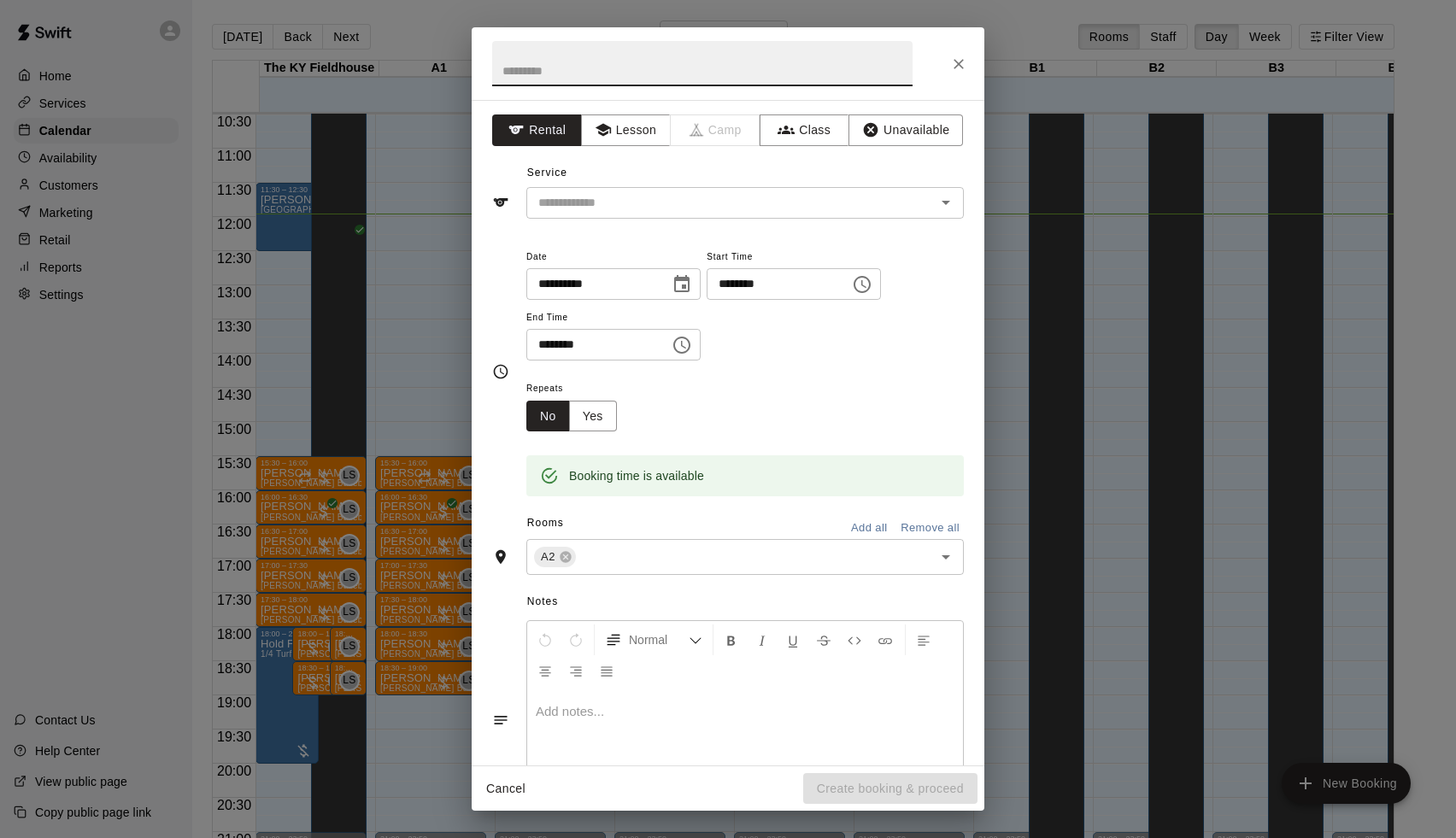
click at [493, 795] on button "Cancel" at bounding box center [506, 789] width 55 height 31
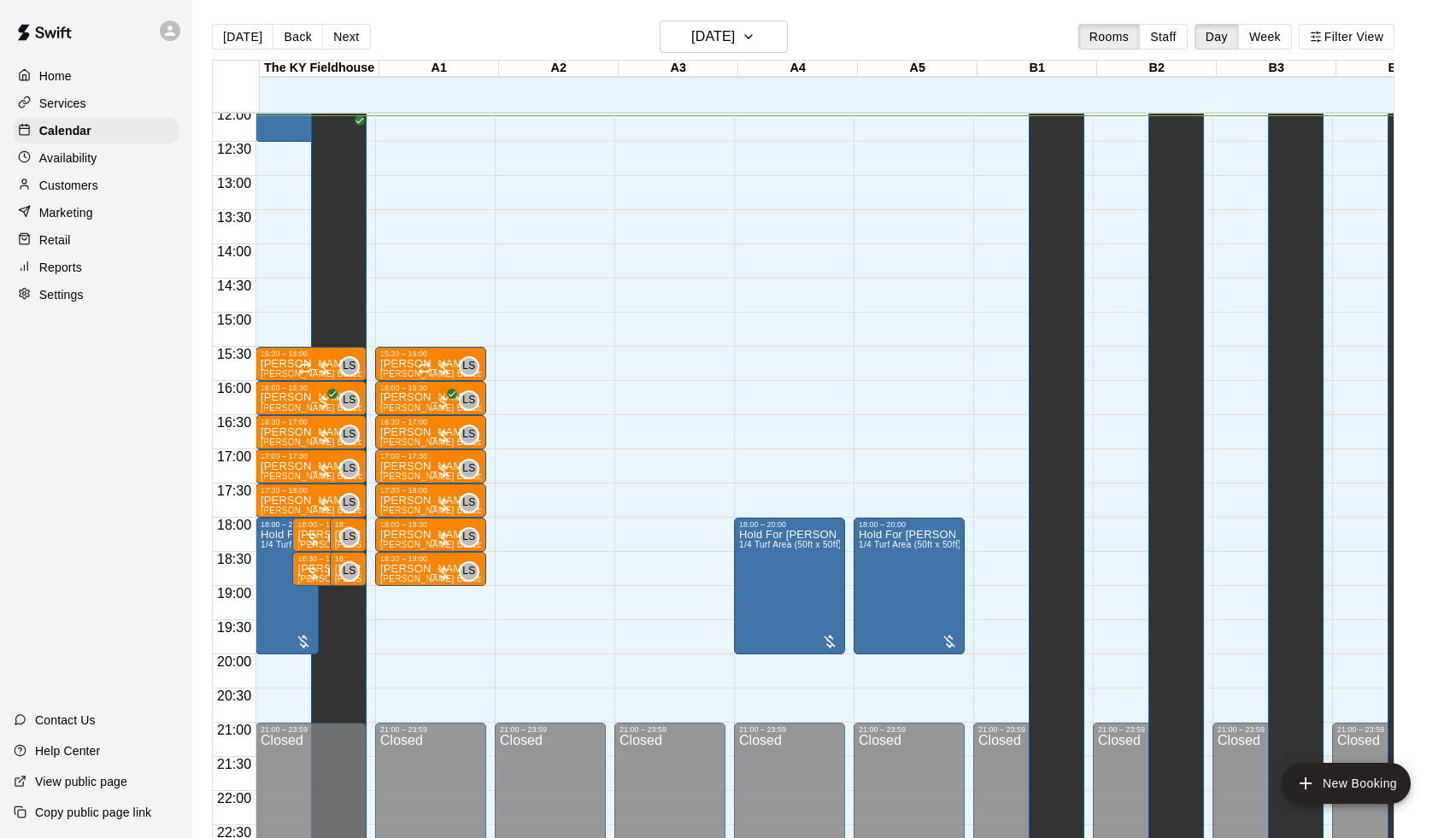
scroll to position [816, 0]
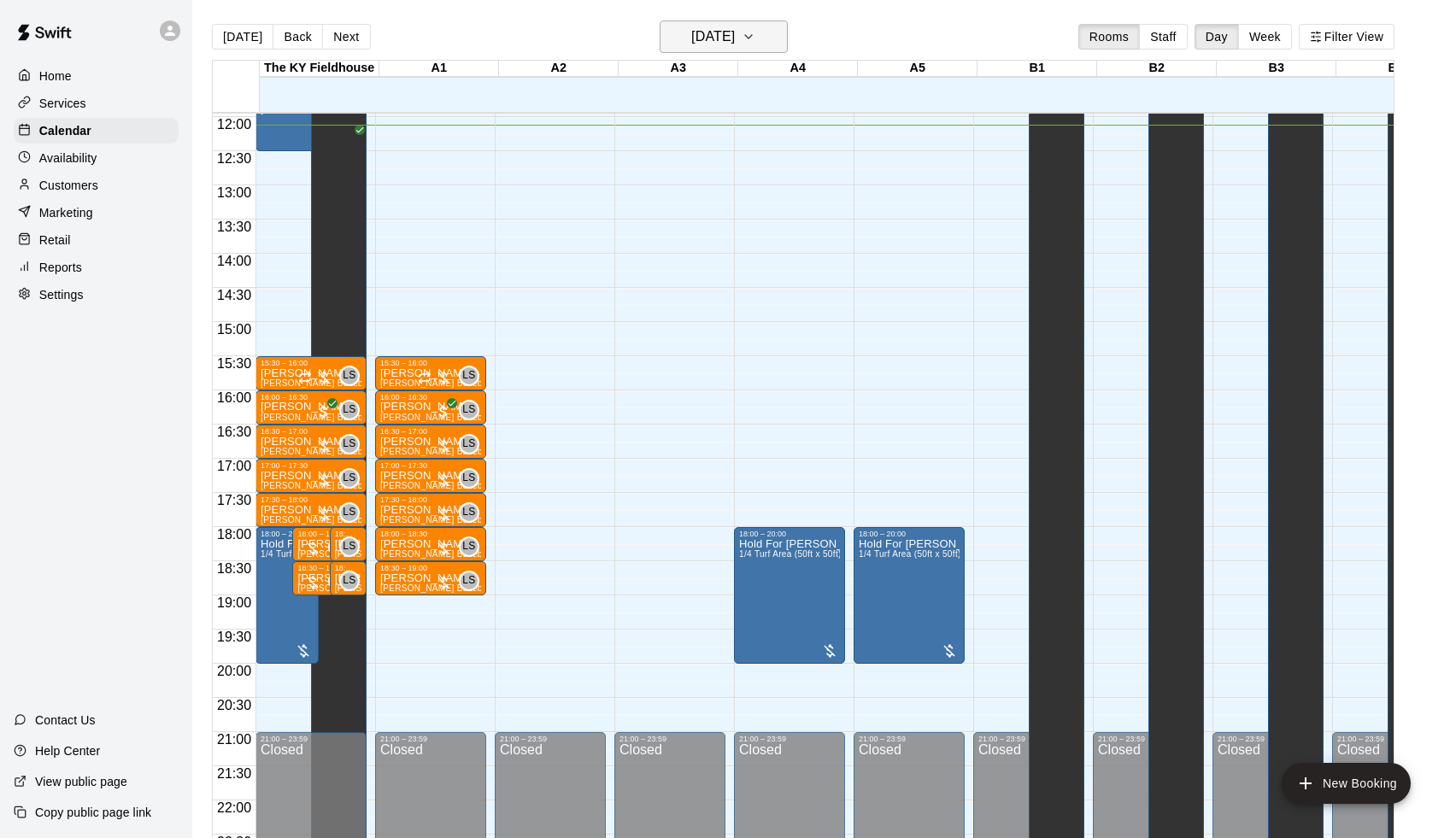
click at [705, 36] on h6 "[DATE]" at bounding box center [712, 36] width 43 height 24
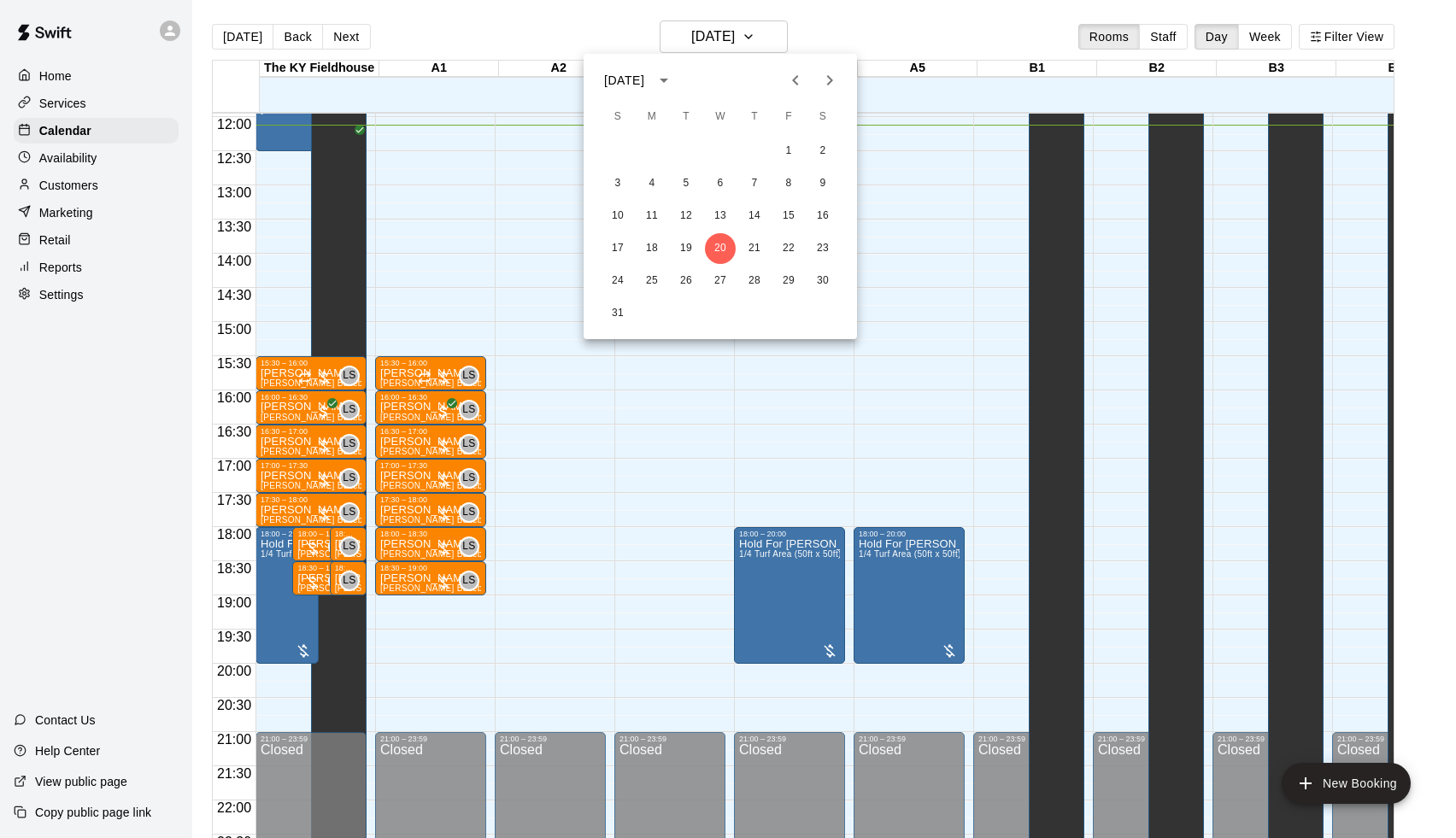
click at [789, 90] on button "Previous month" at bounding box center [795, 79] width 34 height 34
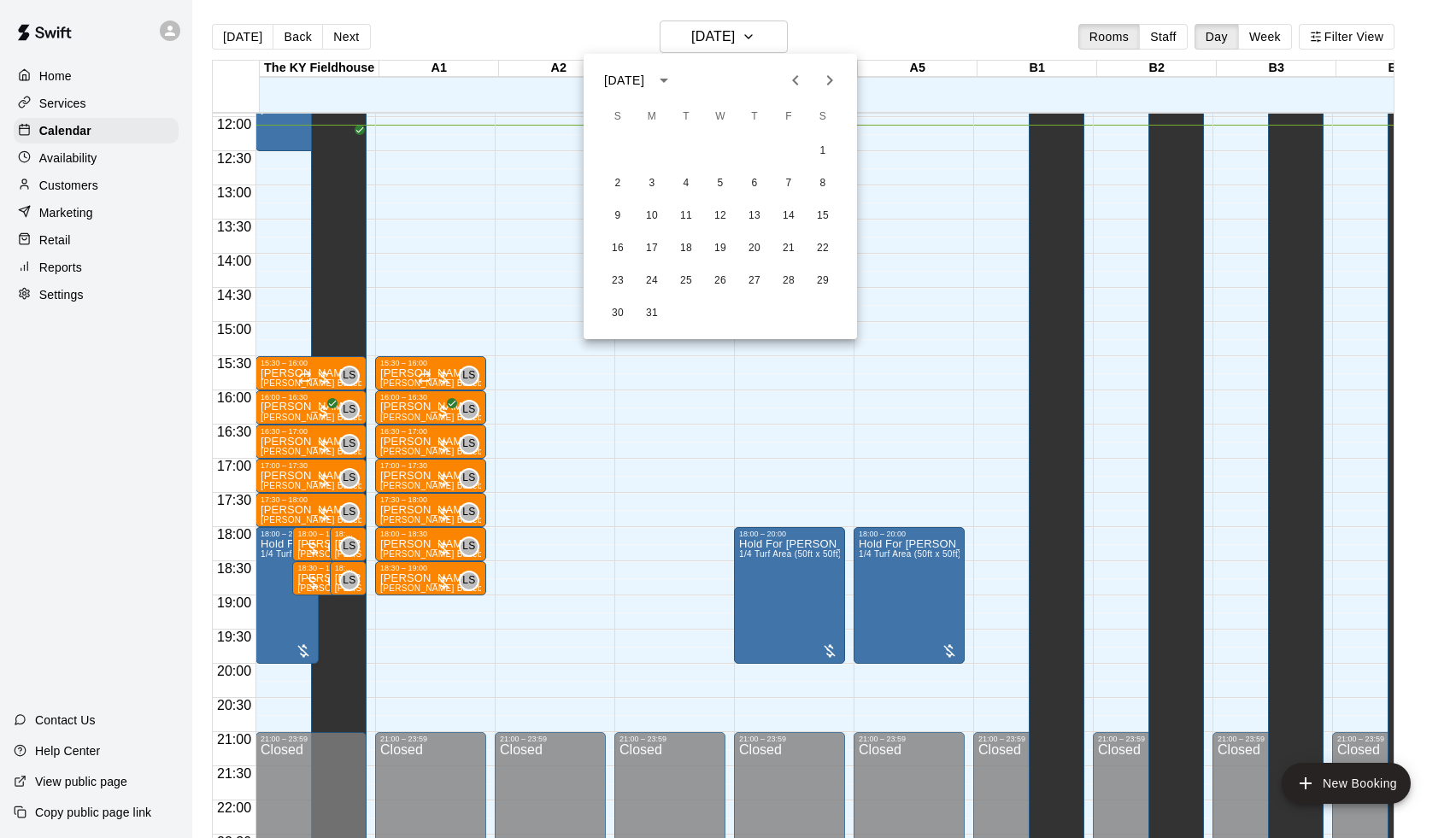
click at [795, 78] on icon "Previous month" at bounding box center [795, 80] width 6 height 10
click at [846, 79] on button "Next month" at bounding box center [829, 79] width 34 height 34
click at [752, 217] on button "16" at bounding box center [754, 216] width 30 height 30
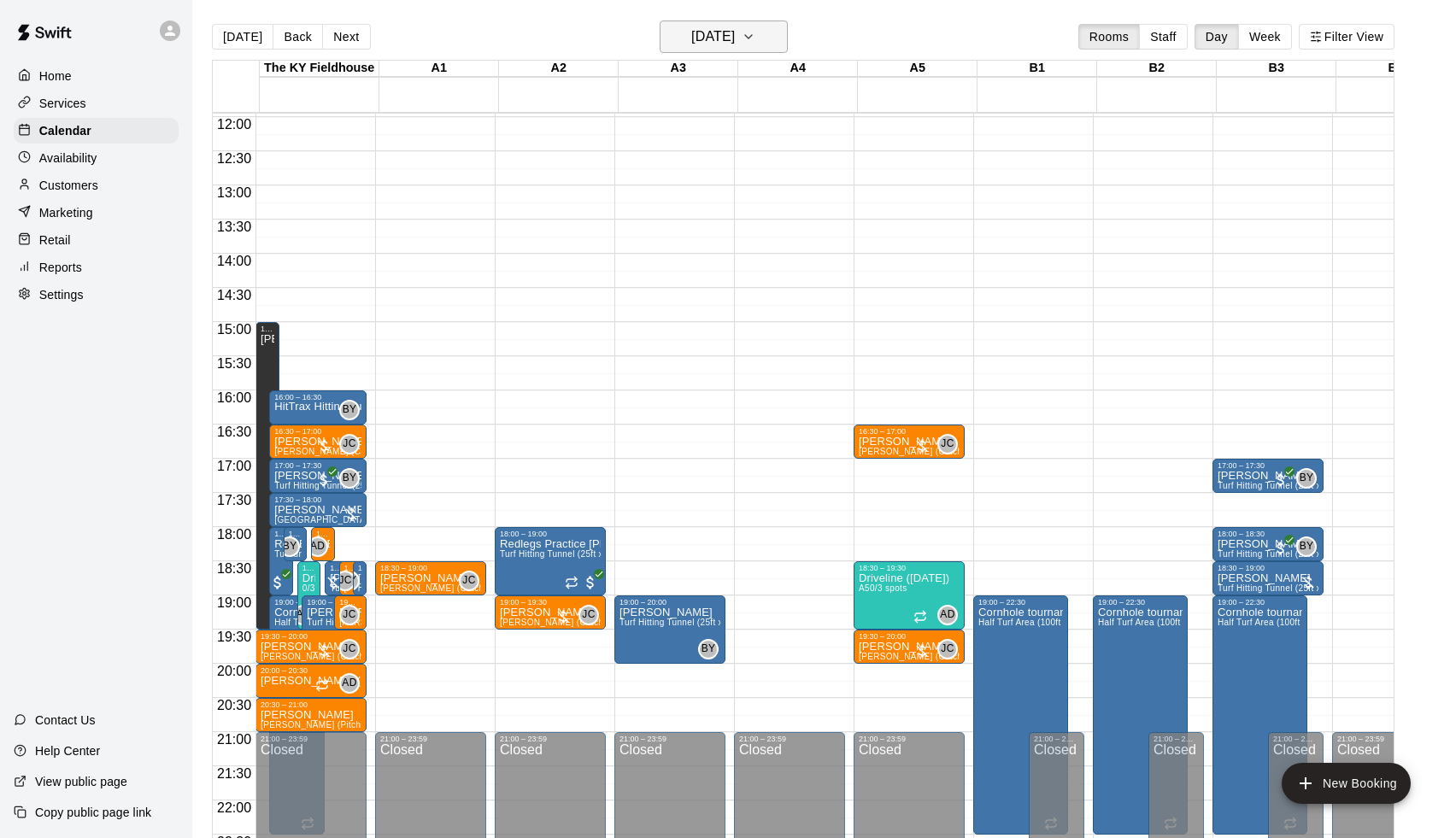
click at [691, 53] on button "[DATE]" at bounding box center [723, 36] width 129 height 32
click at [798, 83] on icon "Previous month" at bounding box center [795, 79] width 21 height 21
click at [749, 206] on button "19" at bounding box center [754, 216] width 30 height 30
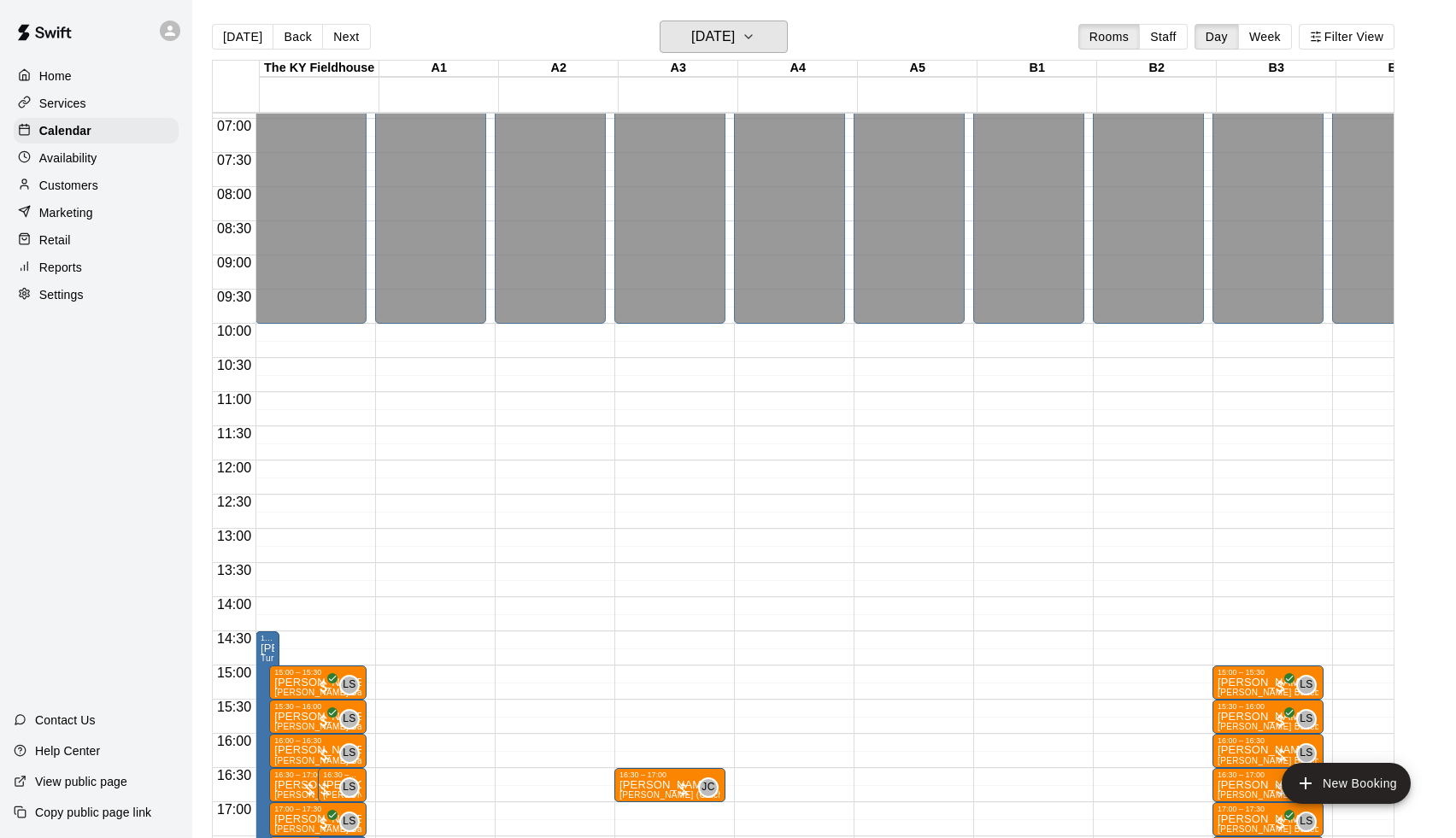
scroll to position [445, 0]
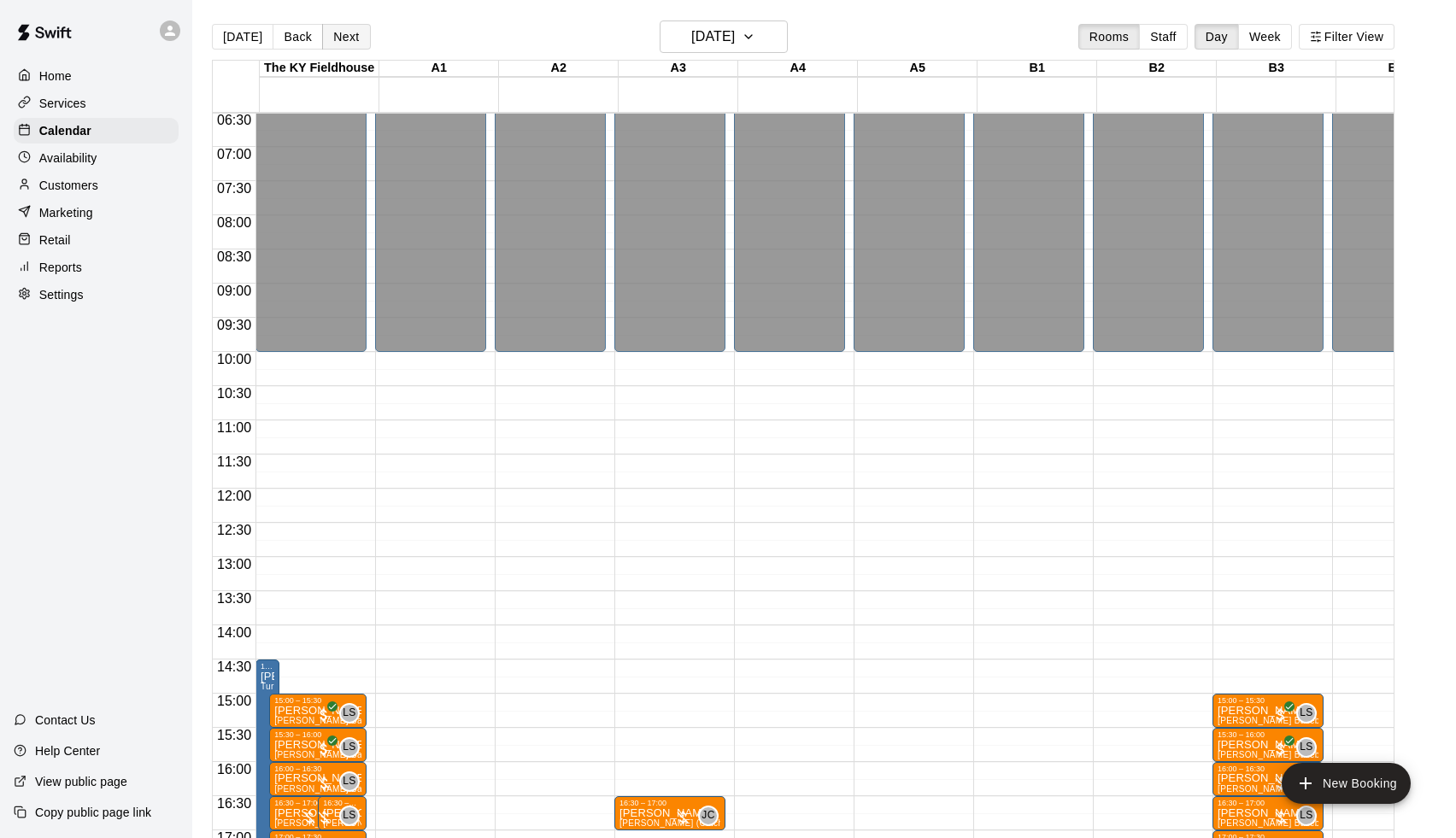
click at [352, 33] on button "Next" at bounding box center [345, 36] width 48 height 26
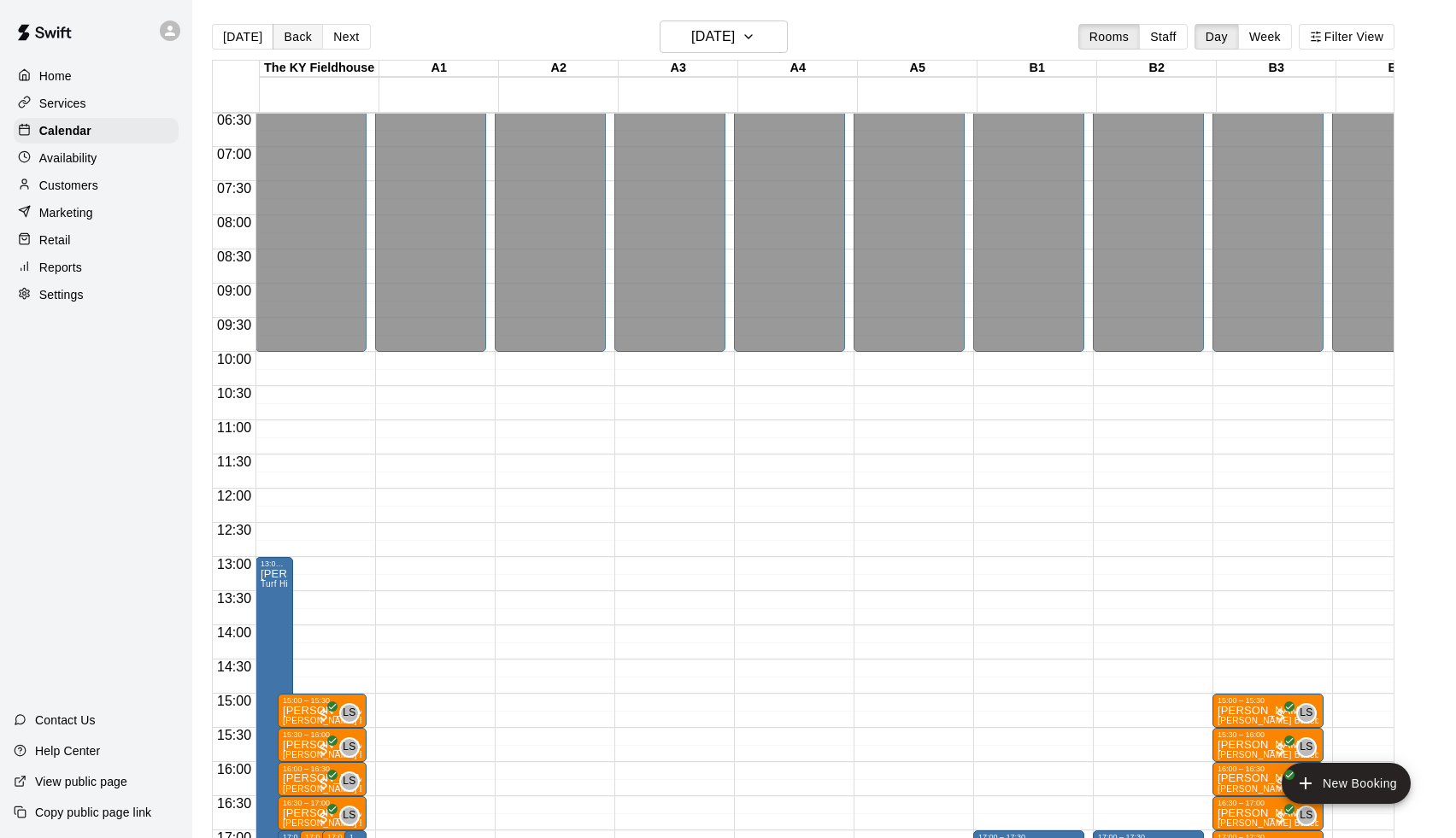
click at [286, 34] on button "Back" at bounding box center [297, 36] width 50 height 26
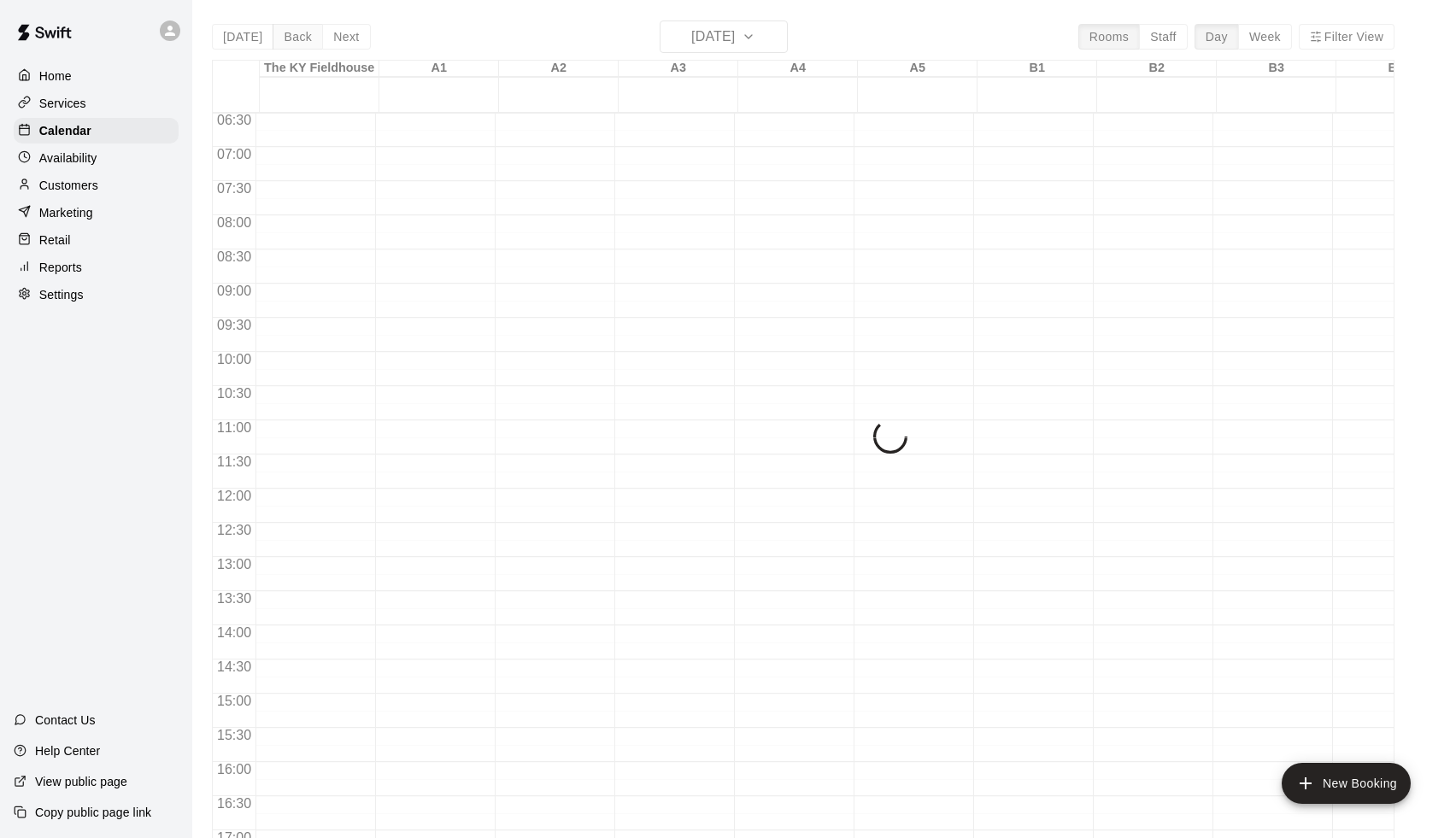
click at [286, 34] on div "[DATE] Back [DATE][DATE] Rooms Staff Day Week Filter View [GEOGRAPHIC_DATA] 19 …" at bounding box center [803, 440] width 1182 height 838
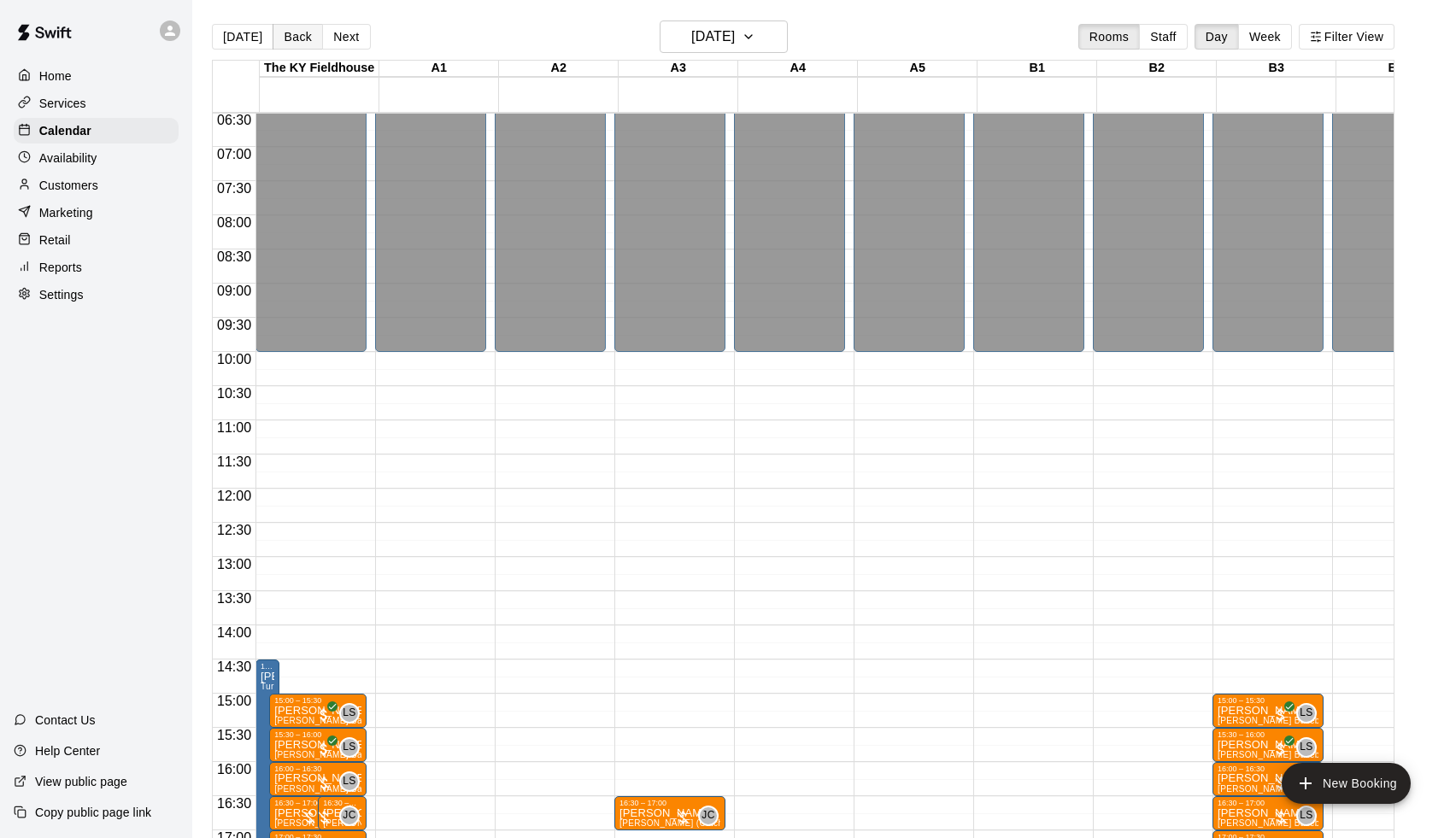
click at [286, 34] on button "Back" at bounding box center [297, 36] width 50 height 26
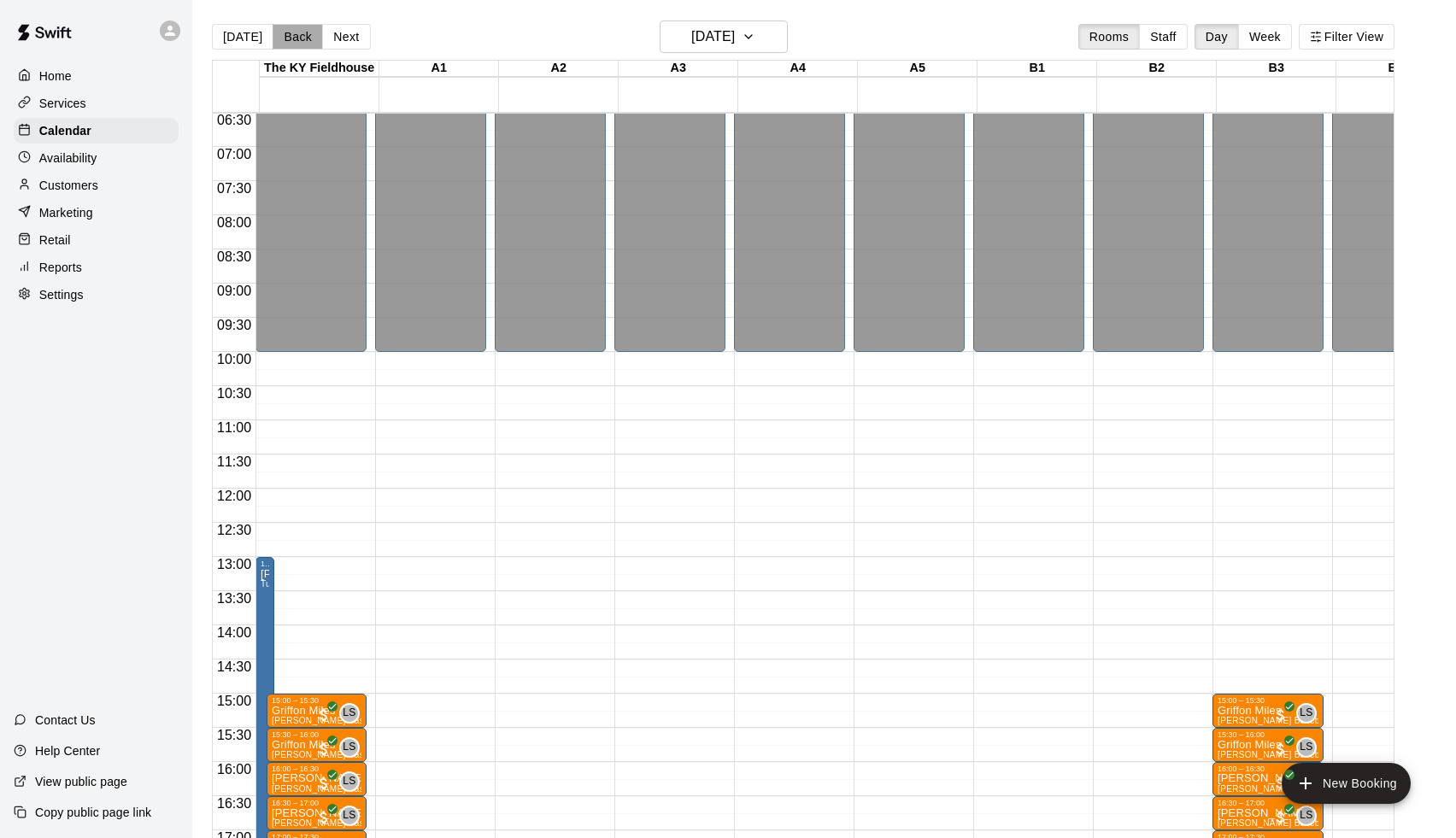
click at [286, 34] on button "Back" at bounding box center [297, 36] width 50 height 26
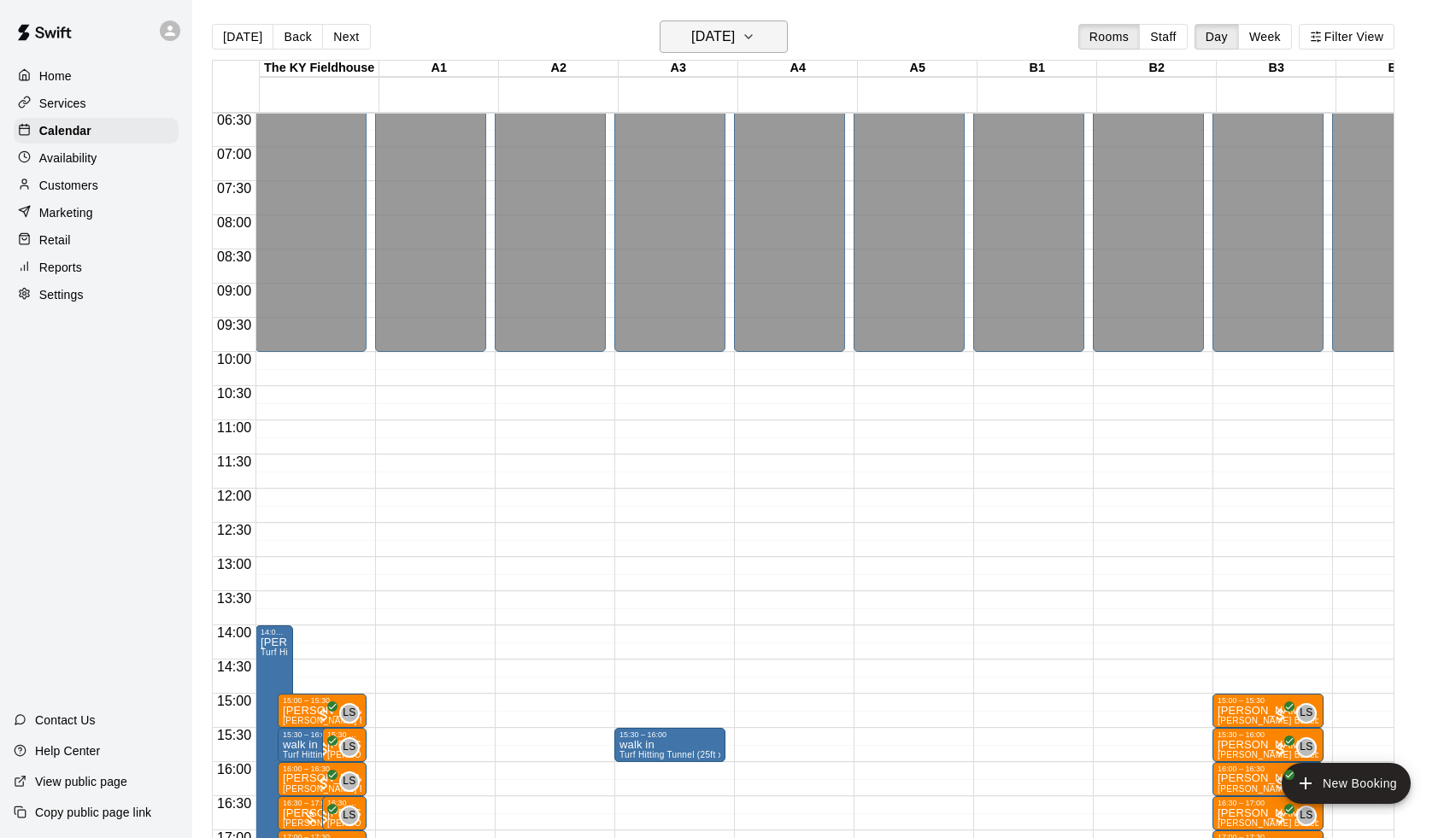
click at [691, 49] on h6 "[DATE]" at bounding box center [712, 36] width 43 height 24
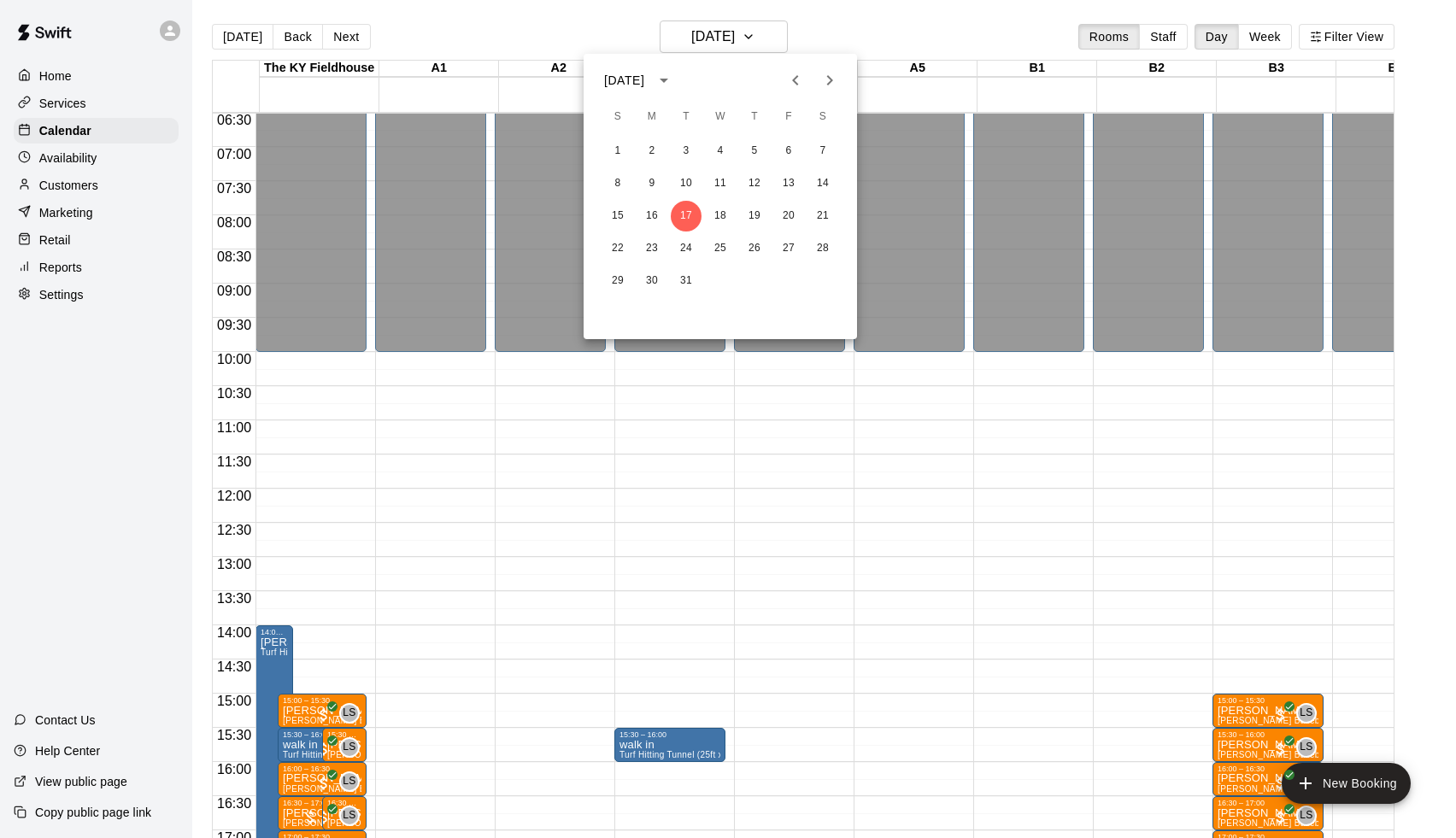
click at [829, 82] on icon "Next month" at bounding box center [830, 80] width 6 height 10
click at [836, 83] on icon "Next month" at bounding box center [829, 79] width 21 height 21
click at [662, 220] on button "10" at bounding box center [651, 216] width 30 height 30
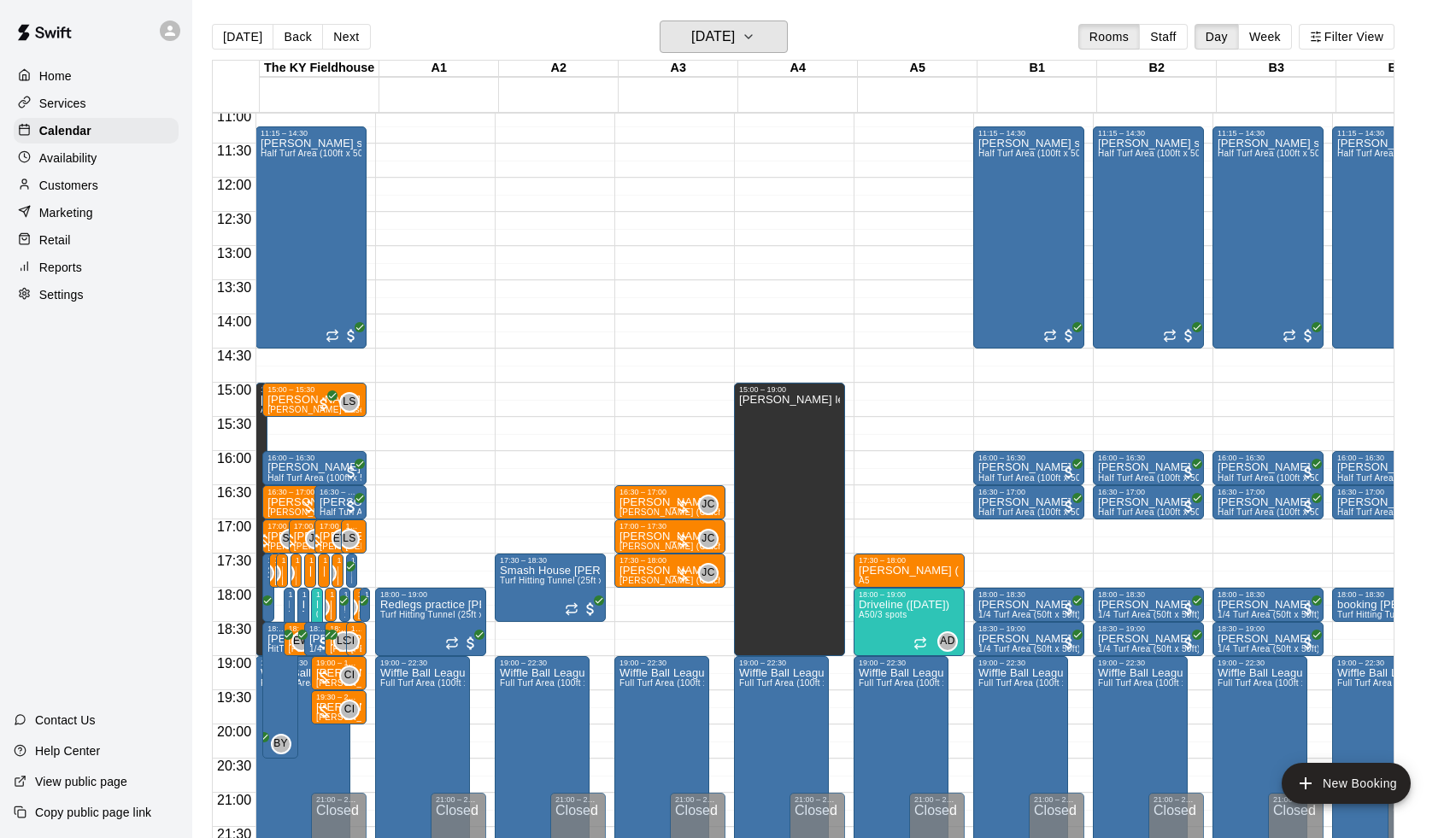
scroll to position [779, 0]
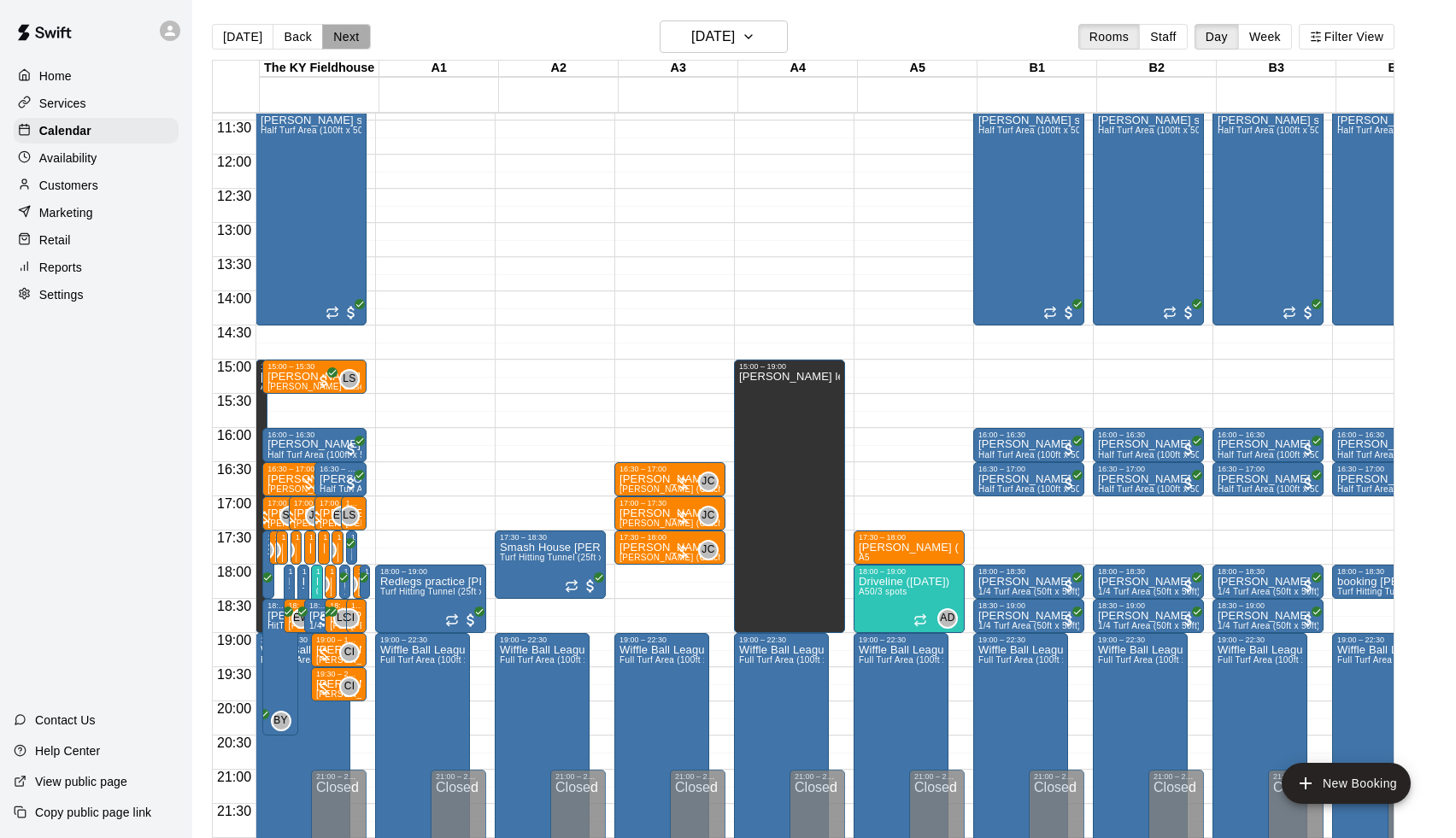
click at [345, 40] on button "Next" at bounding box center [345, 36] width 48 height 26
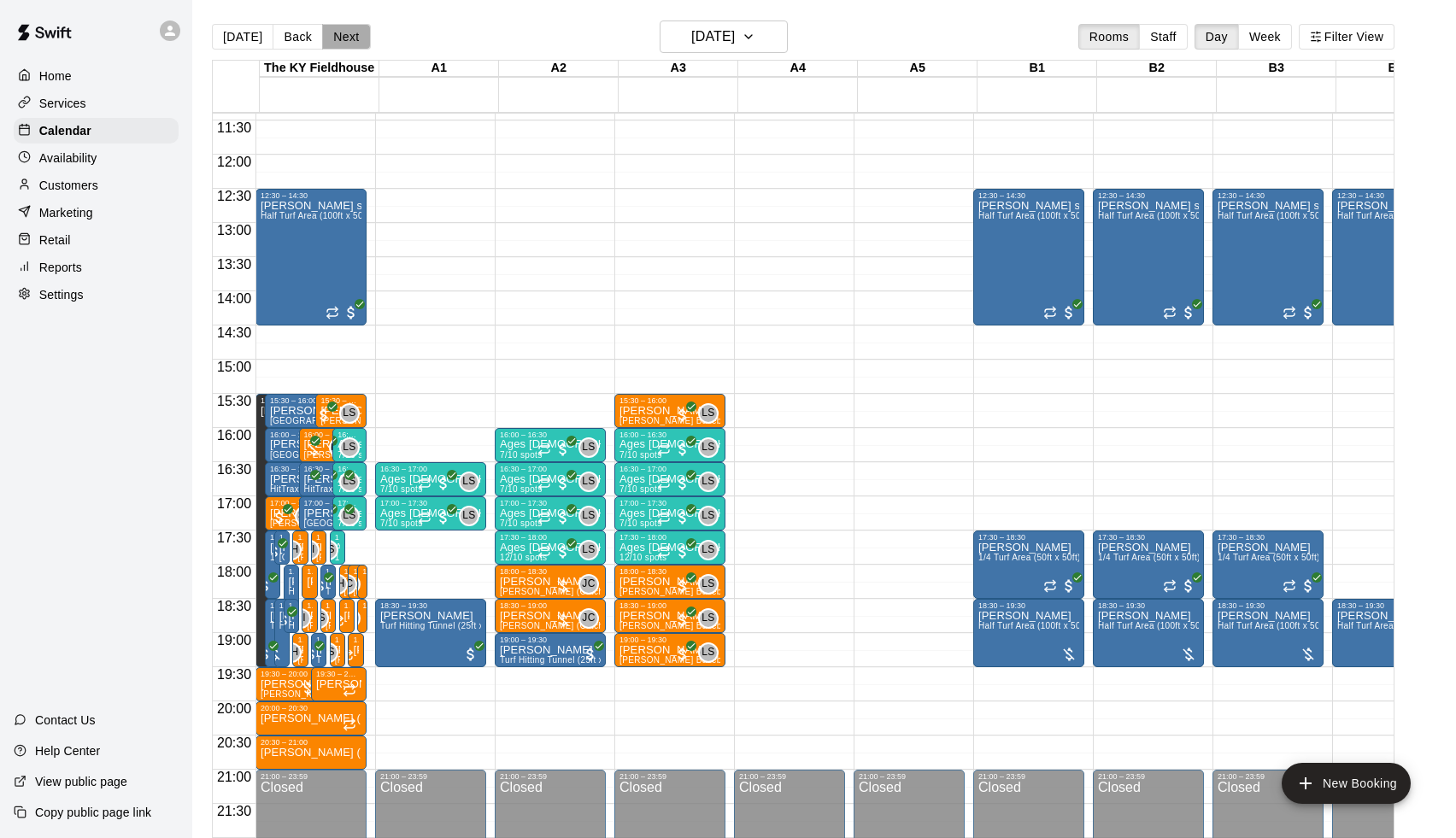
click at [345, 41] on button "Next" at bounding box center [345, 36] width 48 height 26
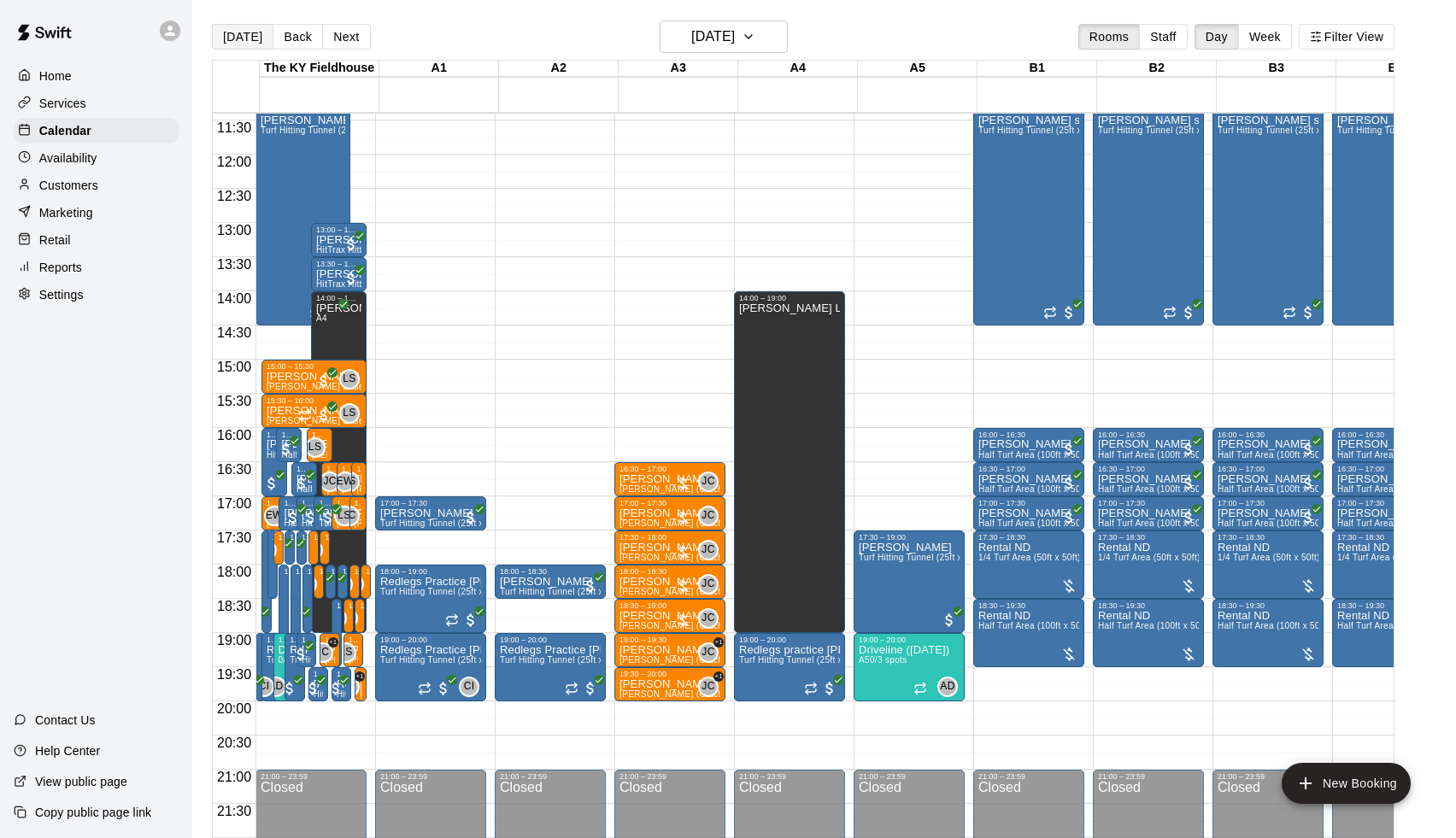
click at [234, 41] on button "[DATE]" at bounding box center [242, 36] width 62 height 26
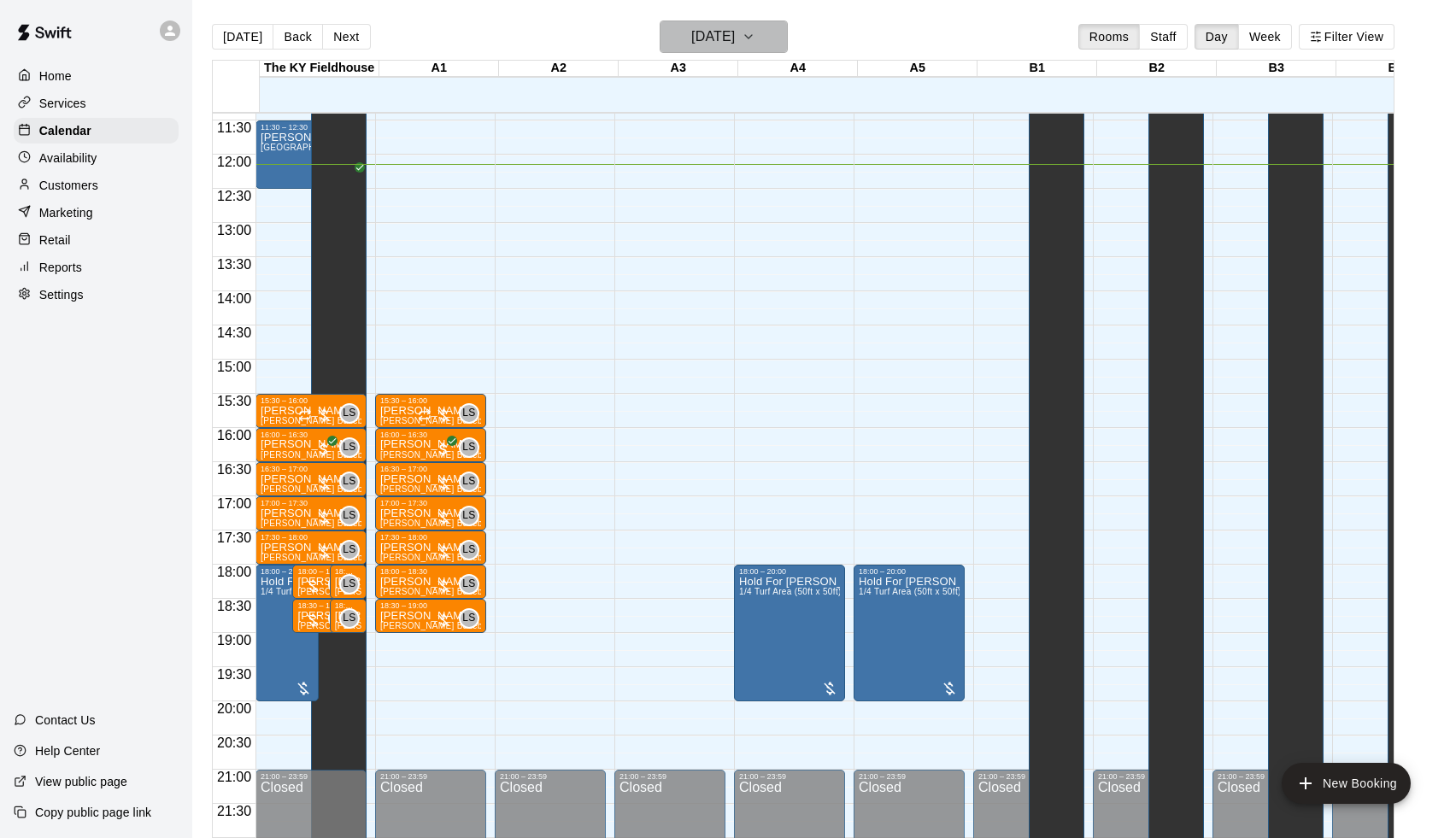
click at [721, 50] on button "[DATE]" at bounding box center [723, 36] width 129 height 32
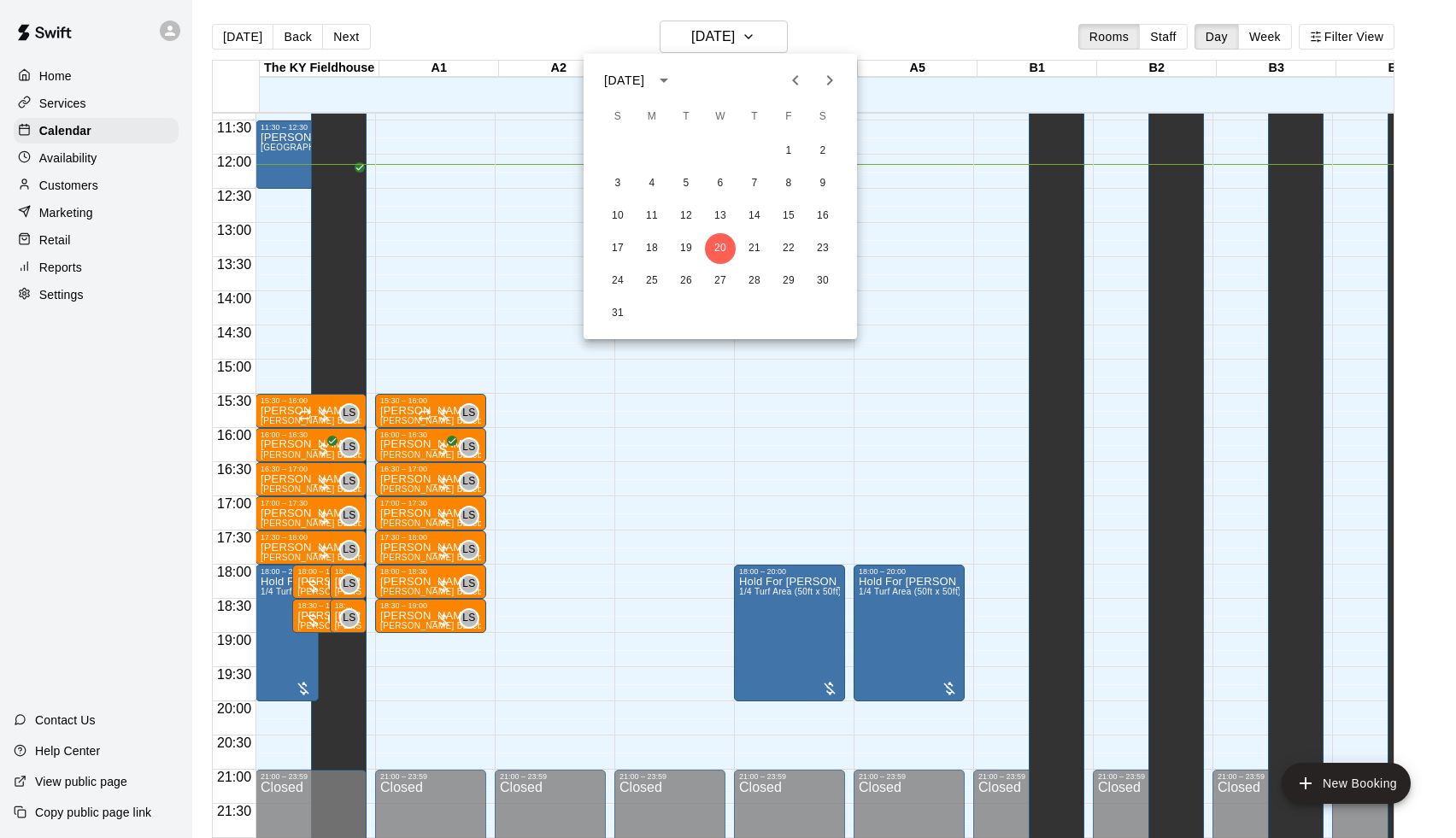
click at [817, 79] on button "Next month" at bounding box center [829, 79] width 34 height 34
click at [828, 83] on icon "Next month" at bounding box center [830, 80] width 6 height 10
click at [836, 44] on div at bounding box center [728, 419] width 1456 height 838
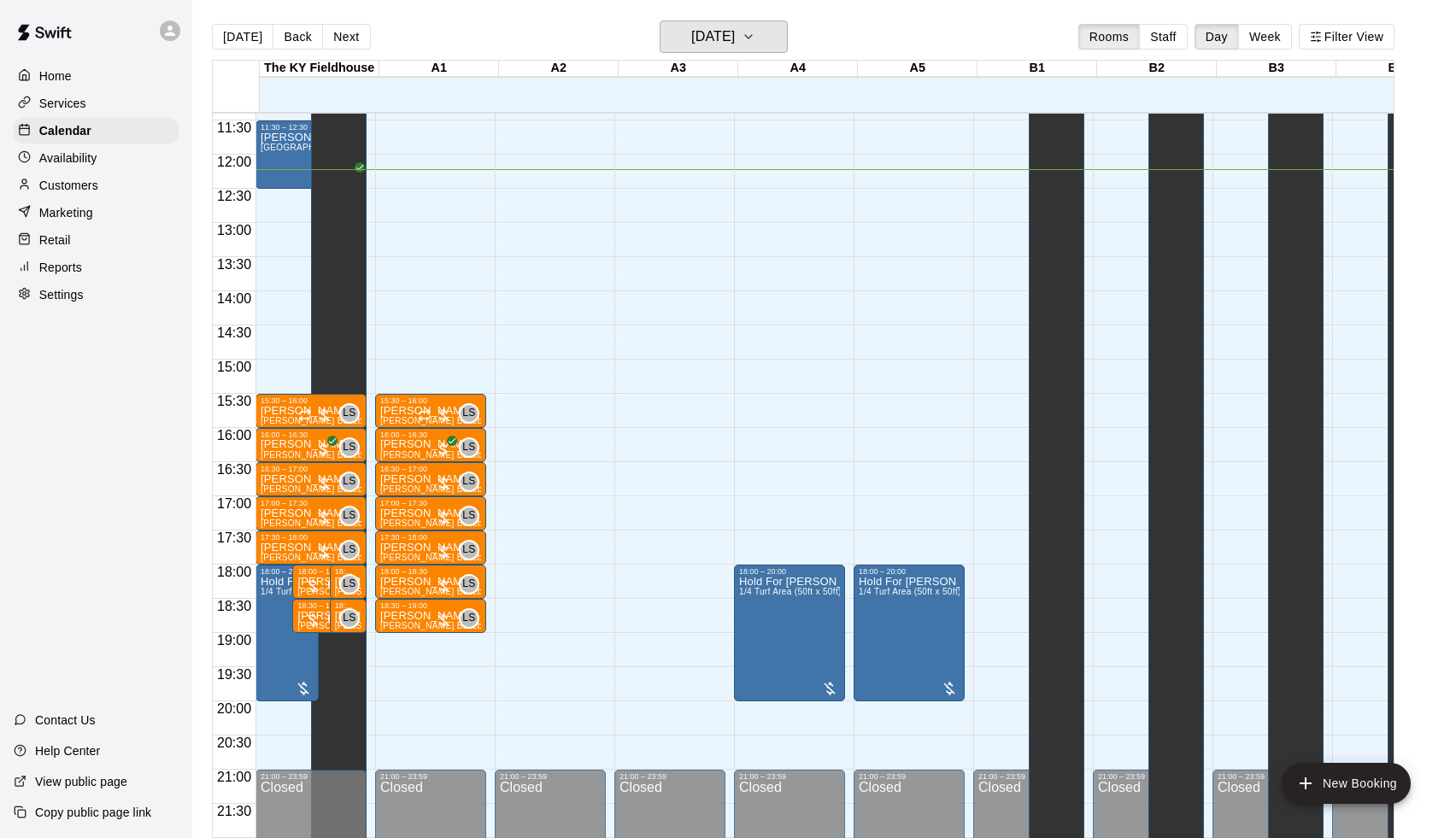
scroll to position [715, 0]
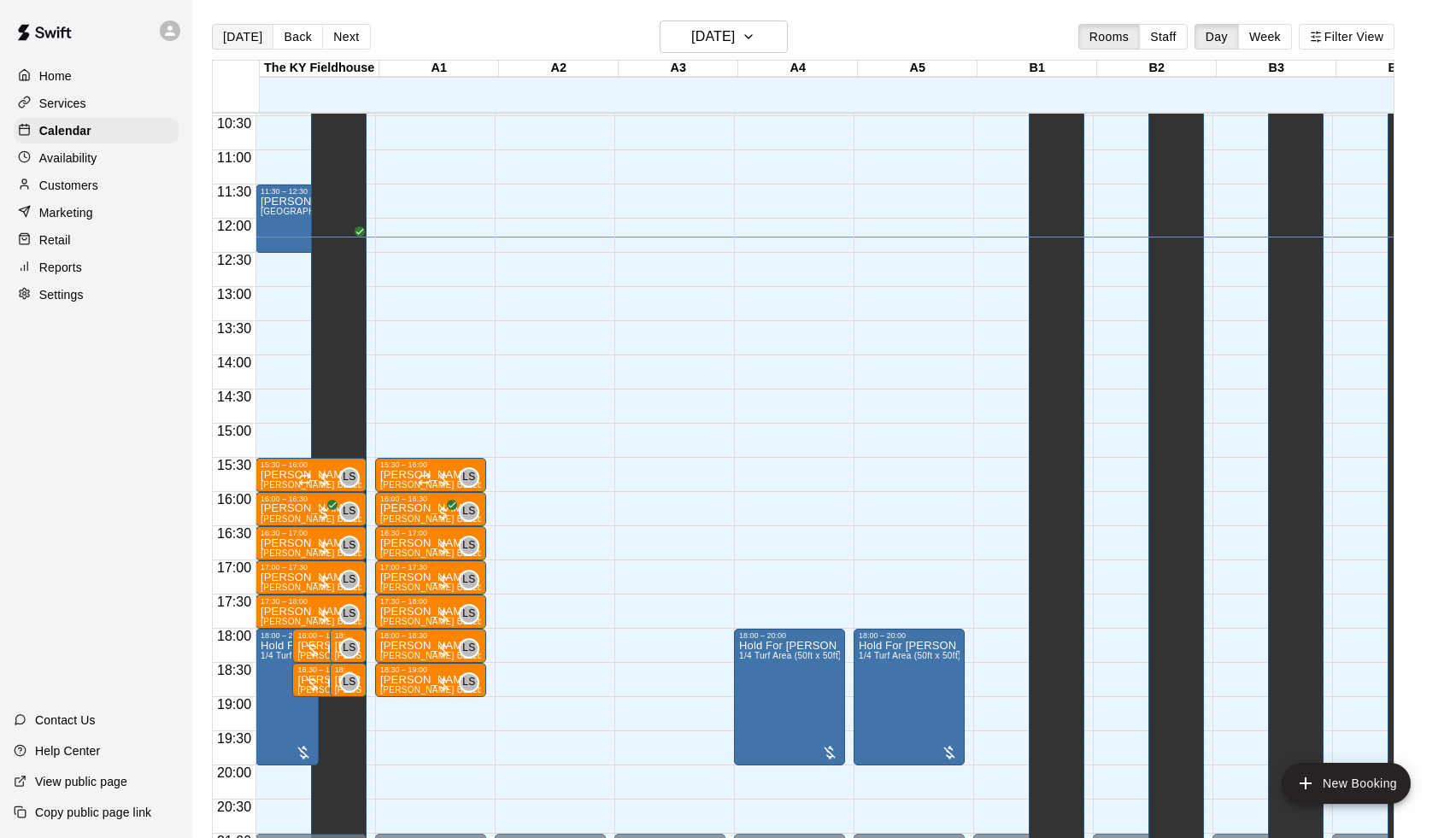
click at [236, 38] on button "[DATE]" at bounding box center [242, 36] width 62 height 26
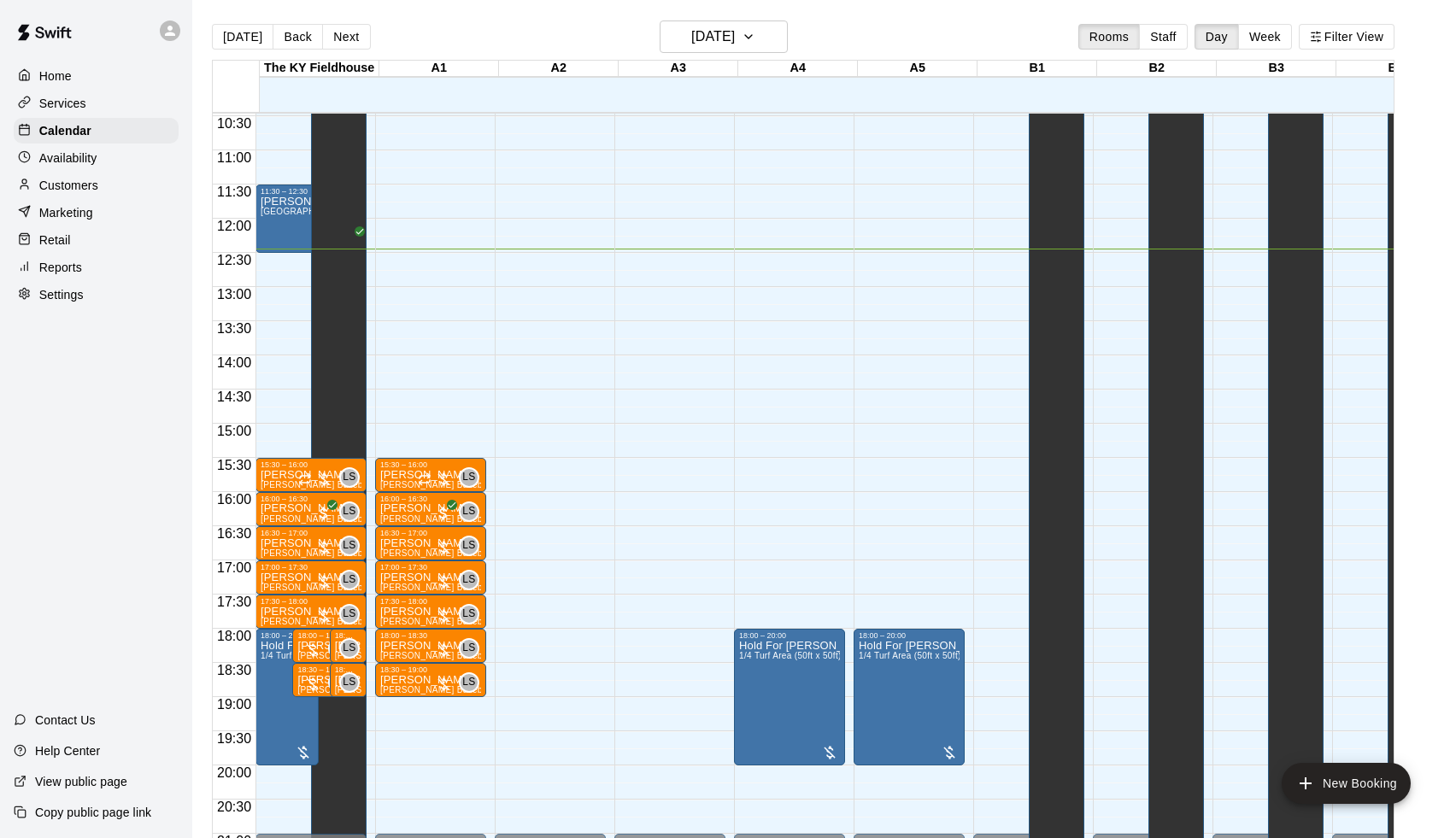
click at [775, 7] on main "[DATE] Back [DATE][DATE] Rooms Staff Day Week Filter View [GEOGRAPHIC_DATA] 20 …" at bounding box center [824, 433] width 1264 height 865
click at [747, 660] on button "edit" at bounding box center [759, 658] width 34 height 34
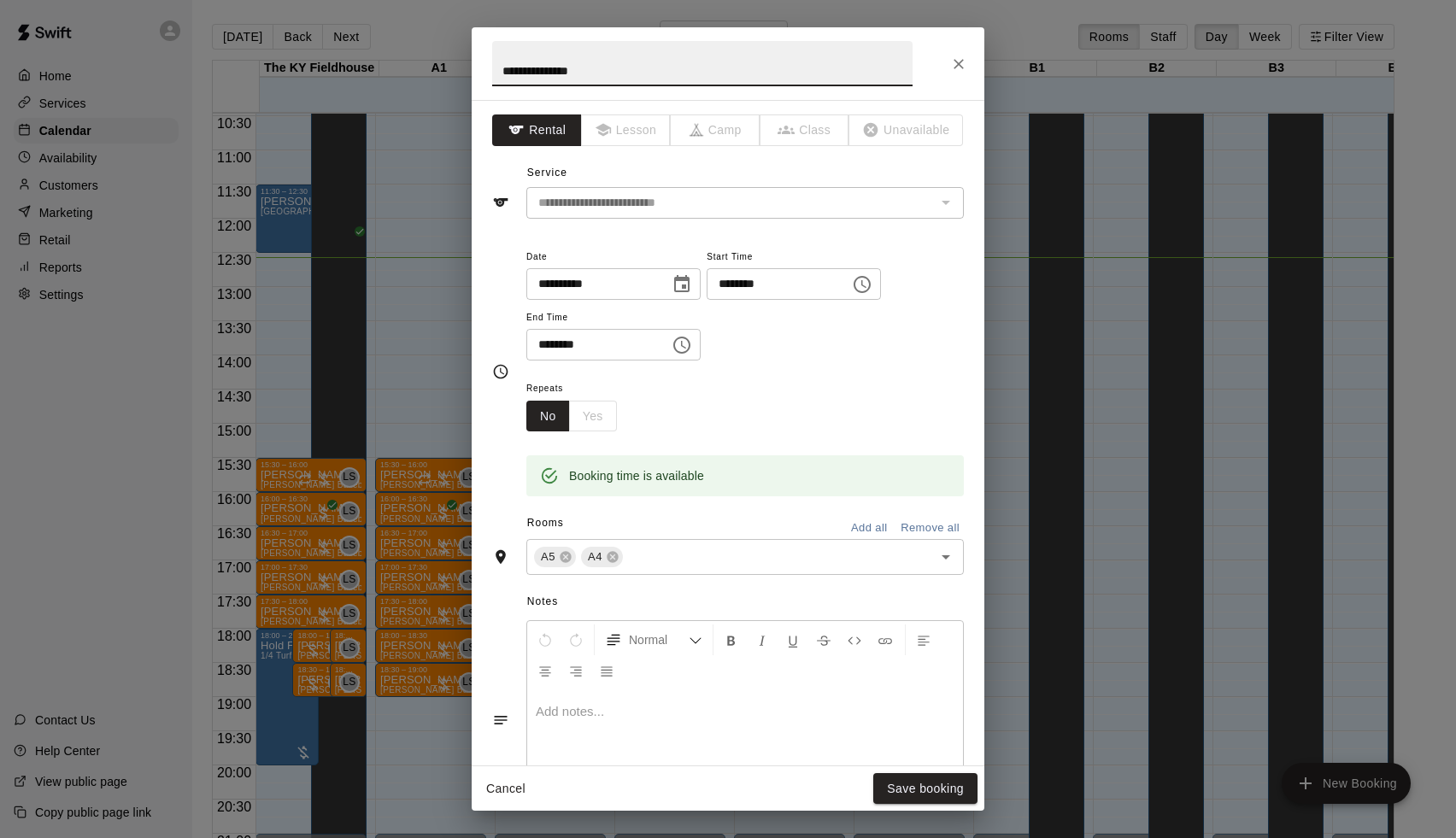
drag, startPoint x: 553, startPoint y: 69, endPoint x: 405, endPoint y: 69, distance: 148.0
click at [405, 69] on div "**********" at bounding box center [728, 419] width 1456 height 838
type input "**********"
click at [927, 789] on button "Save booking" at bounding box center [925, 789] width 104 height 31
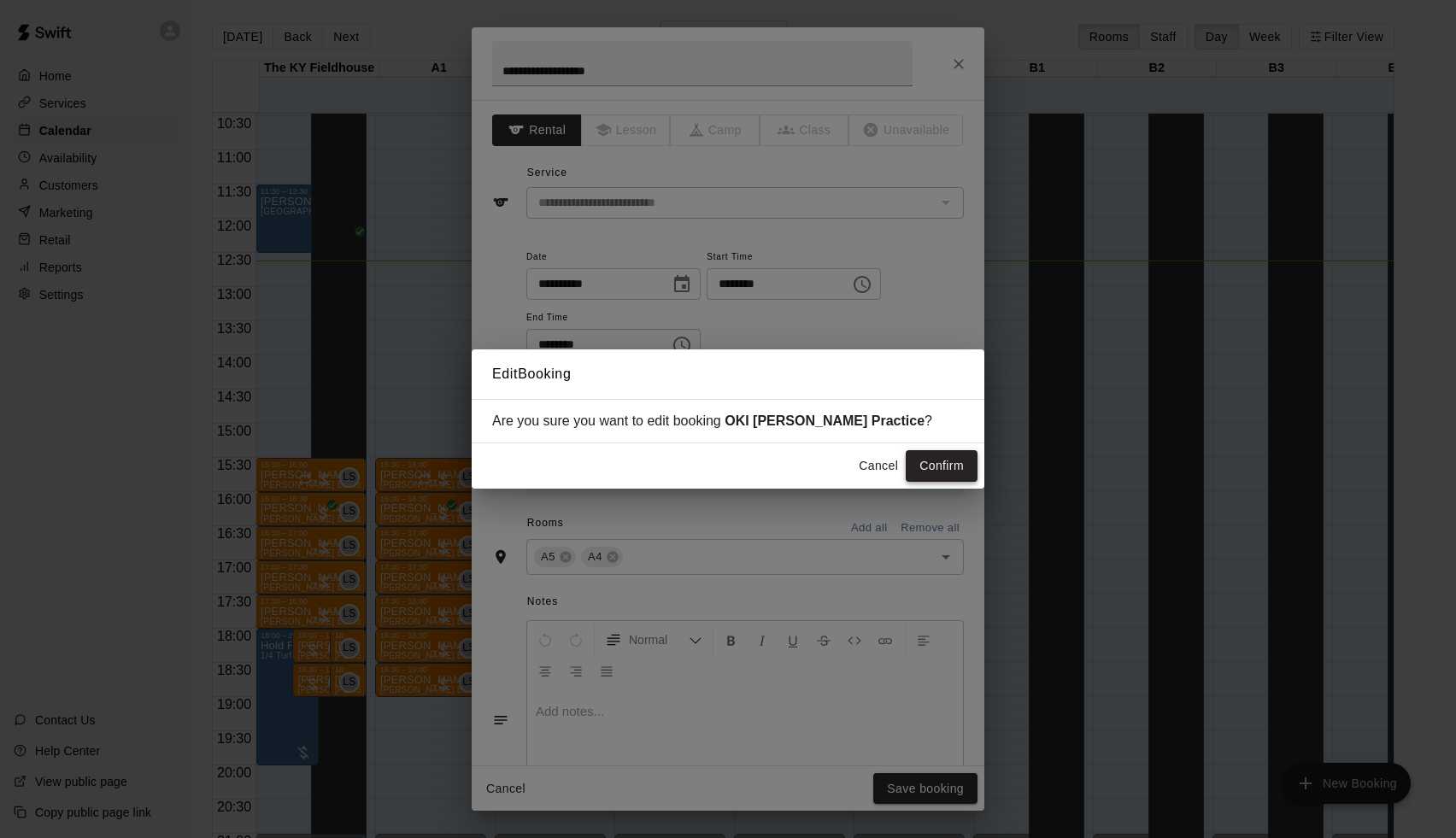
click at [935, 464] on button "Confirm" at bounding box center [941, 466] width 72 height 31
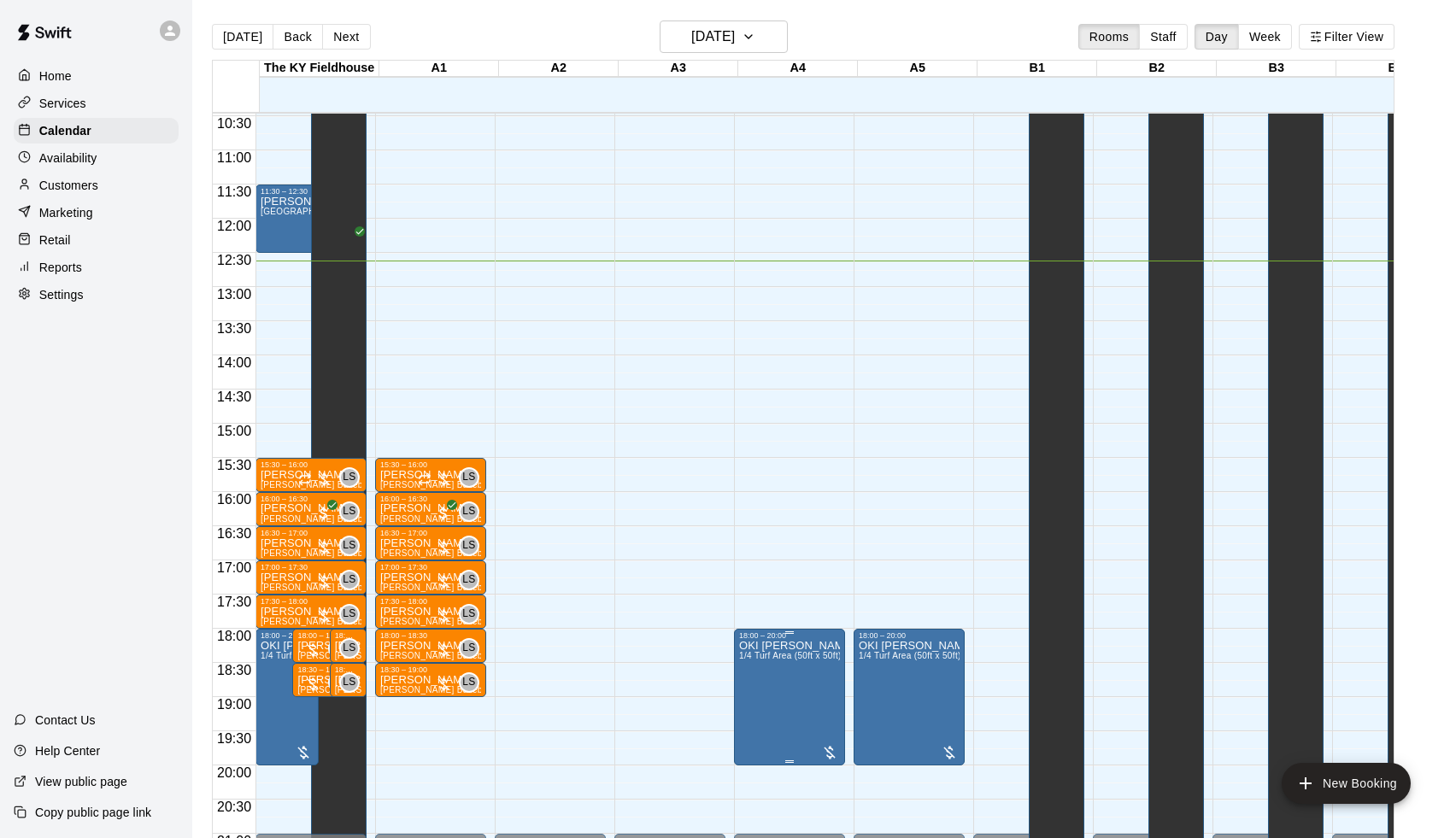
click at [767, 700] on img "edit" at bounding box center [759, 700] width 20 height 20
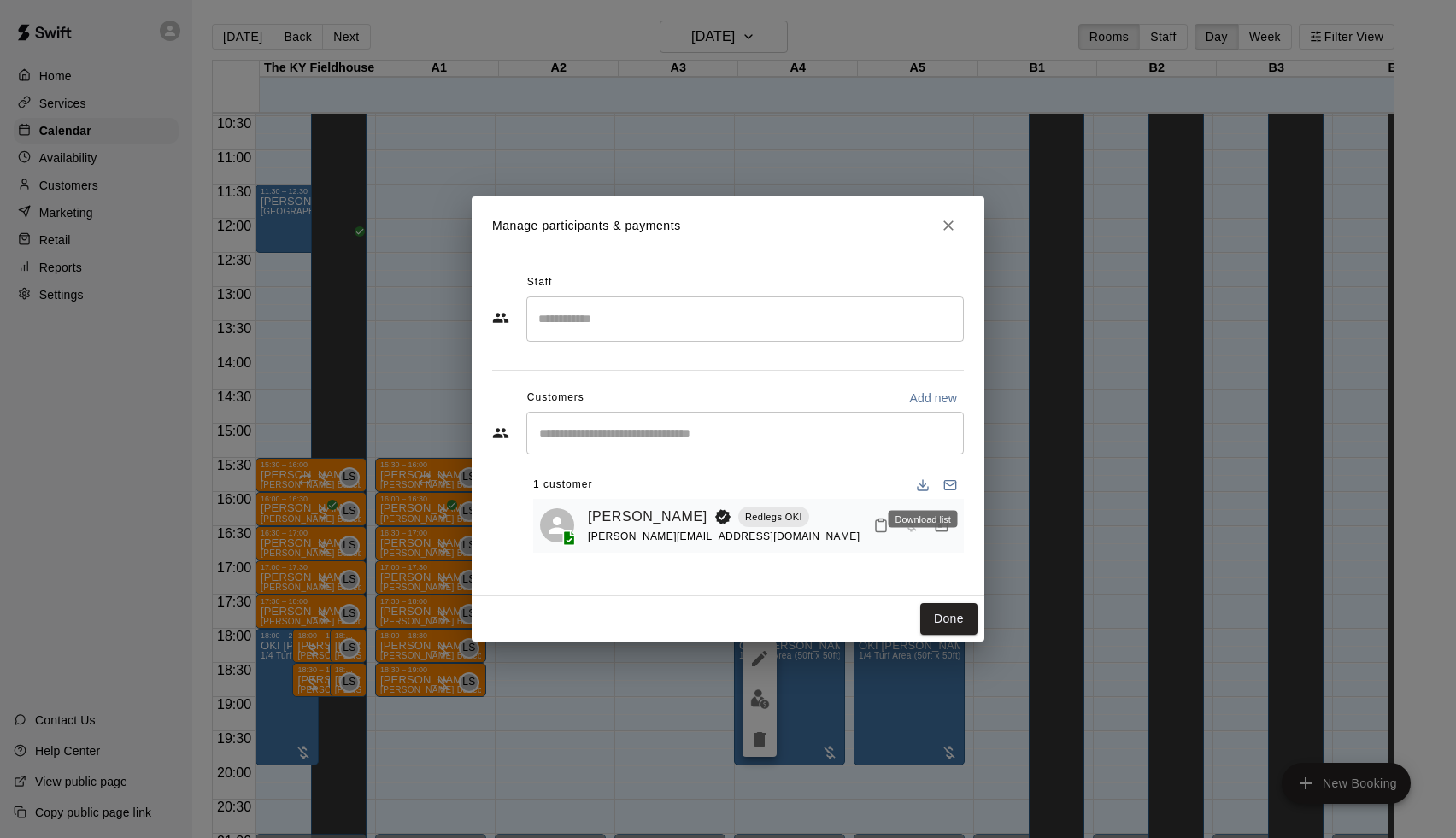
click at [941, 523] on div "Download list" at bounding box center [923, 519] width 70 height 17
click at [943, 523] on icon "Manage bookings & payment" at bounding box center [941, 525] width 17 height 17
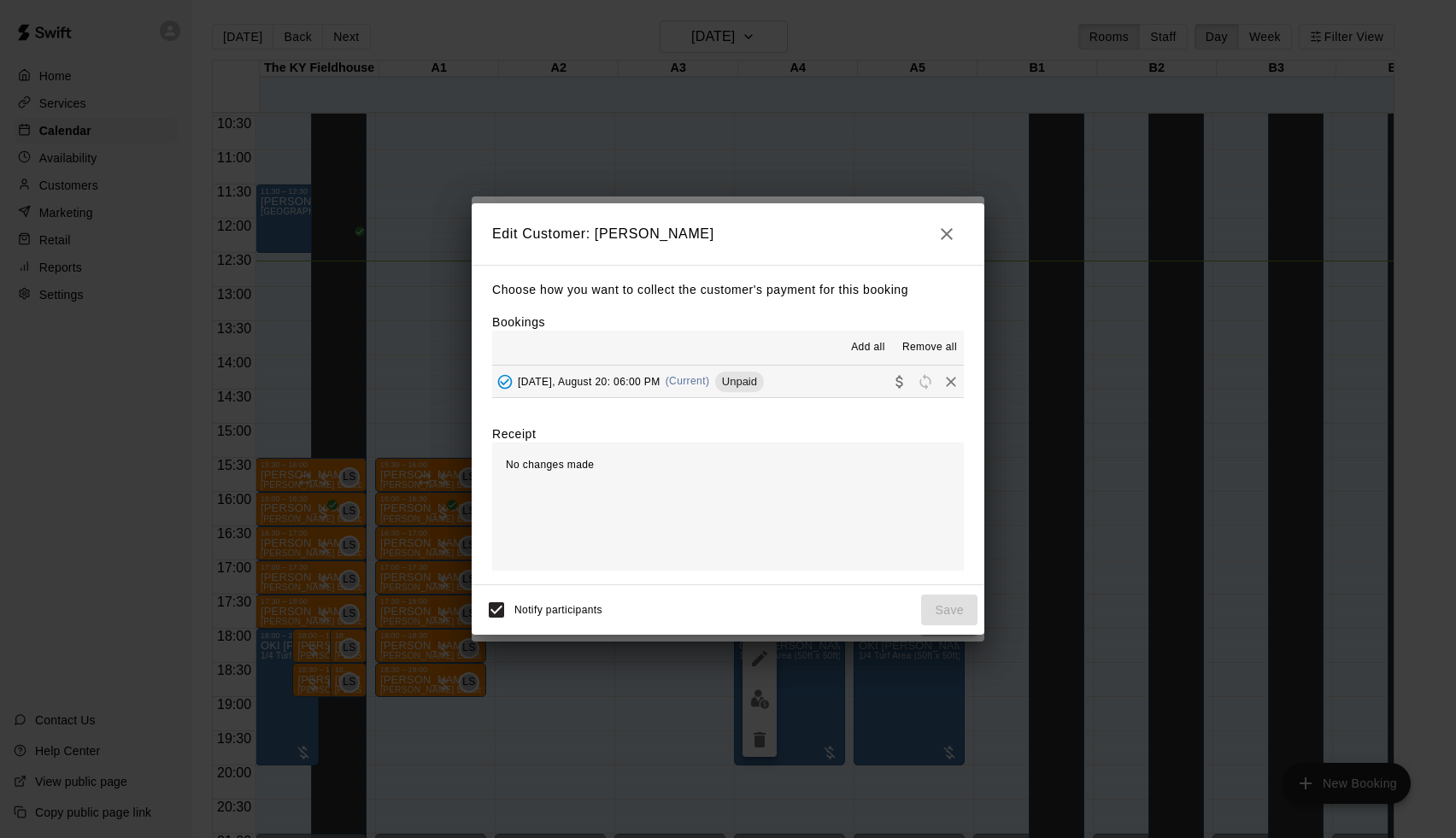
click at [951, 376] on icon "Remove" at bounding box center [950, 382] width 17 height 17
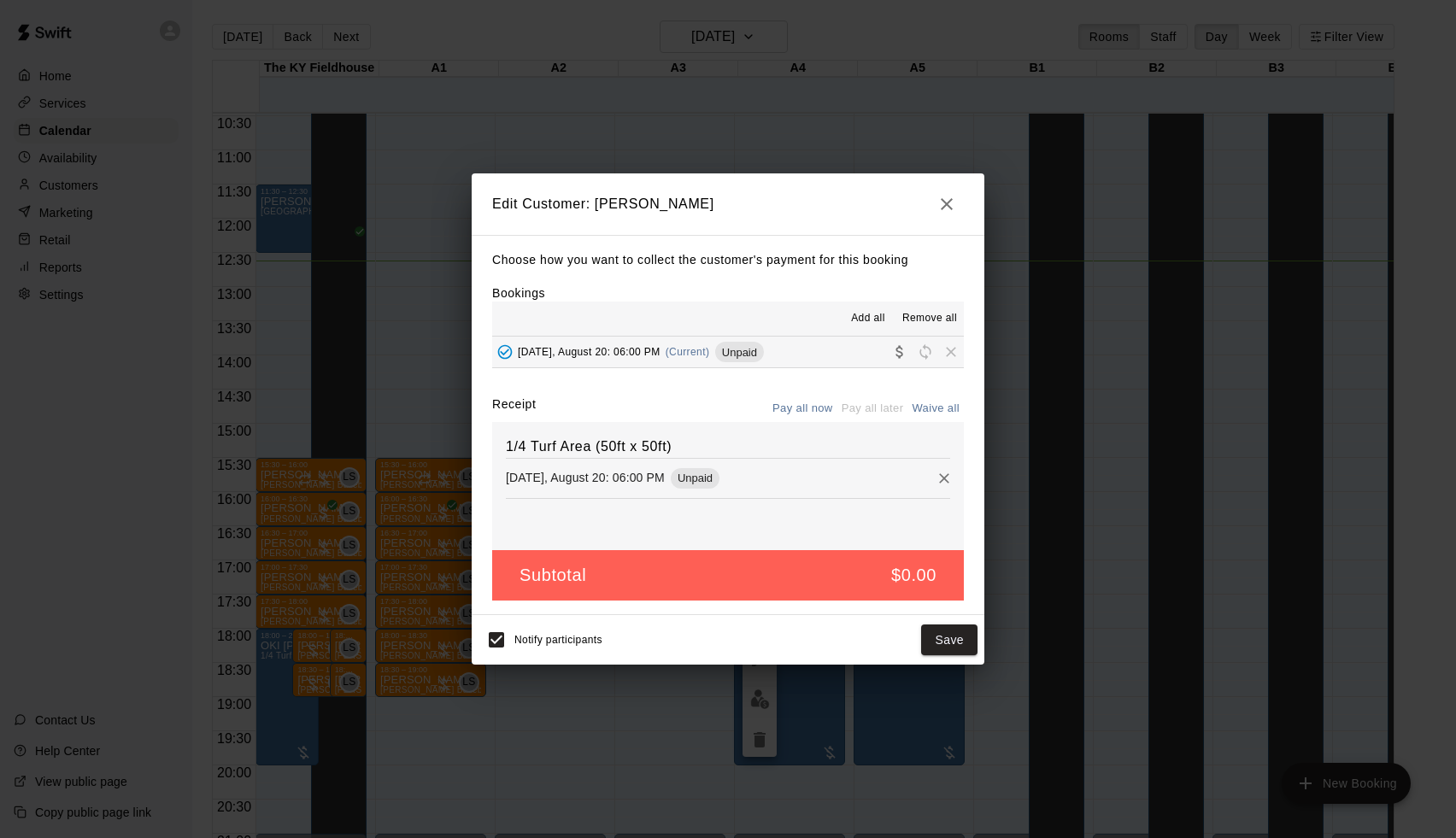
click at [936, 411] on button "Waive all" at bounding box center [935, 408] width 56 height 26
click at [867, 401] on div "Pay all now Pay all later Waive all" at bounding box center [865, 408] width 195 height 26
click at [946, 487] on button "Remove" at bounding box center [944, 479] width 26 height 26
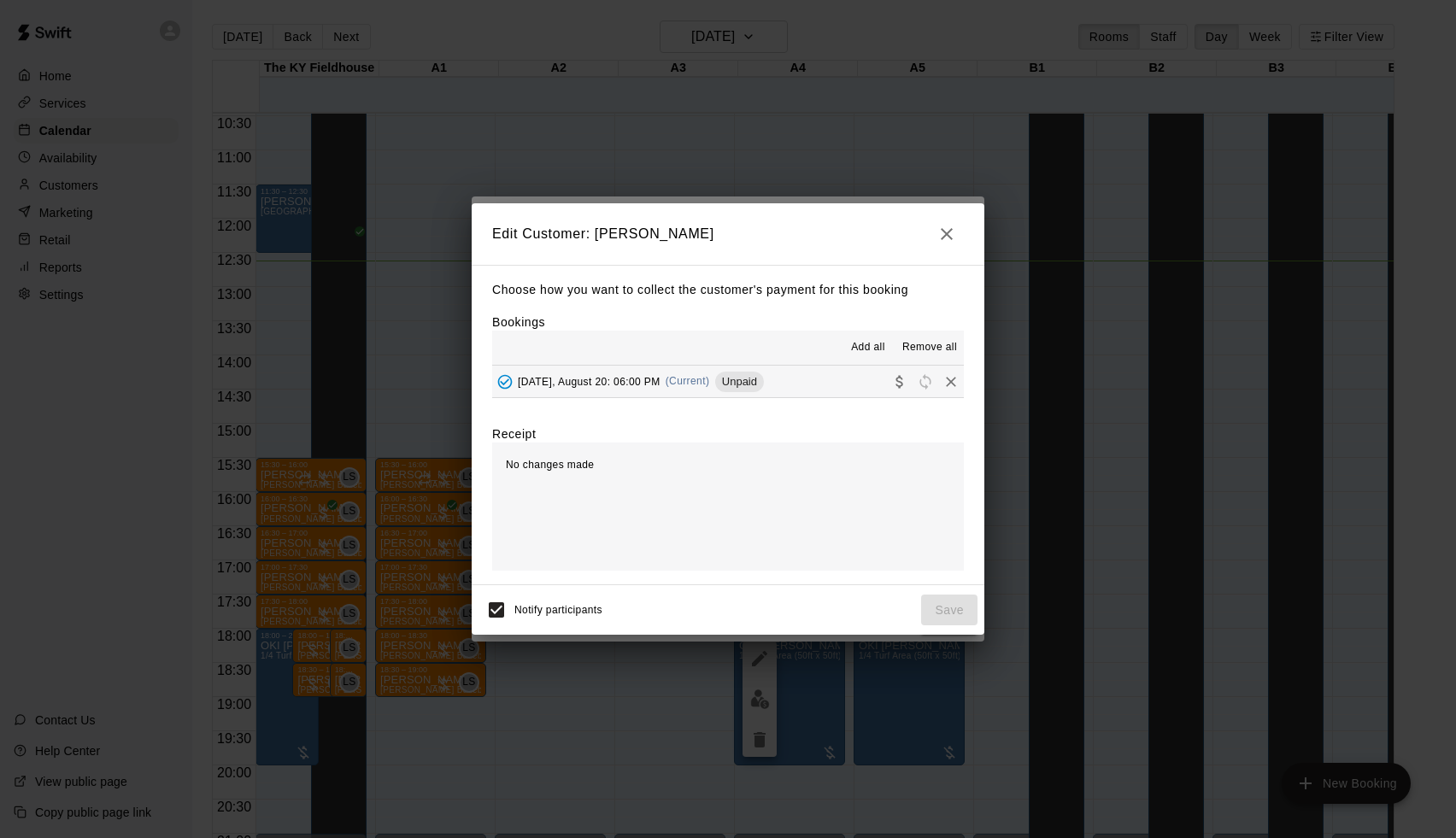
click at [861, 347] on span "Add all" at bounding box center [867, 347] width 34 height 17
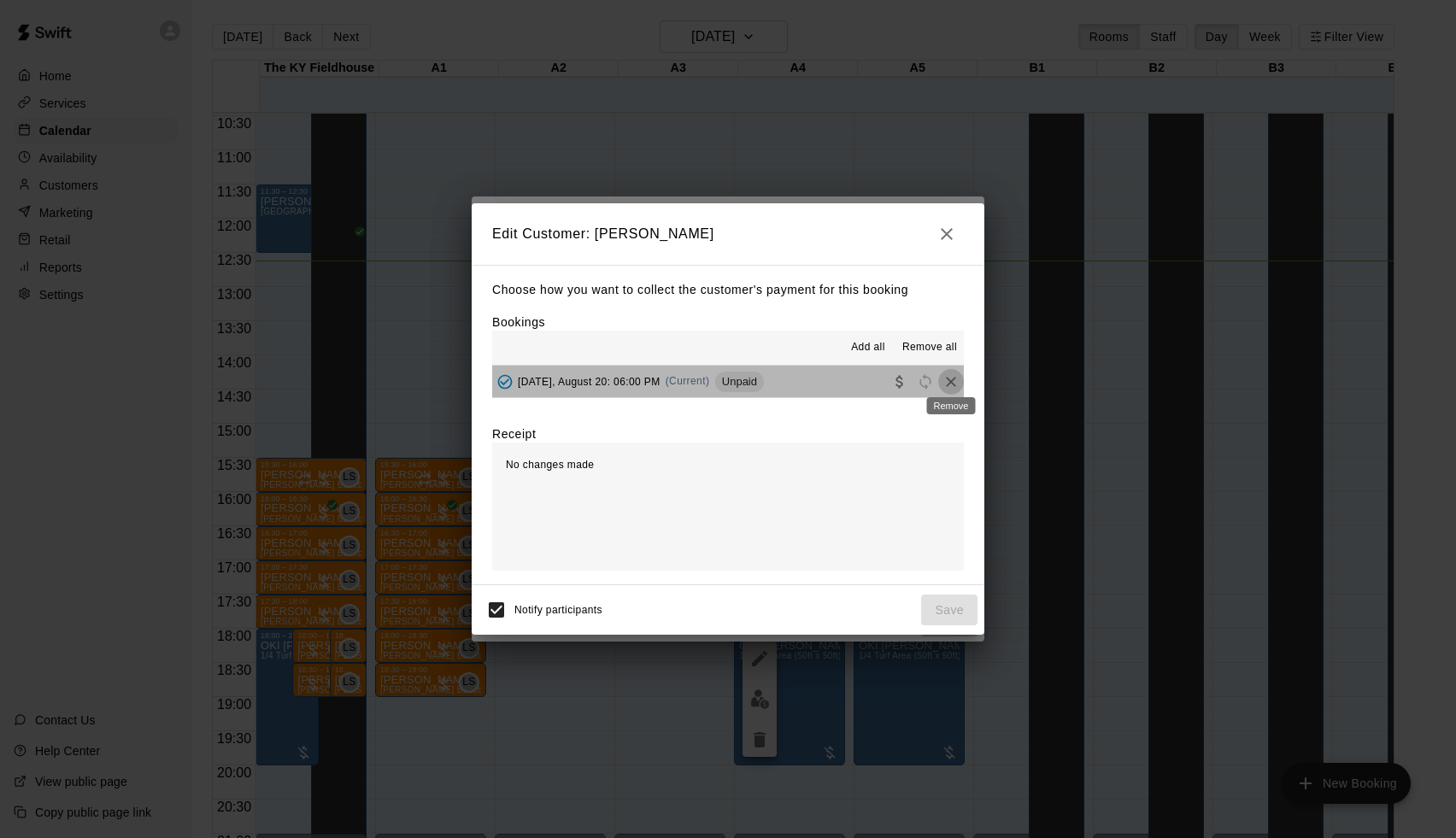
click at [942, 378] on icon "Remove" at bounding box center [950, 382] width 17 height 17
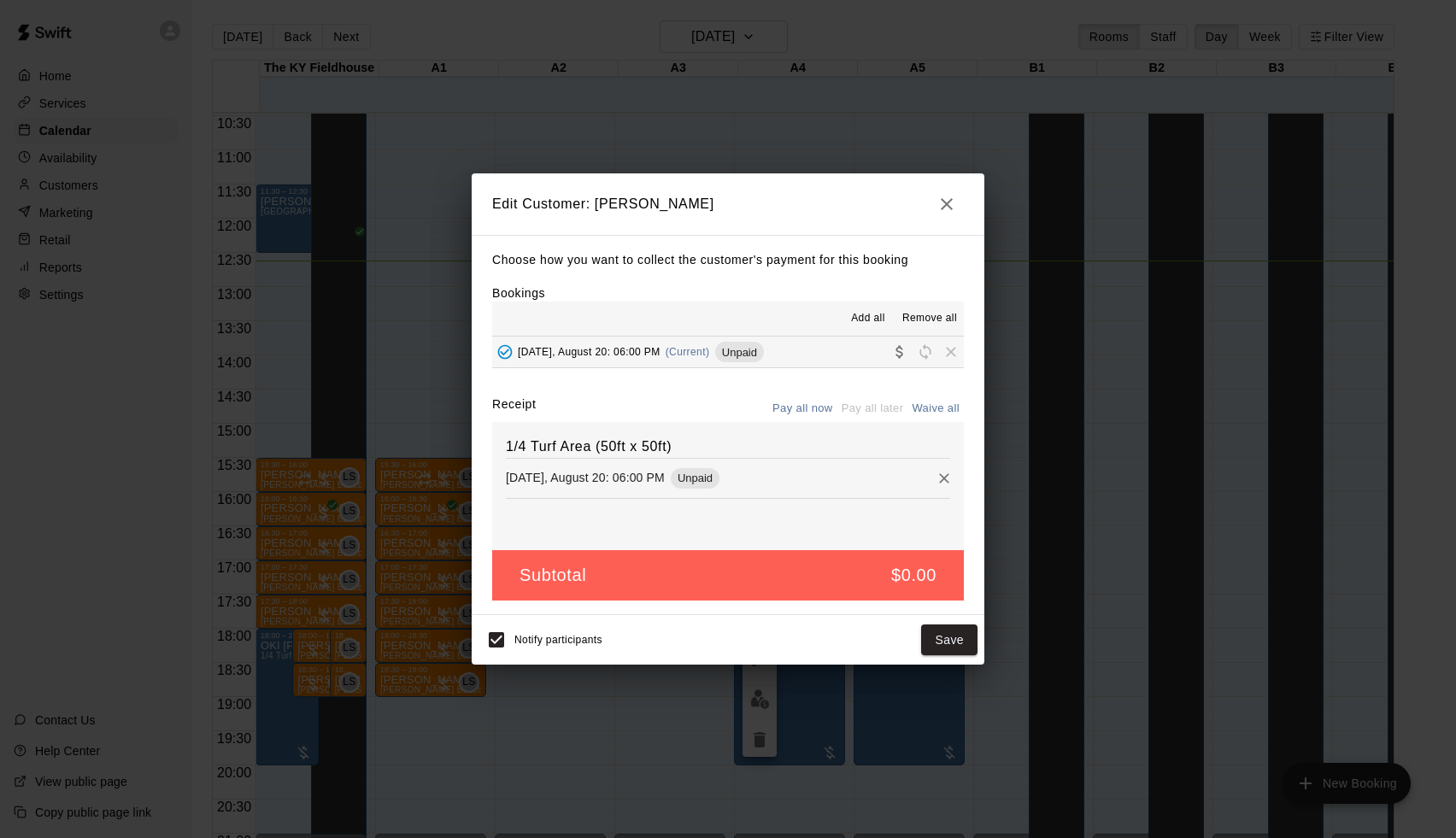
click at [936, 400] on button "Waive all" at bounding box center [935, 408] width 56 height 26
click at [929, 409] on button "Waive all" at bounding box center [935, 408] width 56 height 26
click at [1021, 593] on div "Edit Customer: [PERSON_NAME] Choose how you want to collect the customer's paym…" at bounding box center [728, 419] width 1456 height 838
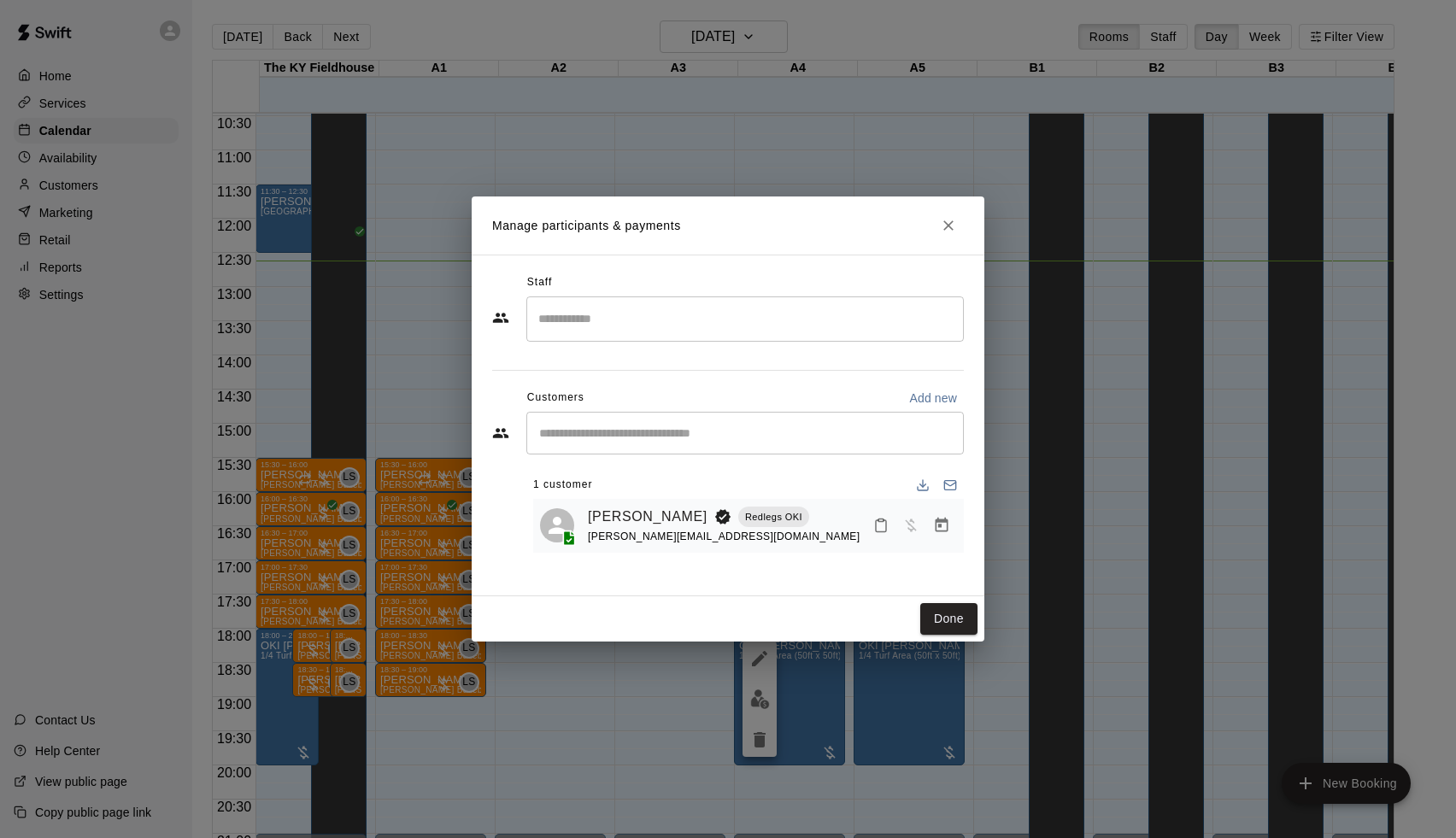
click at [1020, 589] on div "Manage participants & payments Staff ​ Customers Add new ​ 1 customer [PERSON_N…" at bounding box center [728, 419] width 1456 height 838
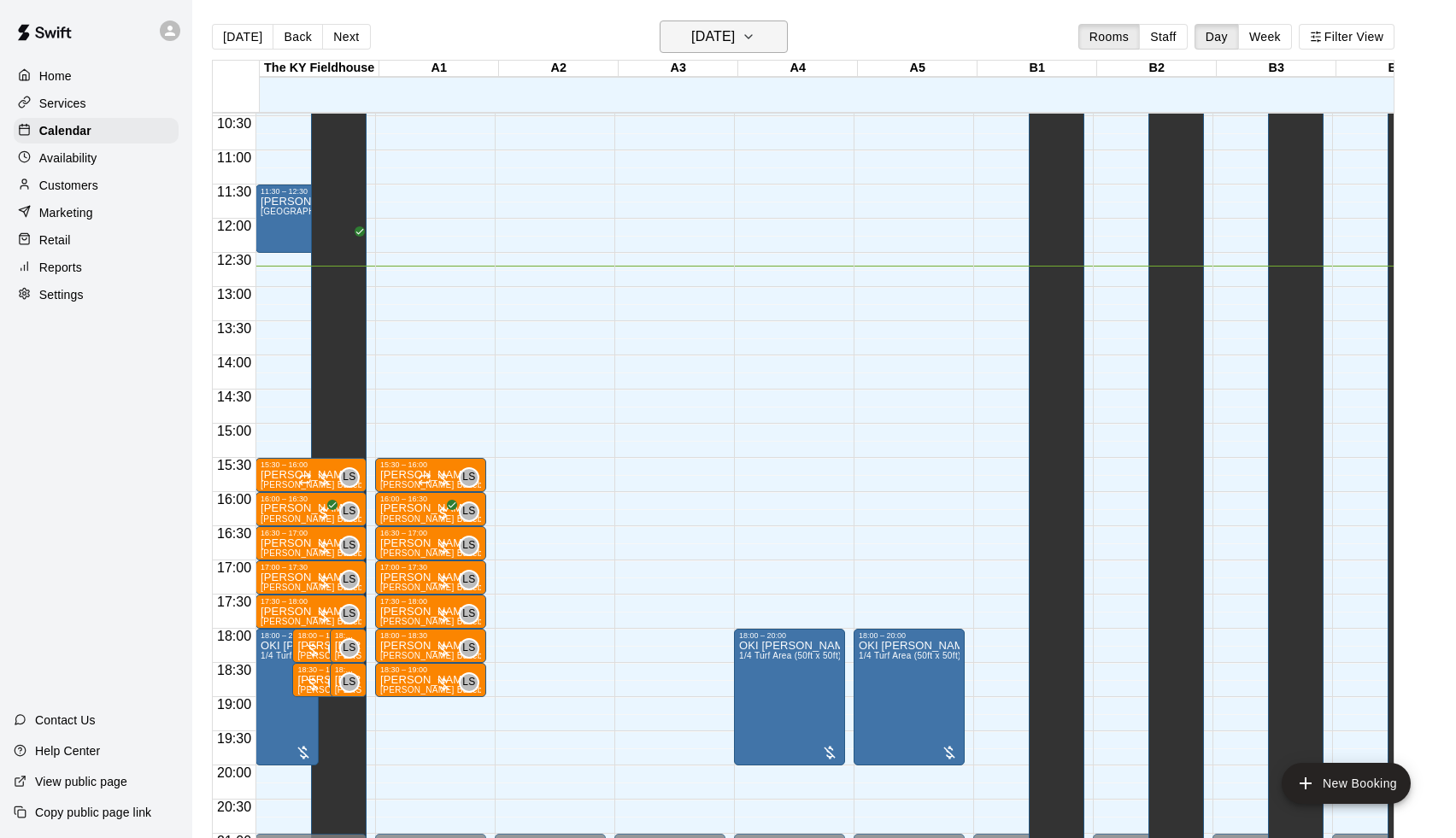
click at [692, 42] on h6 "[DATE]" at bounding box center [712, 36] width 43 height 24
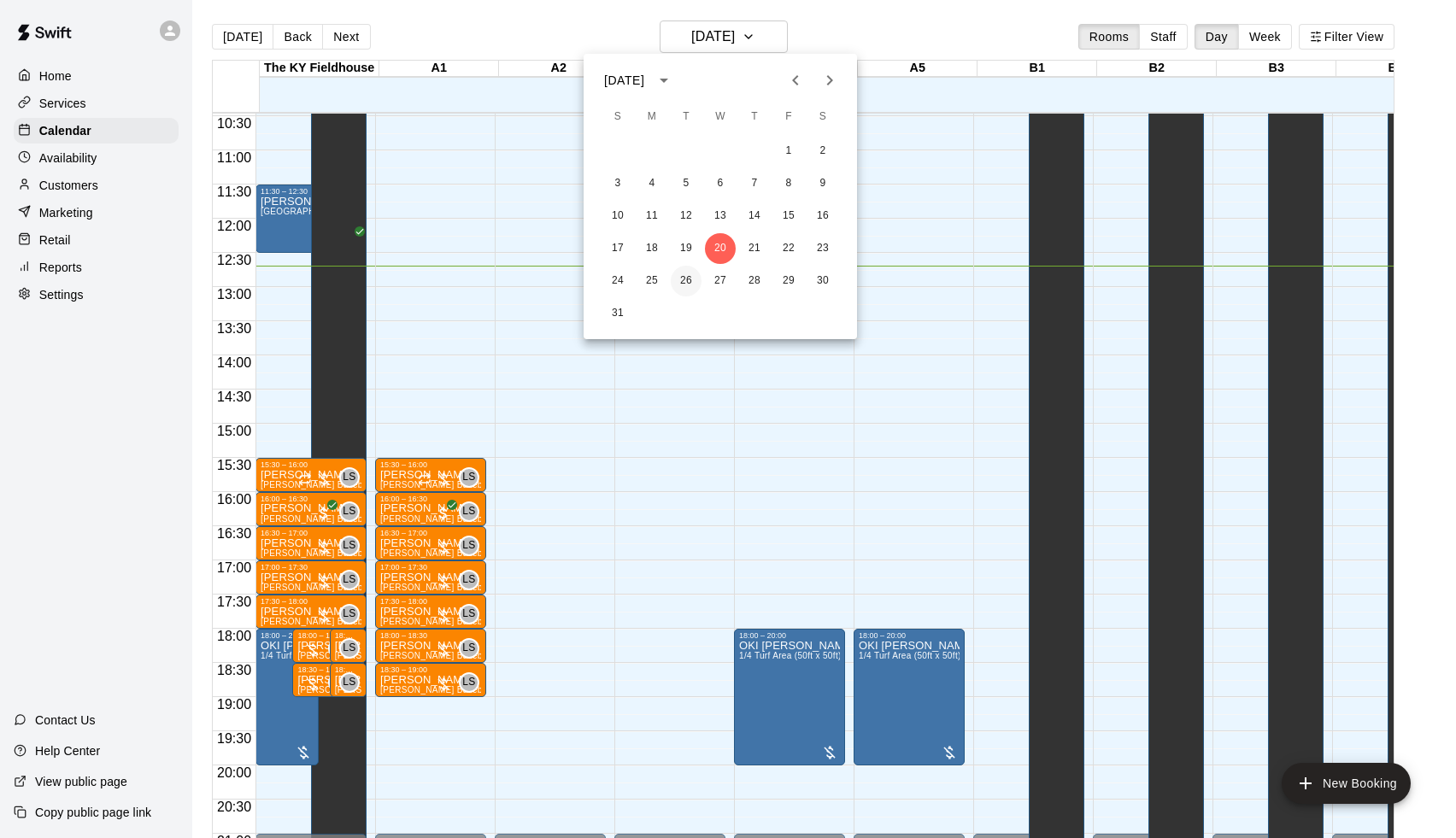
click at [684, 287] on button "26" at bounding box center [686, 281] width 30 height 30
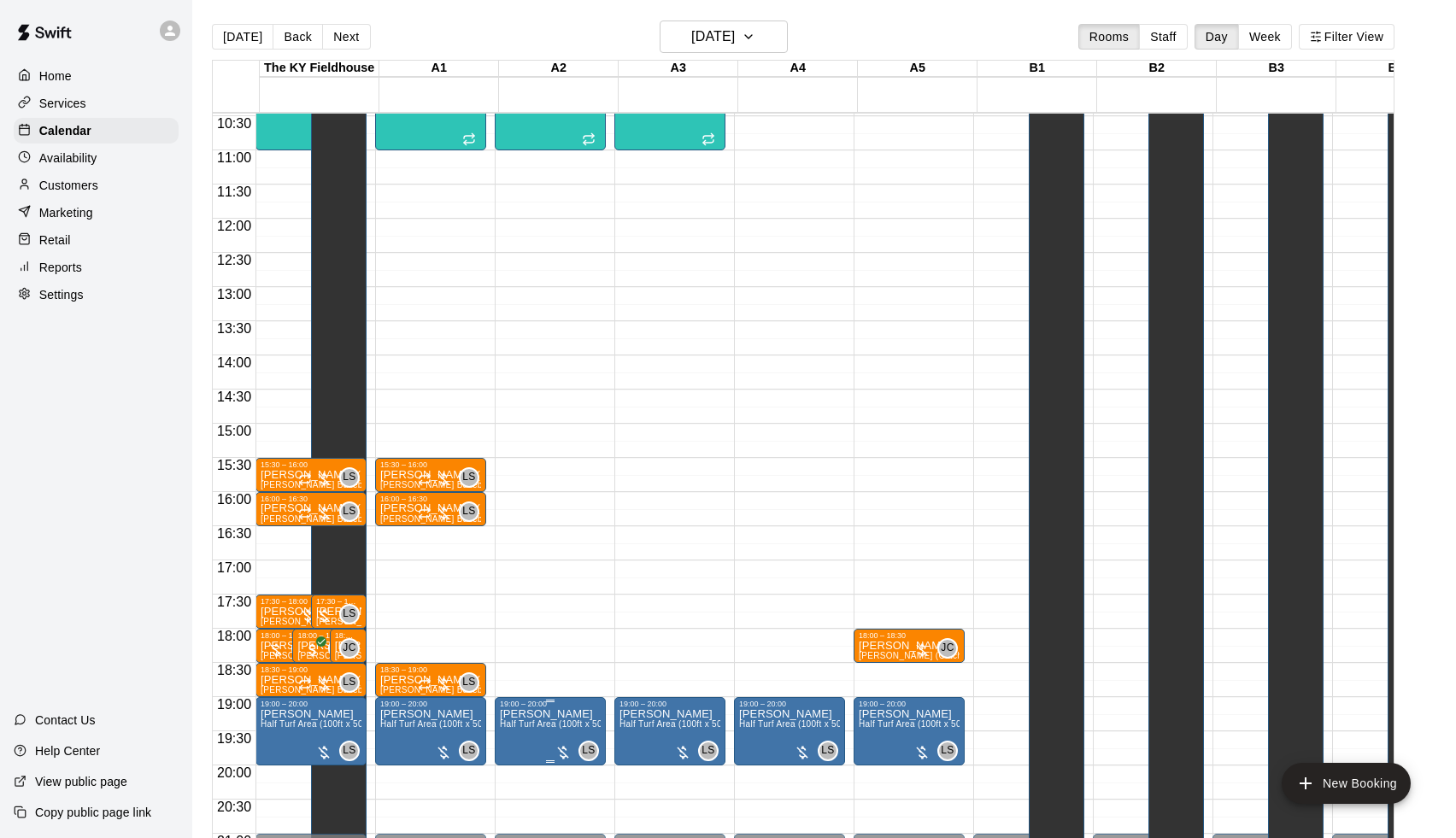
click at [519, 730] on icon "edit" at bounding box center [520, 726] width 16 height 16
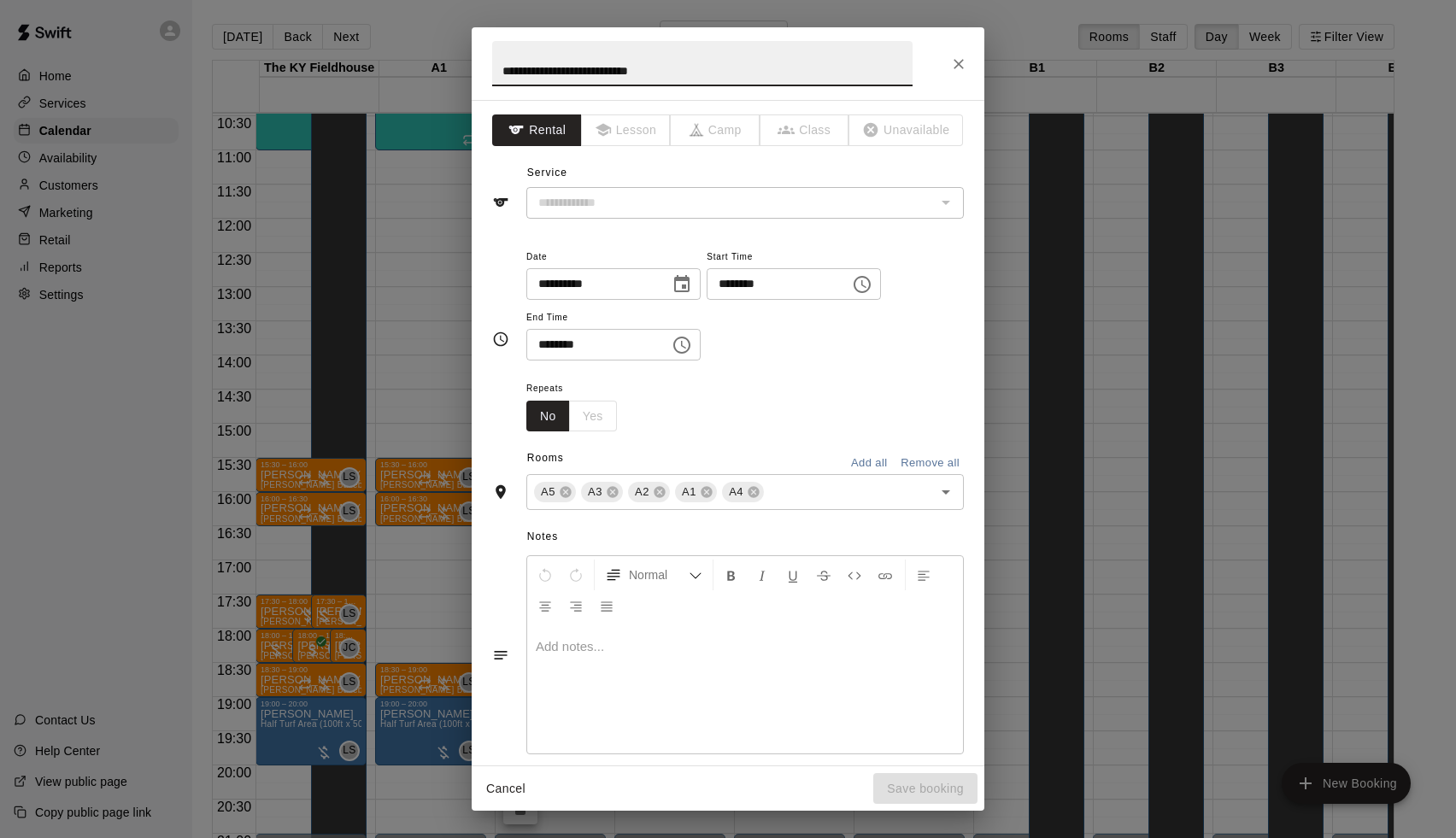
type input "**********"
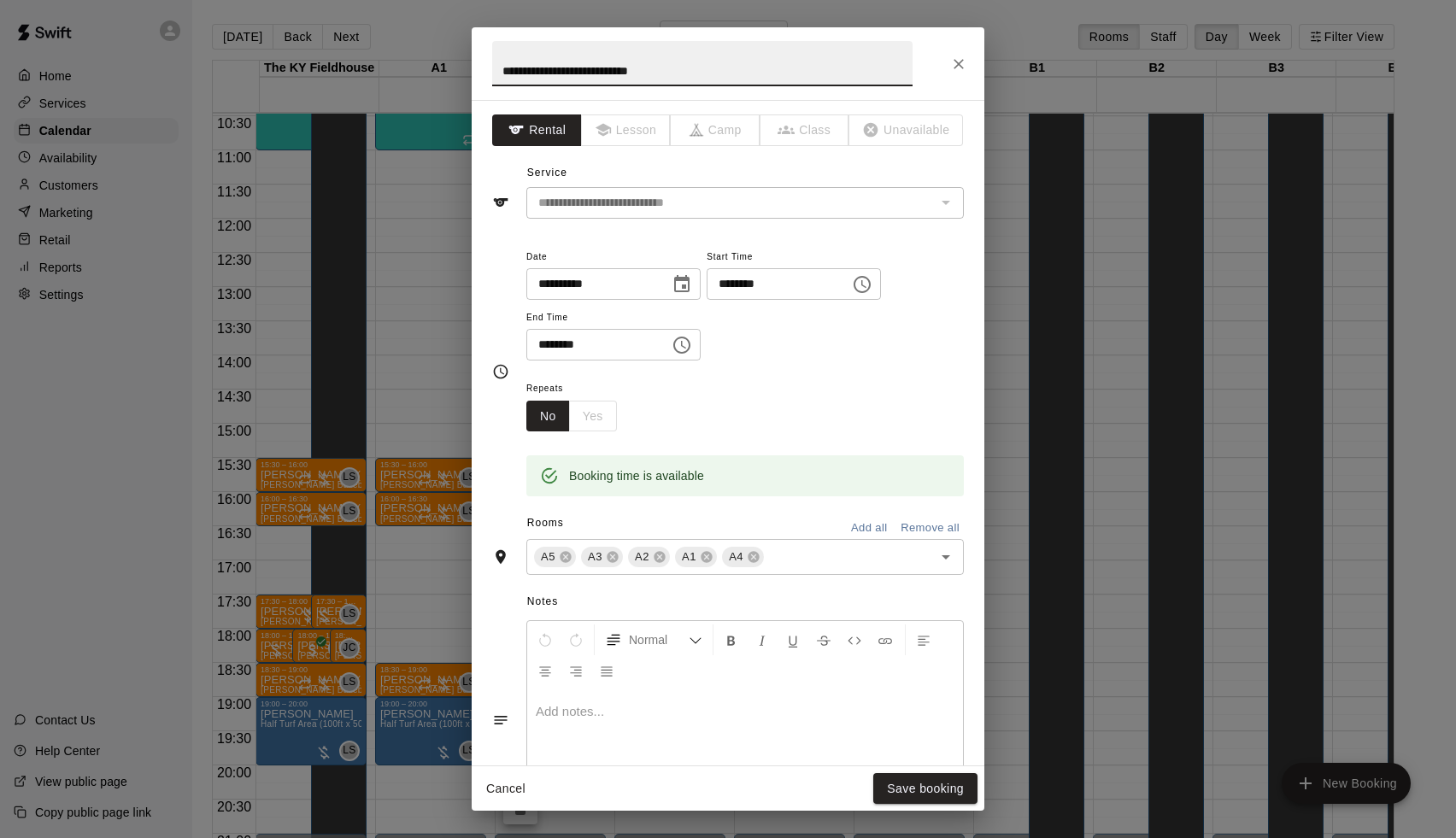
click at [690, 285] on icon "Choose date, selected date is Aug 26, 2025" at bounding box center [682, 283] width 16 height 17
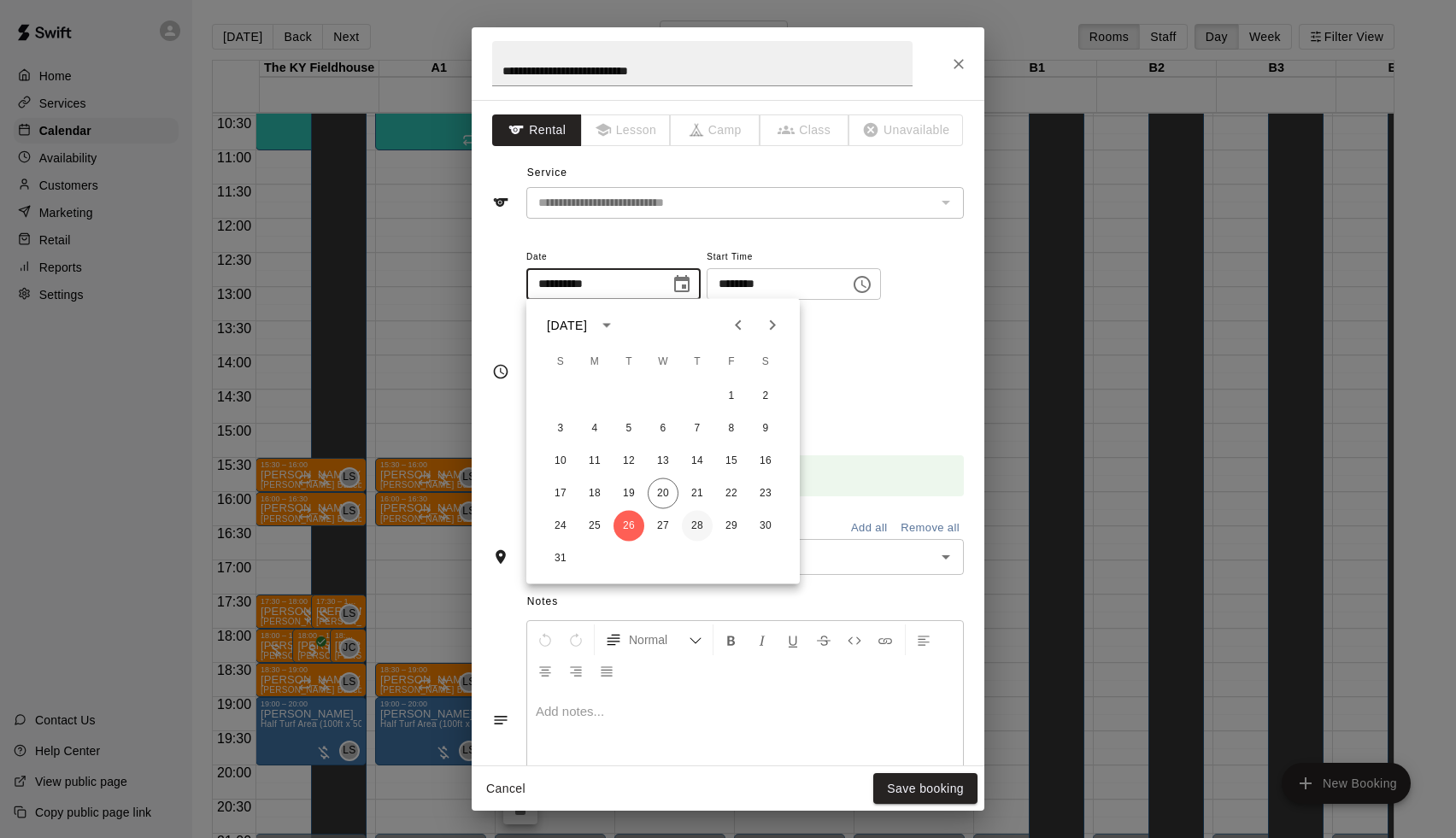
click at [690, 519] on button "28" at bounding box center [697, 526] width 30 height 30
type input "**********"
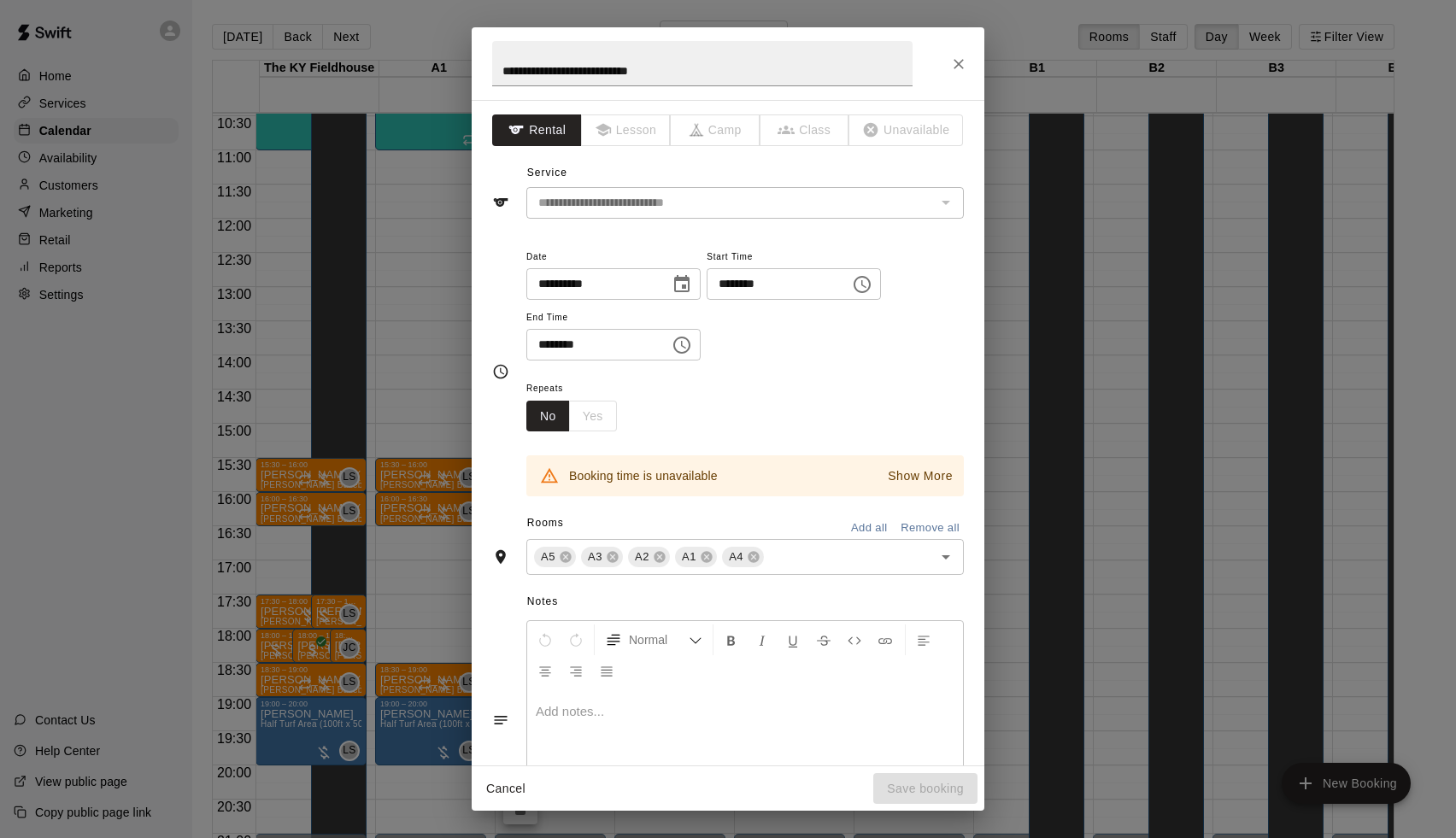
click at [949, 488] on div "Show More" at bounding box center [912, 475] width 87 height 30
click at [936, 480] on p "Show More" at bounding box center [920, 476] width 65 height 18
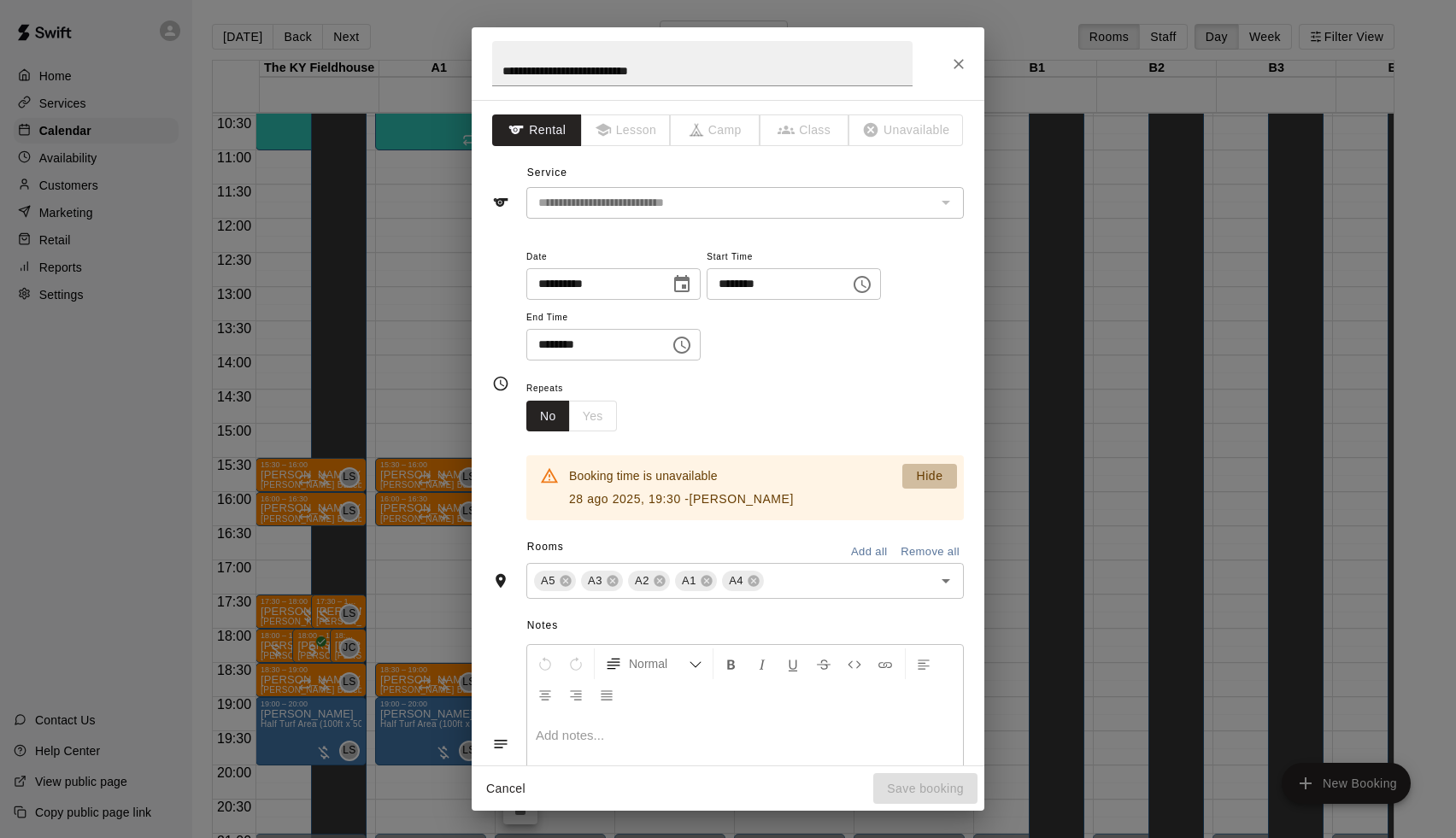
click at [936, 480] on p "Hide" at bounding box center [928, 476] width 26 height 18
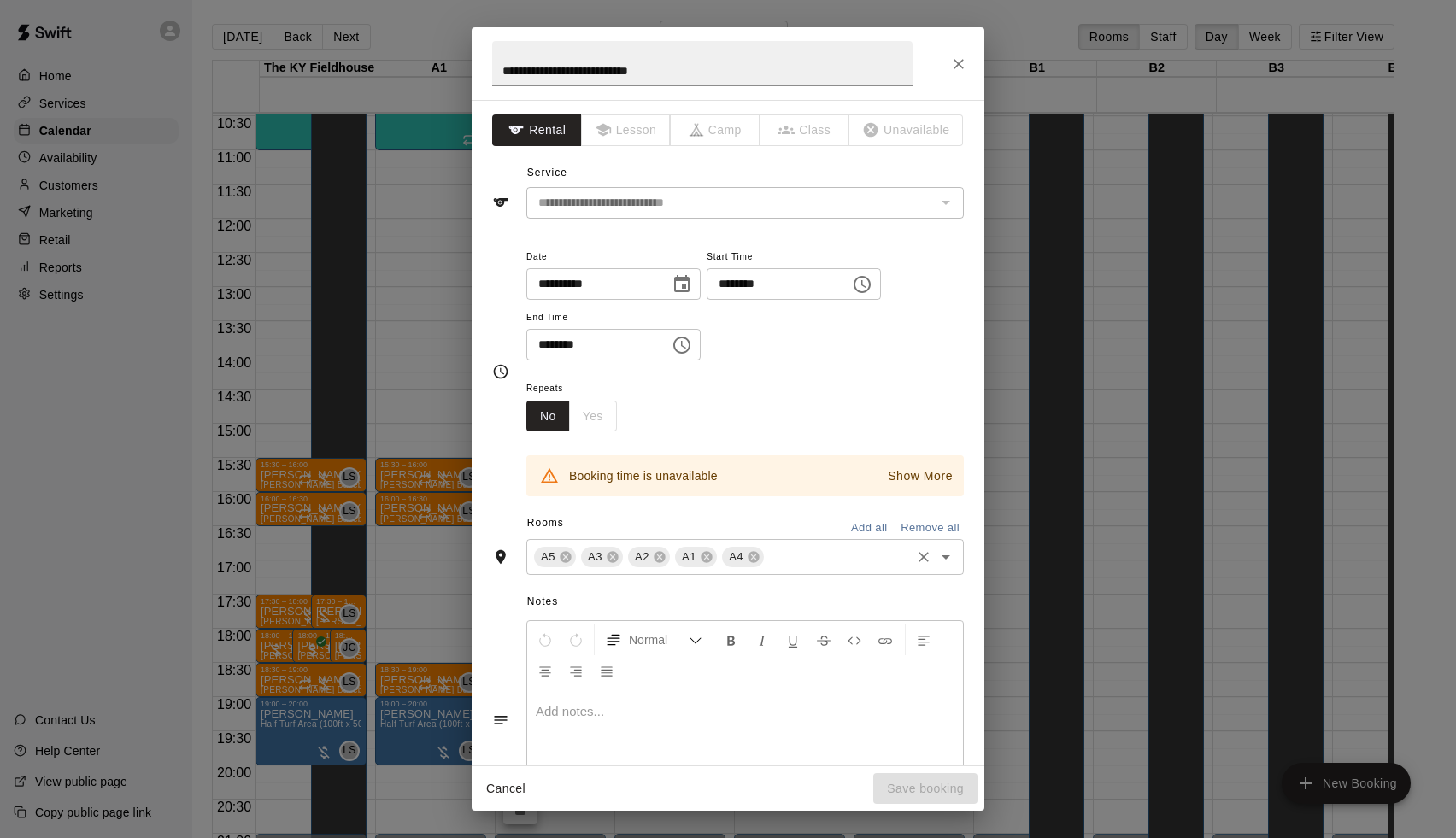
click at [921, 551] on icon "Clear" at bounding box center [923, 556] width 17 height 17
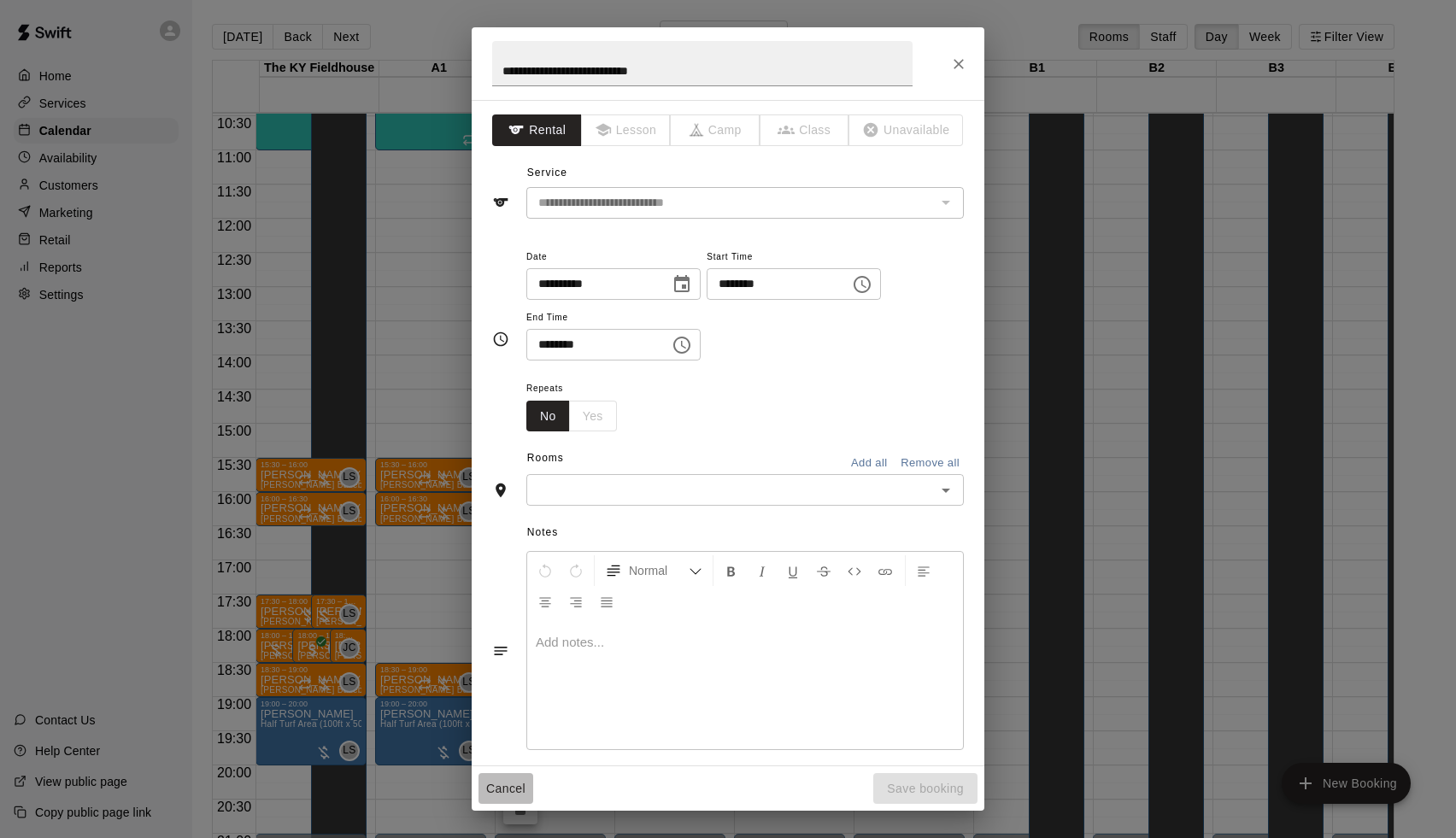
click at [503, 791] on button "Cancel" at bounding box center [506, 789] width 55 height 31
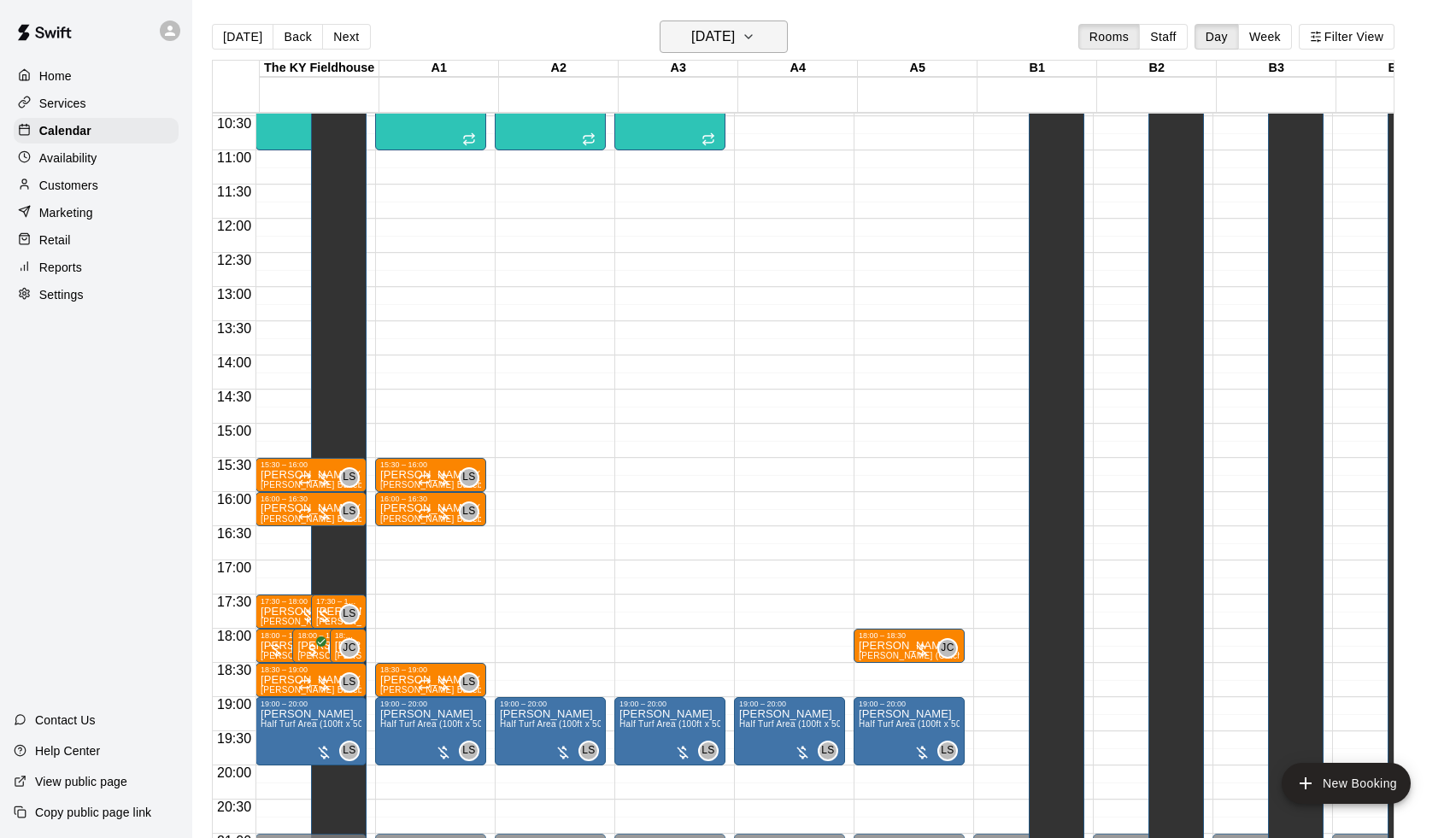
click at [697, 30] on h6 "[DATE]" at bounding box center [712, 36] width 43 height 24
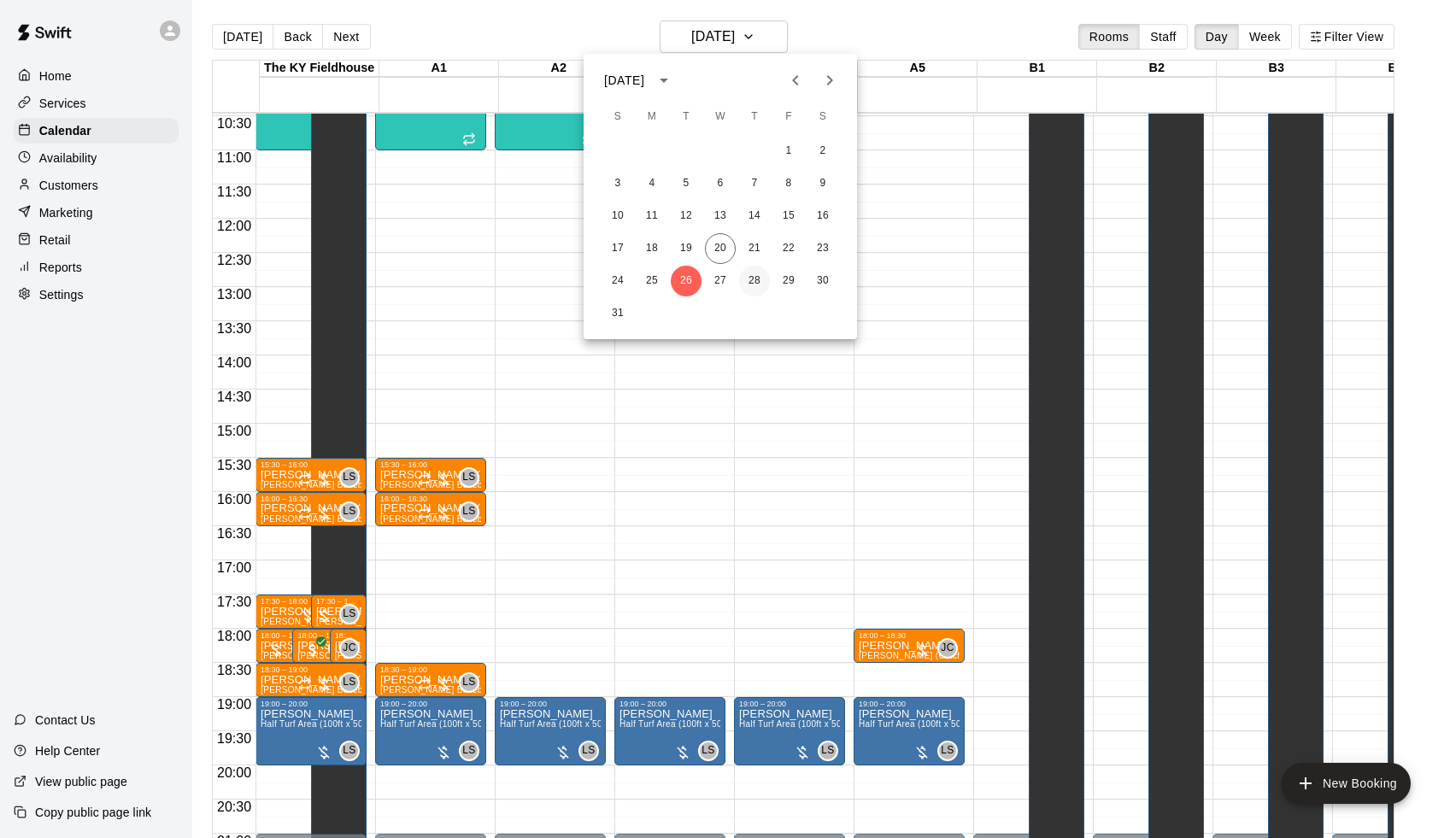
click at [761, 279] on button "28" at bounding box center [754, 281] width 30 height 30
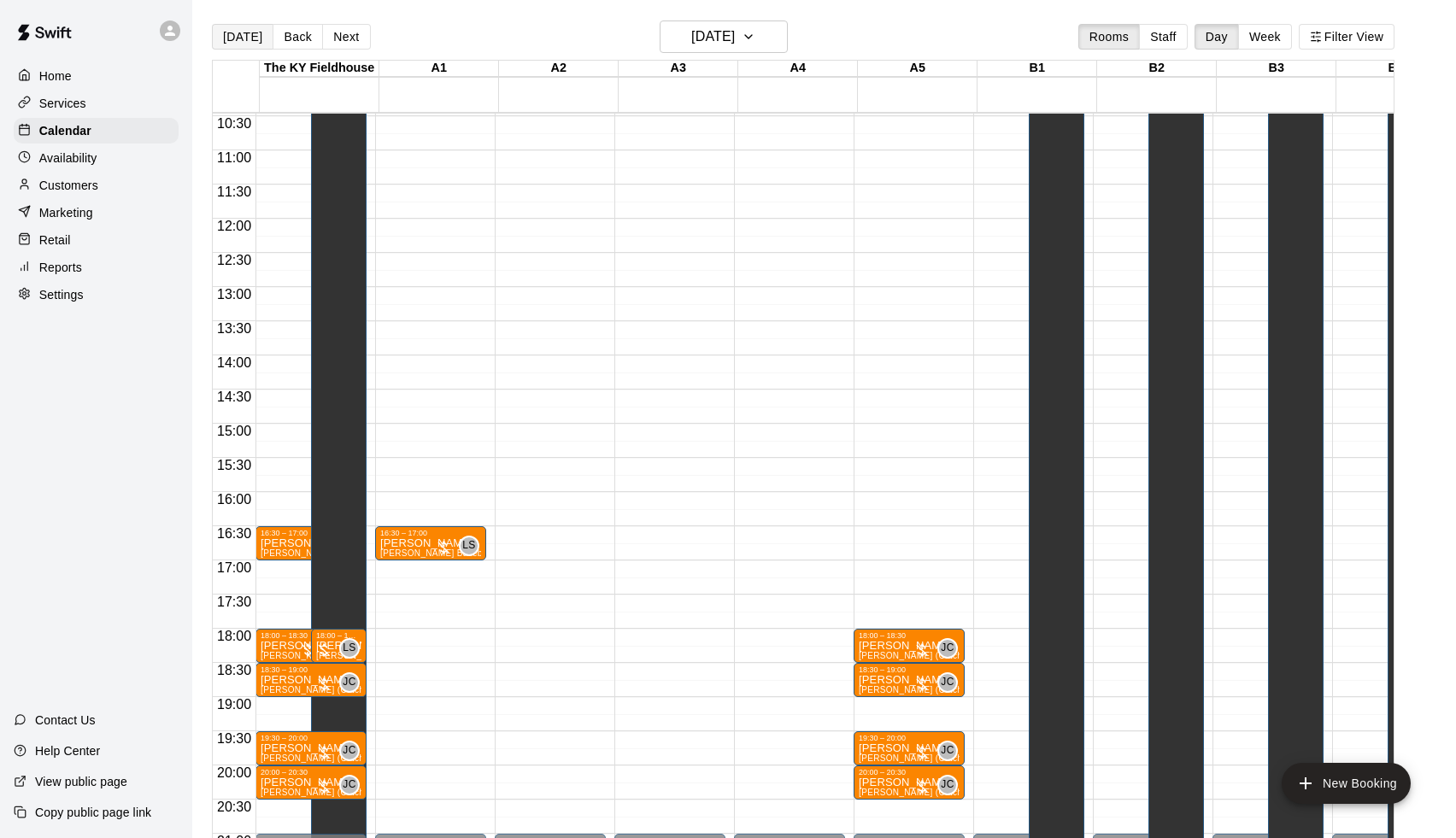
click at [223, 27] on button "[DATE]" at bounding box center [242, 36] width 62 height 26
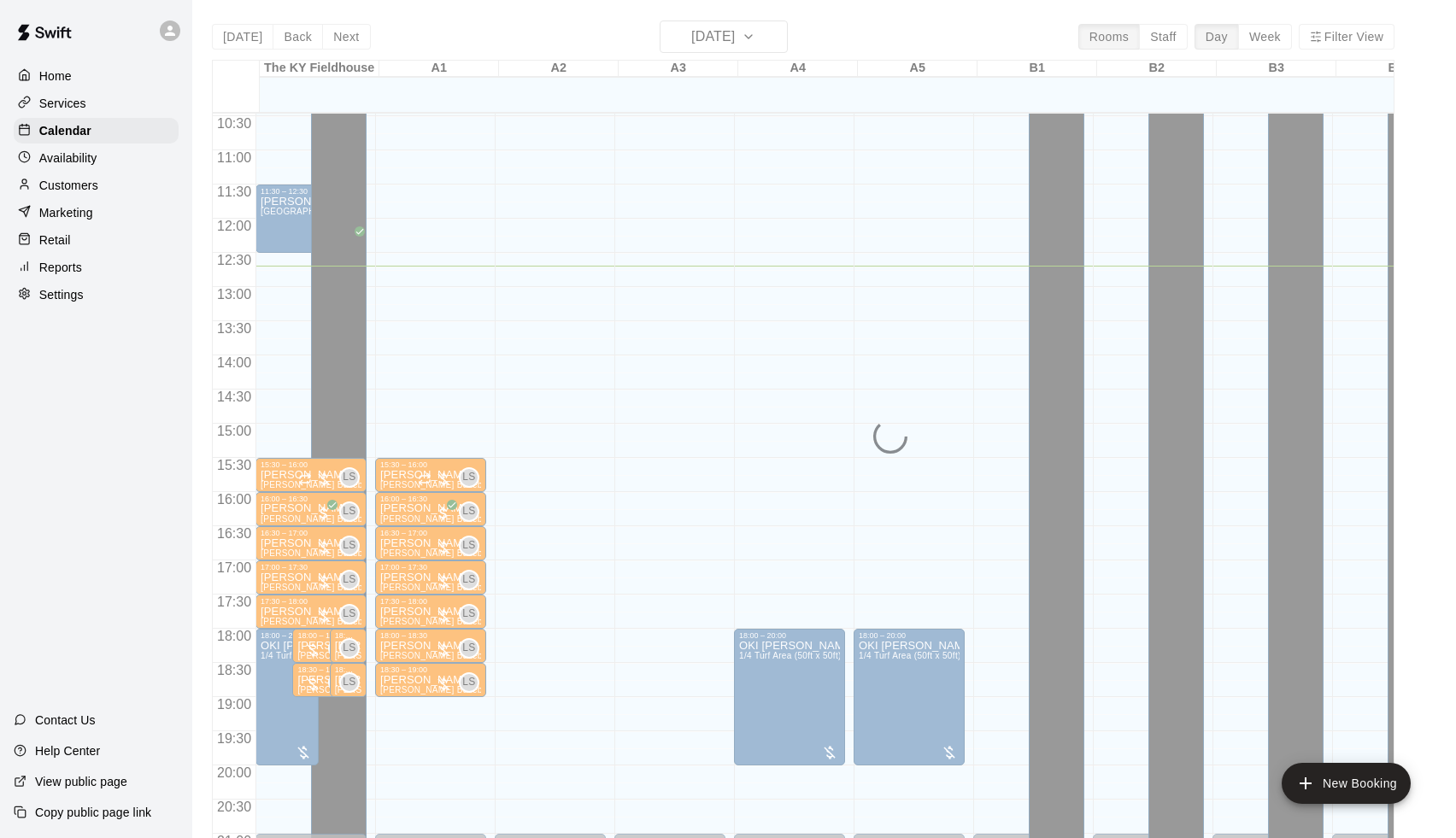
click at [694, 43] on div "[DATE] Back [DATE][DATE] Rooms Staff Day Week Filter View [GEOGRAPHIC_DATA] 20 …" at bounding box center [803, 440] width 1182 height 838
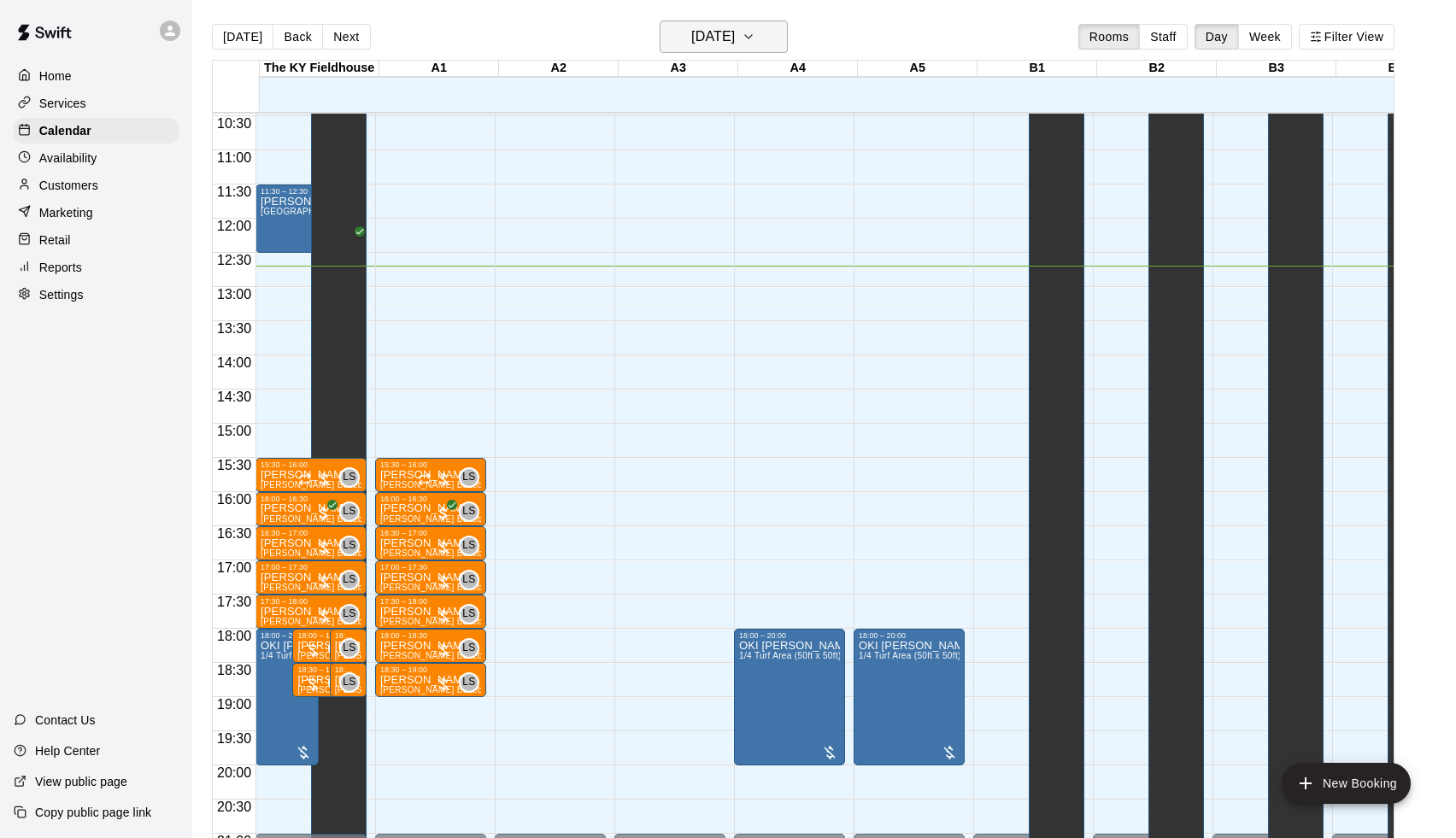
click at [691, 30] on h6 "[DATE]" at bounding box center [712, 36] width 43 height 24
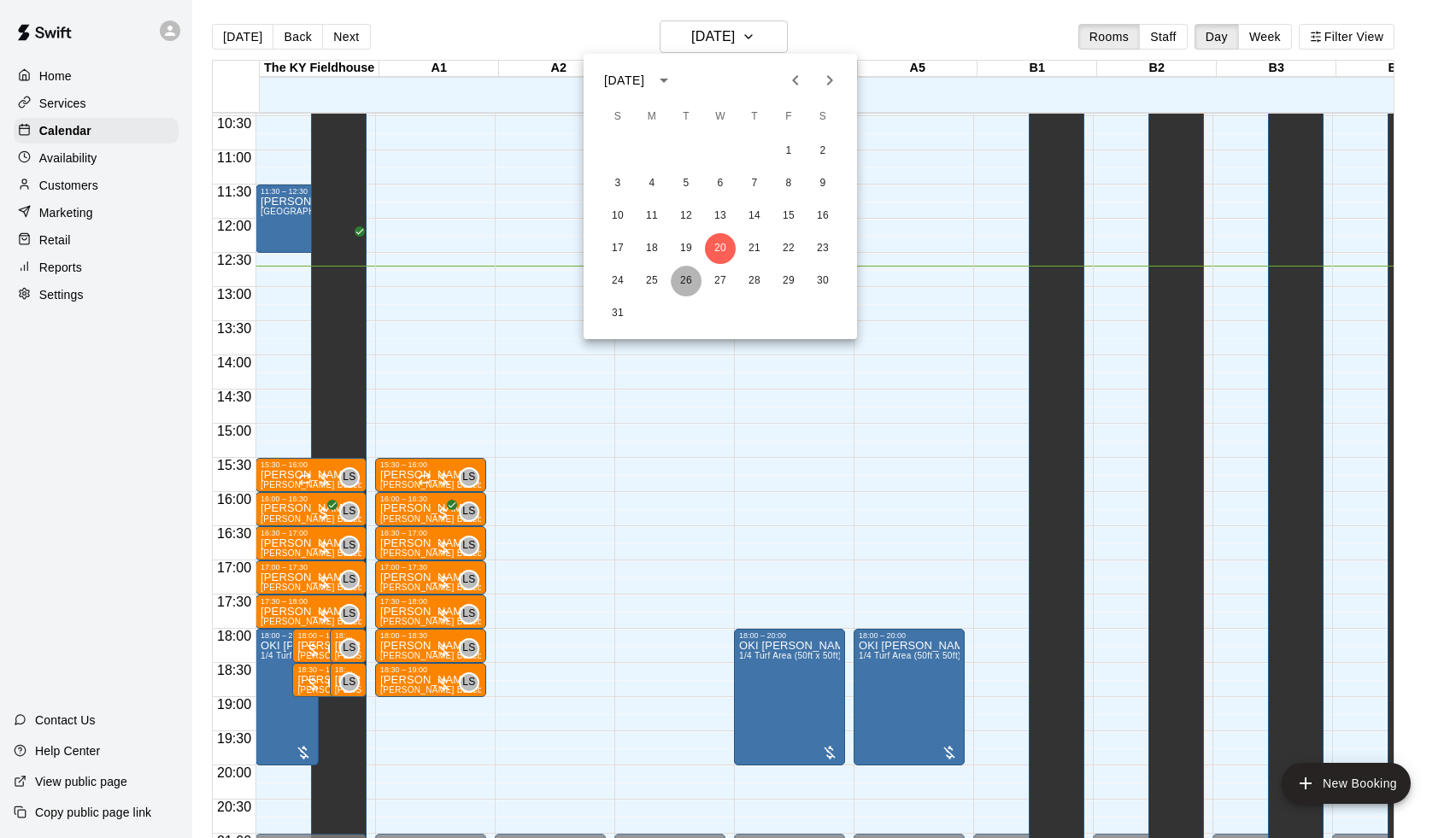
click at [689, 277] on button "26" at bounding box center [686, 281] width 30 height 30
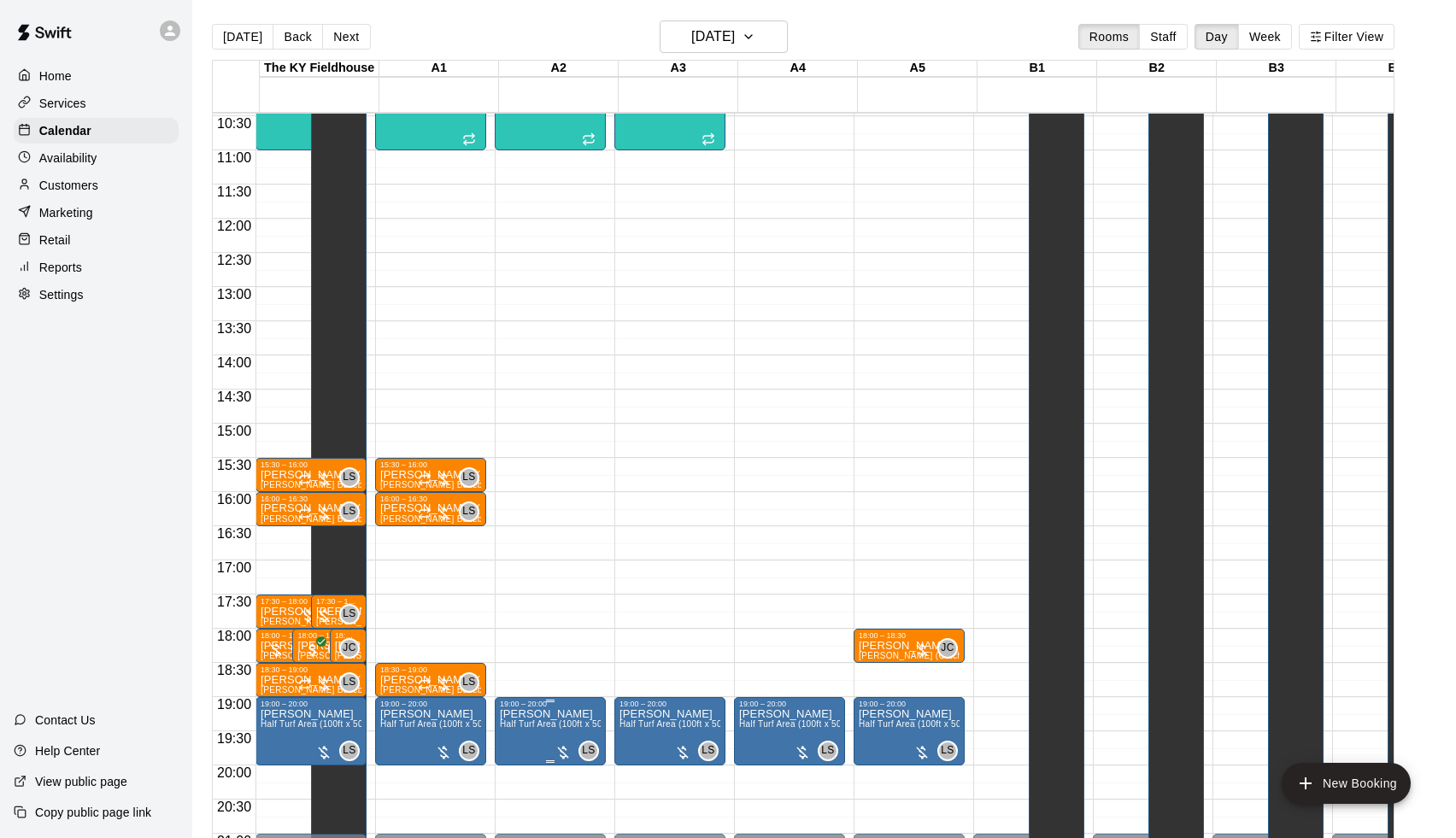
click at [563, 714] on p "[PERSON_NAME]" at bounding box center [549, 714] width 101 height 0
click at [496, 724] on div at bounding box center [728, 419] width 1456 height 838
click at [544, 721] on span "Half Turf Area (100ft x 50ft)" at bounding box center [554, 724] width 111 height 10
click at [534, 721] on button "edit" at bounding box center [520, 726] width 34 height 34
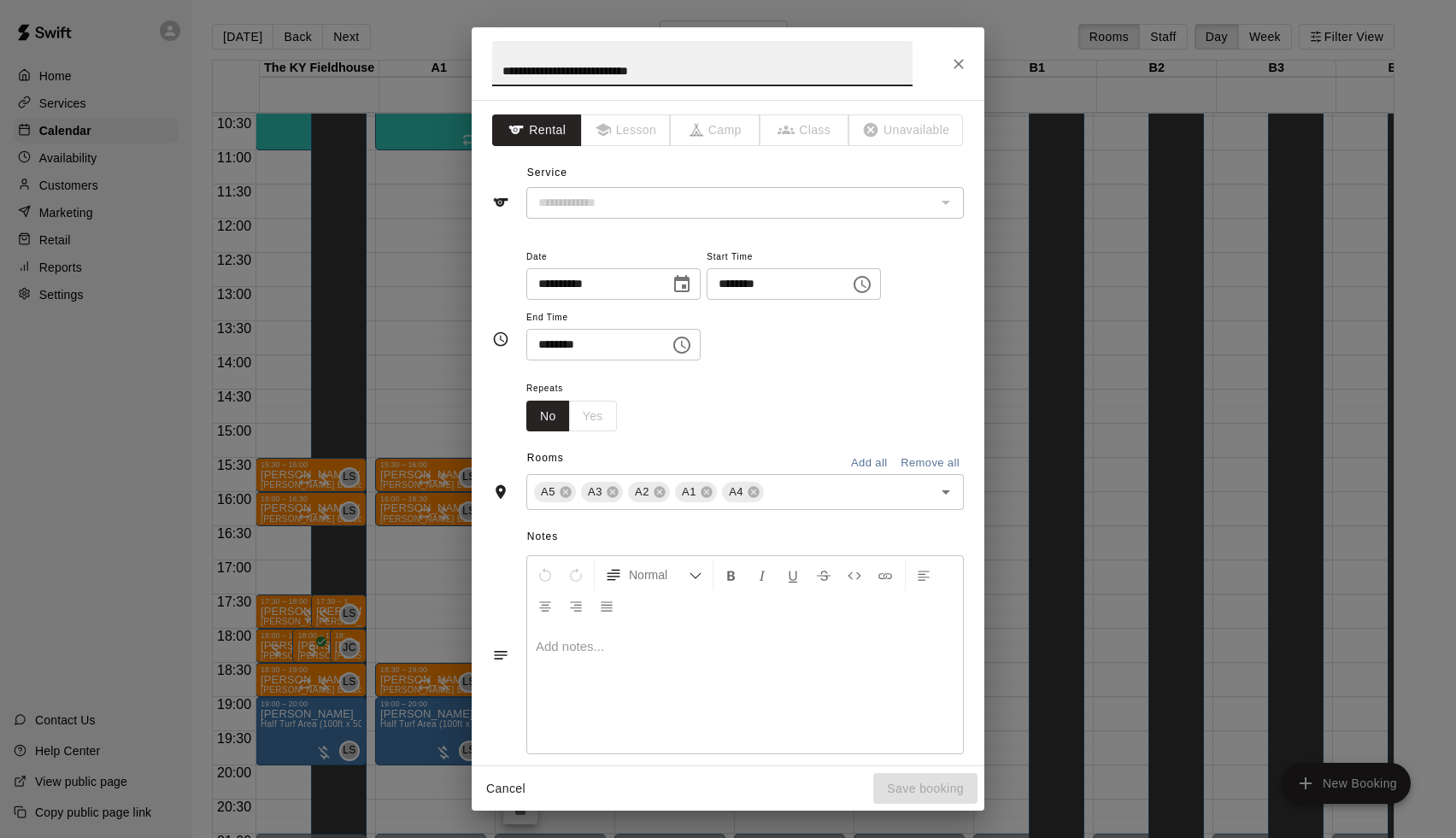
type input "**********"
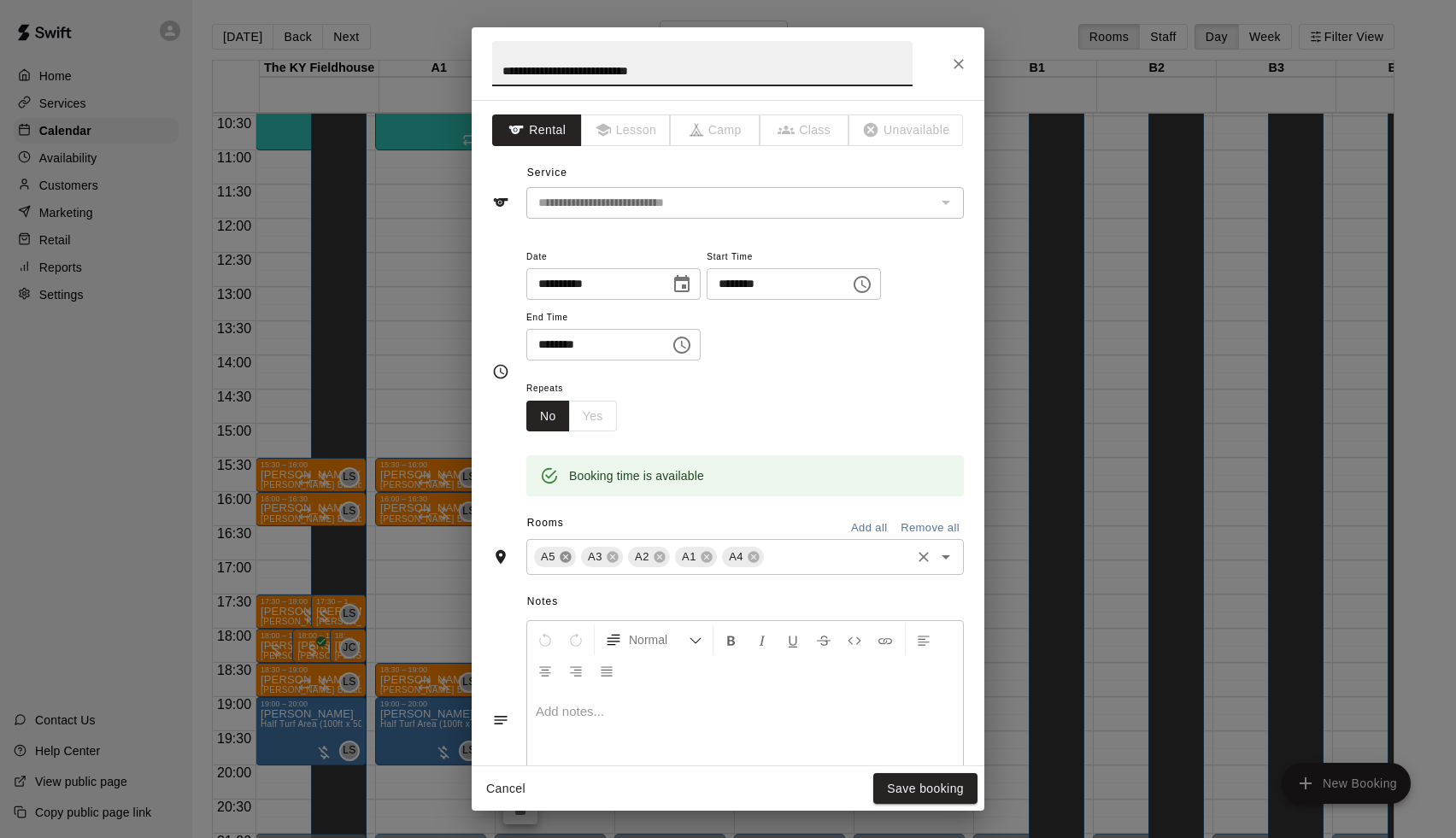
click at [567, 557] on icon at bounding box center [564, 556] width 11 height 11
click at [690, 285] on icon "Choose date, selected date is Aug 26, 2025" at bounding box center [682, 283] width 16 height 17
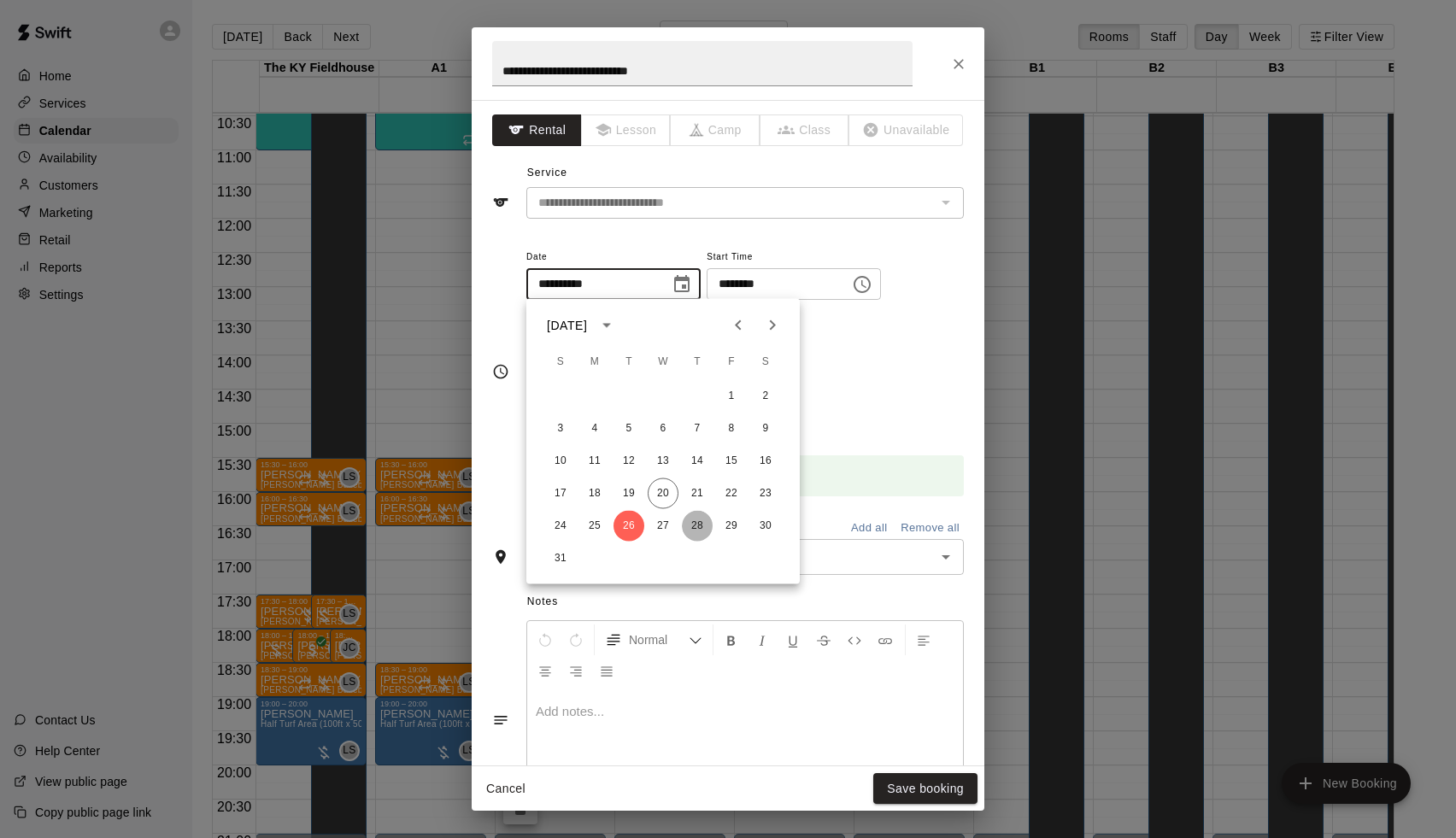
click at [695, 529] on button "28" at bounding box center [697, 526] width 30 height 30
type input "**********"
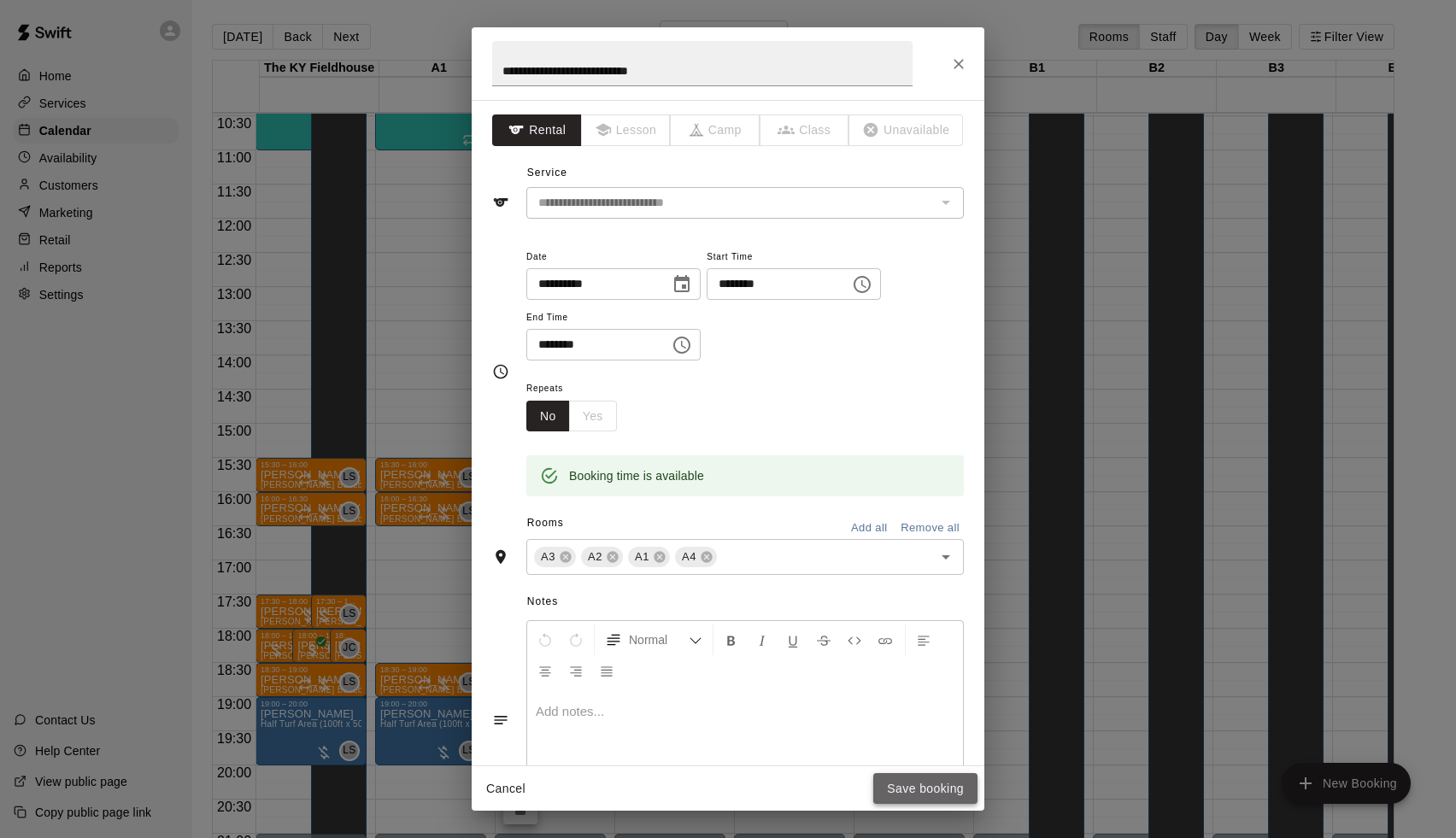
click at [927, 792] on button "Save booking" at bounding box center [925, 789] width 104 height 31
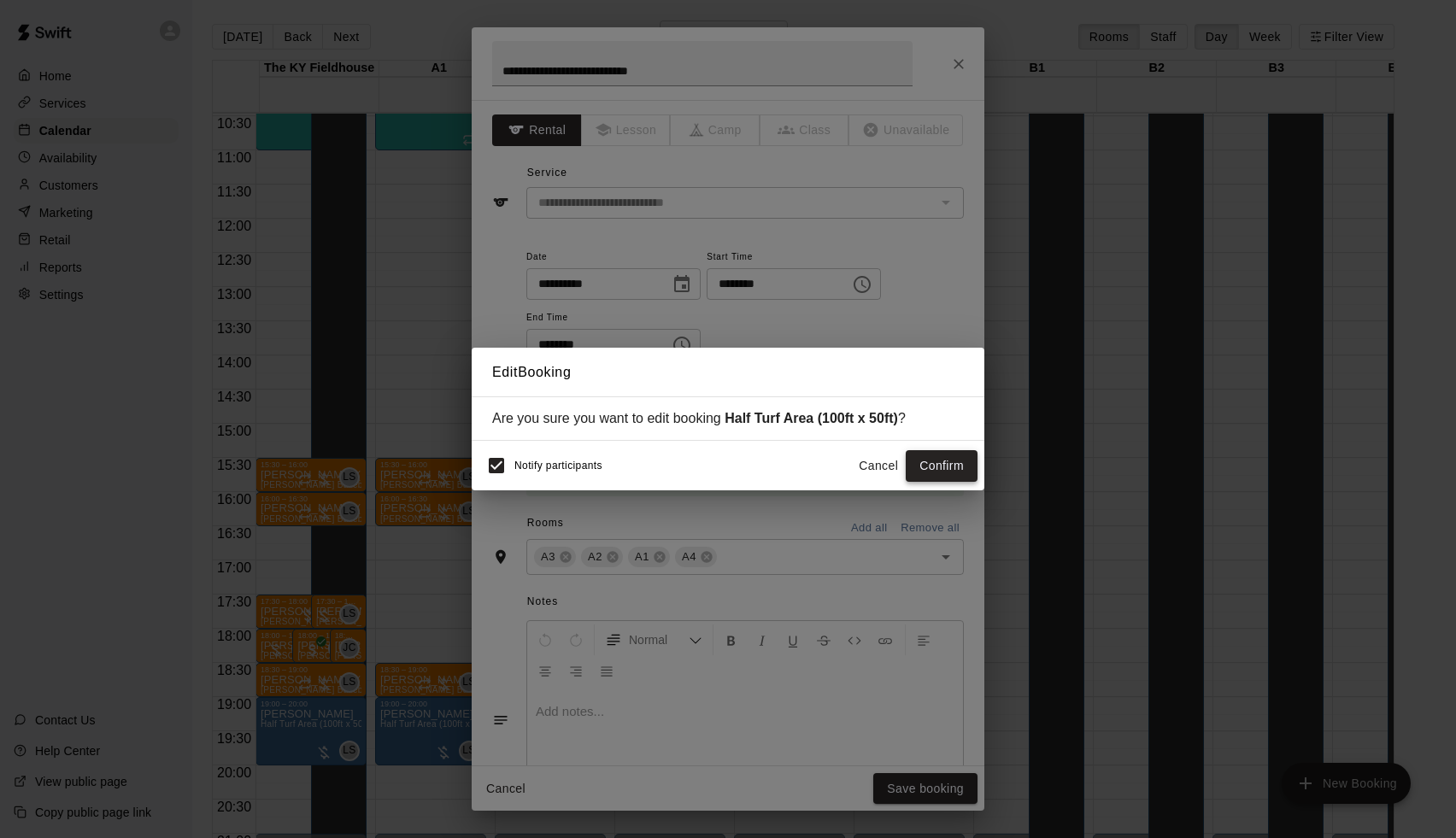
click at [942, 475] on button "Confirm" at bounding box center [941, 466] width 72 height 31
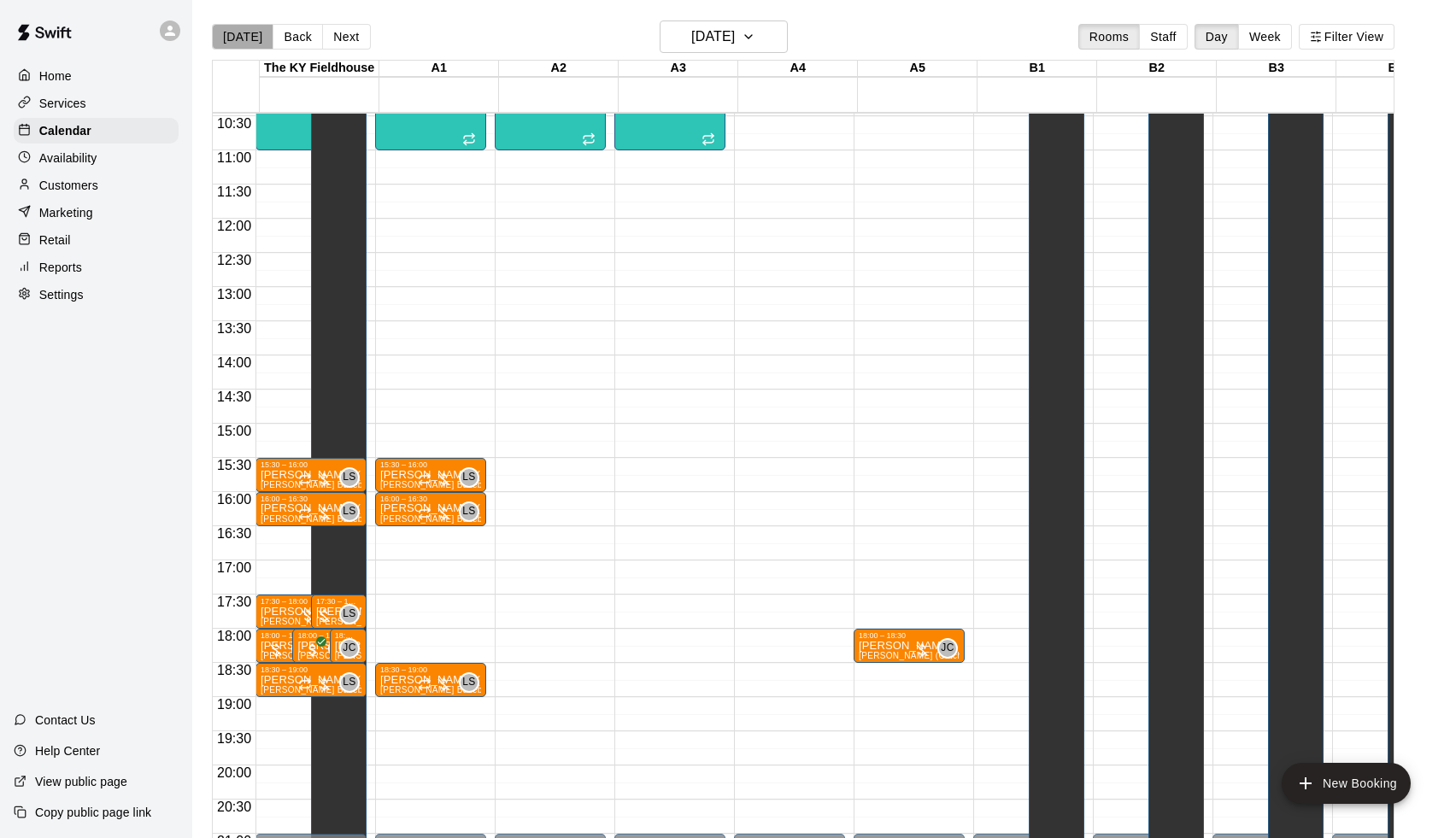
click at [244, 24] on button "[DATE]" at bounding box center [242, 36] width 62 height 26
